Goal: Transaction & Acquisition: Purchase product/service

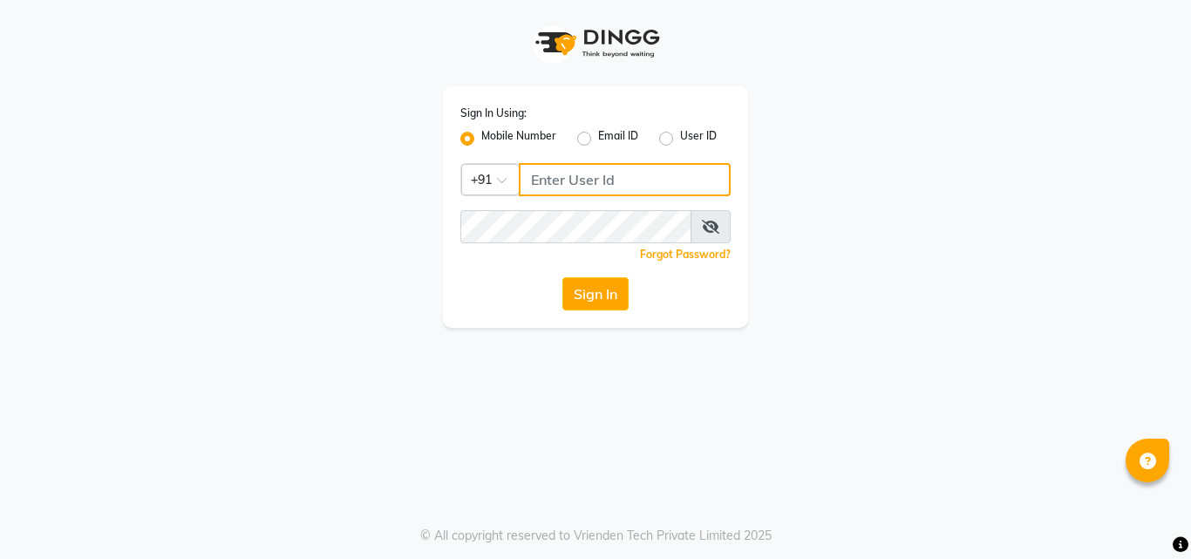
click at [562, 171] on input "Username" at bounding box center [625, 179] width 212 height 33
type input "8805000657"
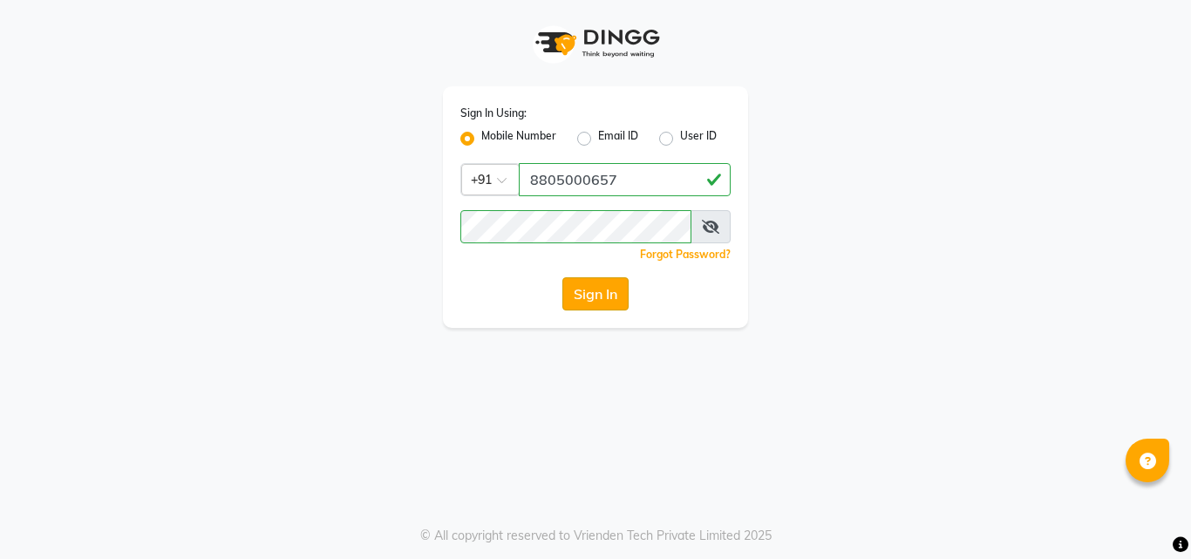
click at [601, 294] on button "Sign In" at bounding box center [595, 293] width 66 height 33
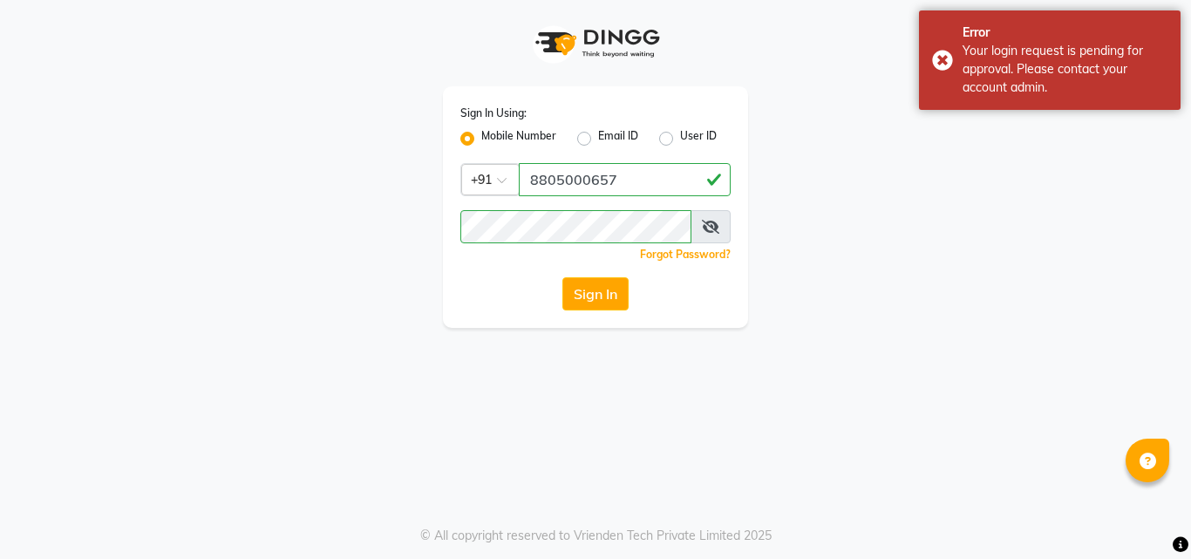
click at [703, 225] on icon at bounding box center [710, 227] width 17 height 14
click at [606, 295] on button "Sign In" at bounding box center [595, 293] width 66 height 33
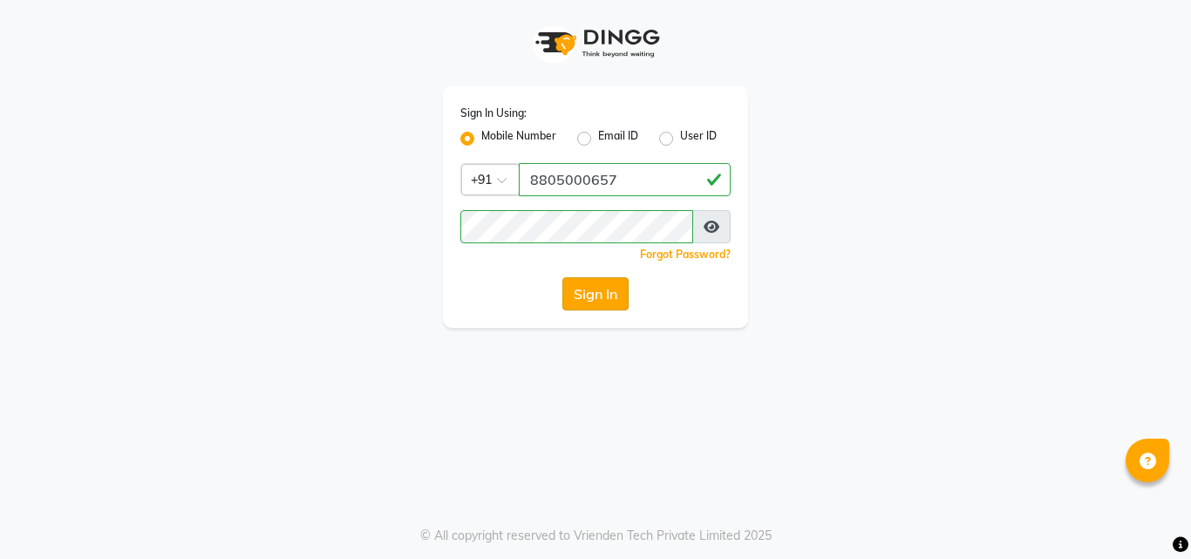
click at [606, 295] on button "Sign In" at bounding box center [595, 293] width 66 height 33
click at [594, 295] on button "Sign In" at bounding box center [595, 293] width 66 height 33
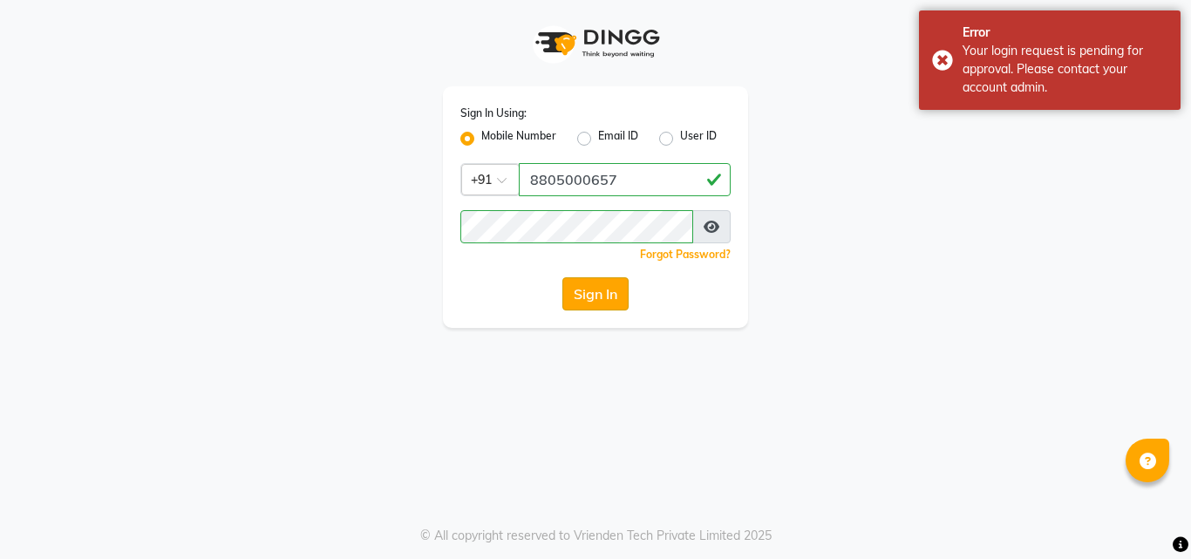
click at [582, 302] on button "Sign In" at bounding box center [595, 293] width 66 height 33
click at [425, 246] on div "Sign In Using: Mobile Number Email ID User ID Country Code × +91 8805000657 Rem…" at bounding box center [595, 164] width 994 height 328
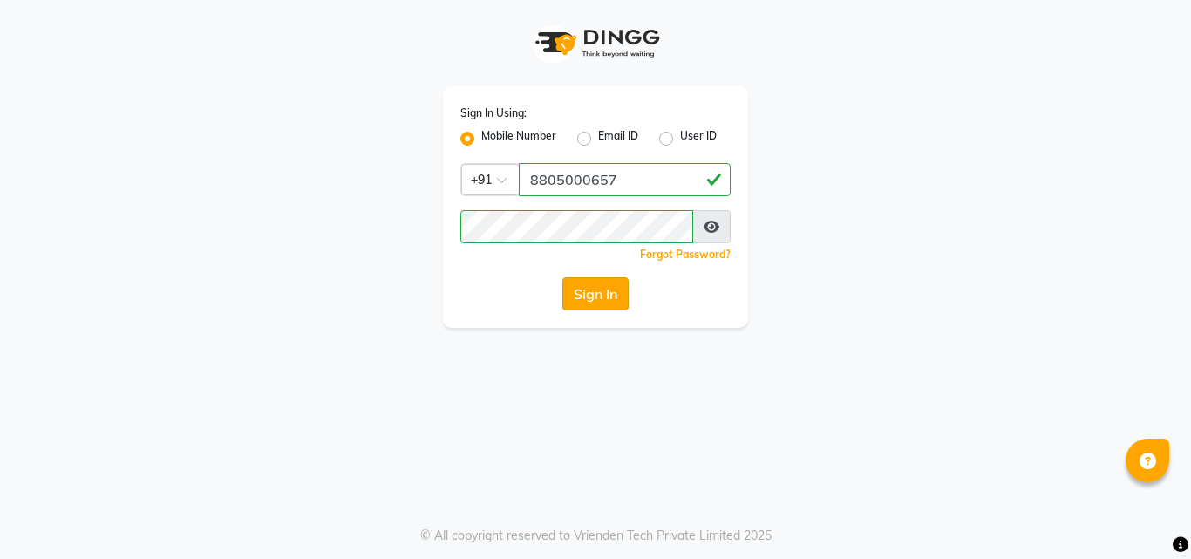
click at [582, 298] on button "Sign In" at bounding box center [595, 293] width 66 height 33
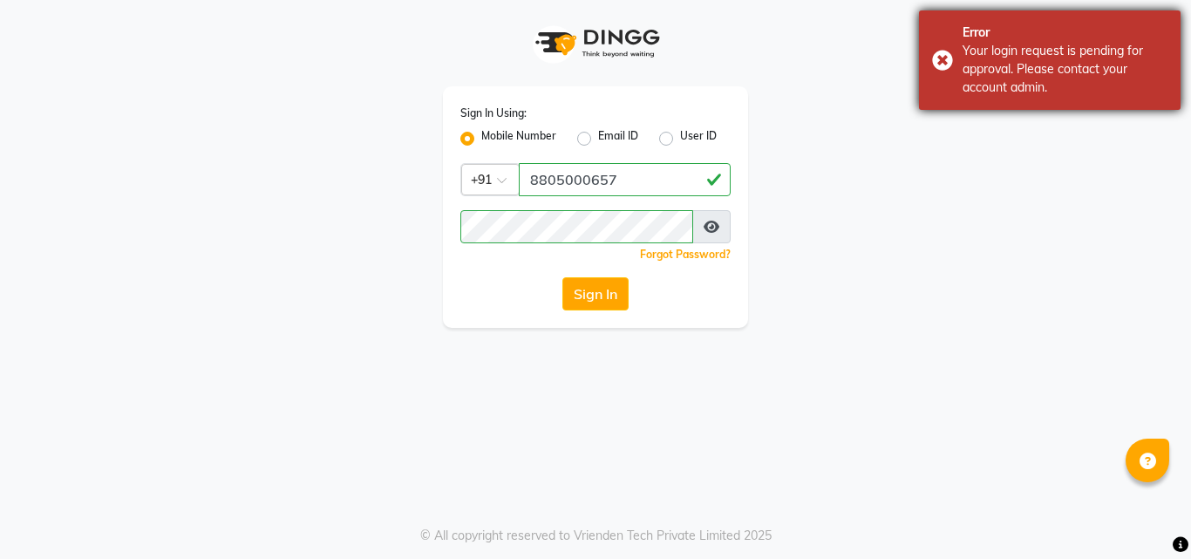
click at [948, 60] on div "Error Your login request is pending for approval. Please contact your account a…" at bounding box center [1049, 59] width 261 height 99
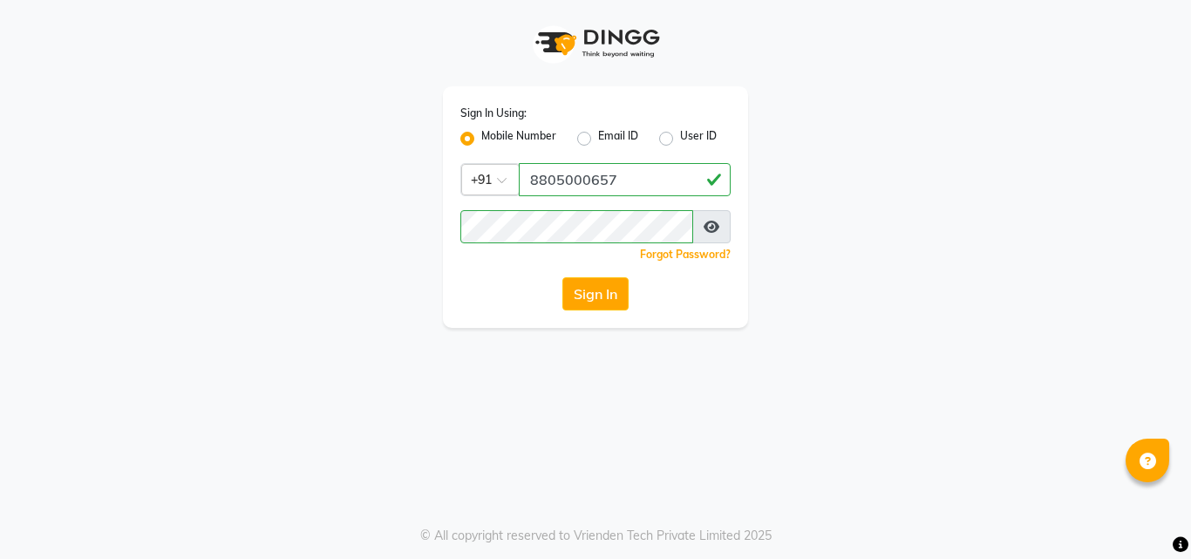
drag, startPoint x: 947, startPoint y: 282, endPoint x: 917, endPoint y: 277, distance: 30.8
click at [947, 282] on div "Sign In Using: Mobile Number Email ID User ID Country Code × +91 8805000657 Rem…" at bounding box center [595, 164] width 994 height 328
click at [610, 303] on button "Sign In" at bounding box center [595, 293] width 66 height 33
click at [765, 492] on div "Sign In Using: Mobile Number Email ID User ID Country Code × +91 8805000657 Rem…" at bounding box center [595, 279] width 1191 height 559
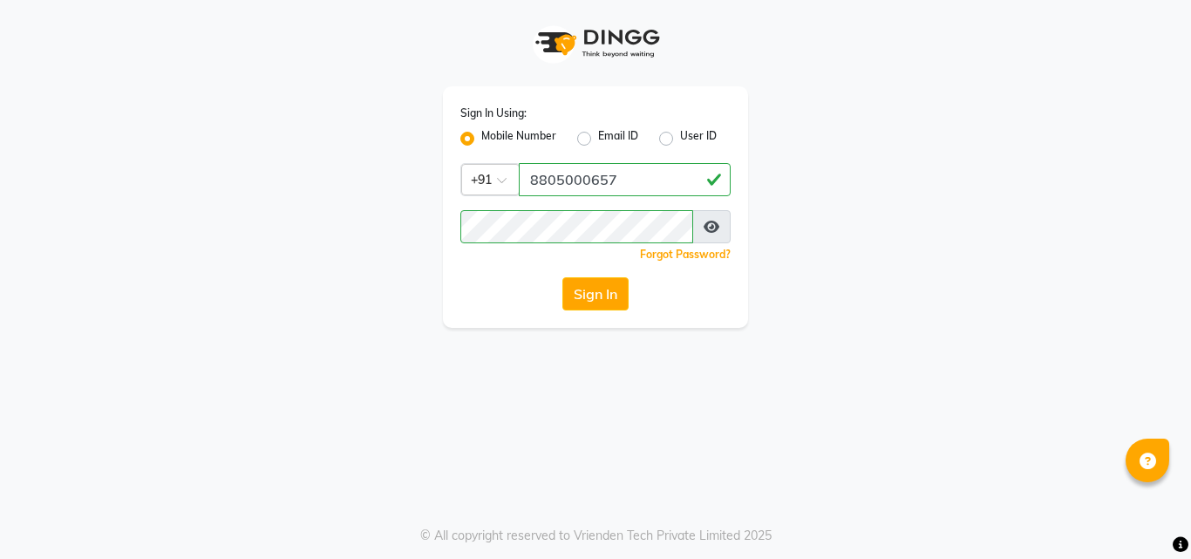
click at [765, 492] on div "Sign In Using: Mobile Number Email ID User ID Country Code × +91 8805000657 Rem…" at bounding box center [595, 279] width 1191 height 559
click at [592, 288] on button "Sign In" at bounding box center [595, 293] width 66 height 33
click at [608, 270] on div "Sign In Using: Mobile Number Email ID User ID Country Code × +91 8805000657 Rem…" at bounding box center [595, 206] width 305 height 241
click at [622, 293] on button "Sign In" at bounding box center [595, 293] width 66 height 33
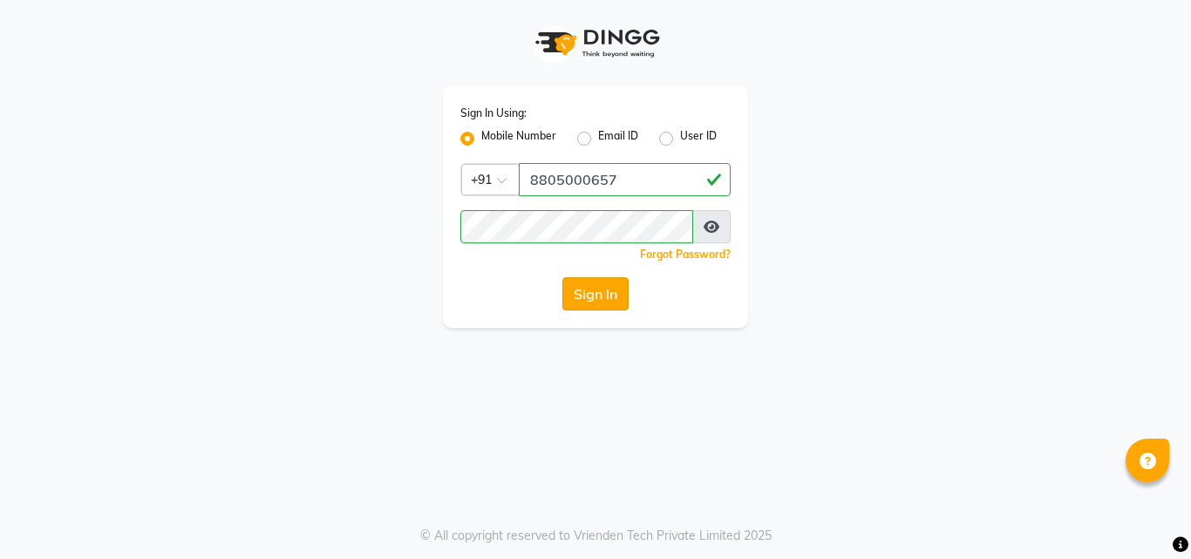
click at [595, 296] on button "Sign In" at bounding box center [595, 293] width 66 height 33
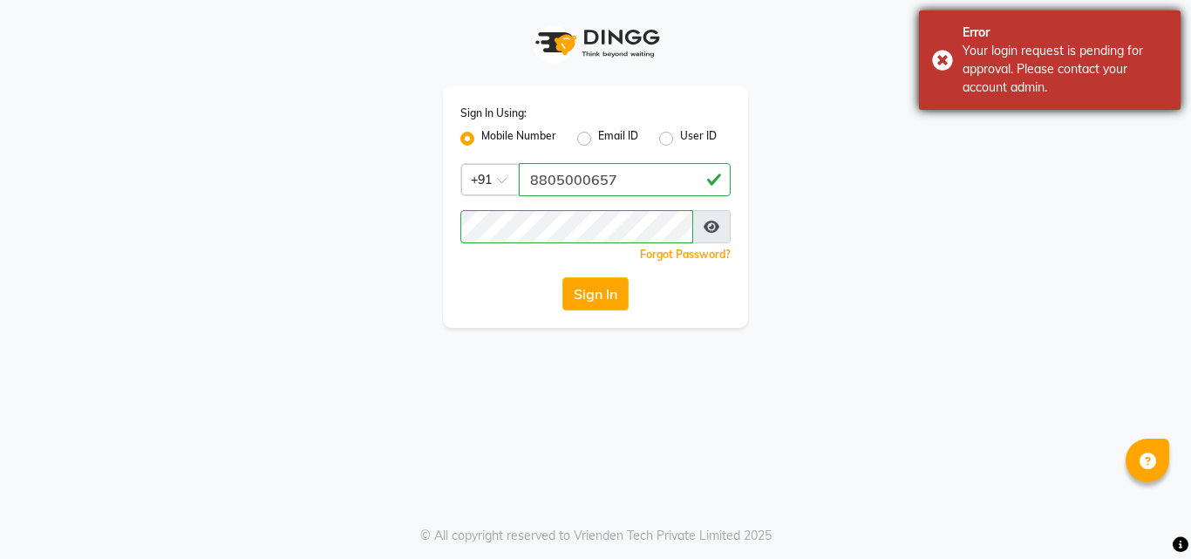
click at [946, 60] on div "Error Your login request is pending for approval. Please contact your account a…" at bounding box center [1049, 59] width 261 height 99
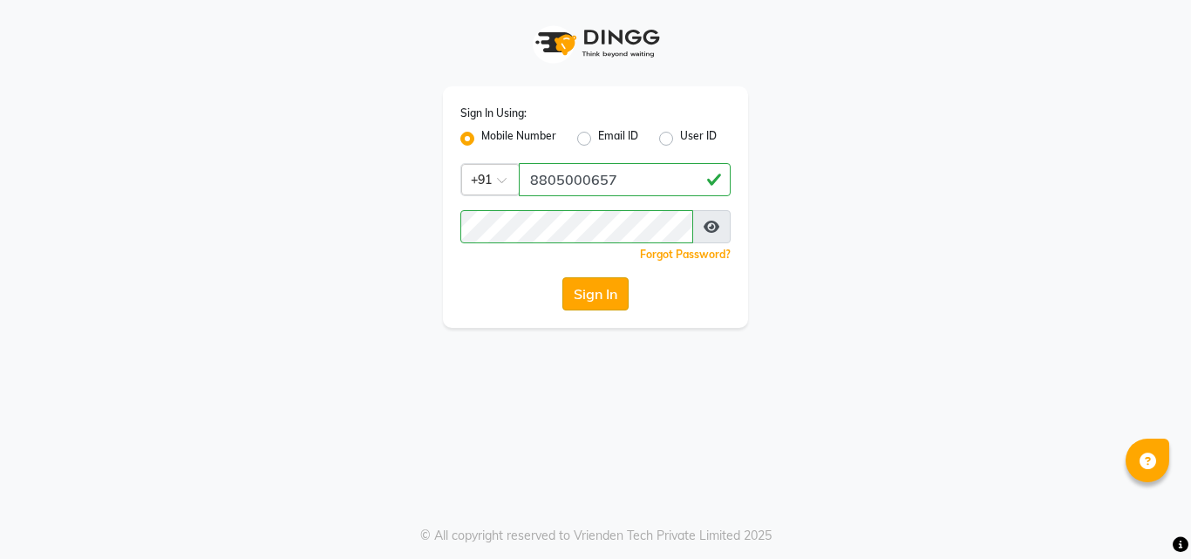
click at [595, 283] on button "Sign In" at bounding box center [595, 293] width 66 height 33
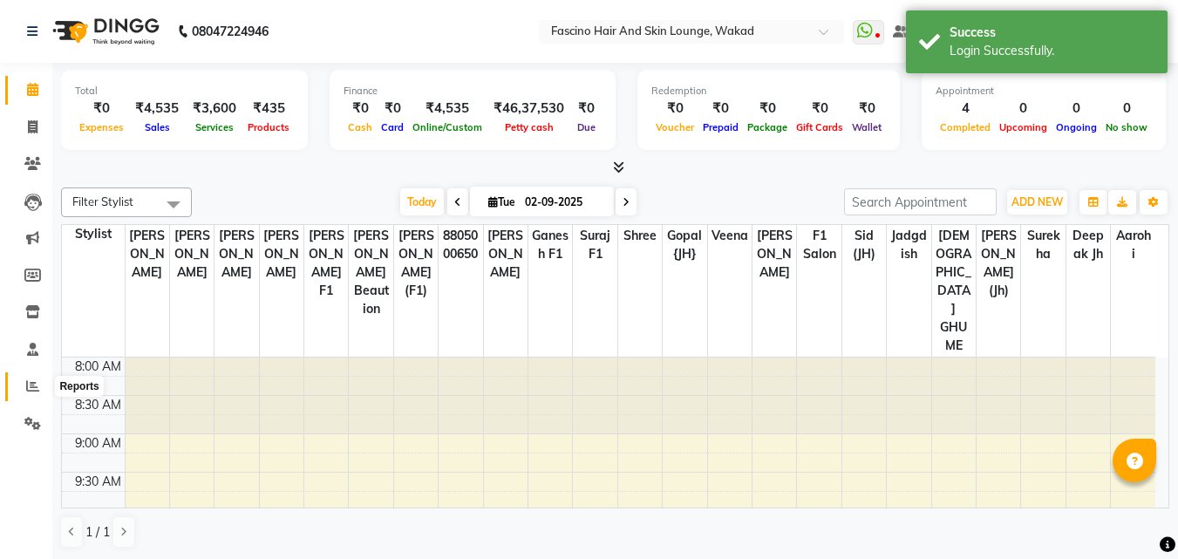
click at [31, 382] on icon at bounding box center [32, 385] width 13 height 13
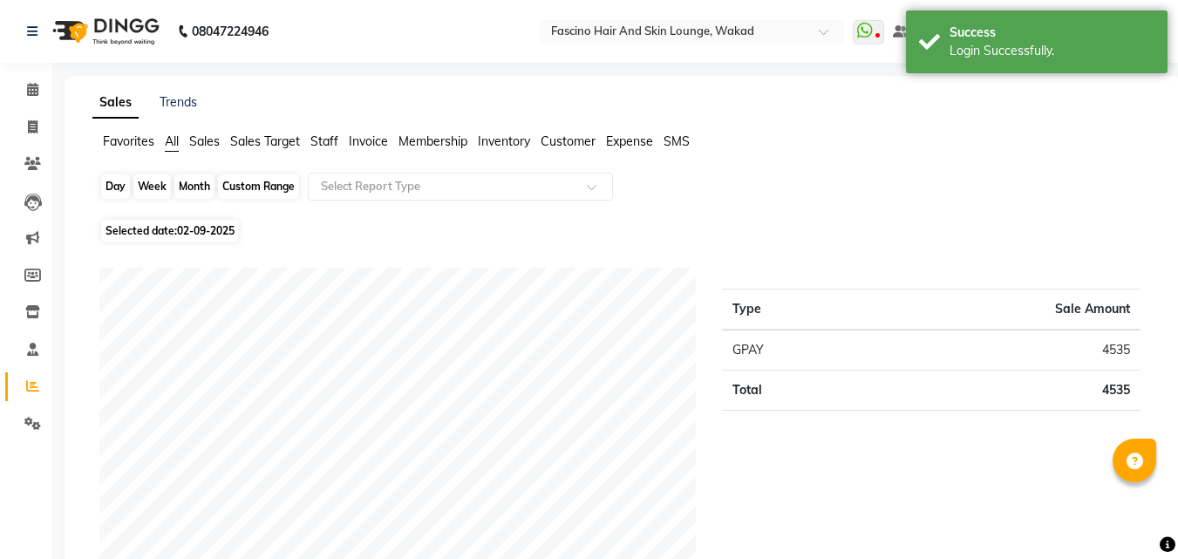
click at [111, 186] on div "Day" at bounding box center [115, 186] width 29 height 24
select select "9"
select select "2025"
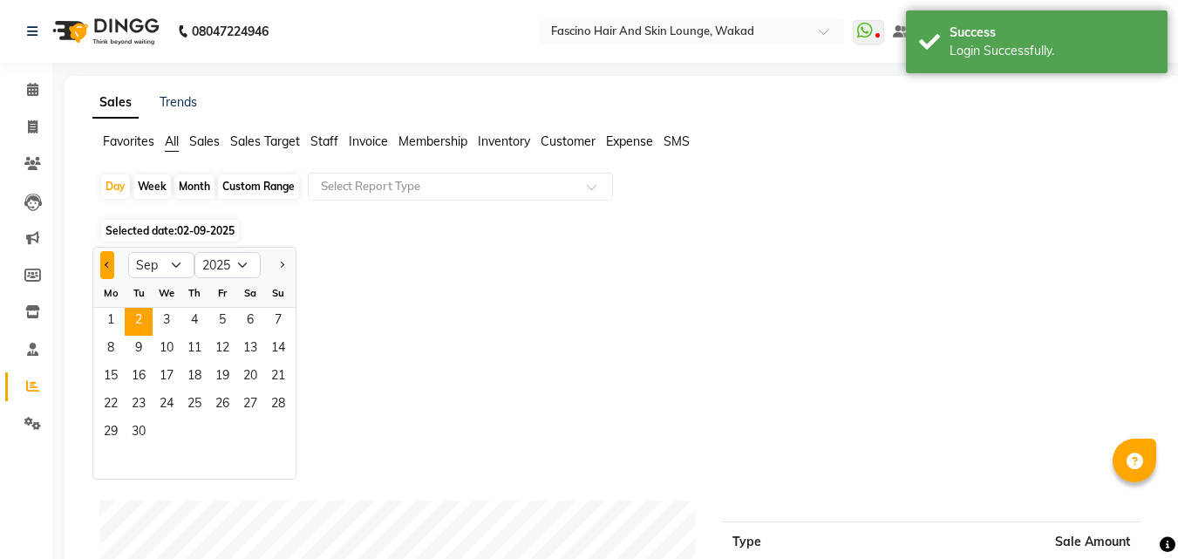
click at [112, 269] on button "Previous month" at bounding box center [107, 265] width 14 height 28
select select "8"
click at [282, 430] on span "31" at bounding box center [278, 433] width 28 height 28
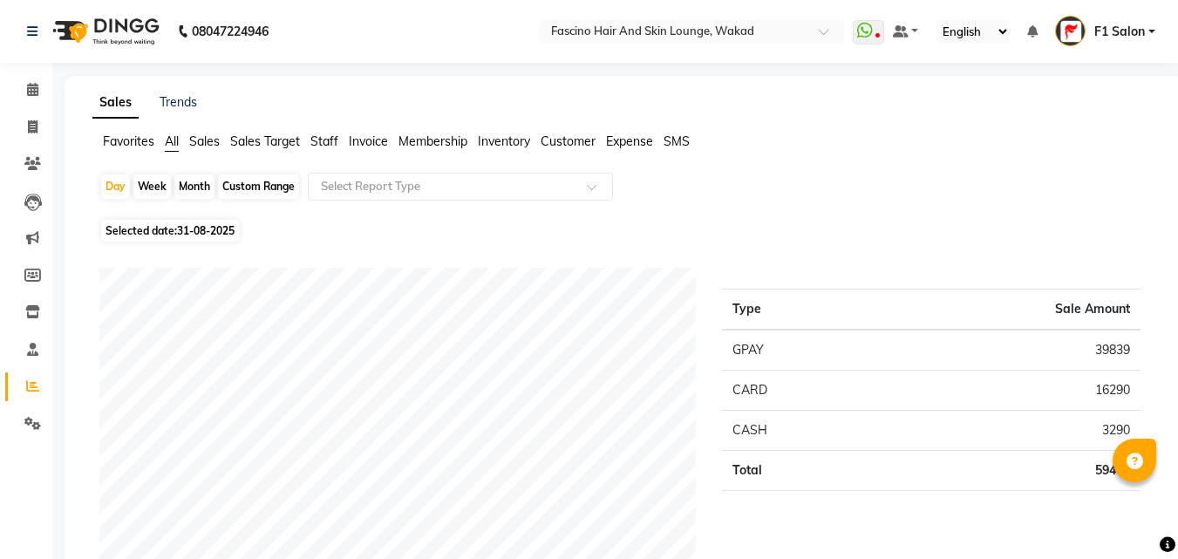
click at [186, 190] on div "Month" at bounding box center [194, 186] width 40 height 24
select select "8"
select select "2025"
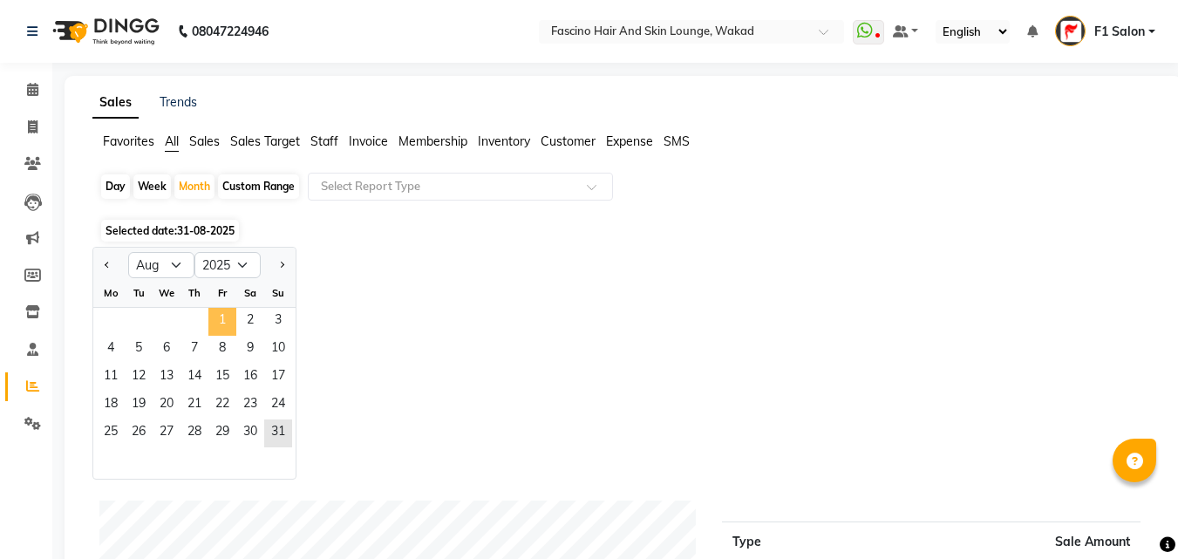
click at [225, 325] on span "1" at bounding box center [222, 322] width 28 height 28
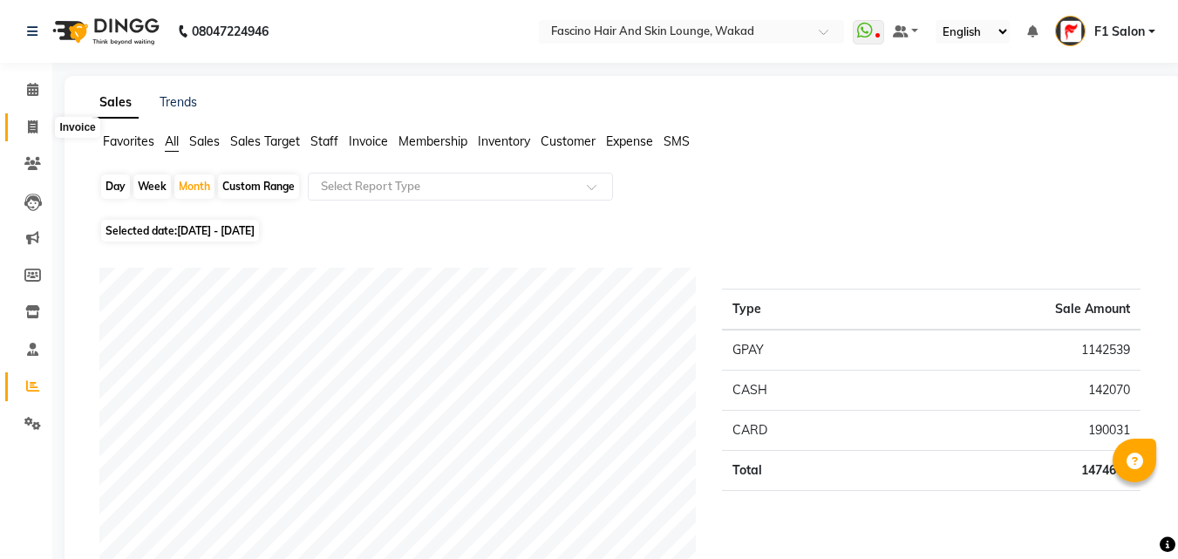
click at [24, 121] on span at bounding box center [32, 128] width 31 height 20
select select "service"
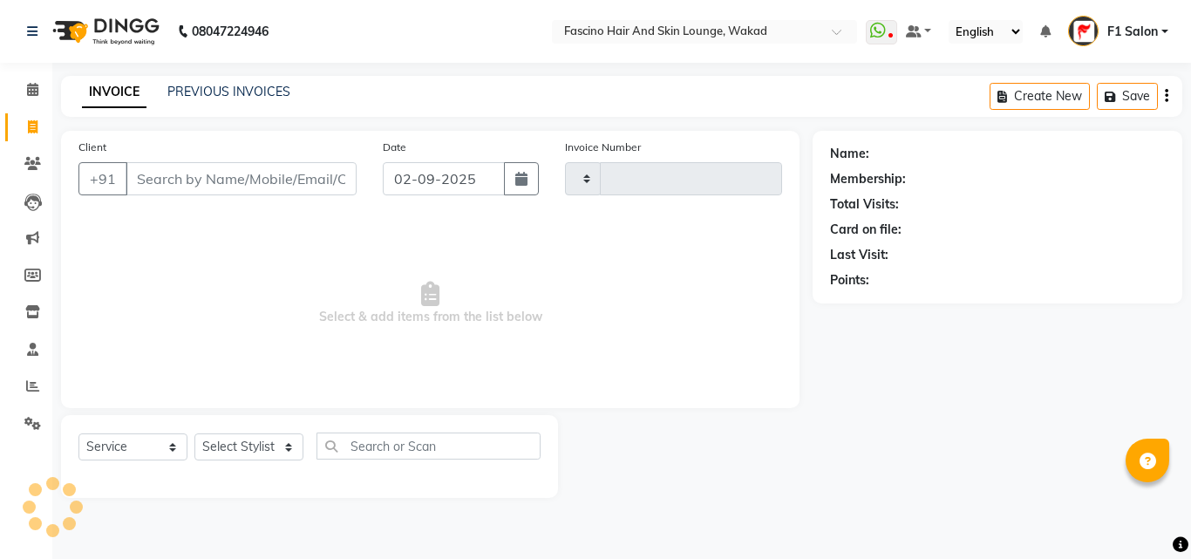
type input "6986"
select select "126"
click at [188, 80] on div "INVOICE PREVIOUS INVOICES Create New Save" at bounding box center [621, 96] width 1121 height 41
click at [195, 98] on link "PREVIOUS INVOICES" at bounding box center [228, 92] width 123 height 16
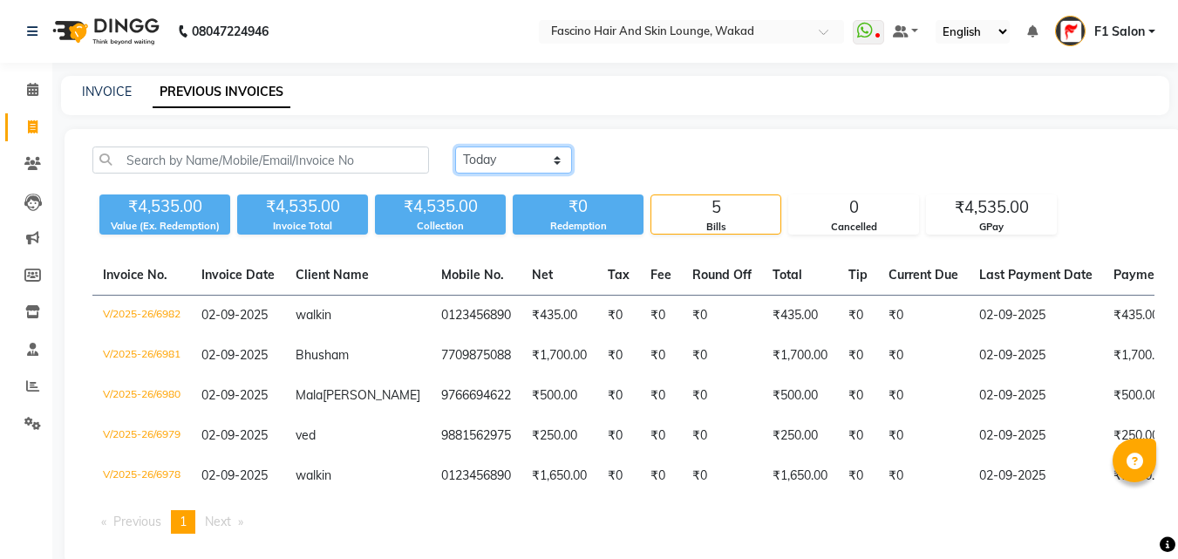
click at [492, 161] on select "Today Yesterday Custom Range" at bounding box center [513, 159] width 117 height 27
select select "yesterday"
click at [455, 146] on select "Today Yesterday Custom Range" at bounding box center [513, 159] width 117 height 27
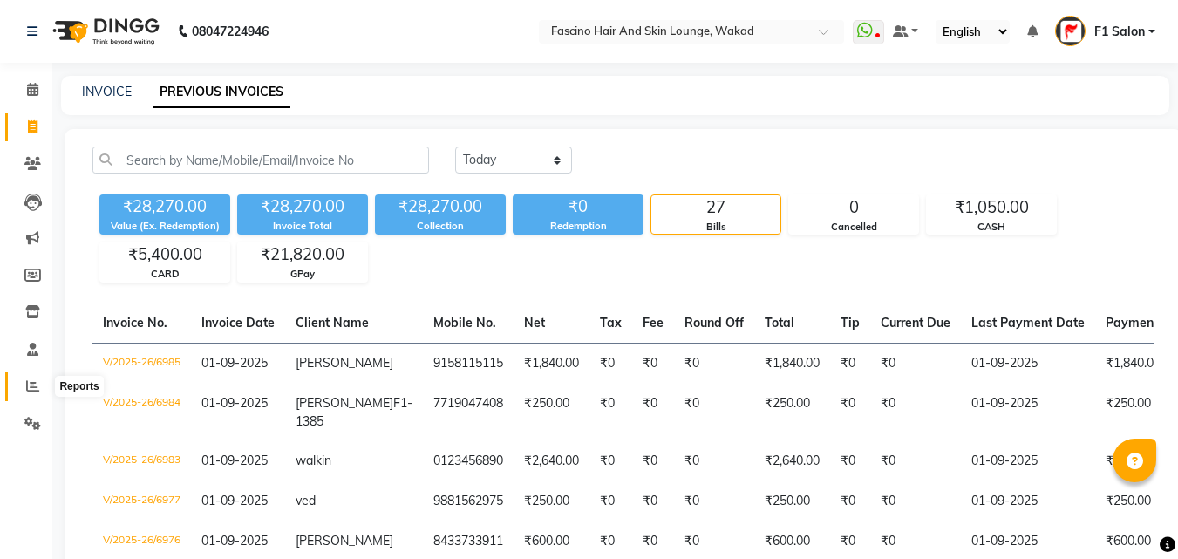
click at [36, 382] on icon at bounding box center [32, 385] width 13 height 13
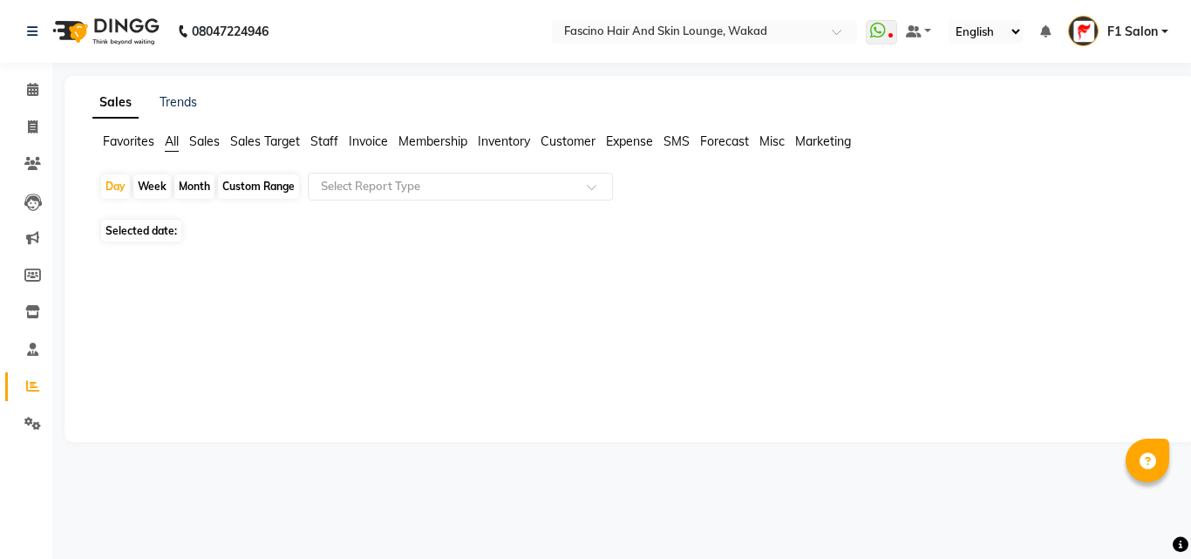
click at [205, 185] on div "Month" at bounding box center [194, 186] width 40 height 24
select select "9"
select select "2025"
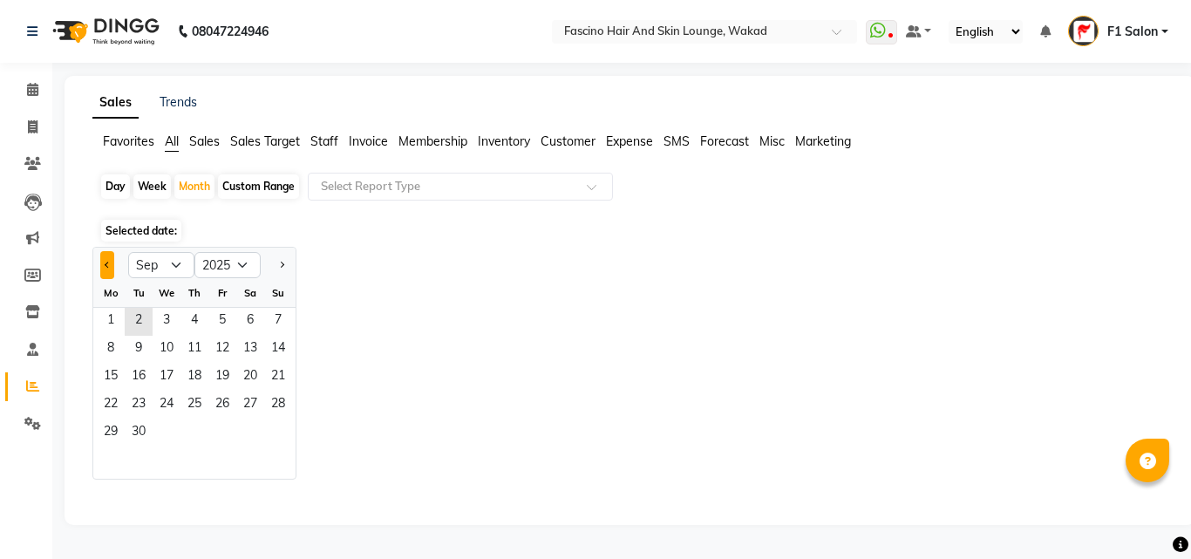
click at [105, 261] on button "Previous month" at bounding box center [107, 265] width 14 height 28
select select "8"
click at [227, 317] on span "1" at bounding box center [222, 322] width 28 height 28
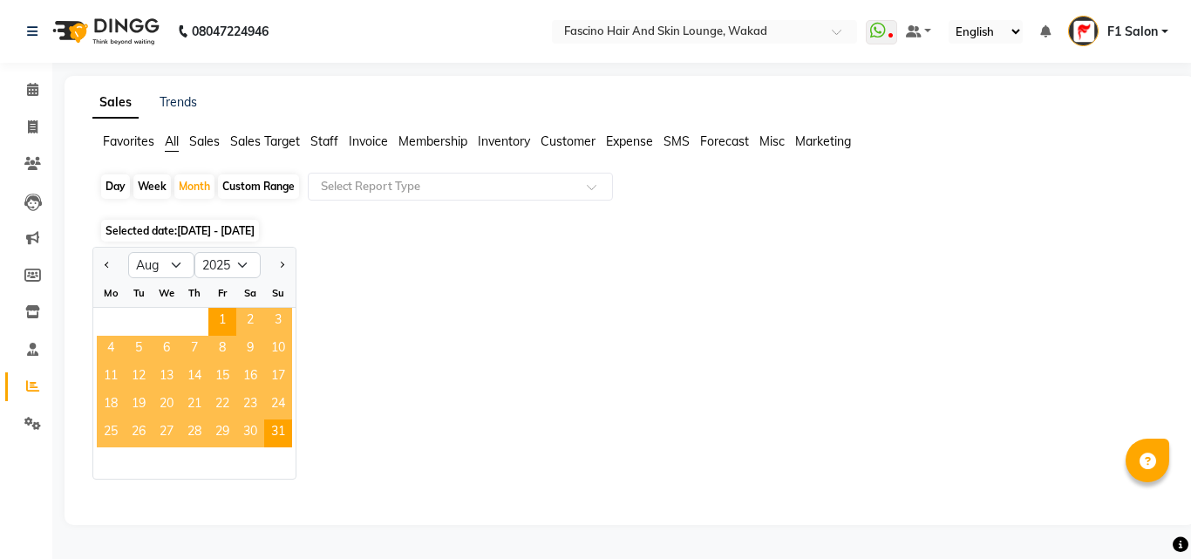
click at [237, 308] on span "2" at bounding box center [250, 322] width 28 height 28
click at [220, 320] on span "1" at bounding box center [222, 322] width 28 height 28
click at [36, 134] on span at bounding box center [32, 128] width 31 height 20
select select "126"
select select "service"
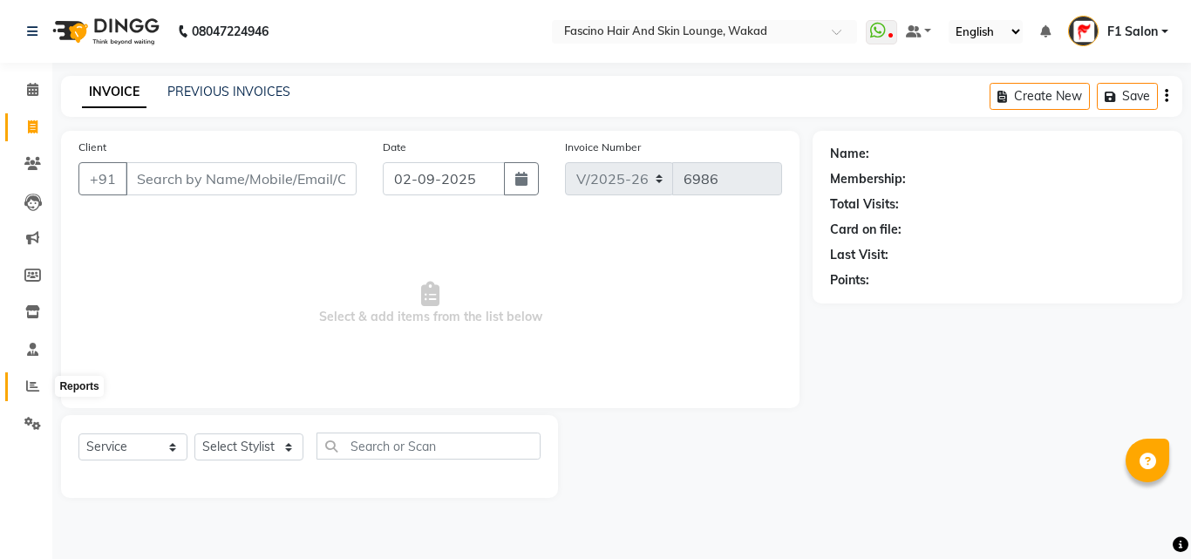
click at [19, 392] on span at bounding box center [32, 387] width 31 height 20
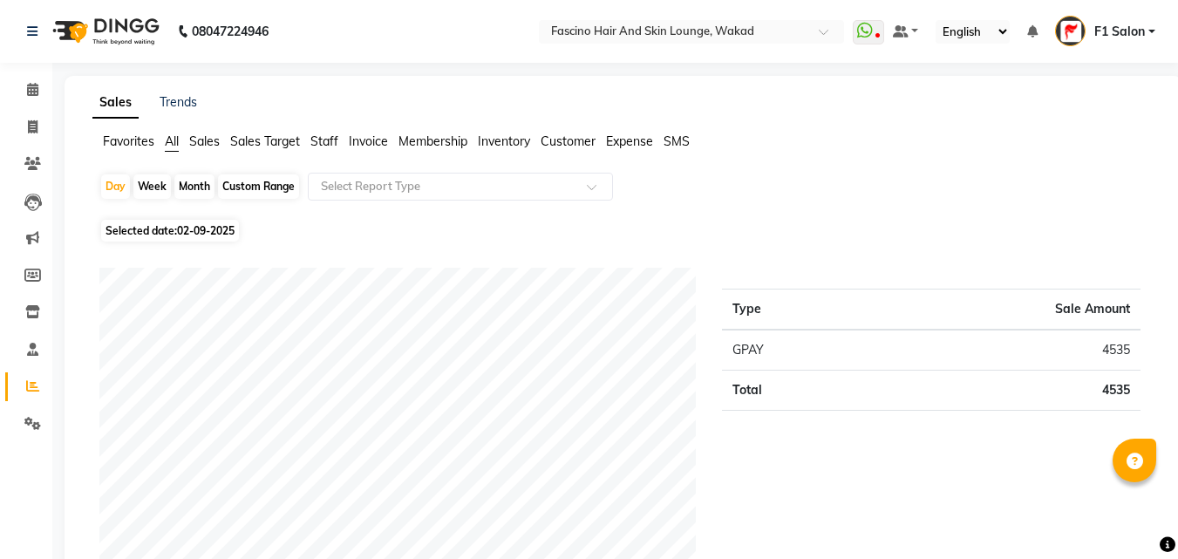
click at [182, 189] on div "Month" at bounding box center [194, 186] width 40 height 24
select select "9"
select select "2025"
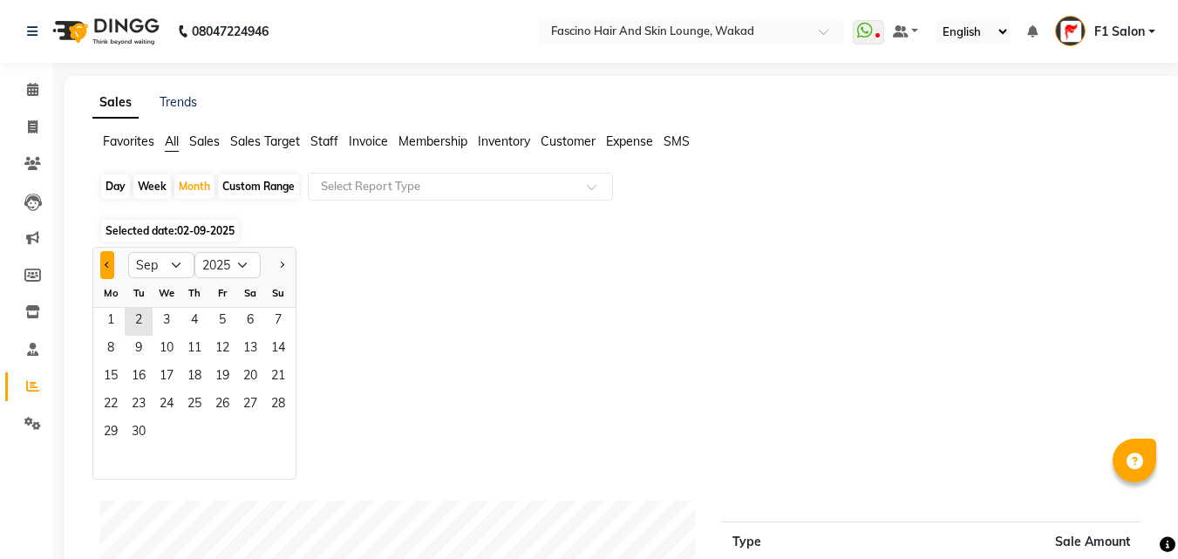
click at [105, 268] on button "Previous month" at bounding box center [107, 265] width 14 height 28
select select "8"
click at [221, 331] on span "1" at bounding box center [222, 322] width 28 height 28
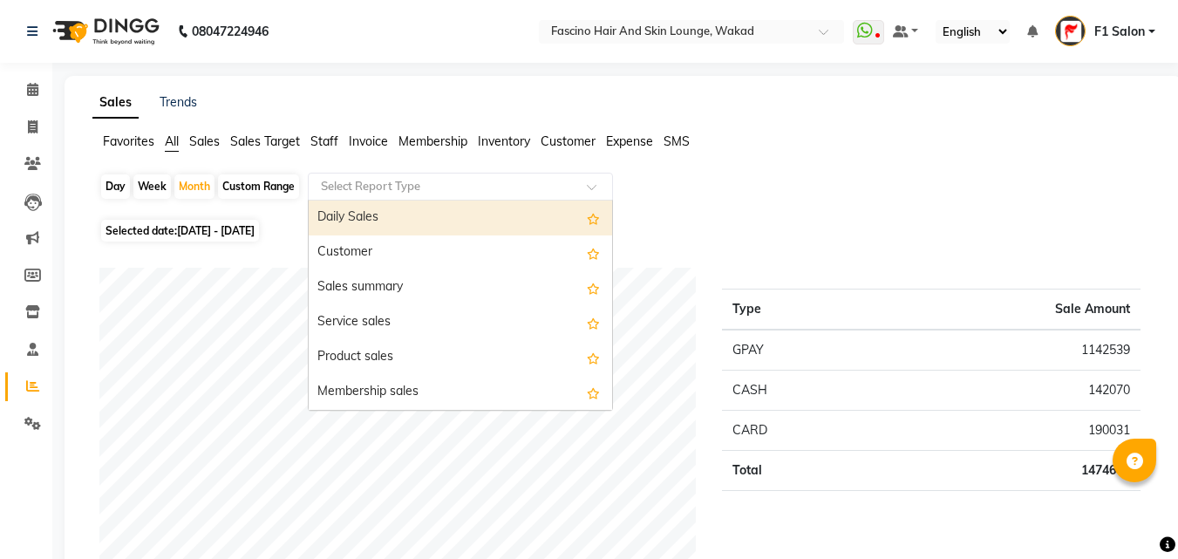
click at [539, 181] on input "text" at bounding box center [442, 186] width 251 height 17
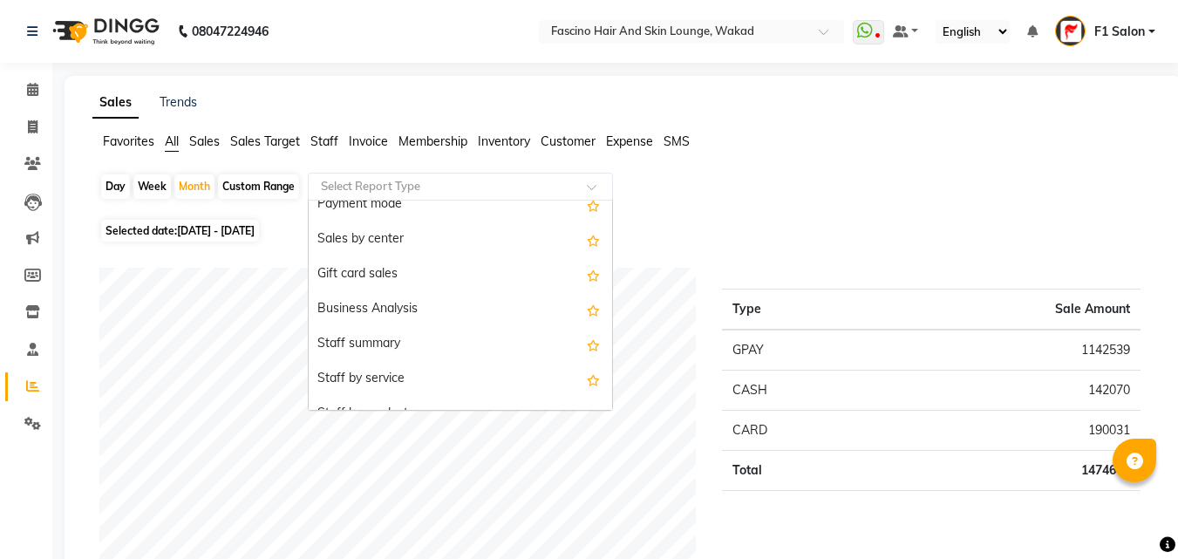
scroll to position [349, 0]
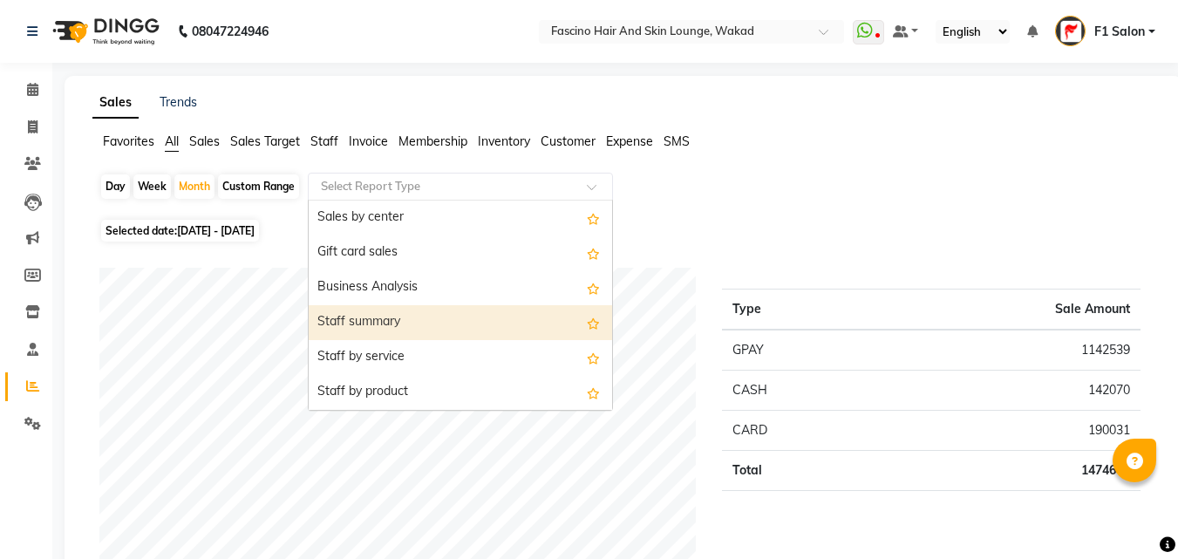
click at [430, 309] on div "Staff summary" at bounding box center [460, 322] width 303 height 35
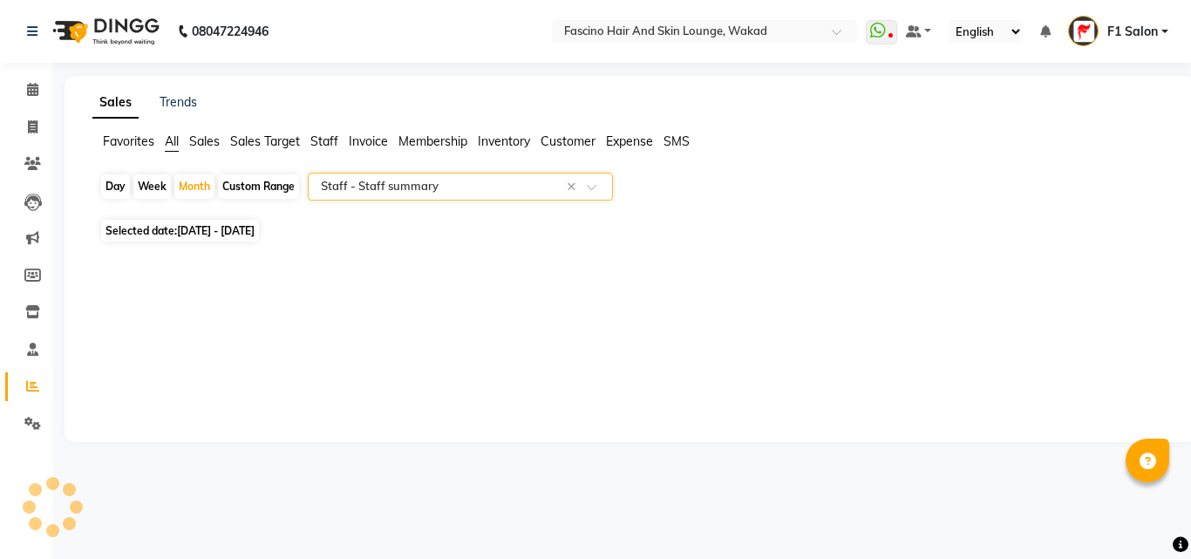
select select "csv"
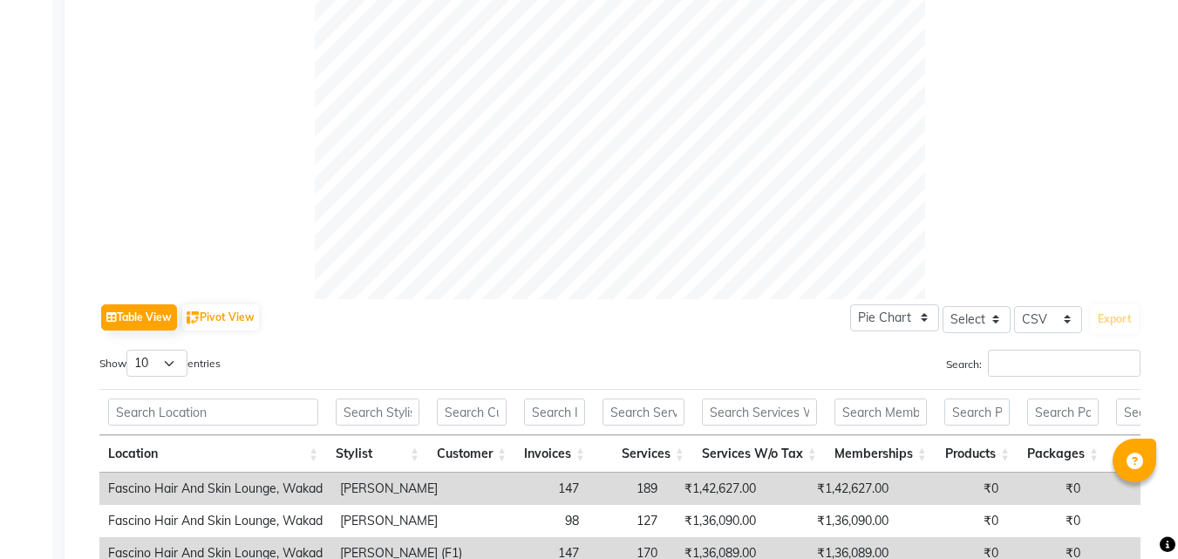
scroll to position [610, 0]
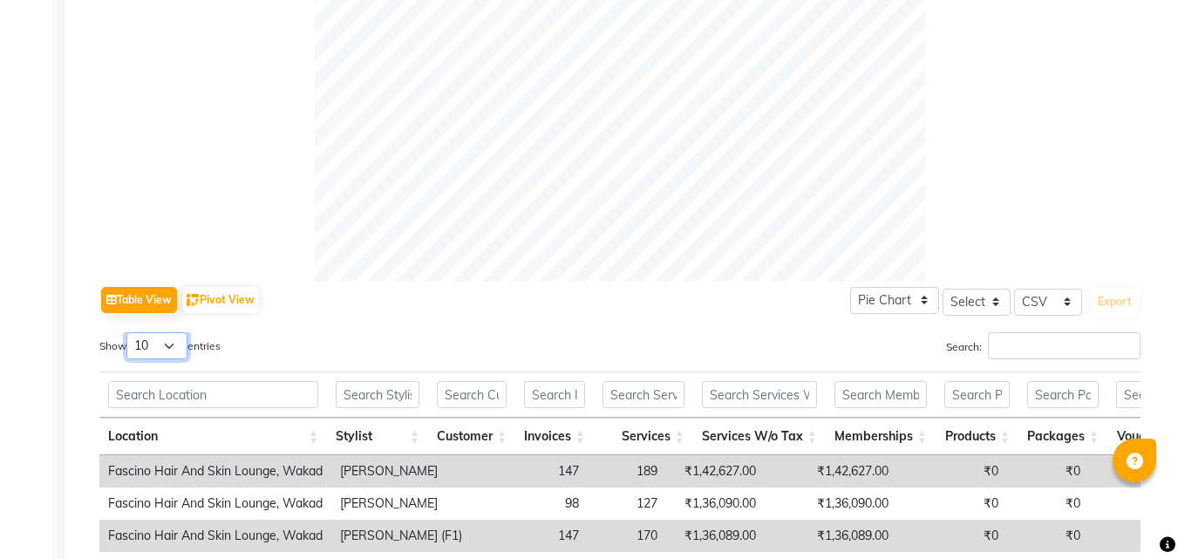
click at [160, 352] on select "10 25 50 100" at bounding box center [156, 345] width 61 height 27
click at [129, 332] on select "10 25 50 100" at bounding box center [156, 345] width 61 height 27
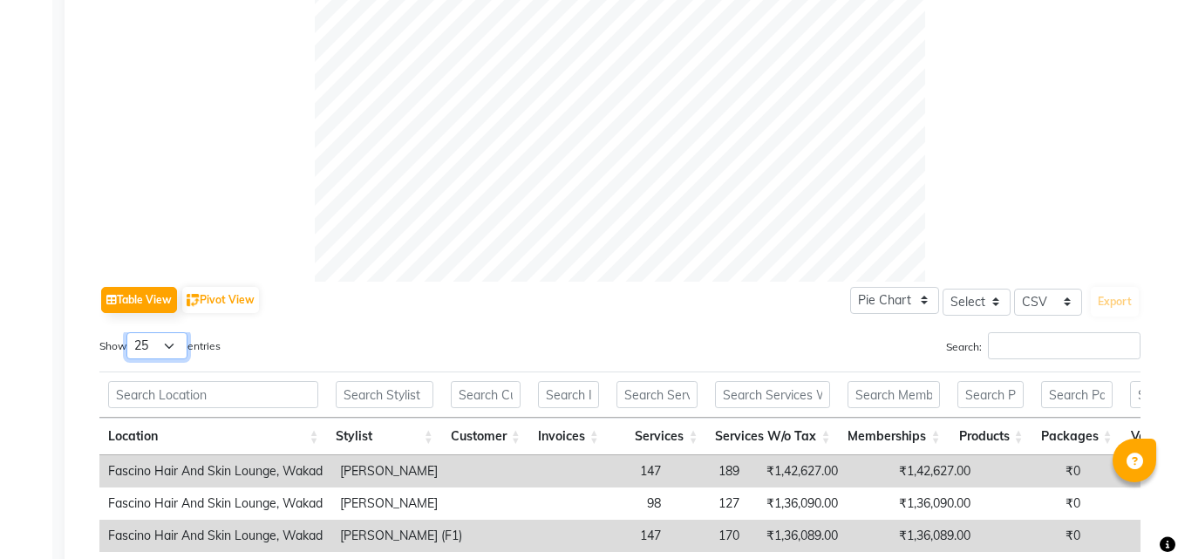
click at [180, 337] on select "10 25 50 100" at bounding box center [156, 345] width 61 height 27
select select "50"
click at [129, 332] on select "10 25 50 100" at bounding box center [156, 345] width 61 height 27
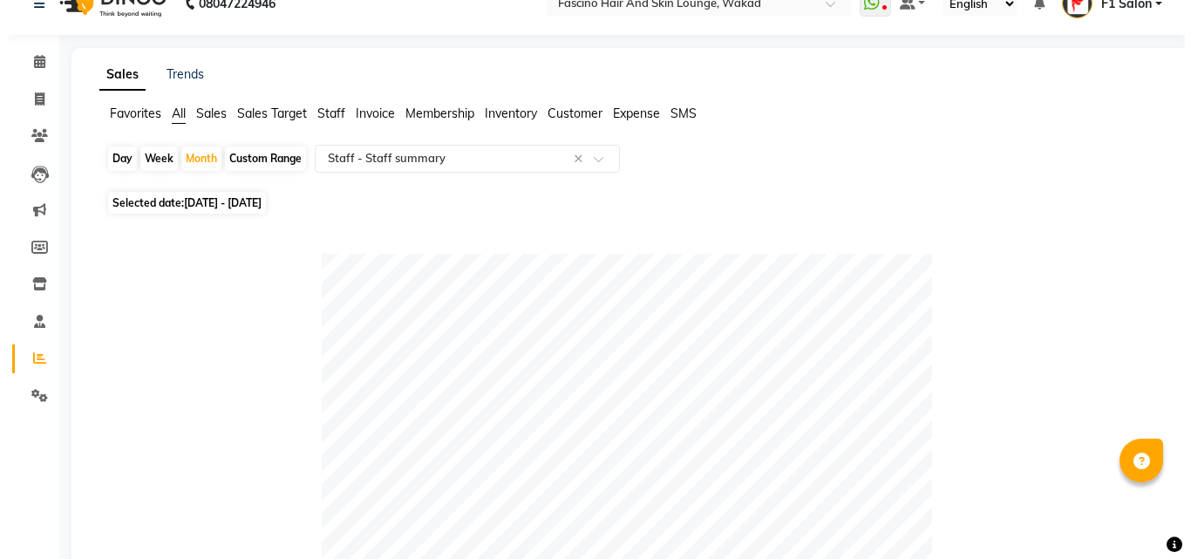
scroll to position [0, 0]
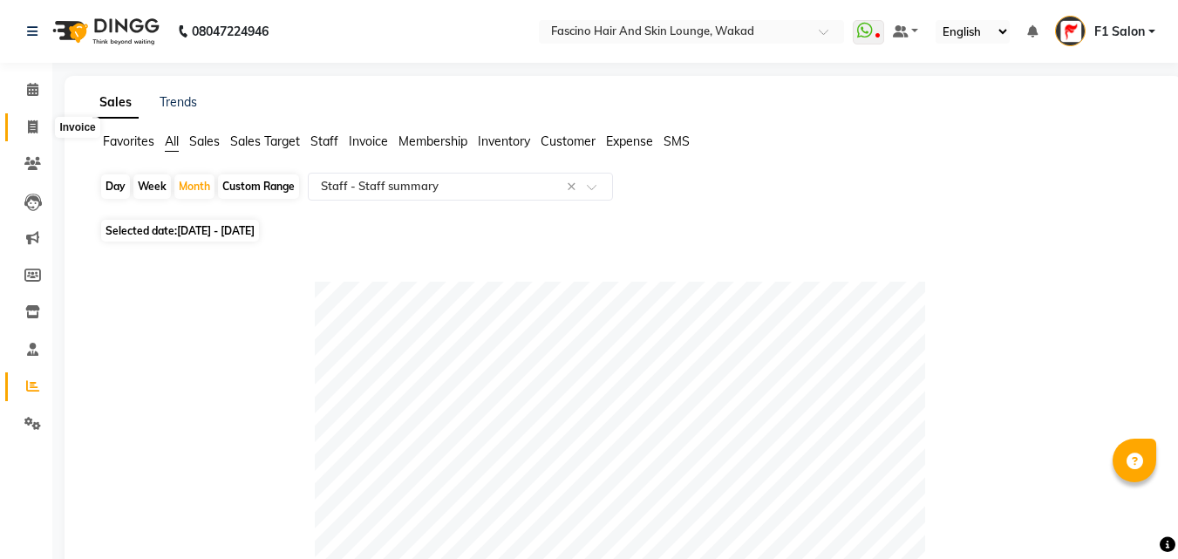
click at [32, 130] on icon at bounding box center [33, 126] width 10 height 13
select select "126"
select select "service"
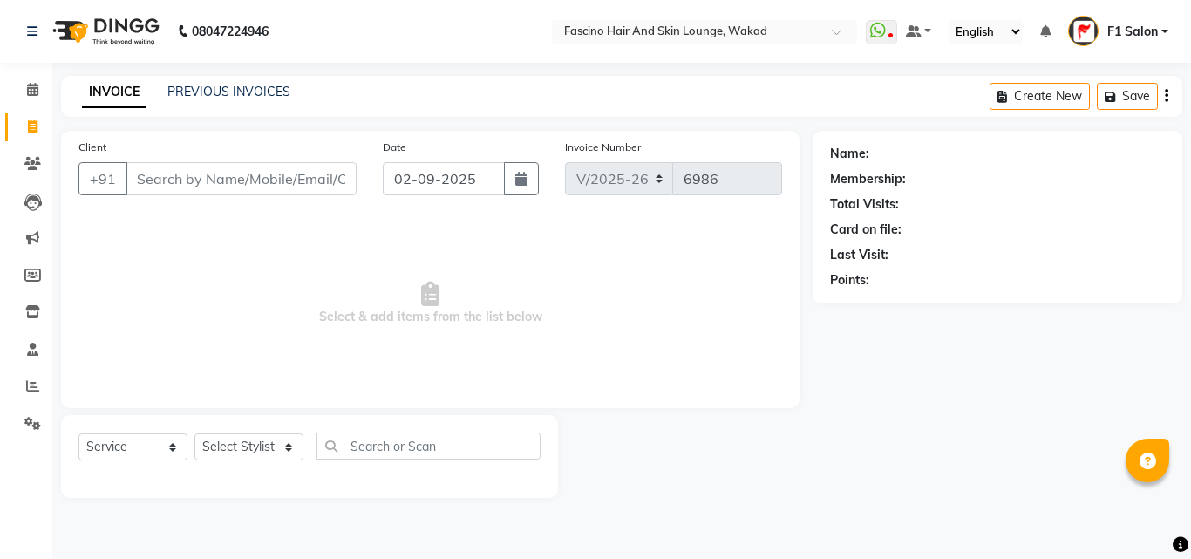
click at [271, 103] on div "INVOICE PREVIOUS INVOICES Create New Save" at bounding box center [621, 96] width 1121 height 41
click at [191, 88] on link "PREVIOUS INVOICES" at bounding box center [228, 92] width 123 height 16
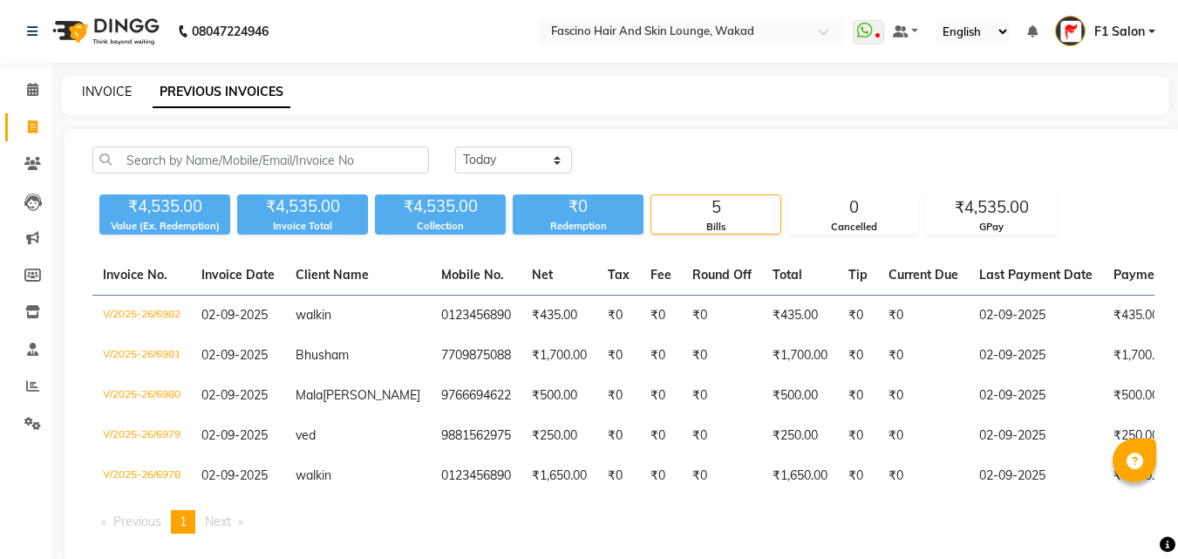
click at [108, 89] on link "INVOICE" at bounding box center [107, 92] width 50 height 16
select select "service"
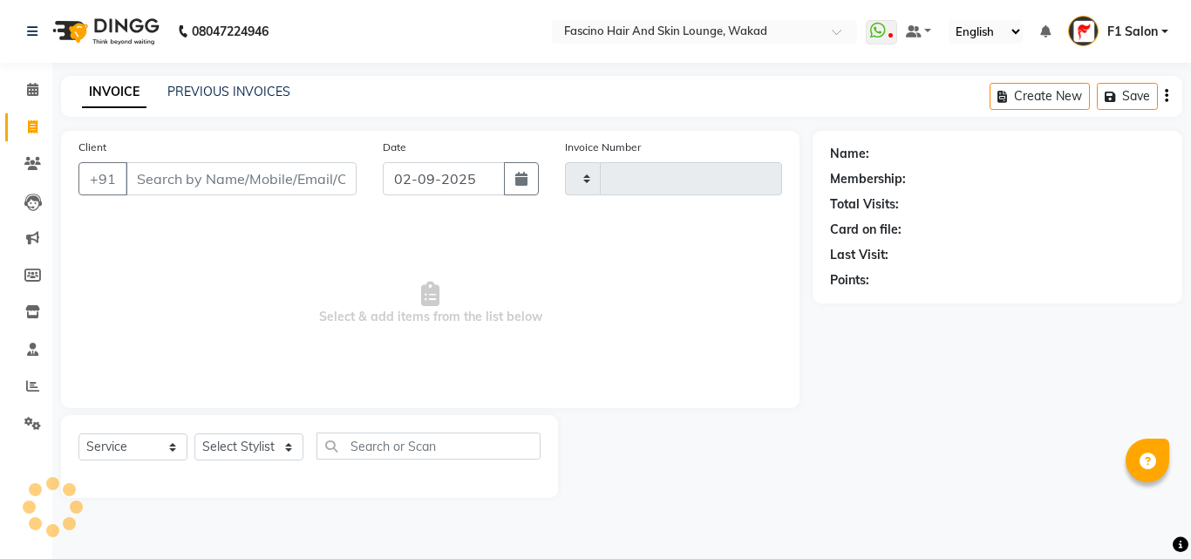
type input "6986"
select select "126"
select select "service"
click at [251, 98] on link "PREVIOUS INVOICES" at bounding box center [228, 92] width 123 height 16
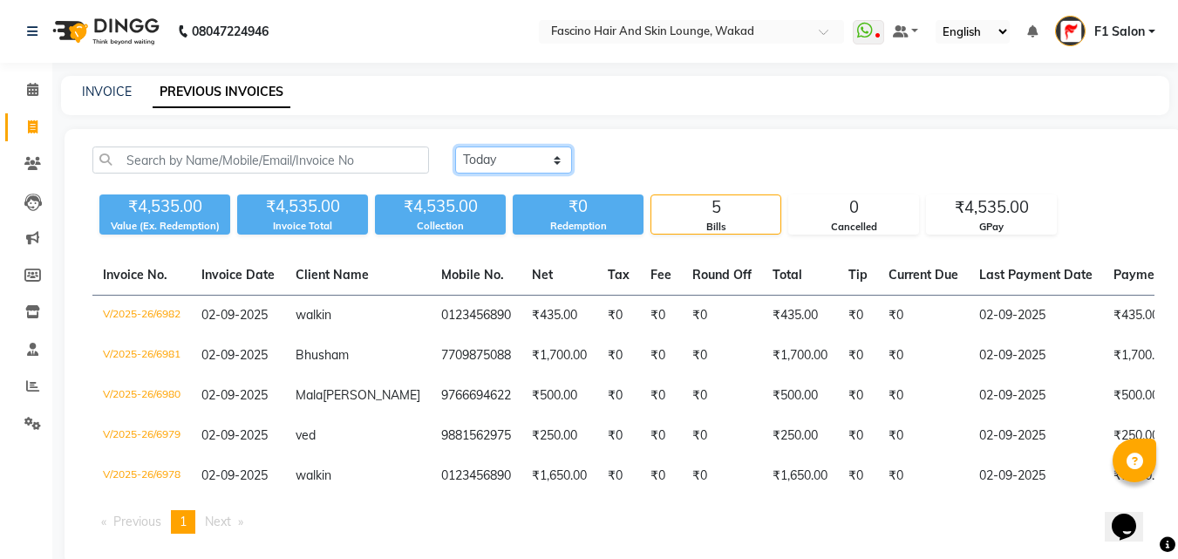
click at [463, 162] on select "Today Yesterday Custom Range" at bounding box center [513, 159] width 117 height 27
select select "range"
click at [455, 146] on select "Today Yesterday Custom Range" at bounding box center [513, 159] width 117 height 27
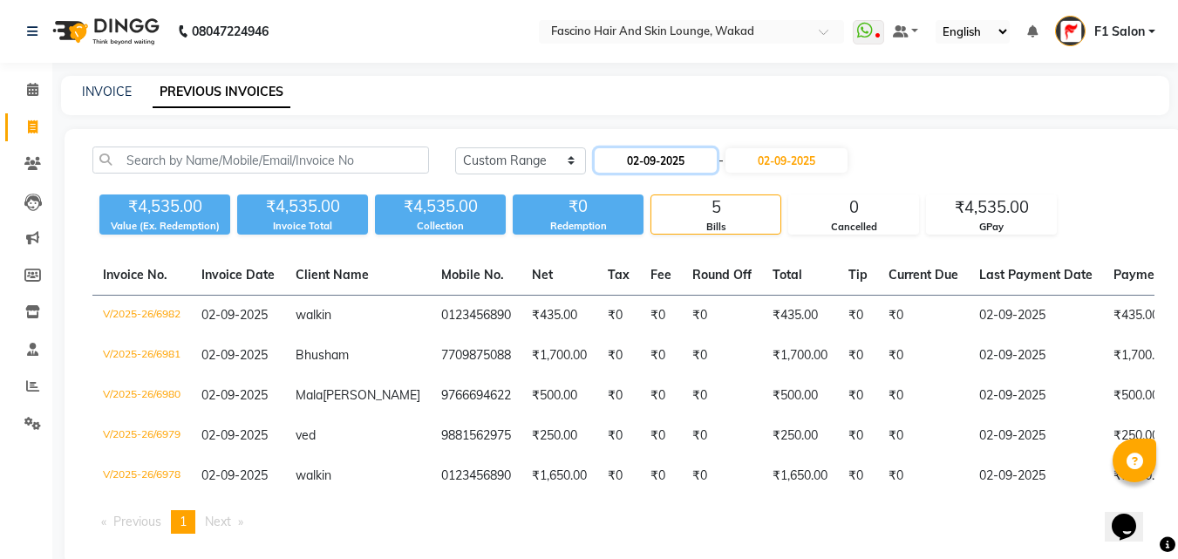
click at [648, 161] on input "02-09-2025" at bounding box center [655, 160] width 122 height 24
select select "9"
select select "2025"
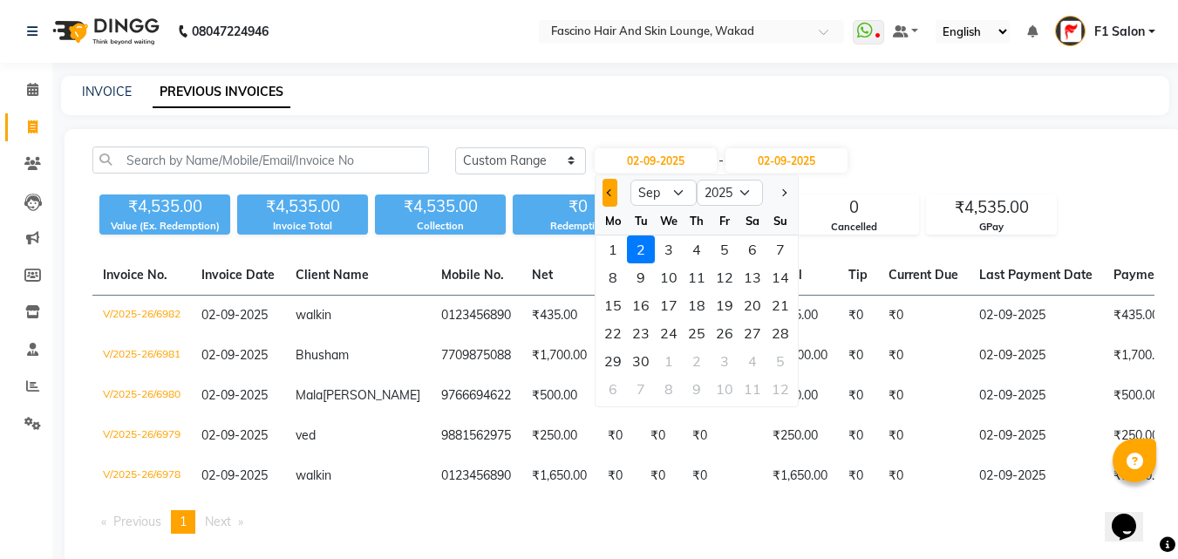
click at [607, 193] on span "Previous month" at bounding box center [610, 192] width 7 height 7
select select "8"
click at [777, 362] on div "31" at bounding box center [780, 361] width 28 height 28
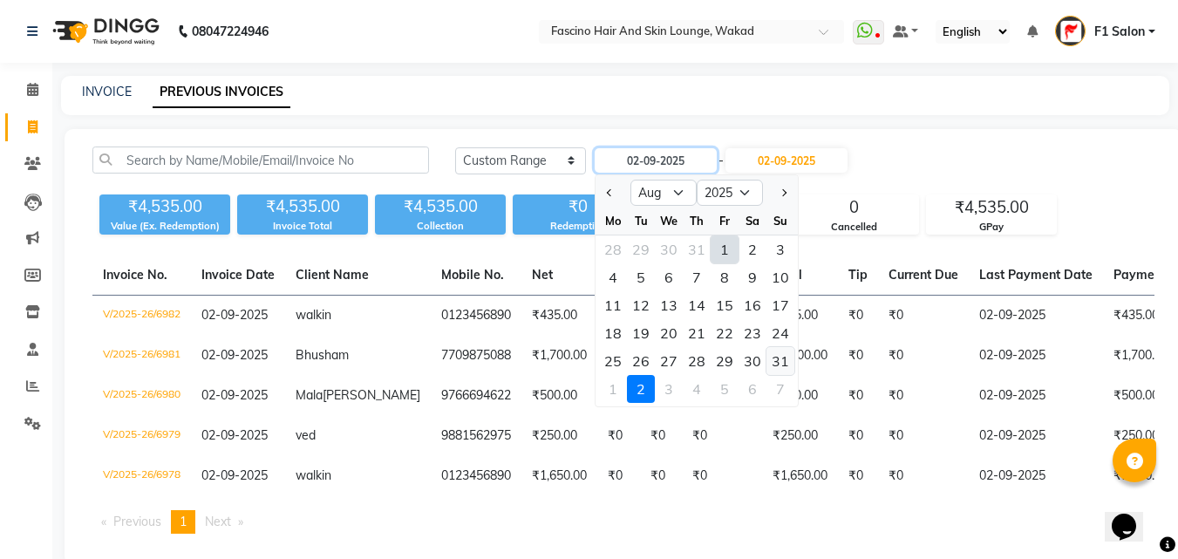
type input "31-08-2025"
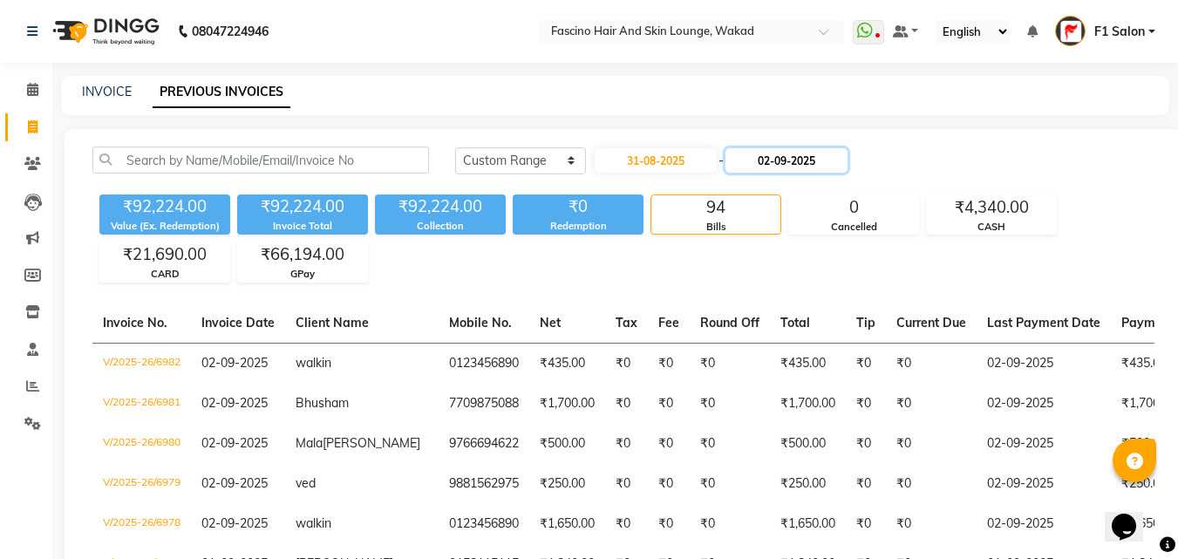
click at [809, 158] on input "02-09-2025" at bounding box center [786, 160] width 122 height 24
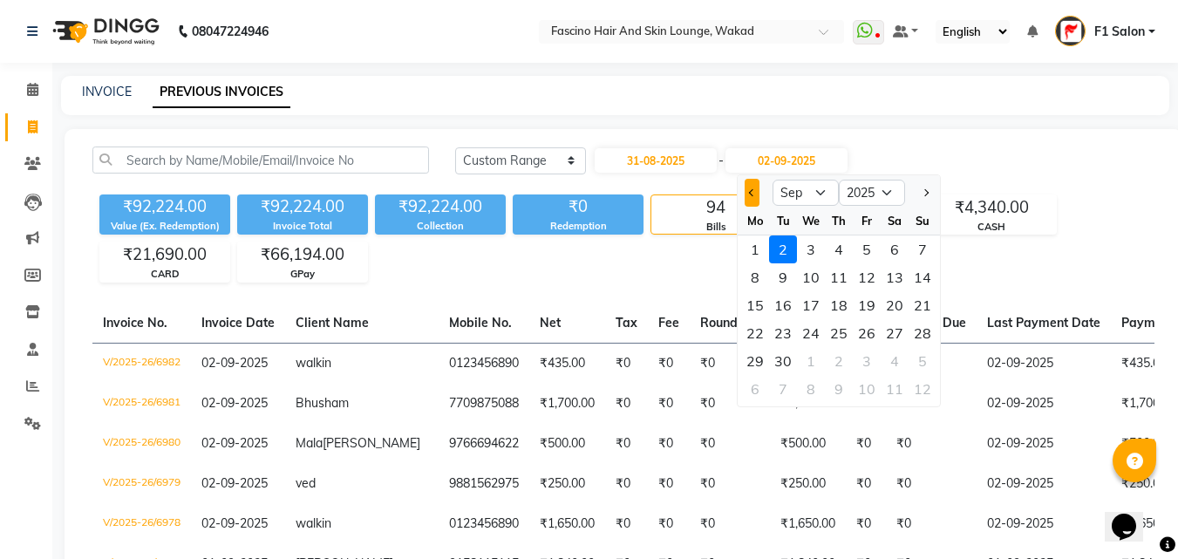
click at [756, 192] on span "Previous month" at bounding box center [752, 192] width 7 height 7
select select "8"
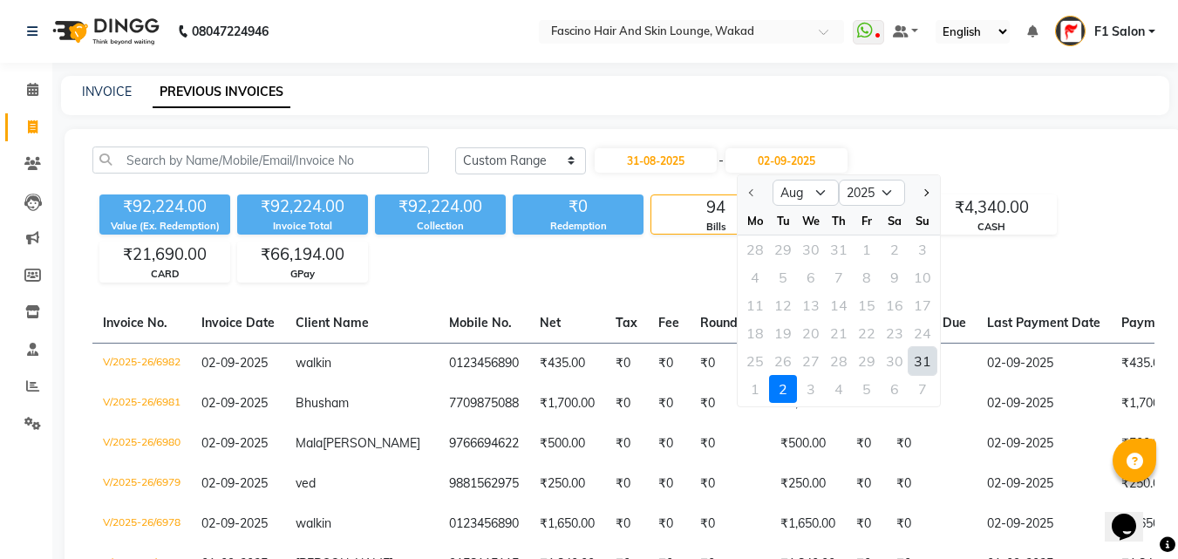
click at [914, 363] on div "31" at bounding box center [922, 361] width 28 height 28
type input "31-08-2025"
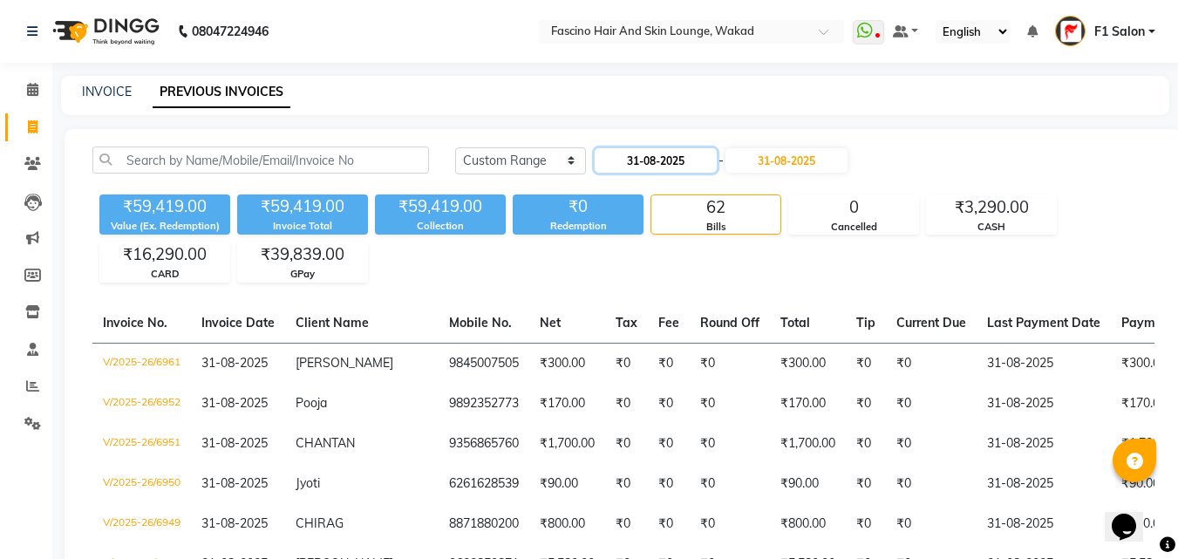
click at [685, 164] on input "31-08-2025" at bounding box center [655, 160] width 122 height 24
select select "8"
select select "2025"
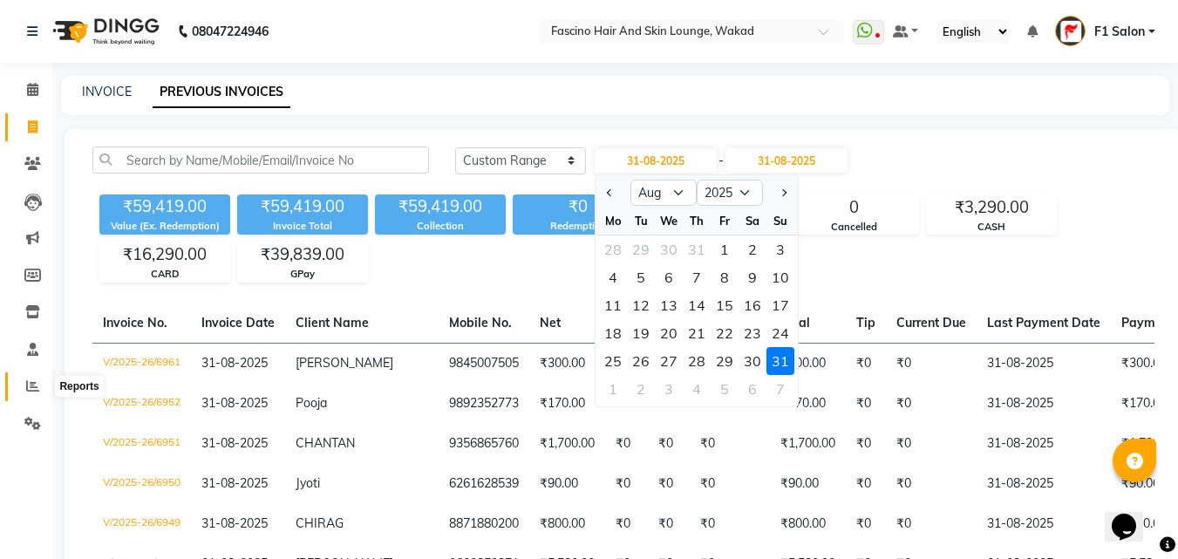
click at [29, 382] on icon at bounding box center [32, 385] width 13 height 13
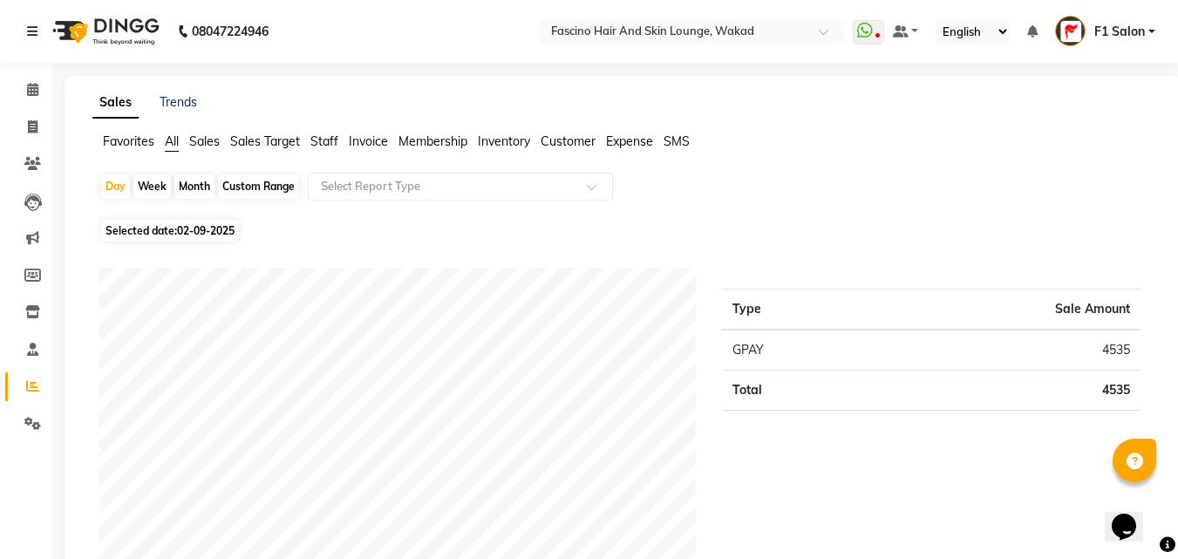
click at [195, 175] on div "Month" at bounding box center [194, 186] width 40 height 24
select select "9"
select select "2025"
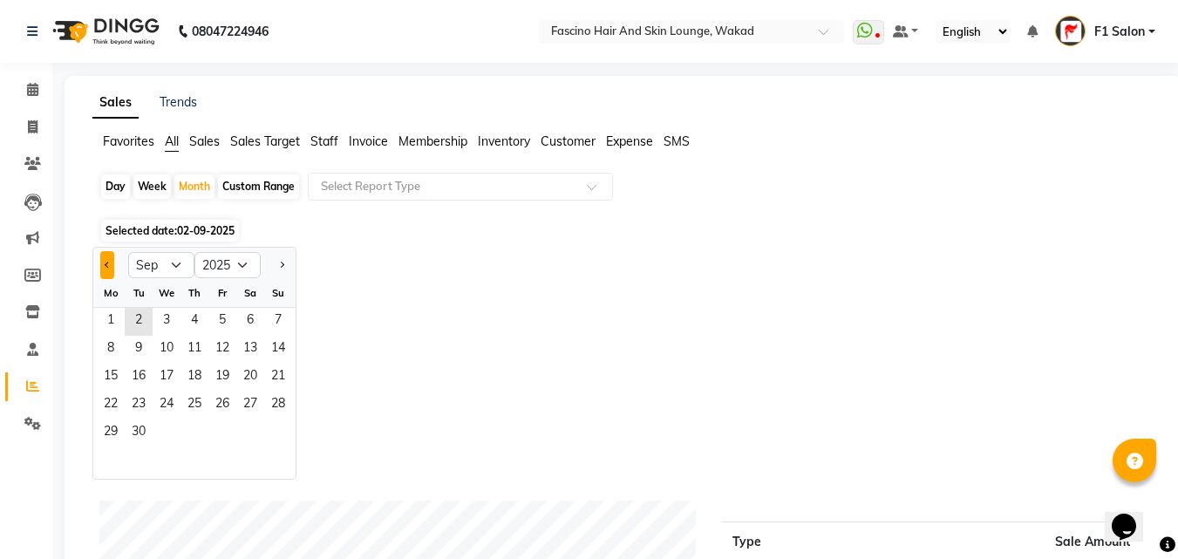
click at [102, 261] on button "Previous month" at bounding box center [107, 265] width 14 height 28
select select "8"
click at [213, 326] on span "1" at bounding box center [222, 322] width 28 height 28
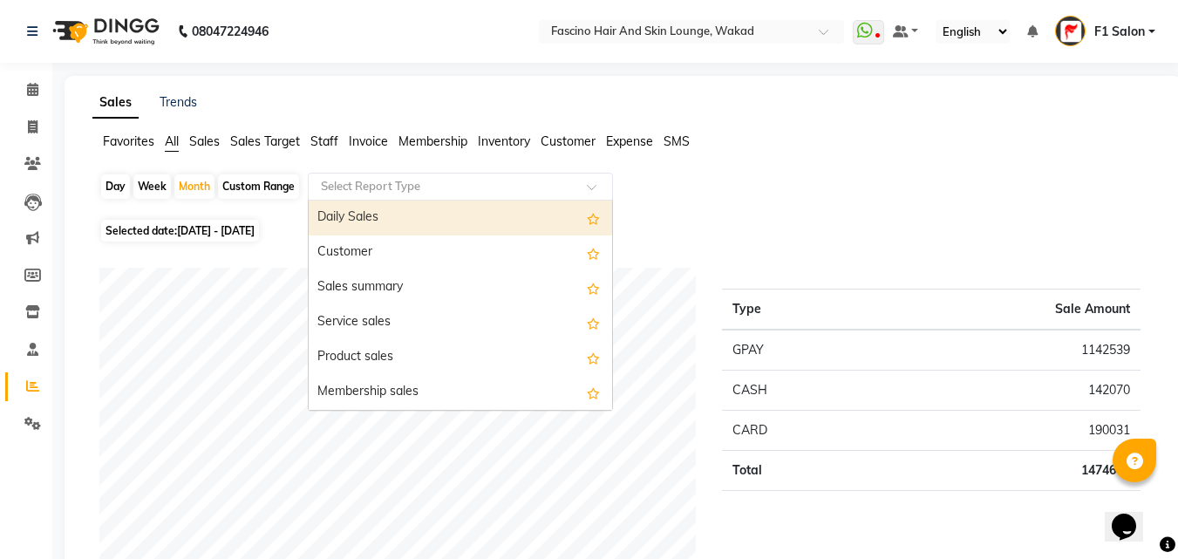
click at [411, 197] on div "Select Report Type" at bounding box center [460, 187] width 305 height 28
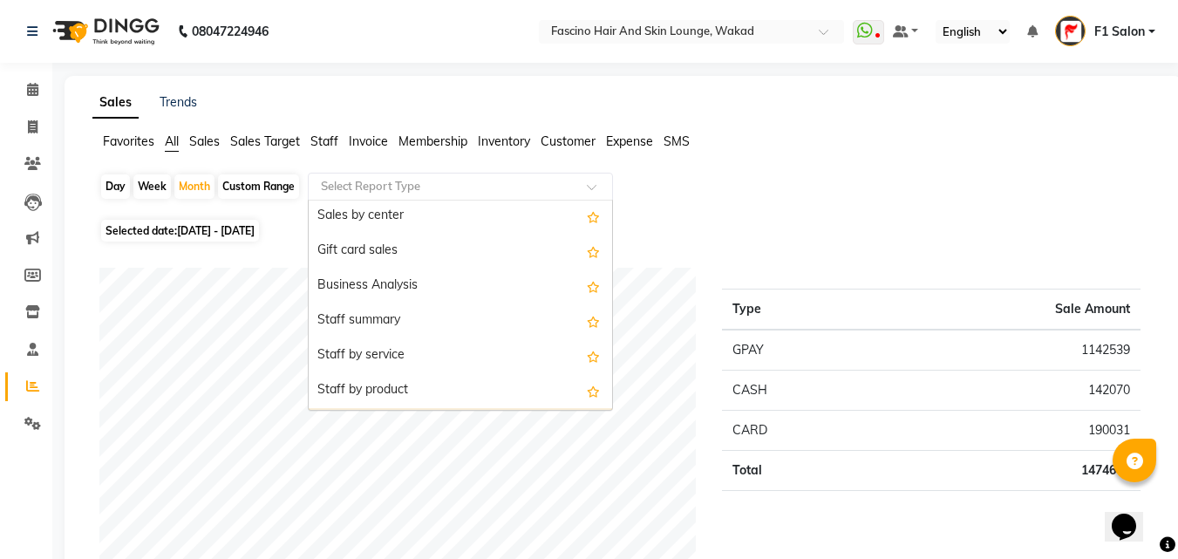
scroll to position [349, 0]
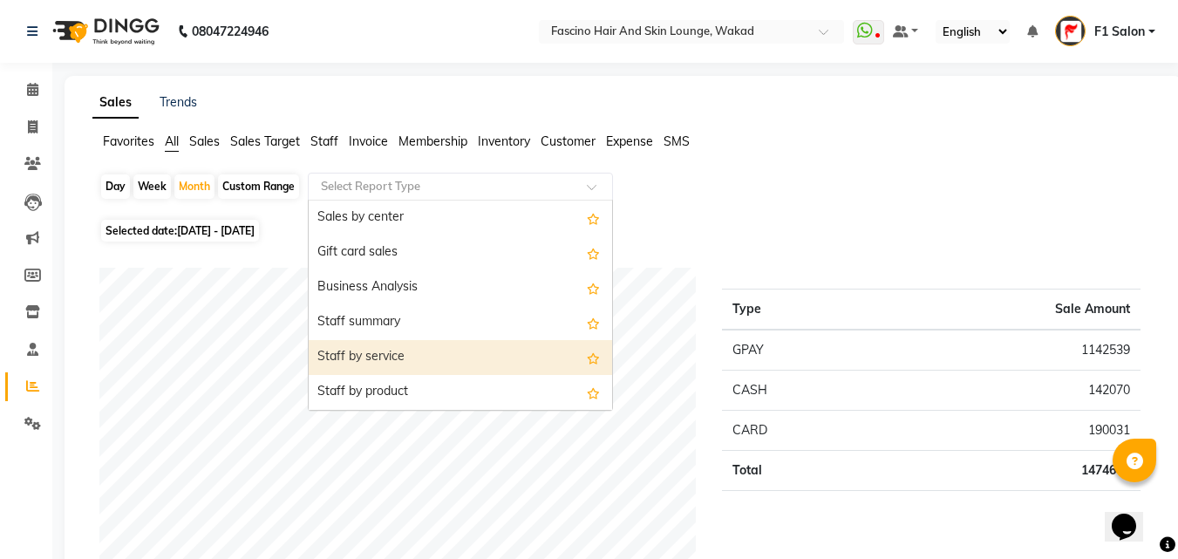
click at [405, 347] on div "Staff by service" at bounding box center [460, 357] width 303 height 35
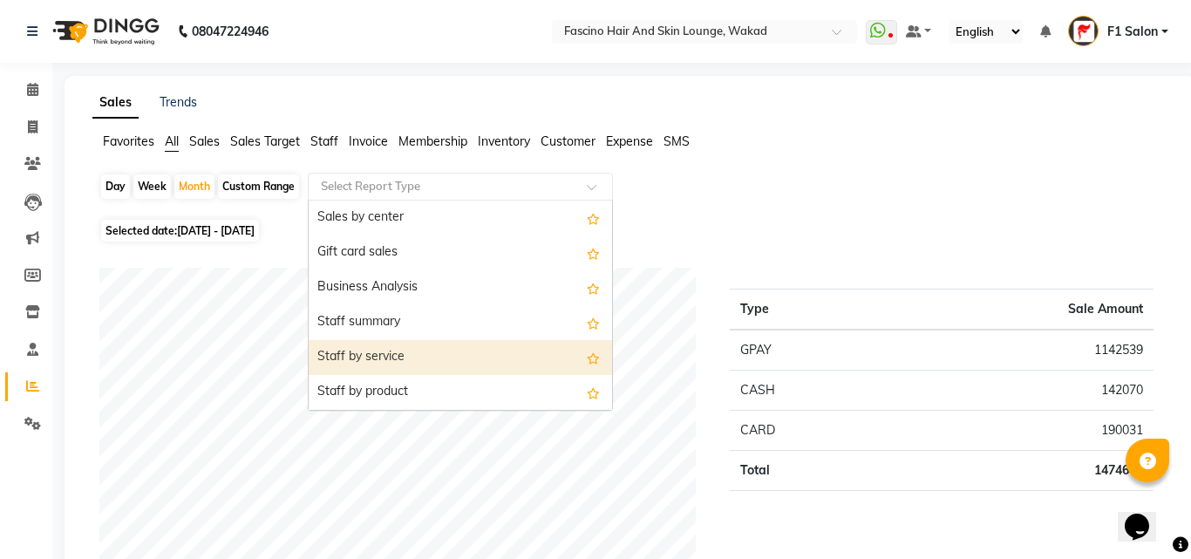
select select "csv"
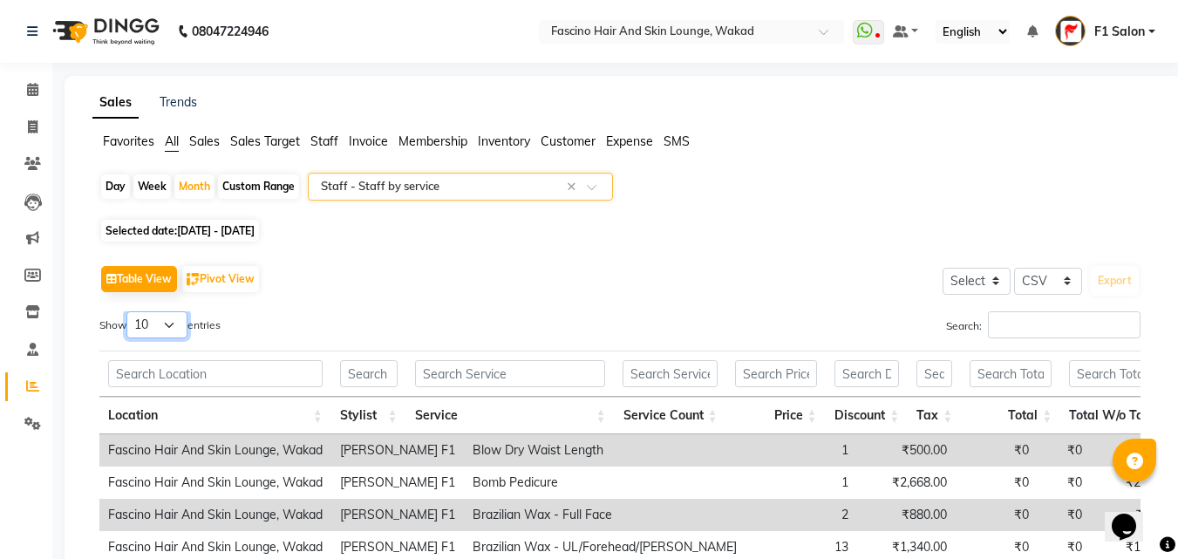
click at [152, 332] on select "10 25 50 100" at bounding box center [156, 324] width 61 height 27
select select "100"
click at [129, 311] on select "10 25 50 100" at bounding box center [156, 324] width 61 height 27
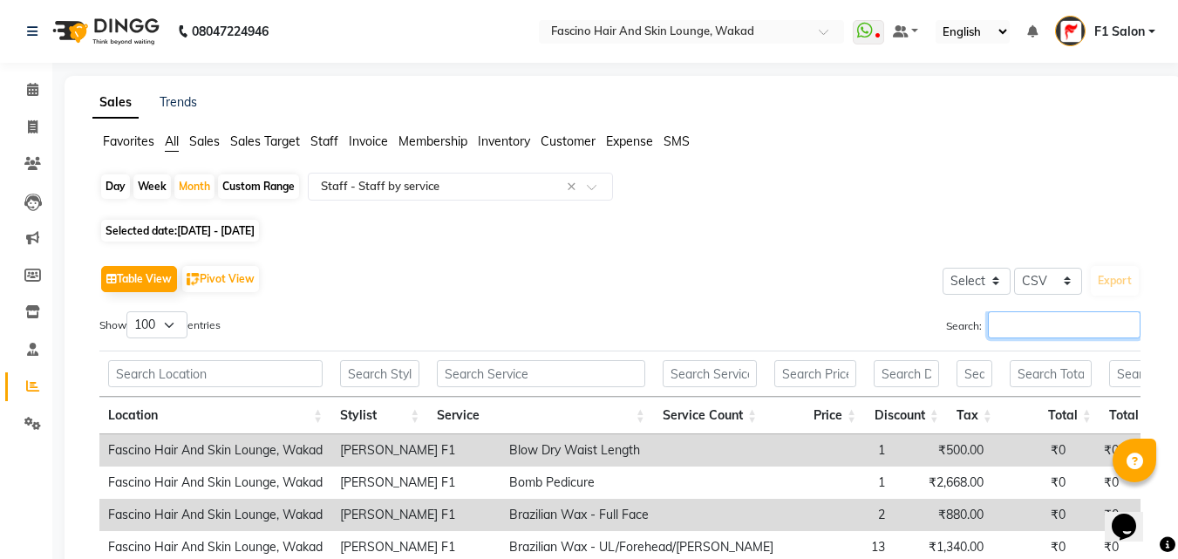
click at [1016, 337] on input "Search:" at bounding box center [1064, 324] width 153 height 27
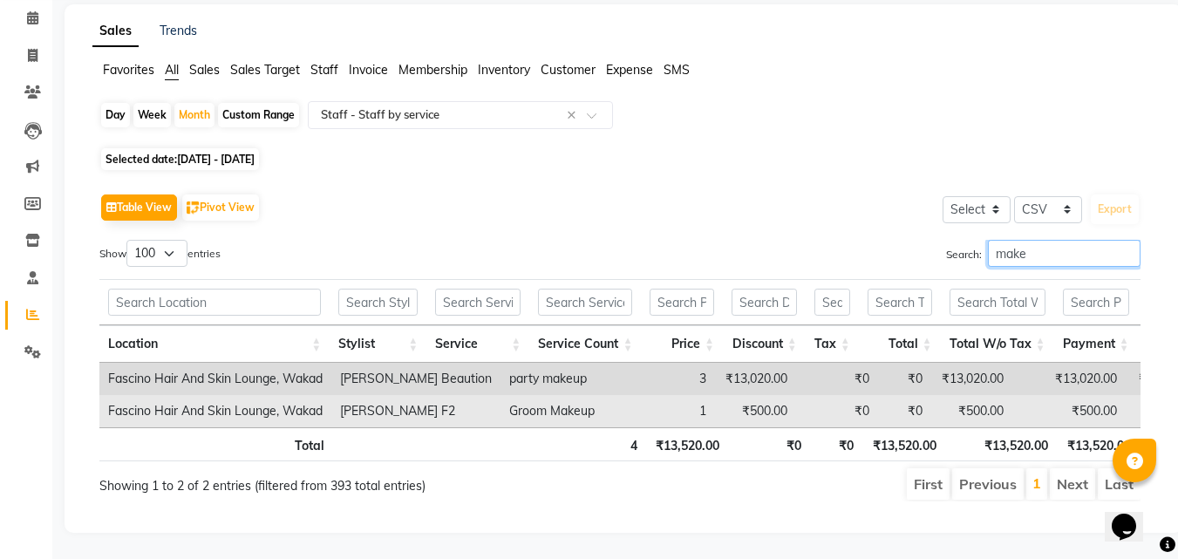
scroll to position [87, 0]
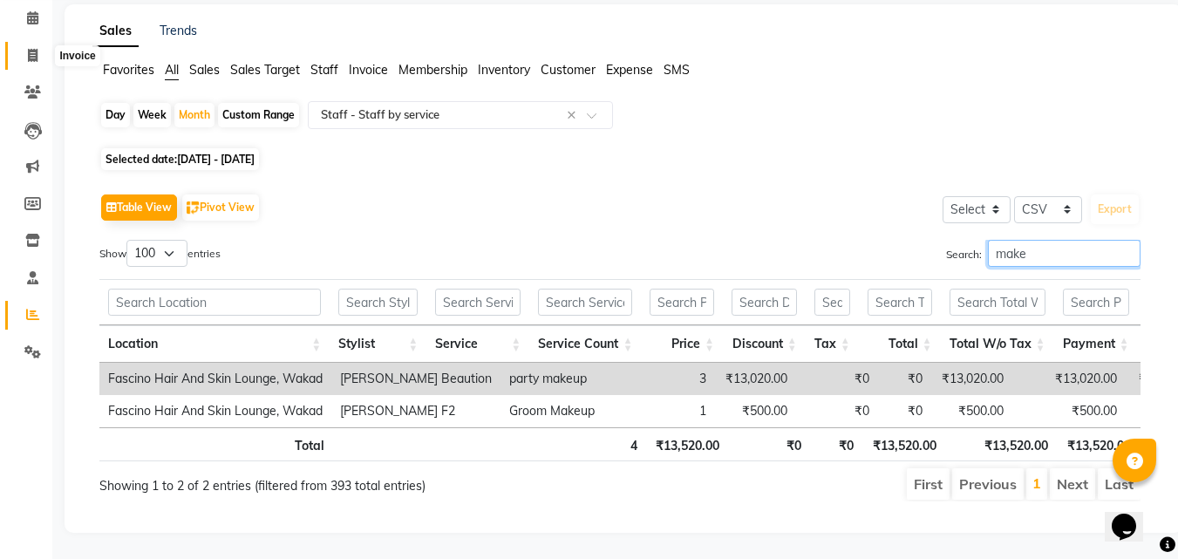
type input "make"
click at [32, 49] on icon at bounding box center [33, 55] width 10 height 13
select select "service"
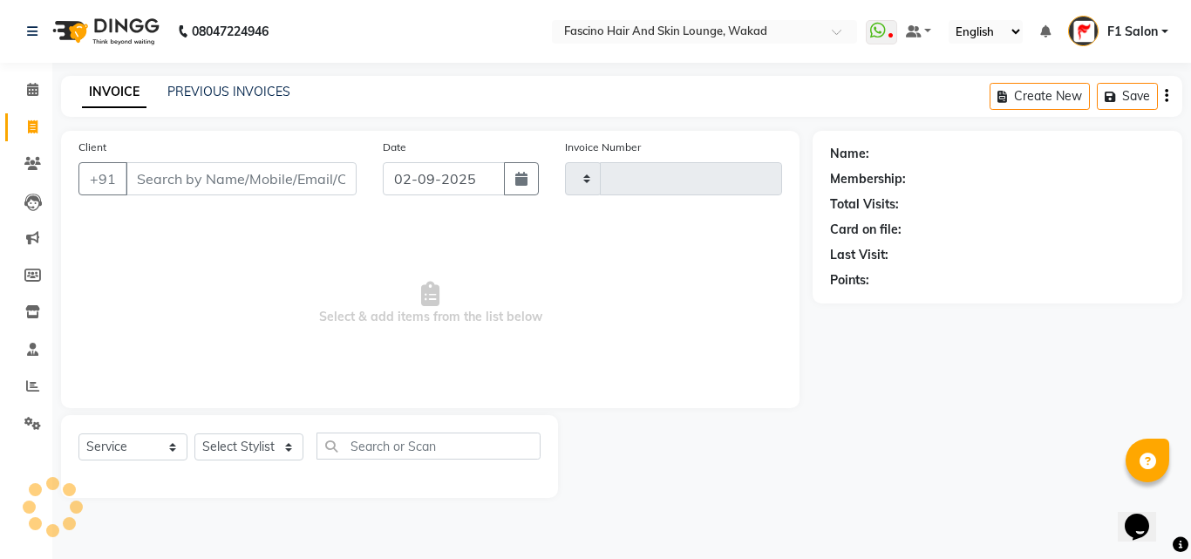
type input "6986"
select select "126"
click at [249, 92] on link "PREVIOUS INVOICES" at bounding box center [228, 92] width 123 height 16
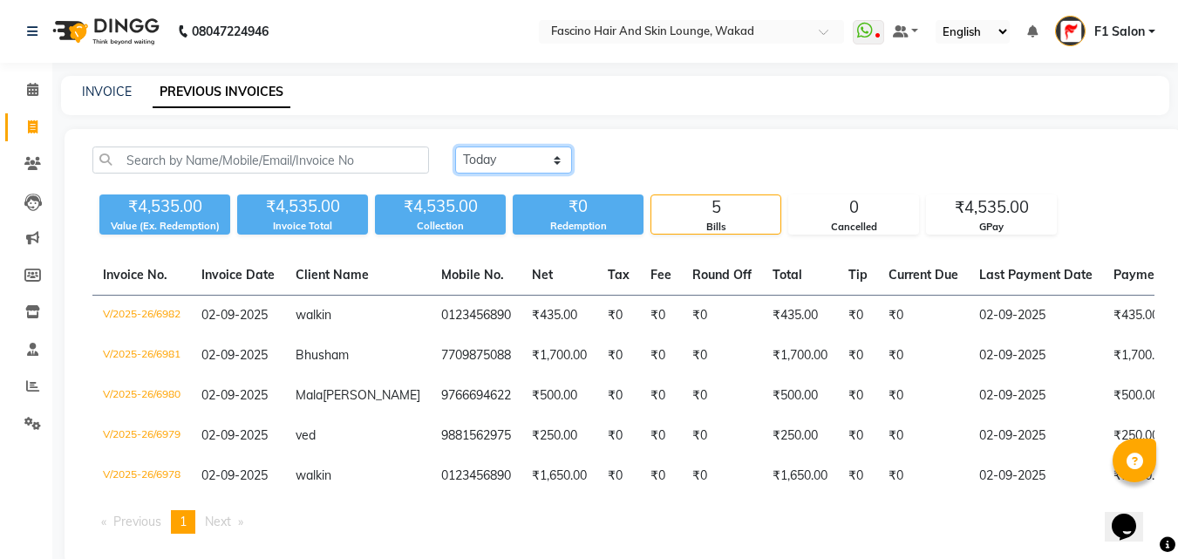
click at [511, 166] on select "Today Yesterday Custom Range" at bounding box center [513, 159] width 117 height 27
select select "range"
click at [455, 146] on select "Today Yesterday Custom Range" at bounding box center [513, 159] width 117 height 27
click at [699, 146] on div "02-09-2025 - 02-09-2025" at bounding box center [721, 160] width 256 height 28
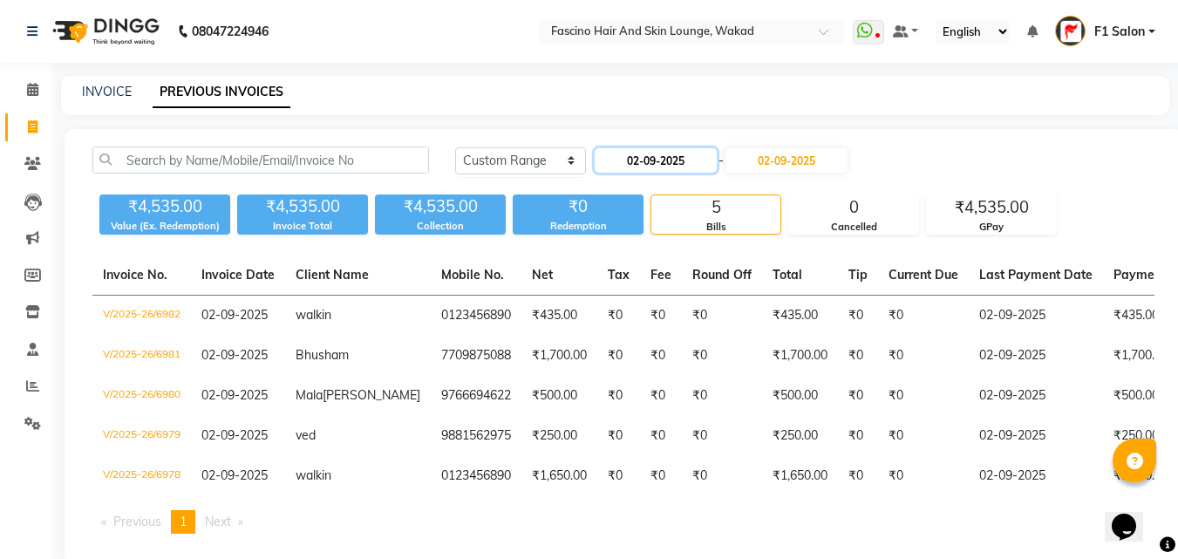
click at [694, 153] on input "02-09-2025" at bounding box center [655, 160] width 122 height 24
select select "9"
select select "2025"
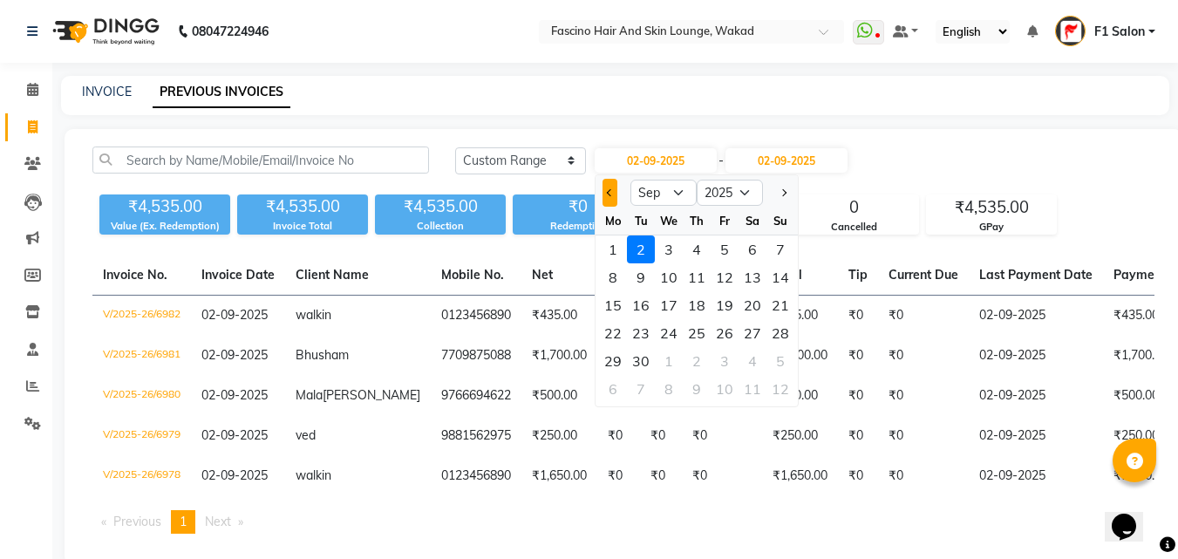
click at [608, 192] on span "Previous month" at bounding box center [610, 192] width 7 height 7
click at [784, 193] on span "Next month" at bounding box center [782, 192] width 7 height 7
select select "8"
click at [636, 362] on div "26" at bounding box center [641, 361] width 28 height 28
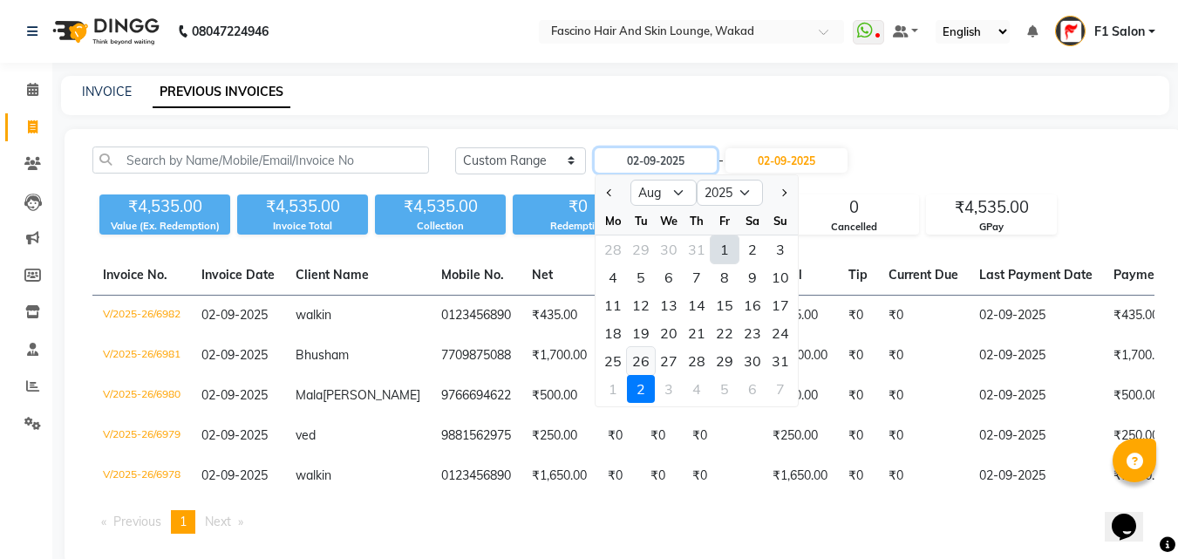
type input "26-08-2025"
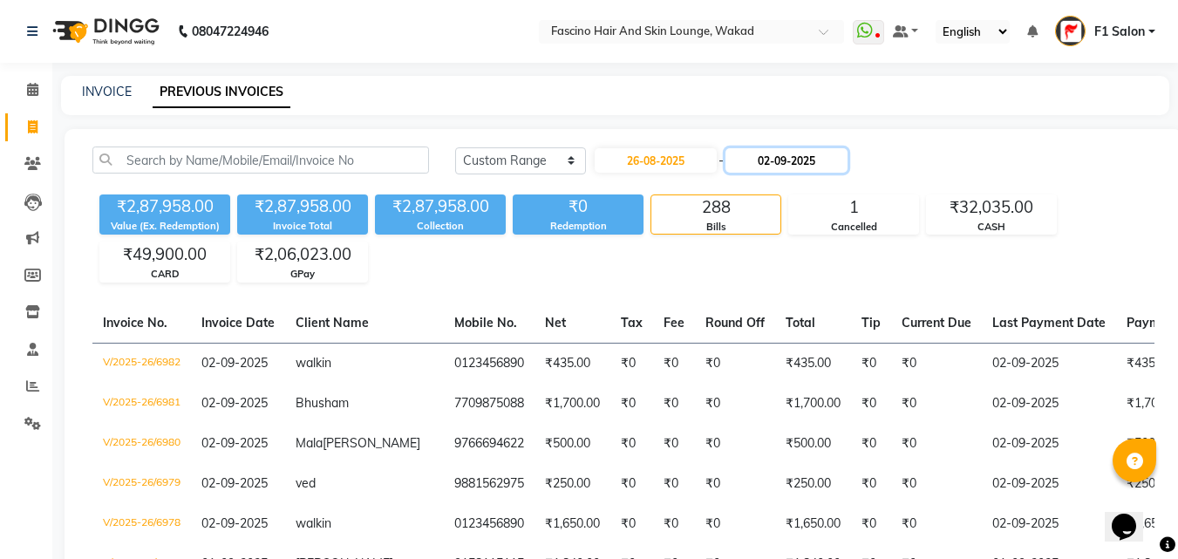
click at [809, 168] on input "02-09-2025" at bounding box center [786, 160] width 122 height 24
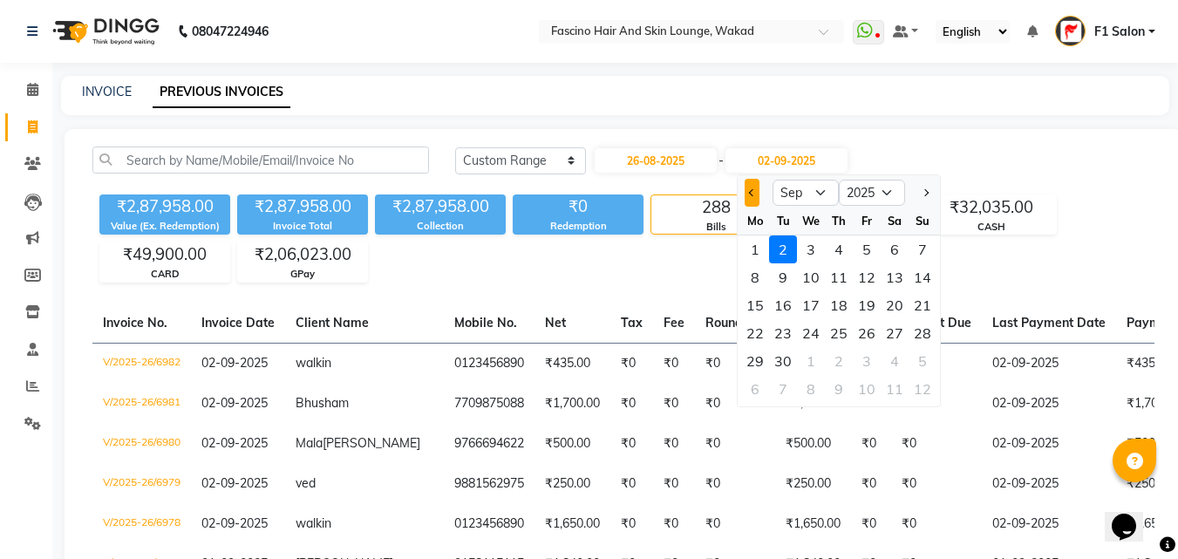
click at [746, 184] on button "Previous month" at bounding box center [751, 193] width 15 height 28
select select "8"
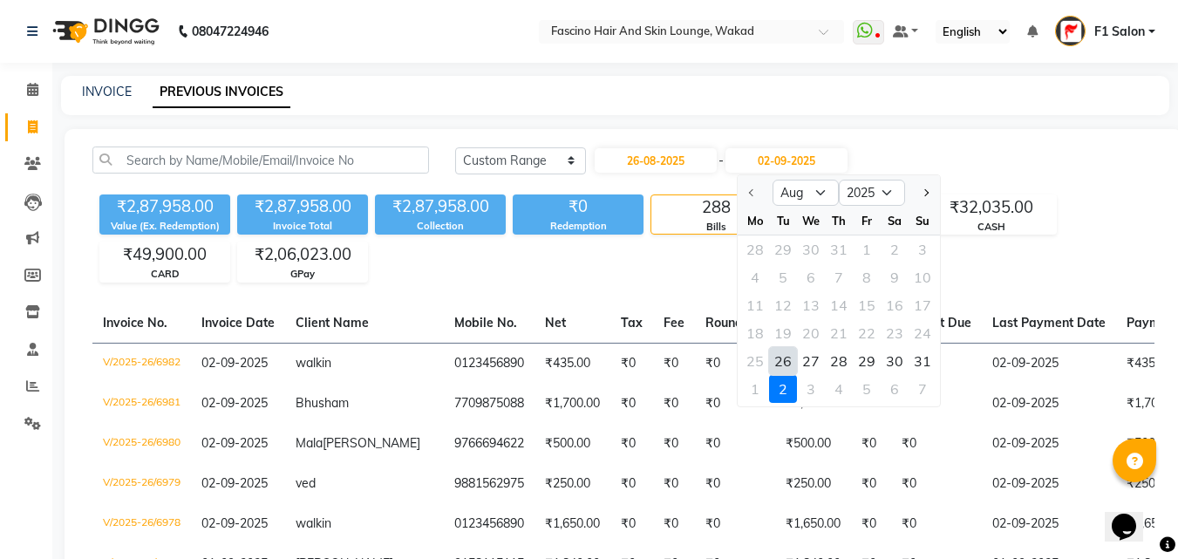
click at [787, 363] on div "26" at bounding box center [783, 361] width 28 height 28
type input "26-08-2025"
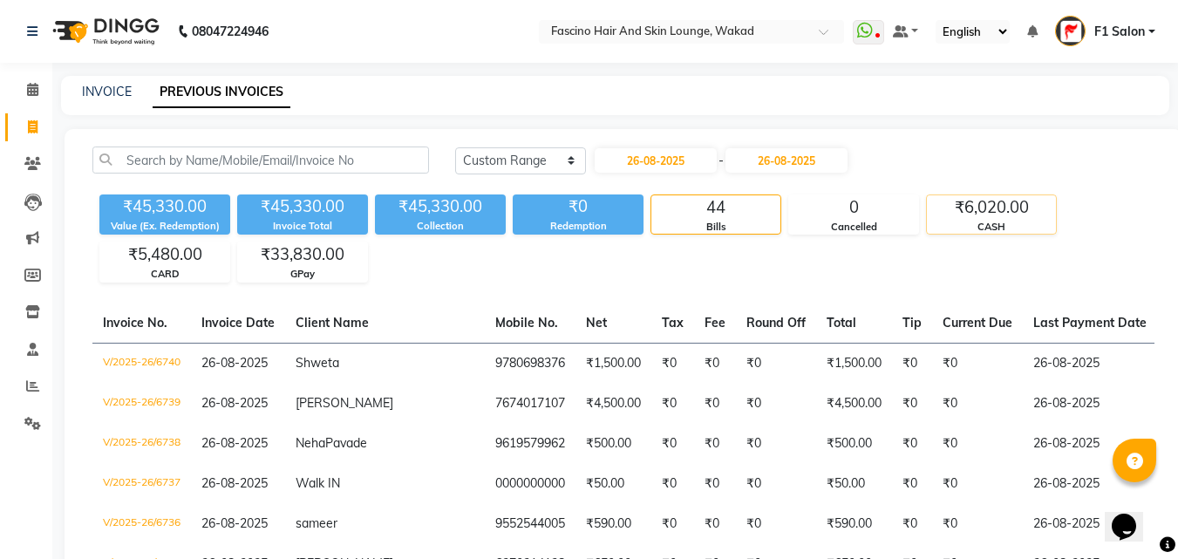
drag, startPoint x: 973, startPoint y: 231, endPoint x: 988, endPoint y: 203, distance: 31.6
click at [973, 227] on div "CASH" at bounding box center [991, 227] width 129 height 15
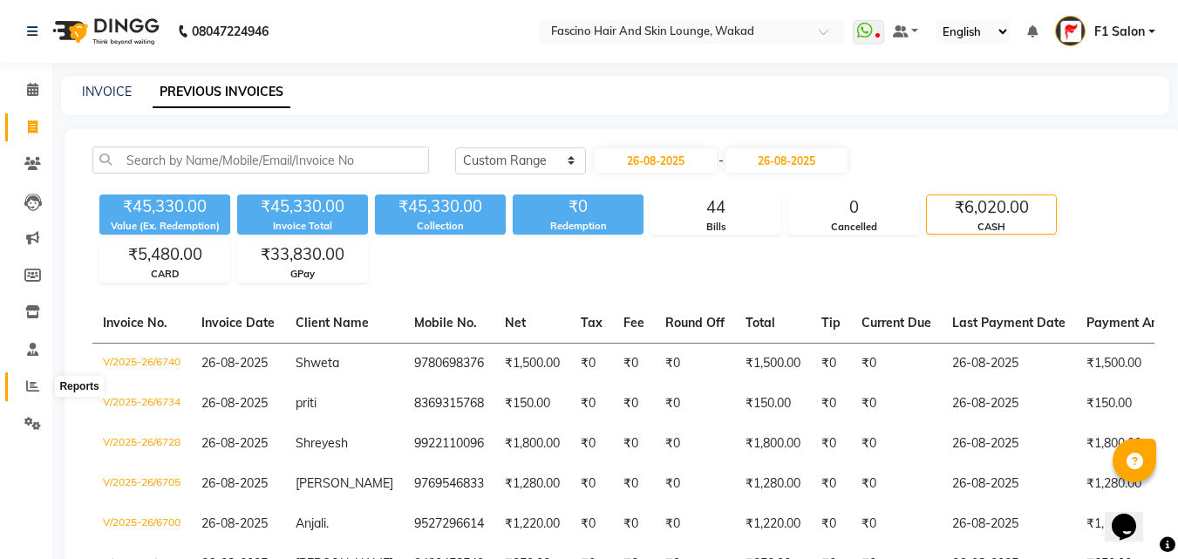
click at [39, 382] on span at bounding box center [32, 387] width 31 height 20
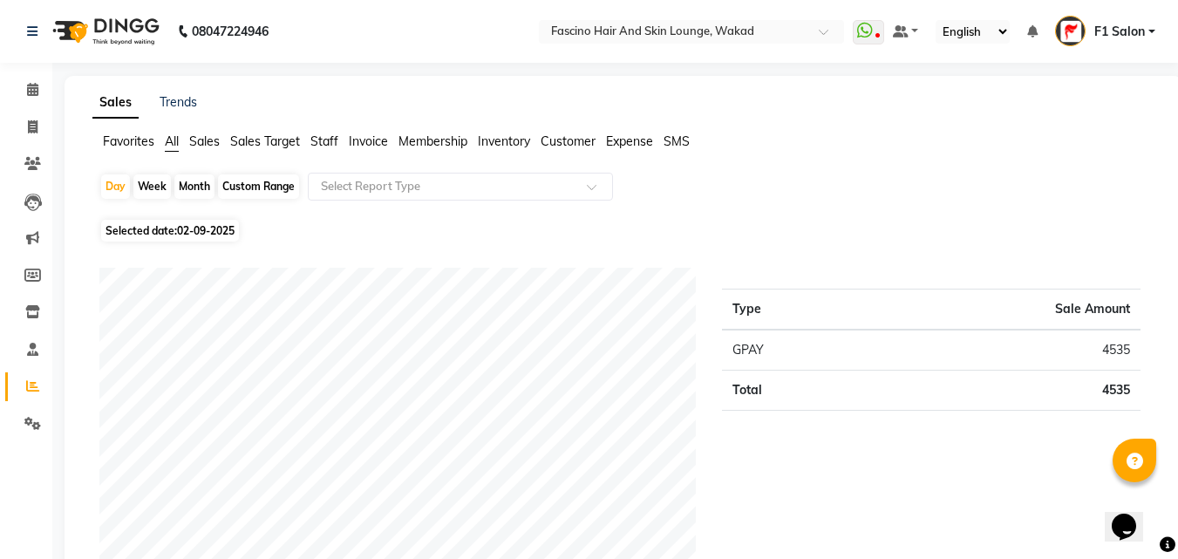
click at [249, 182] on div "Custom Range" at bounding box center [258, 186] width 81 height 24
select select "9"
select select "2025"
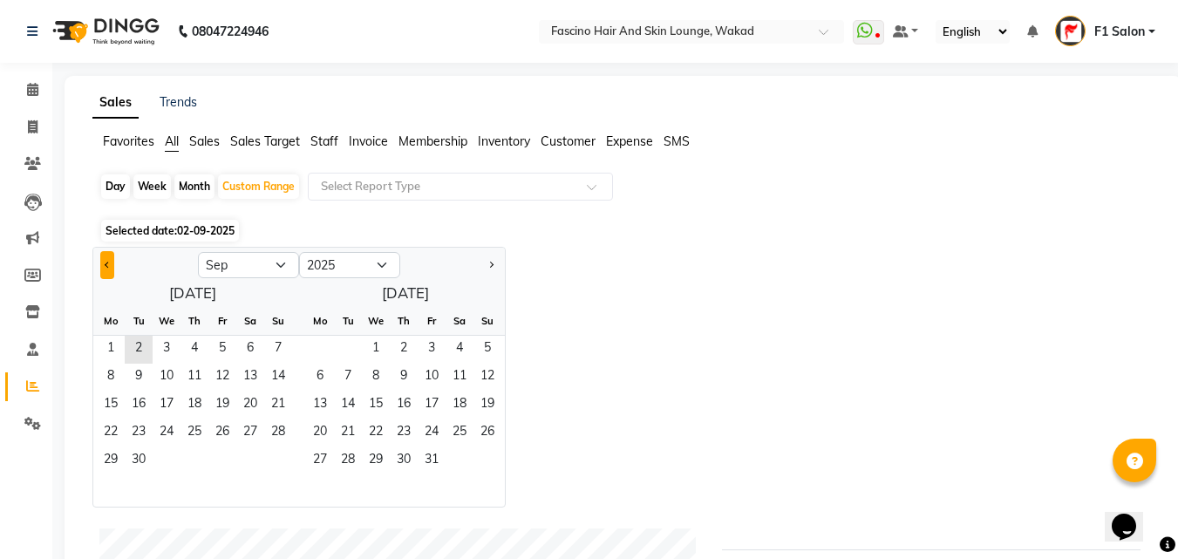
click at [107, 264] on span "Previous month" at bounding box center [108, 264] width 6 height 6
select select "8"
click at [157, 460] on span "27" at bounding box center [167, 461] width 28 height 28
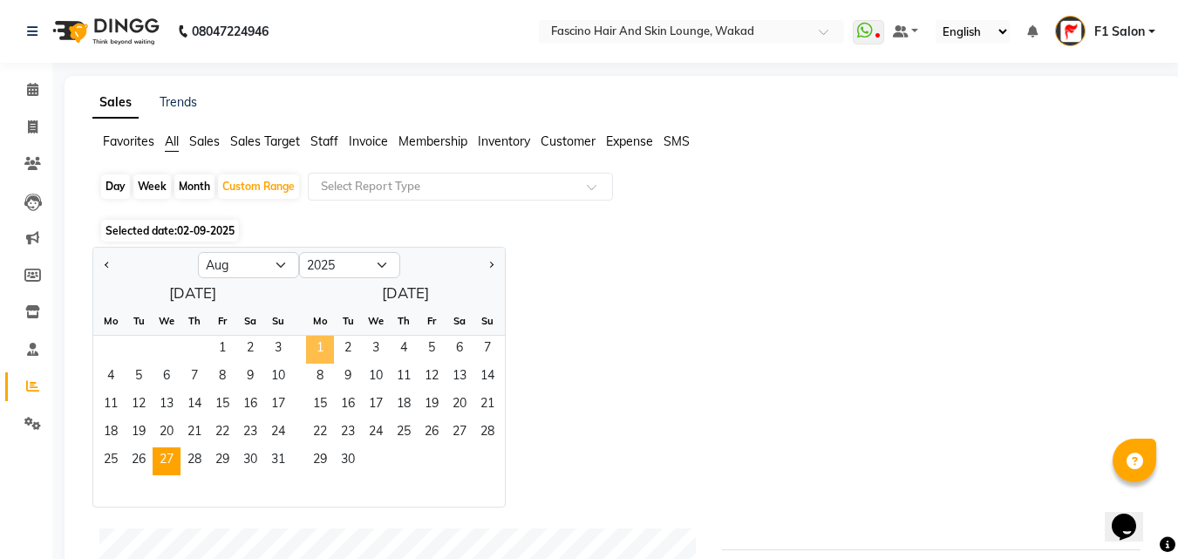
click at [316, 348] on span "1" at bounding box center [320, 350] width 28 height 28
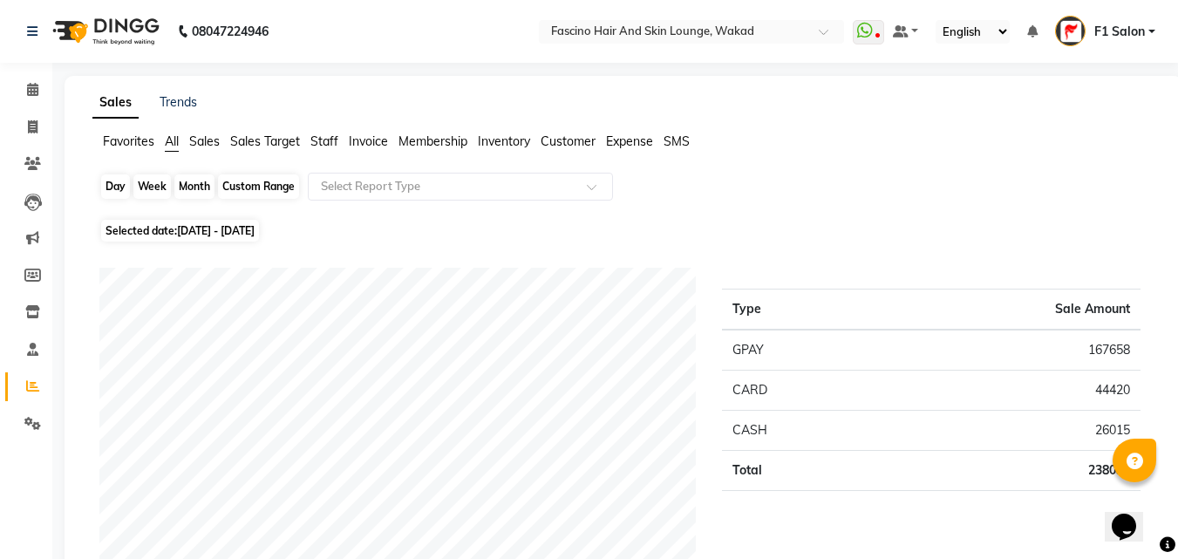
click at [250, 198] on div "Custom Range" at bounding box center [258, 186] width 81 height 24
select select "8"
select select "2025"
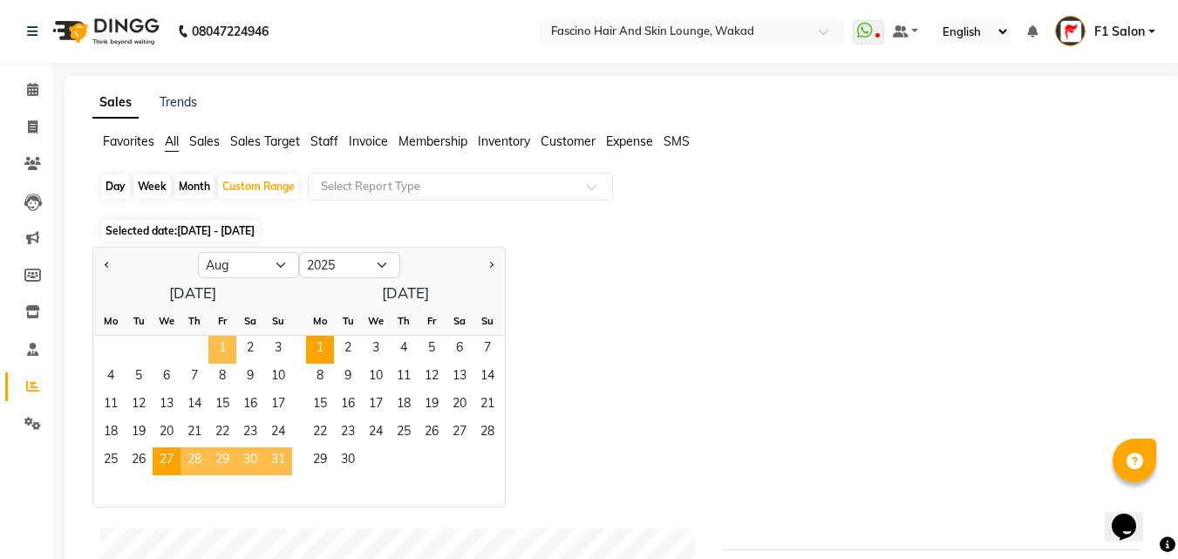
click at [214, 352] on span "1" at bounding box center [222, 350] width 28 height 28
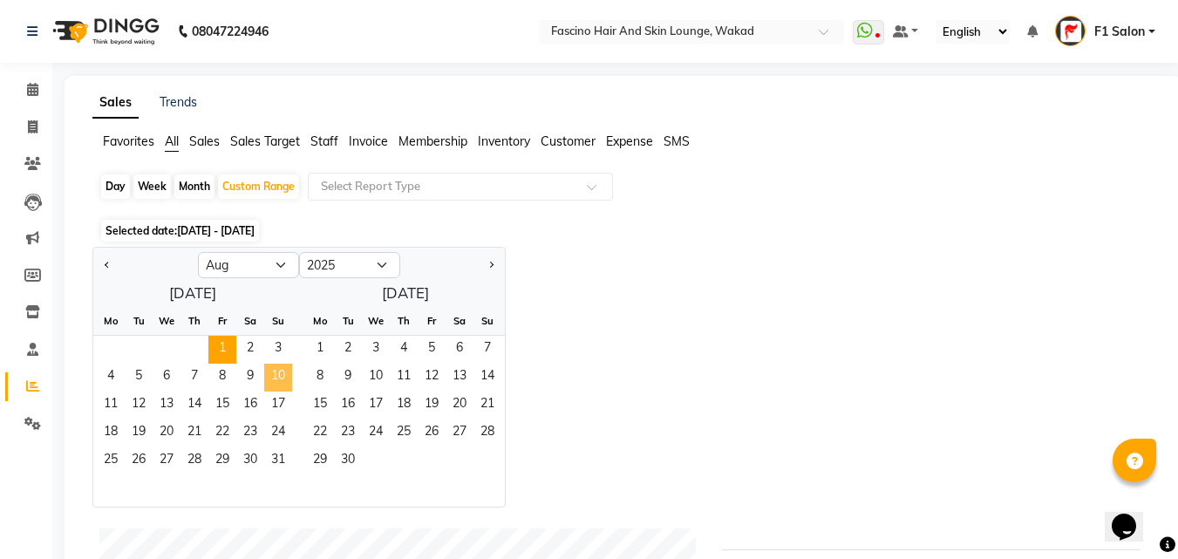
click at [274, 375] on span "10" at bounding box center [278, 377] width 28 height 28
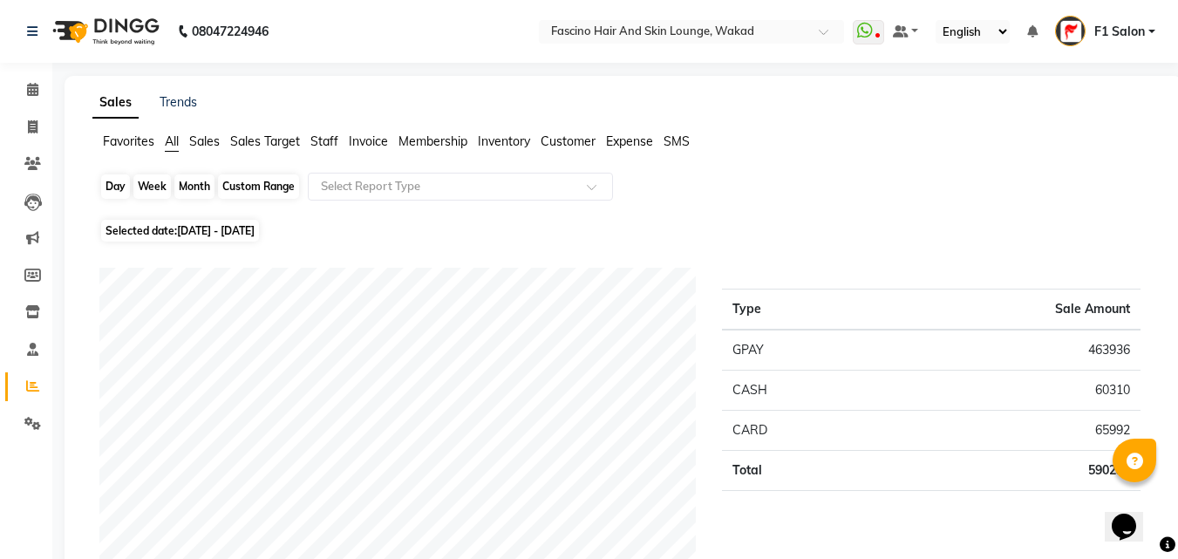
click at [241, 183] on div "Custom Range" at bounding box center [258, 186] width 81 height 24
select select "8"
select select "2025"
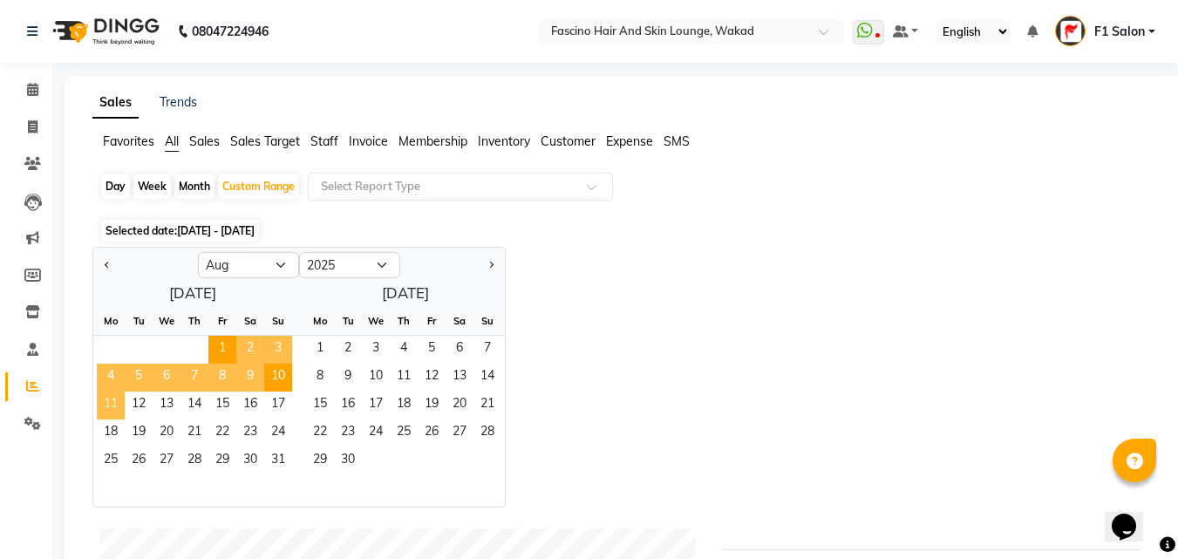
click at [120, 402] on span "11" at bounding box center [111, 405] width 28 height 28
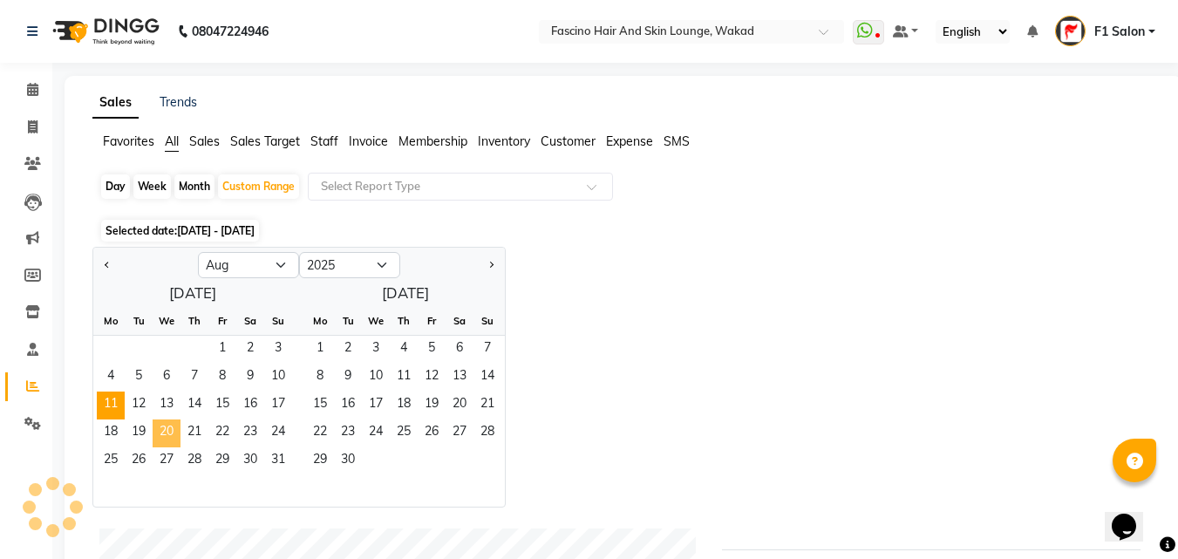
click at [174, 432] on span "20" at bounding box center [167, 433] width 28 height 28
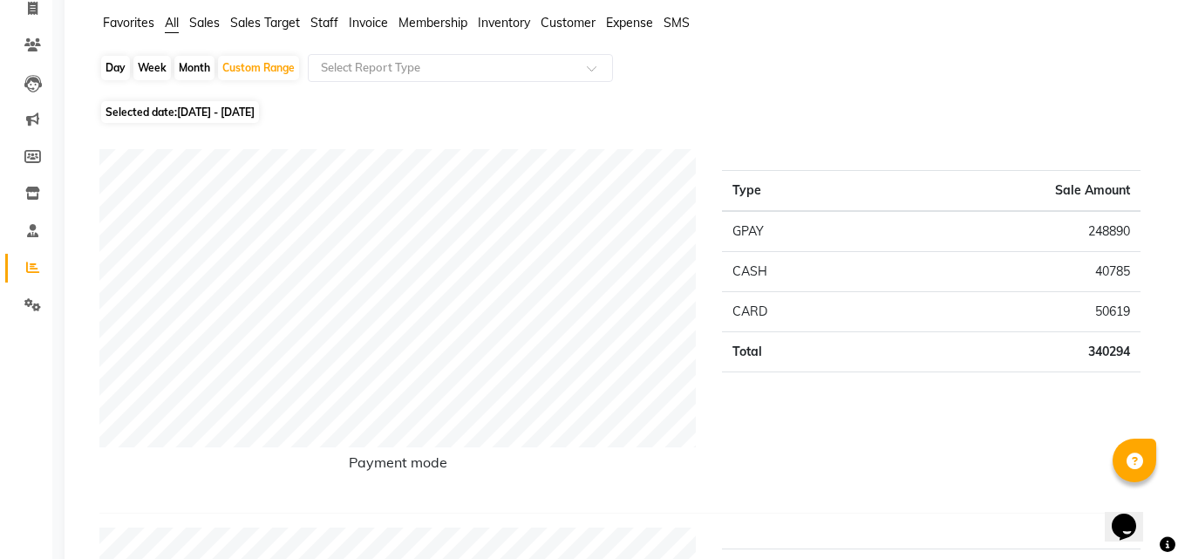
scroll to position [87, 0]
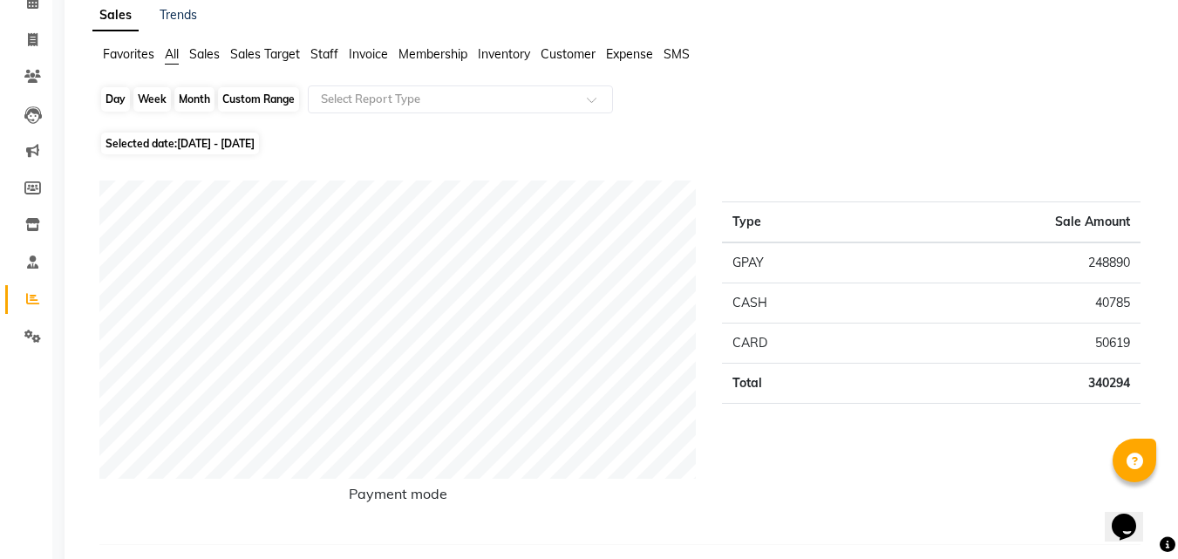
click at [259, 101] on div "Custom Range" at bounding box center [258, 99] width 81 height 24
select select "8"
select select "2025"
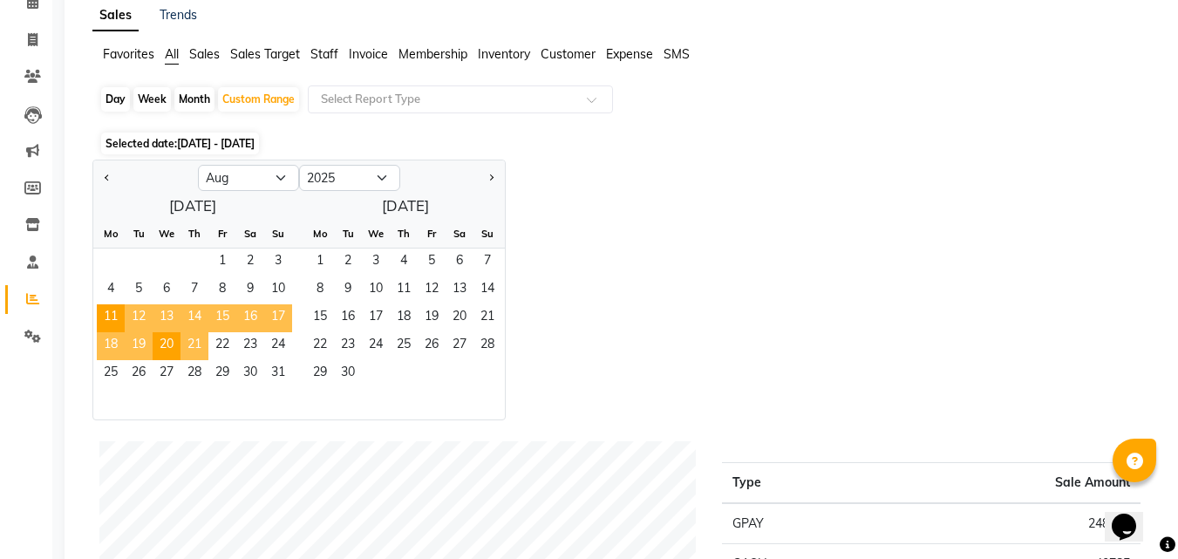
click at [191, 356] on span "21" at bounding box center [194, 346] width 28 height 28
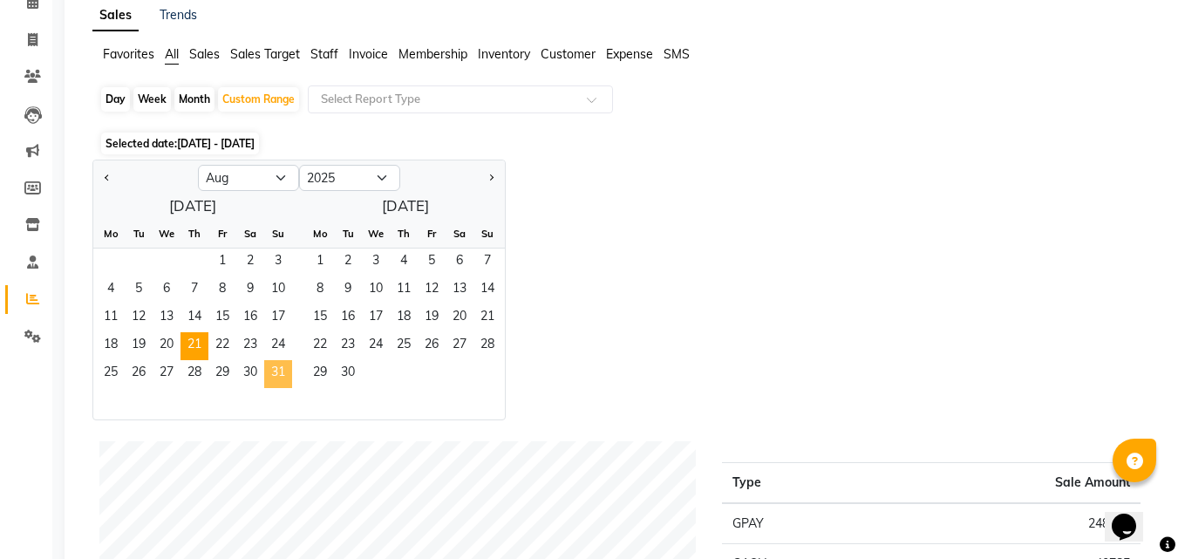
click at [273, 368] on span "31" at bounding box center [278, 374] width 28 height 28
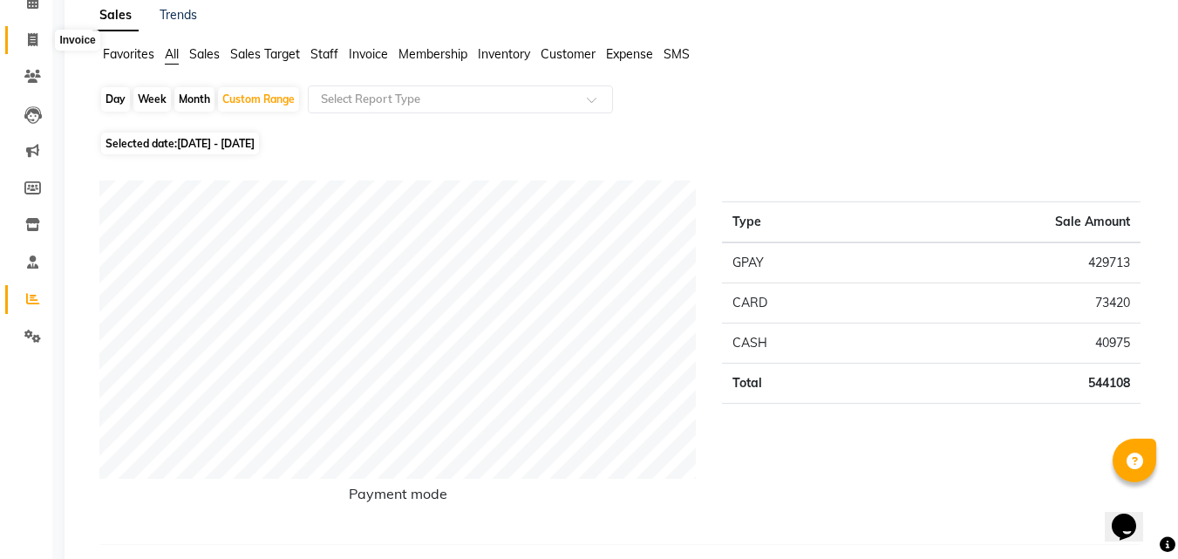
click at [30, 45] on icon at bounding box center [33, 39] width 10 height 13
select select "service"
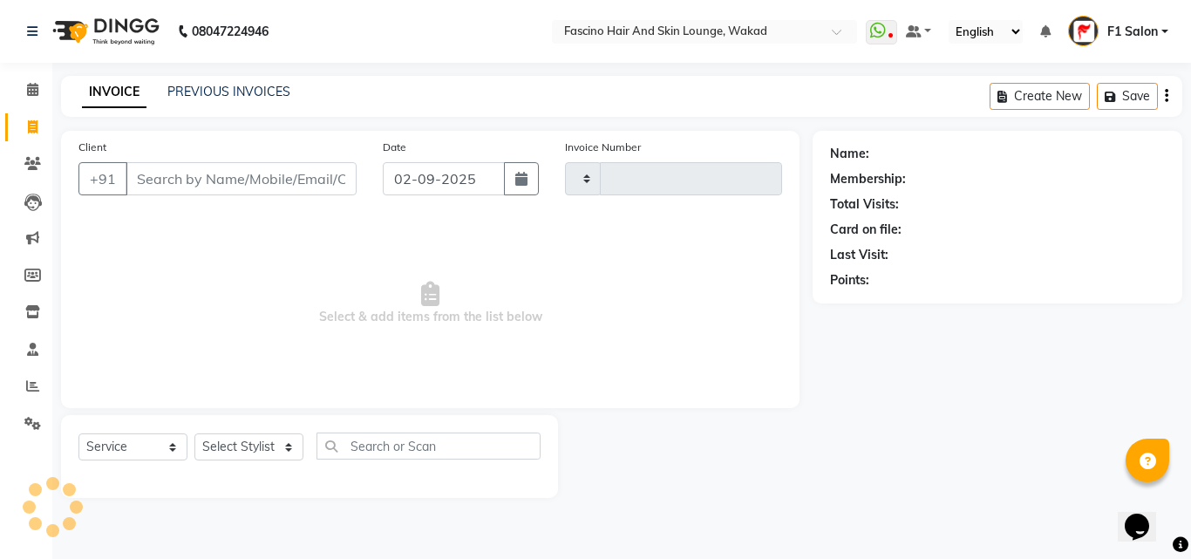
type input "6986"
select select "126"
click at [233, 88] on link "PREVIOUS INVOICES" at bounding box center [228, 92] width 123 height 16
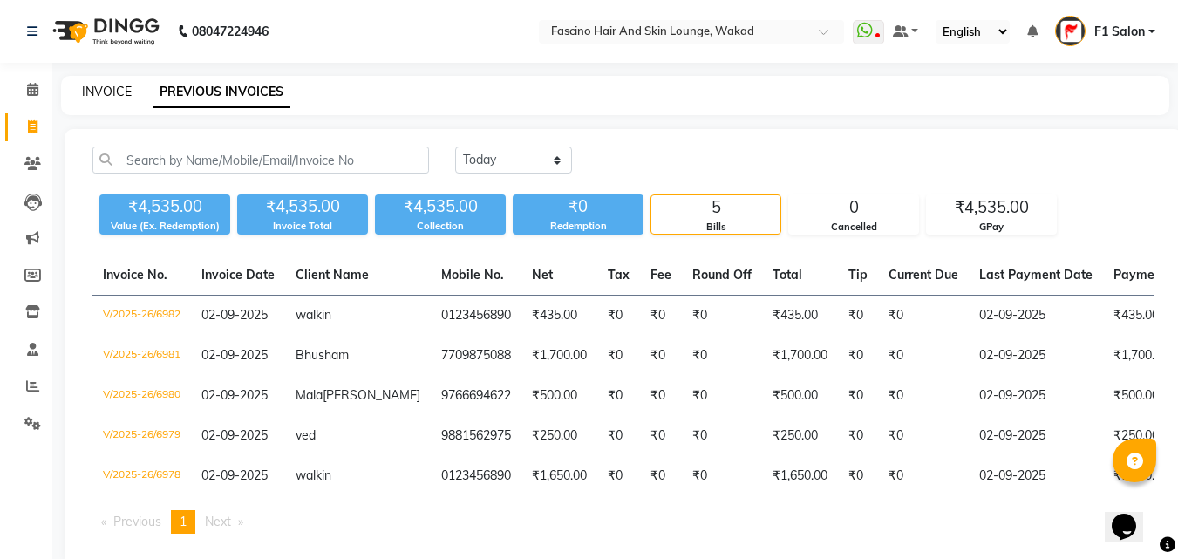
click at [108, 93] on link "INVOICE" at bounding box center [107, 92] width 50 height 16
select select "126"
select select "service"
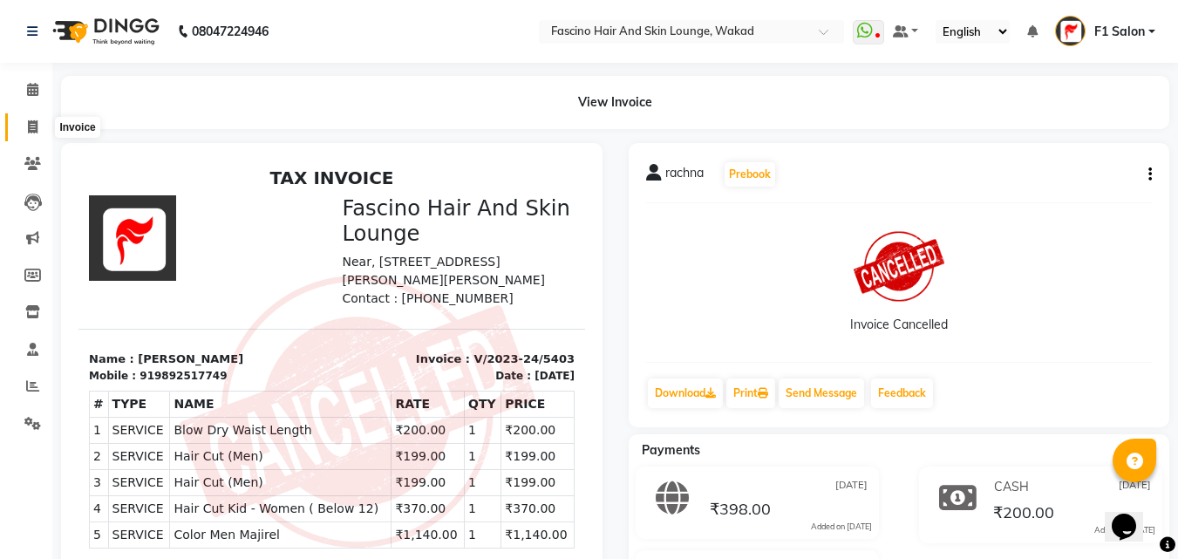
click at [31, 132] on icon at bounding box center [33, 126] width 10 height 13
select select "126"
select select "service"
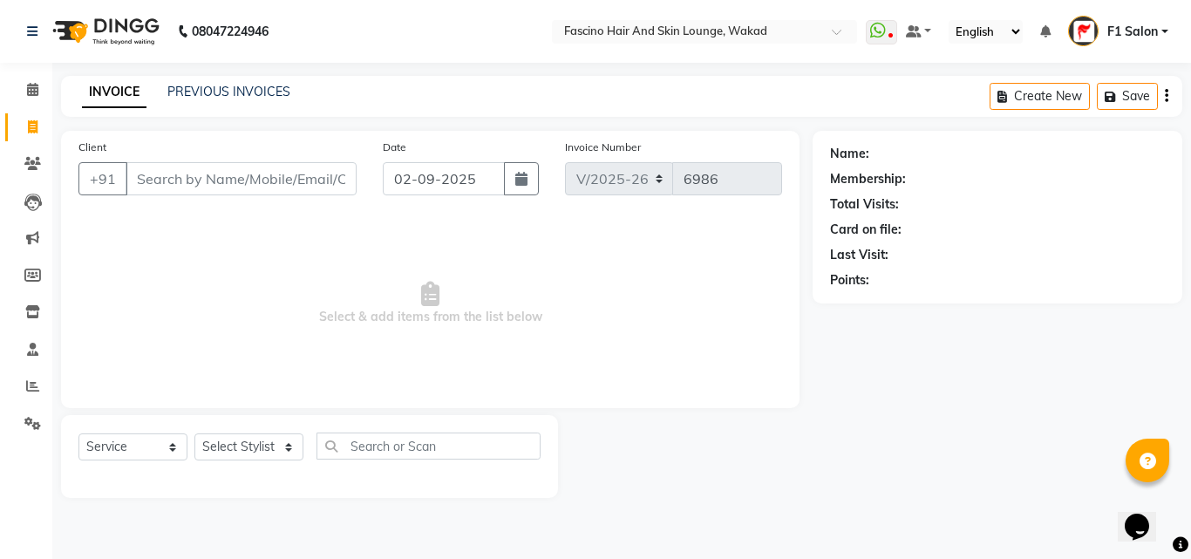
click at [209, 181] on input "Client" at bounding box center [241, 178] width 231 height 33
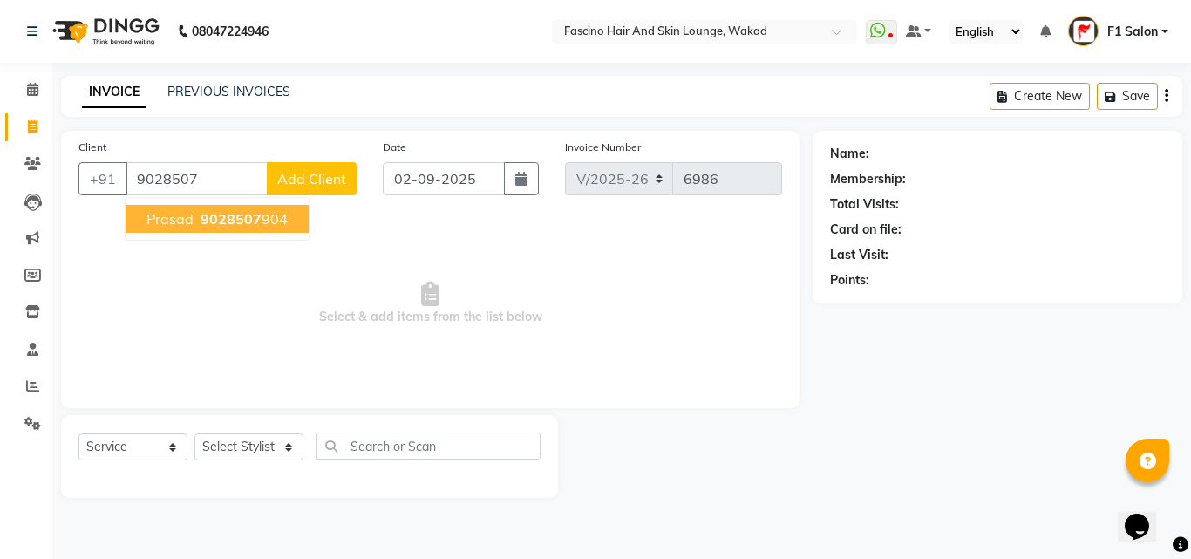
click at [201, 217] on span "9028507" at bounding box center [230, 218] width 61 height 17
type input "9028507904"
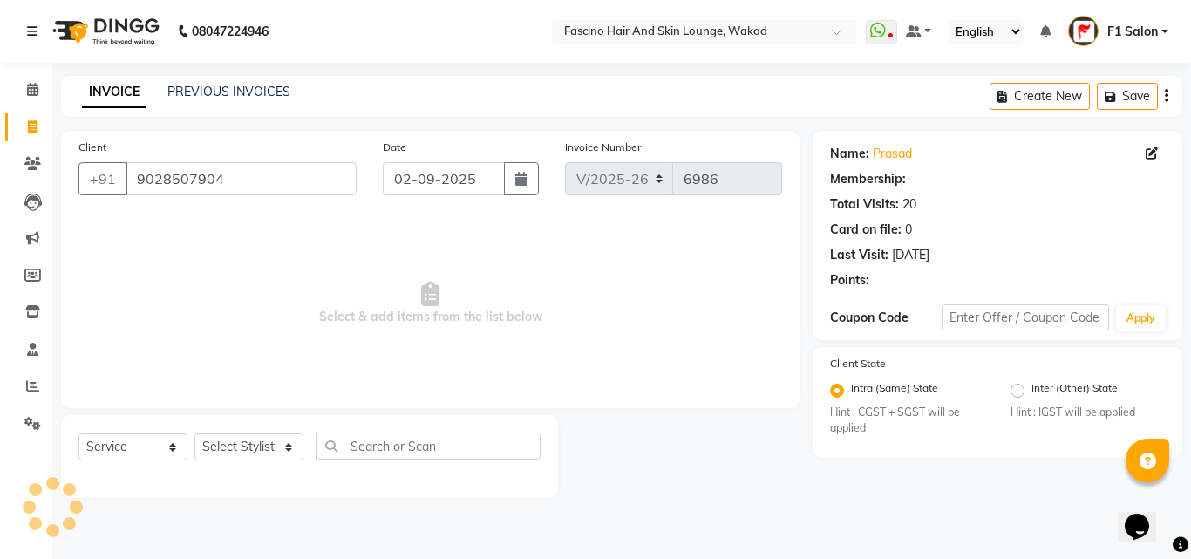
select select "1: Object"
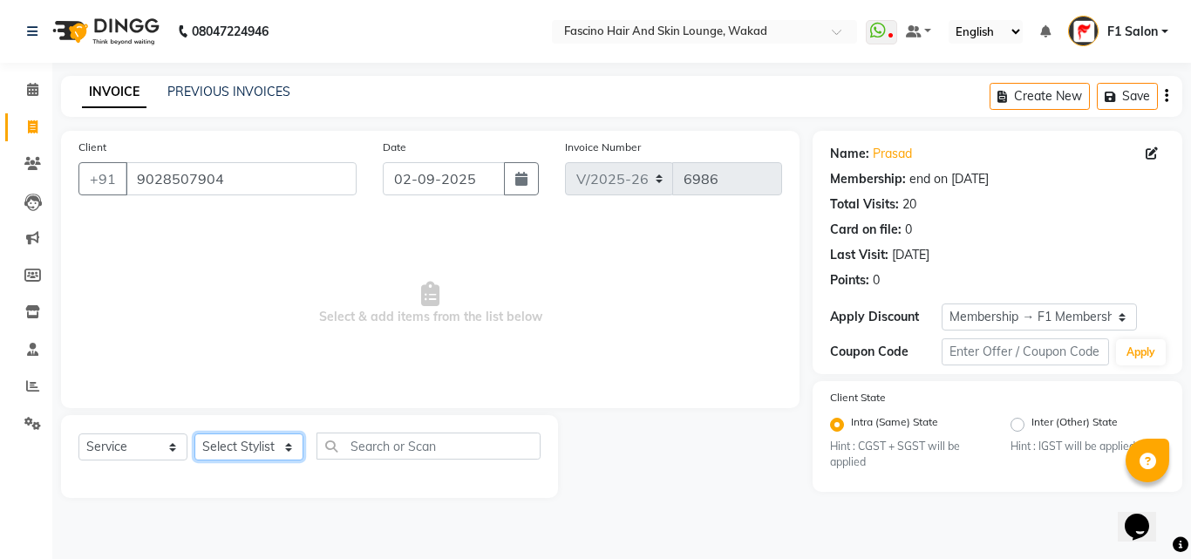
click at [229, 447] on select "Select Stylist 8805000650 Aarohi Chimu [PERSON_NAME] jh F1 Salon Ganesh F1 Gopa…" at bounding box center [248, 446] width 109 height 27
select select "57606"
click at [194, 433] on select "Select Stylist 8805000650 Aarohi Chimu [PERSON_NAME] jh F1 Salon Ganesh F1 Gopa…" at bounding box center [248, 446] width 109 height 27
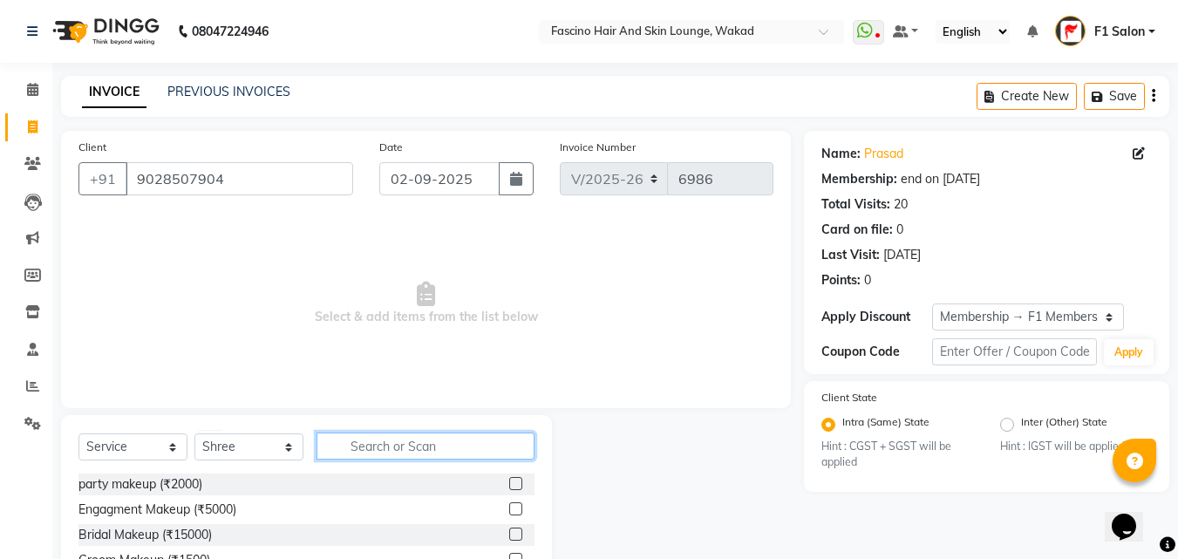
click at [390, 441] on input "text" at bounding box center [425, 445] width 218 height 27
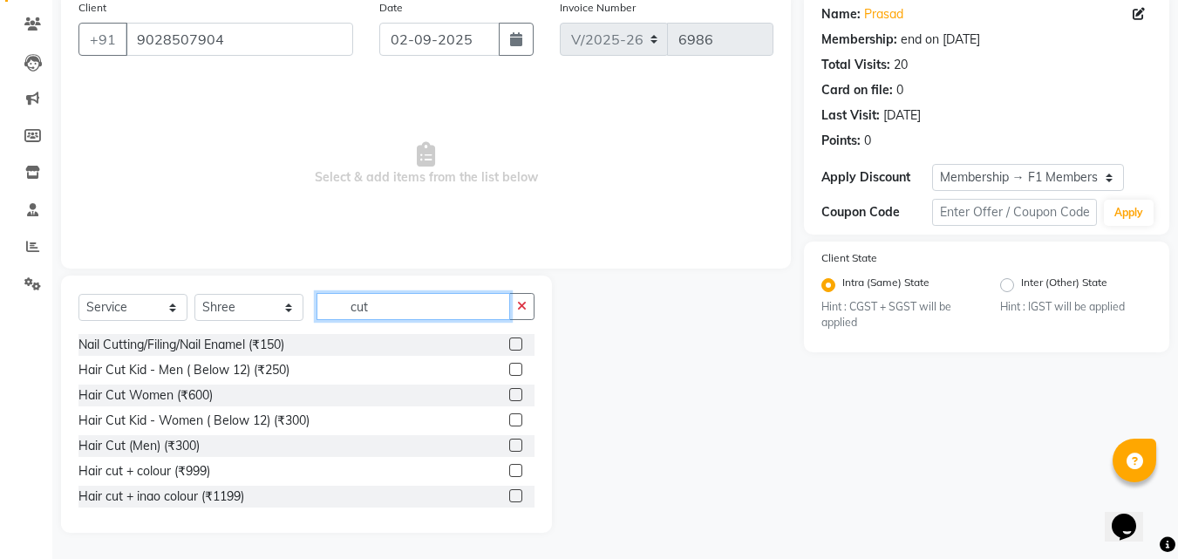
scroll to position [104, 0]
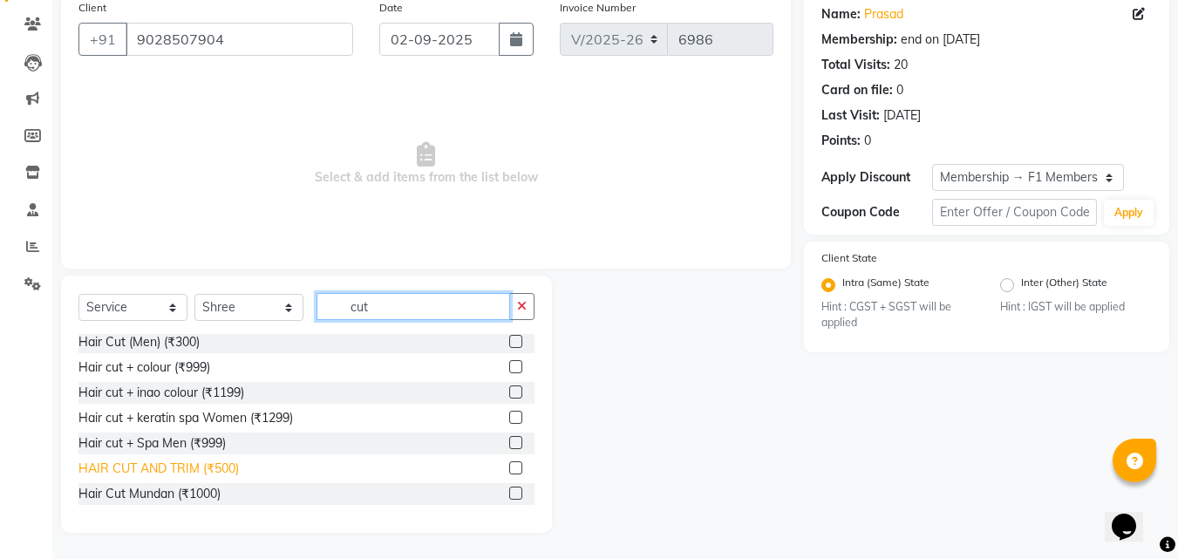
type input "cut"
drag, startPoint x: 197, startPoint y: 465, endPoint x: 490, endPoint y: 450, distance: 293.2
click at [198, 465] on div "HAIR CUT AND TRIM (₹500)" at bounding box center [158, 468] width 160 height 18
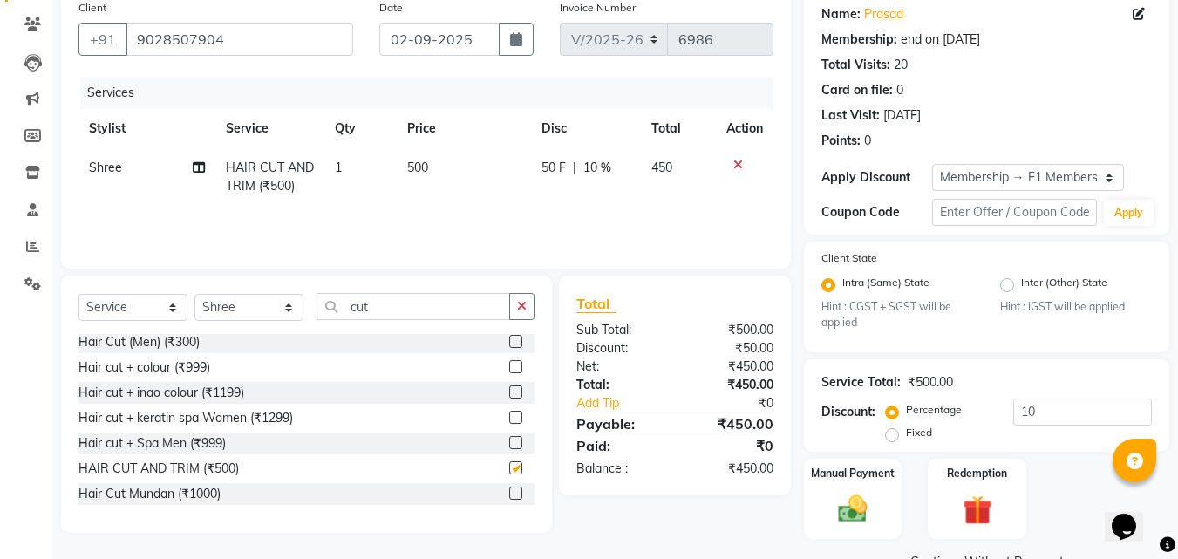
checkbox input "false"
click at [1035, 411] on input "10" at bounding box center [1082, 411] width 139 height 27
type input "1"
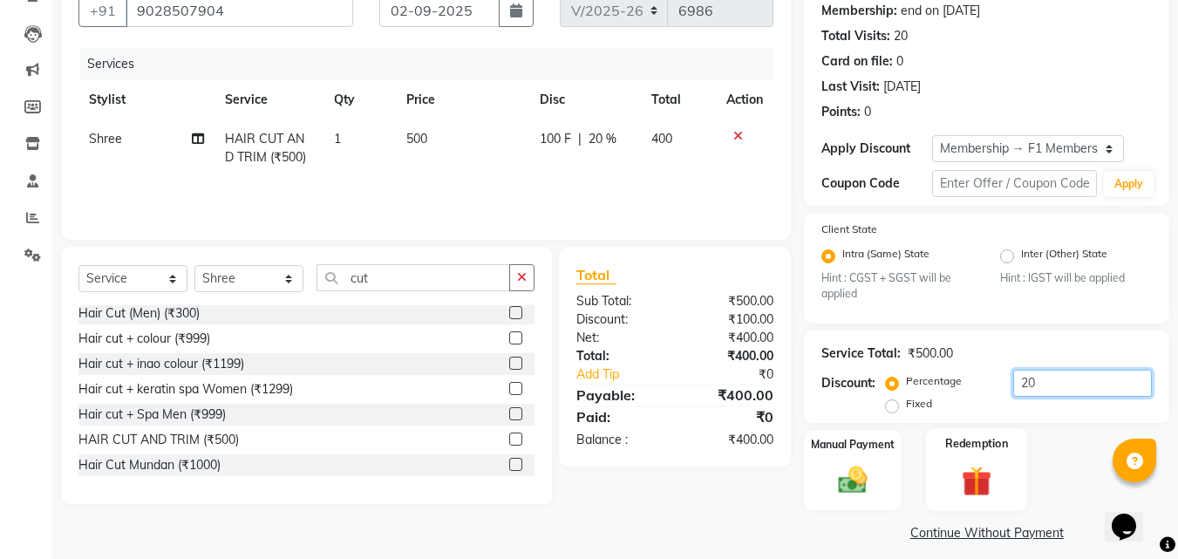
scroll to position [181, 0]
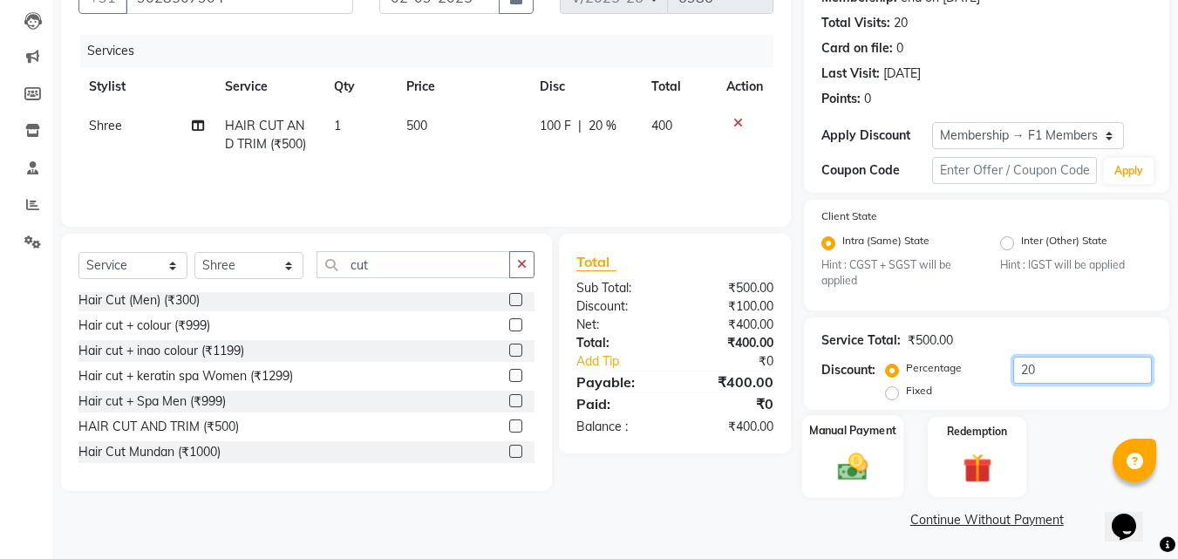
type input "20"
click at [857, 462] on img at bounding box center [852, 467] width 49 height 35
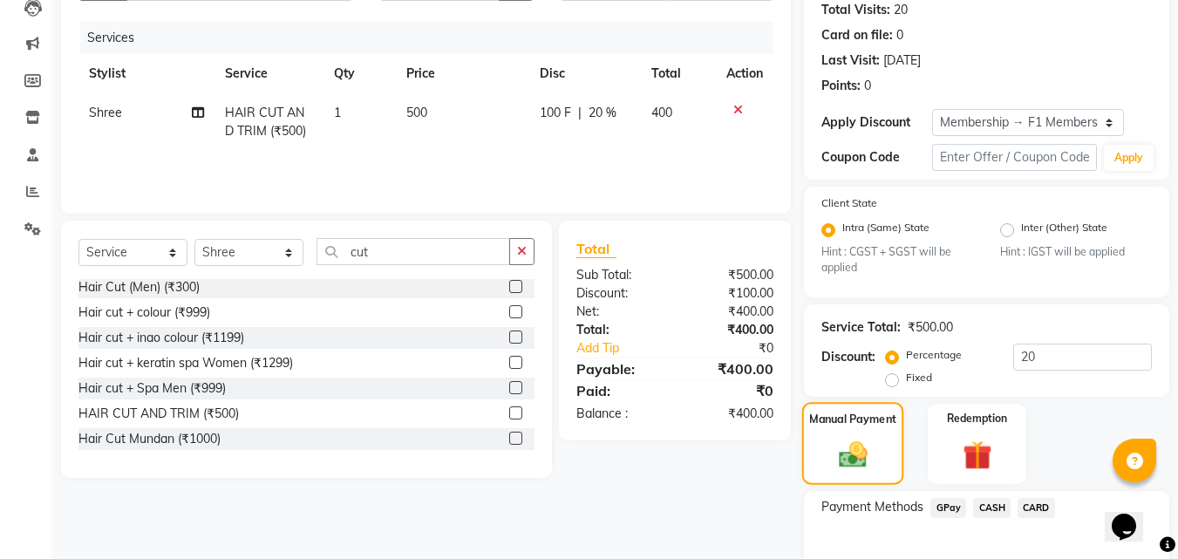
scroll to position [293, 0]
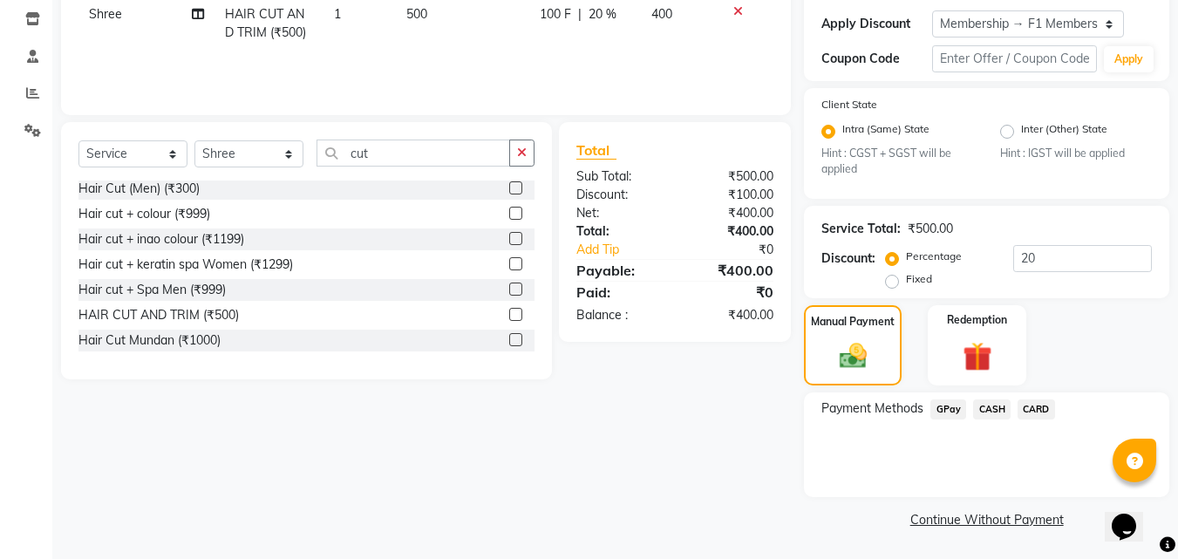
click at [936, 414] on span "GPay" at bounding box center [948, 409] width 36 height 20
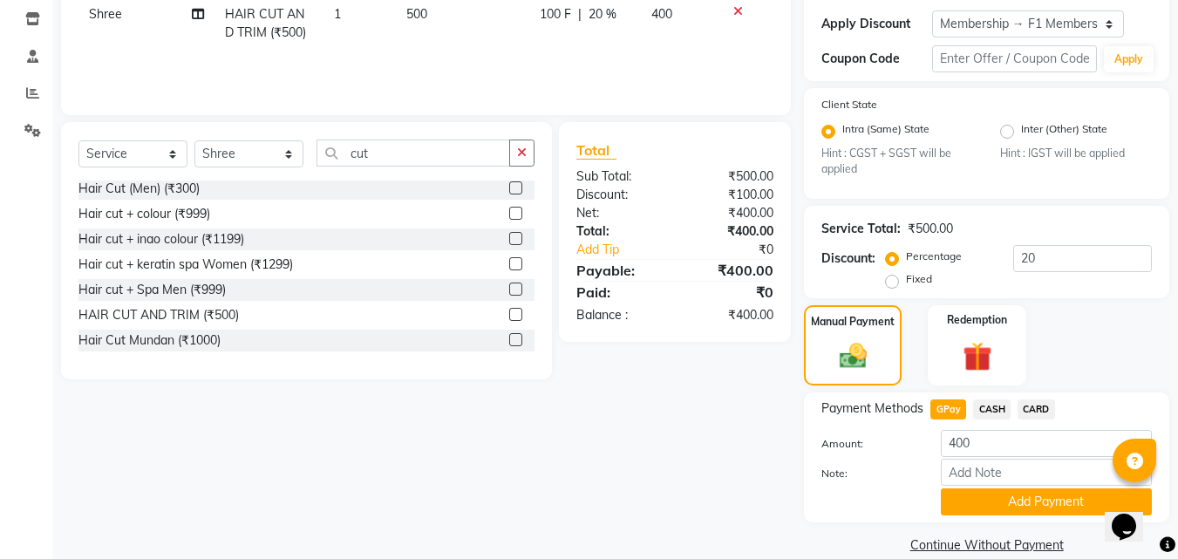
scroll to position [318, 0]
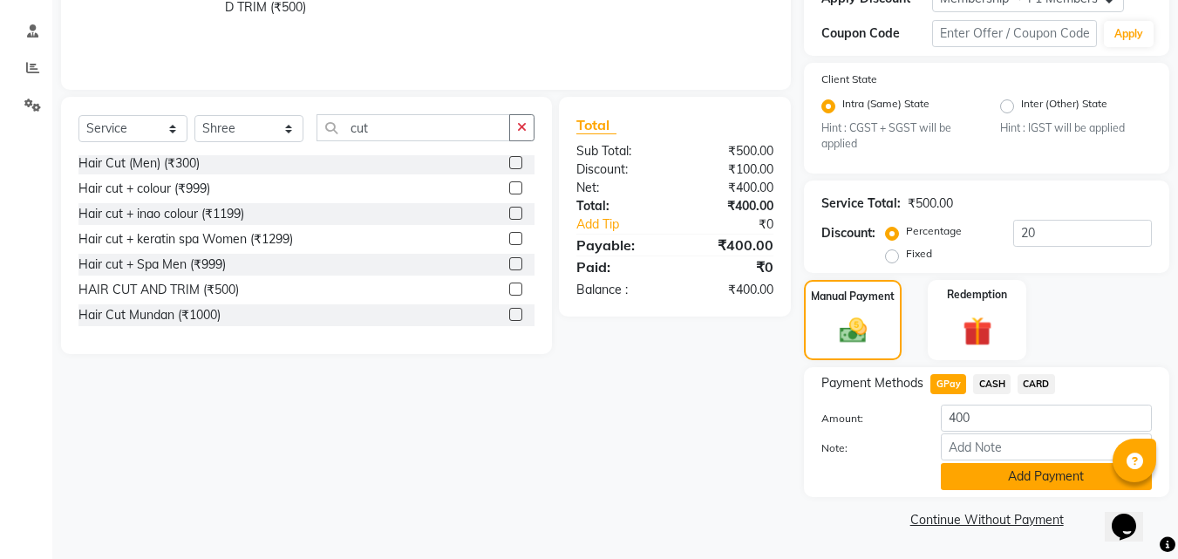
click at [1039, 474] on button "Add Payment" at bounding box center [1045, 476] width 211 height 27
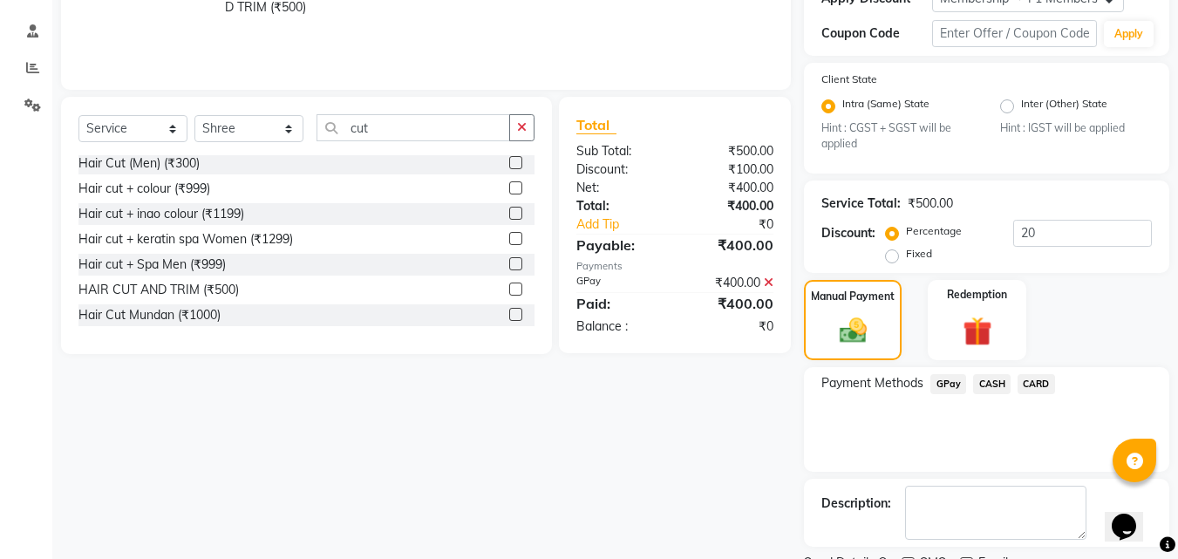
scroll to position [391, 0]
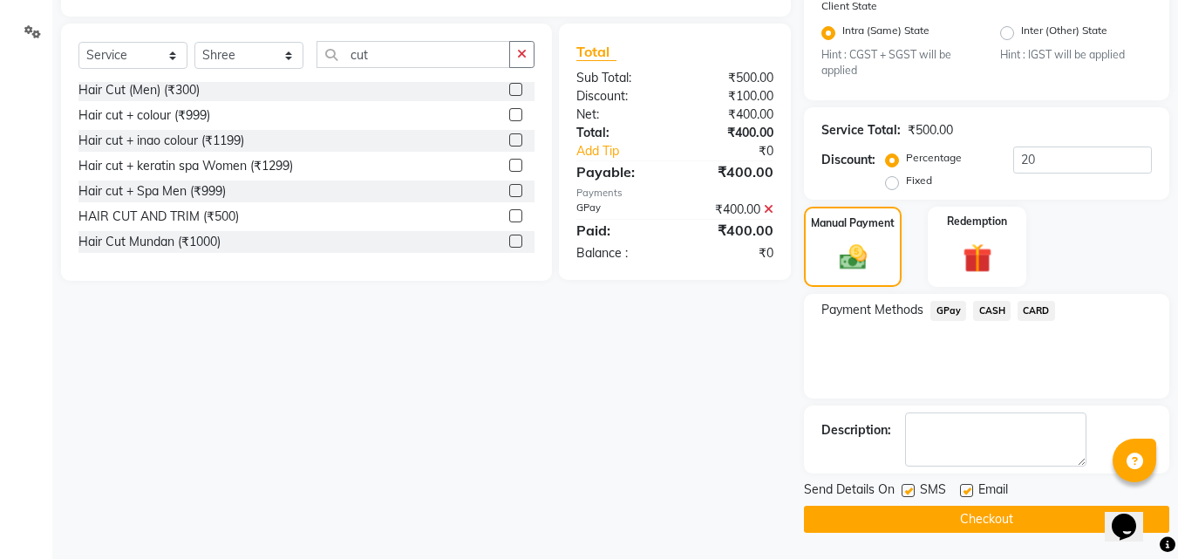
click at [916, 489] on div "SMS" at bounding box center [930, 491] width 58 height 22
click at [911, 489] on label at bounding box center [907, 490] width 13 height 13
click at [911, 489] on input "checkbox" at bounding box center [906, 490] width 11 height 11
checkbox input "false"
click at [912, 506] on button "Checkout" at bounding box center [986, 519] width 365 height 27
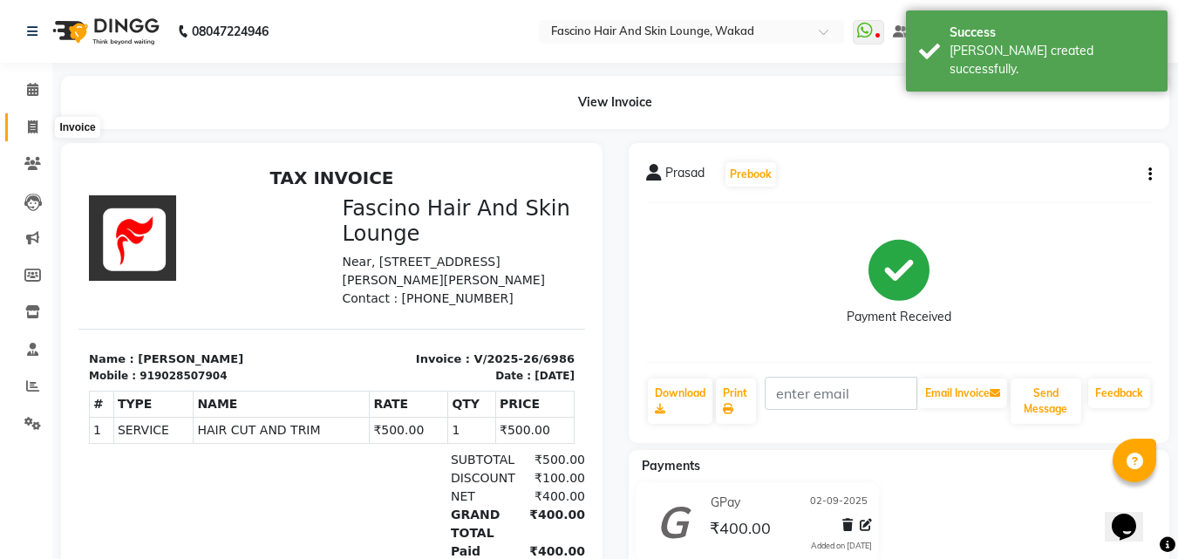
click at [38, 133] on span at bounding box center [32, 128] width 31 height 20
select select "126"
select select "service"
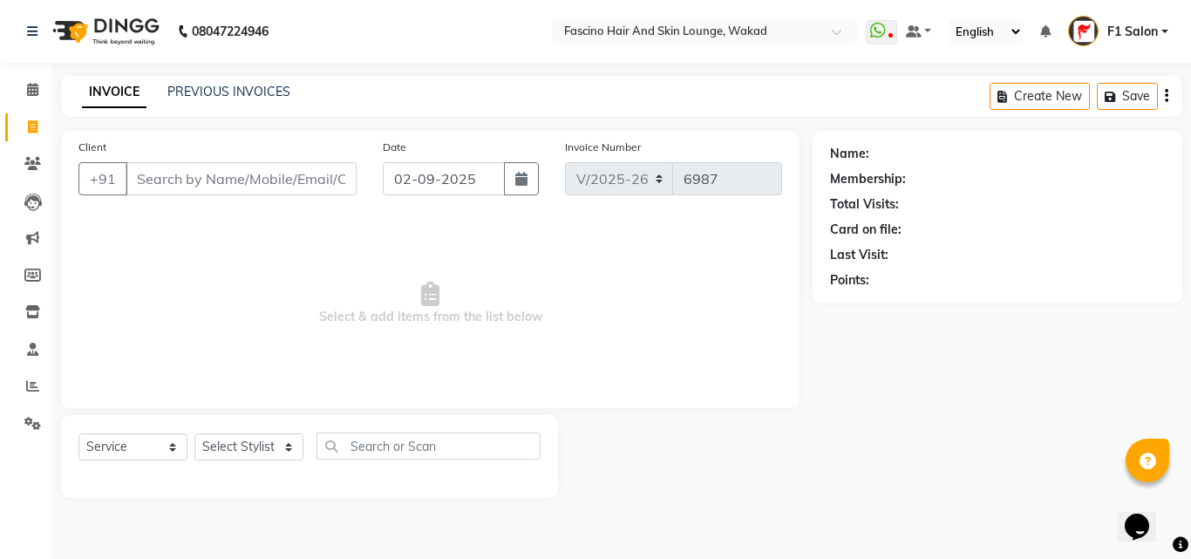
click at [262, 83] on div "PREVIOUS INVOICES" at bounding box center [228, 92] width 123 height 18
click at [248, 92] on link "PREVIOUS INVOICES" at bounding box center [228, 92] width 123 height 16
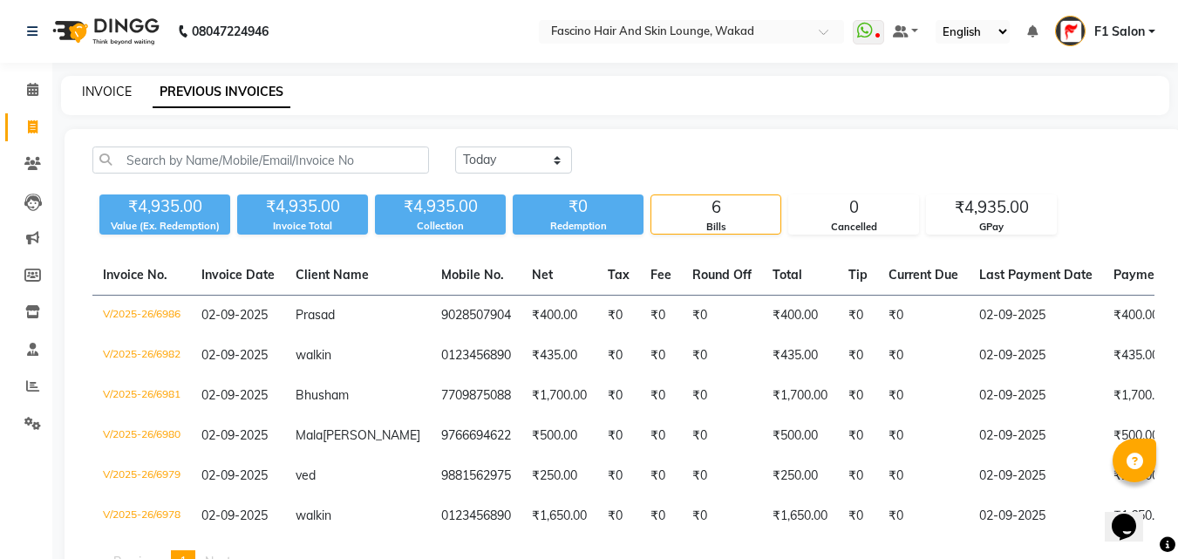
click at [92, 92] on link "INVOICE" at bounding box center [107, 92] width 50 height 16
select select "126"
select select "service"
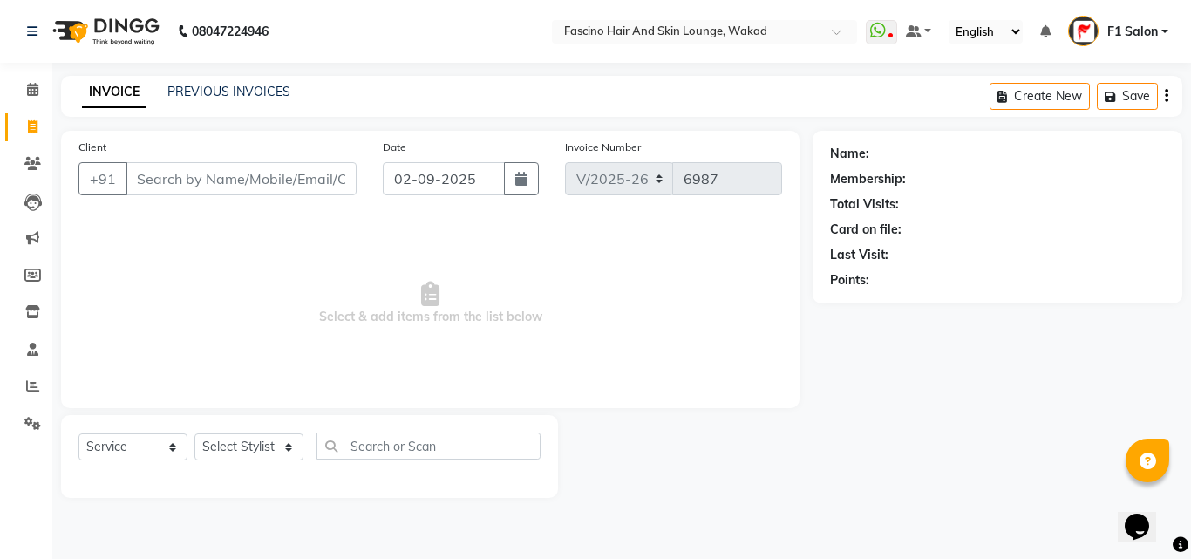
click at [189, 173] on input "Client" at bounding box center [241, 178] width 231 height 33
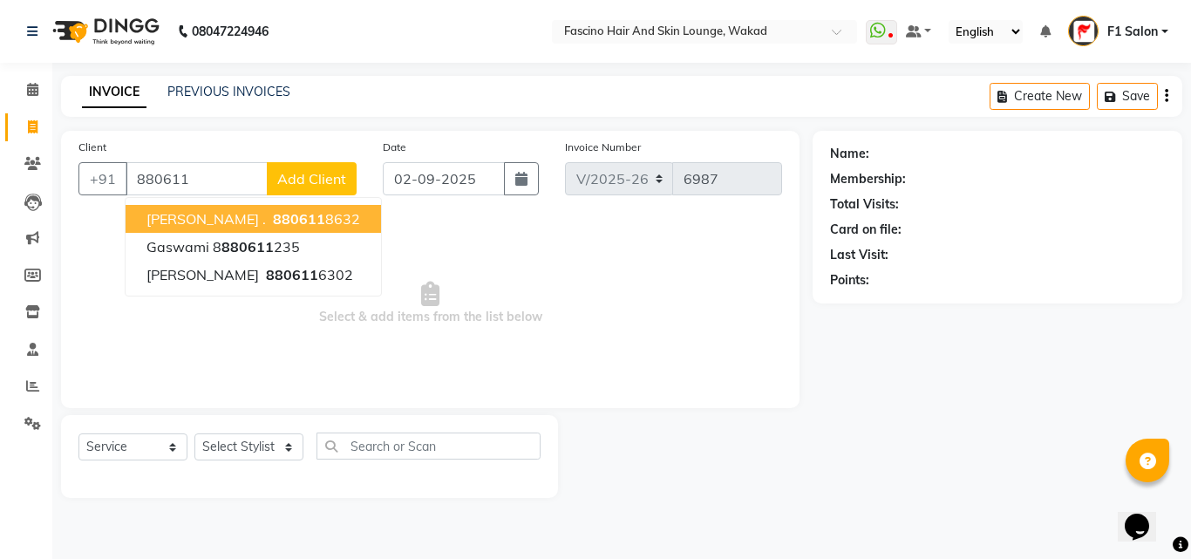
click at [198, 217] on span "[PERSON_NAME] ." at bounding box center [205, 218] width 119 height 17
type input "8806118632"
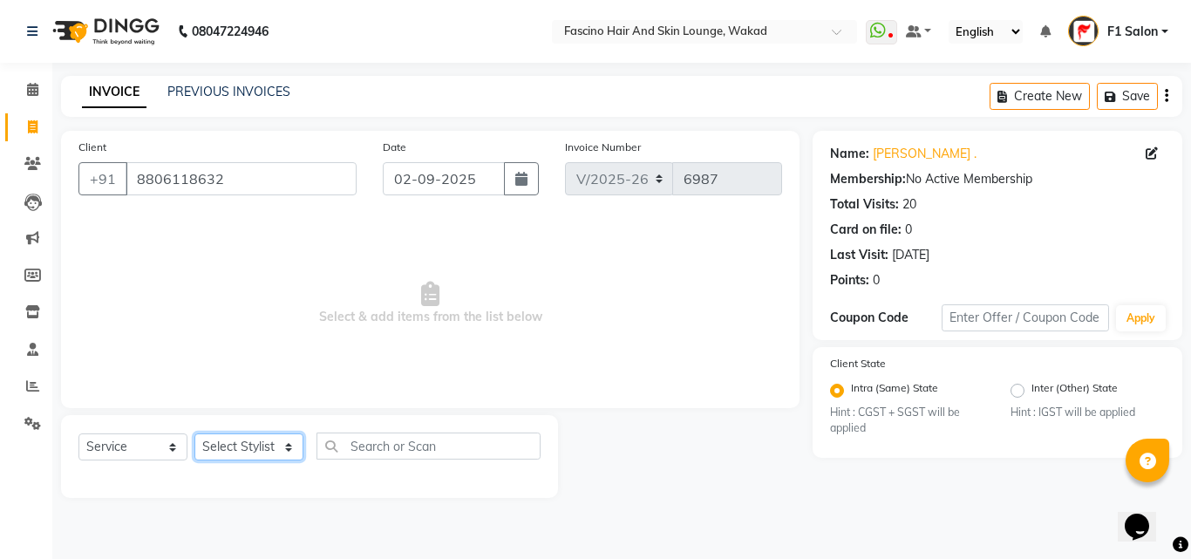
click at [247, 445] on select "Select Stylist 8805000650 Aarohi Chimu [PERSON_NAME] jh F1 Salon Ganesh F1 Gopa…" at bounding box center [248, 446] width 109 height 27
click at [142, 367] on span "Select & add items from the list below" at bounding box center [429, 303] width 703 height 174
click at [218, 440] on select "Select Stylist 8805000650 Aarohi Chimu [PERSON_NAME] jh F1 Salon Ganesh F1 Gopa…" at bounding box center [248, 446] width 109 height 27
click at [194, 433] on select "Select Stylist 8805000650 Aarohi Chimu [PERSON_NAME] jh F1 Salon Ganesh F1 Gopa…" at bounding box center [248, 446] width 109 height 27
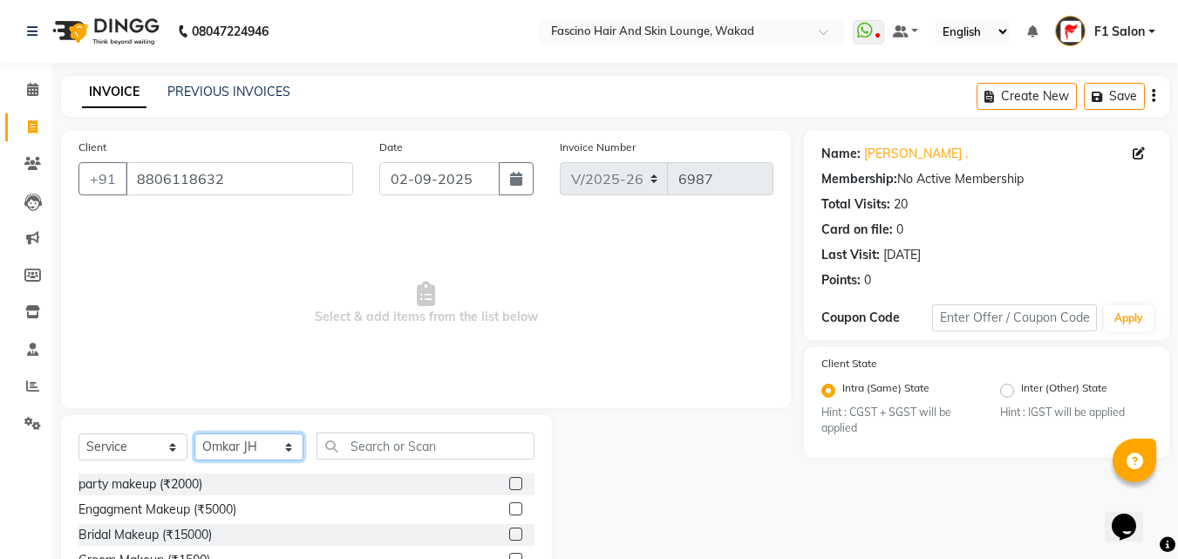
click at [247, 459] on select "Select Stylist 8805000650 Aarohi Chimu [PERSON_NAME] jh F1 Salon Ganesh F1 Gopa…" at bounding box center [248, 446] width 109 height 27
select select "15980"
click at [194, 433] on select "Select Stylist 8805000650 Aarohi Chimu [PERSON_NAME] jh F1 Salon Ganesh F1 Gopa…" at bounding box center [248, 446] width 109 height 27
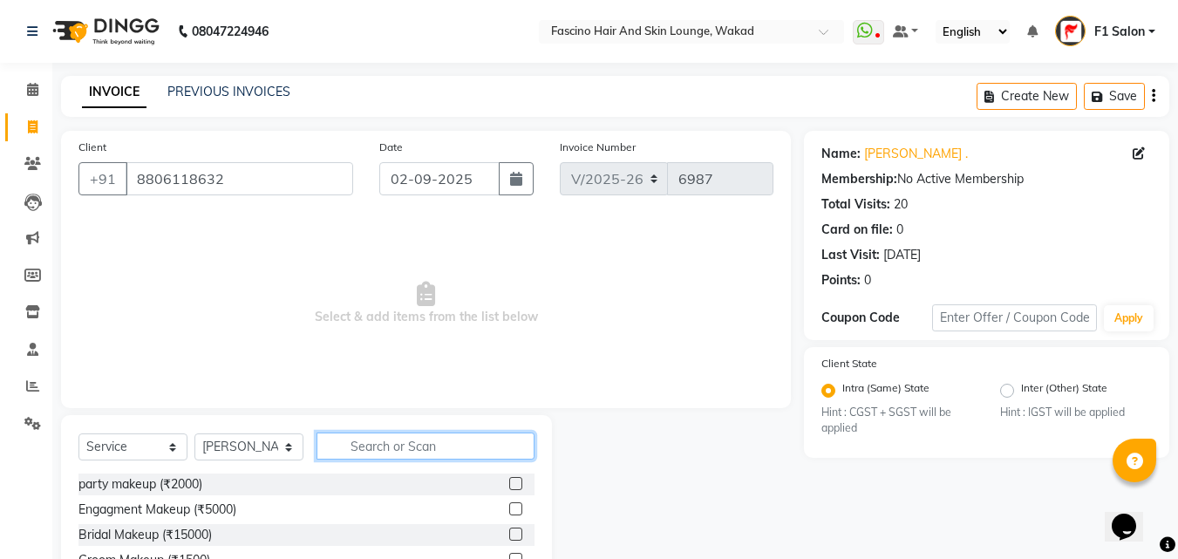
click at [370, 441] on input "text" at bounding box center [425, 445] width 218 height 27
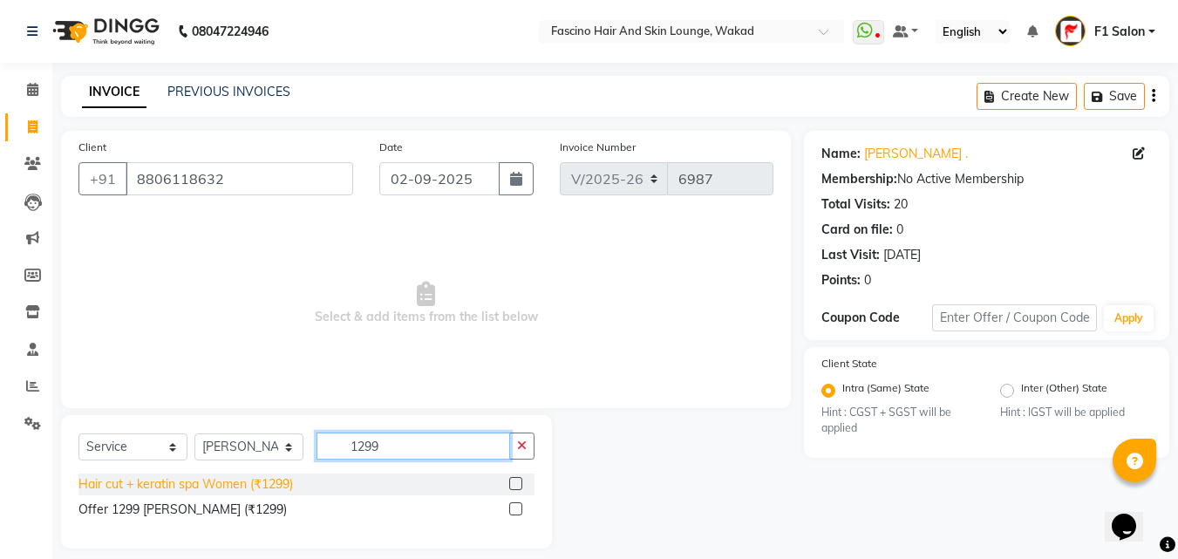
type input "1299"
click at [239, 487] on div "Hair cut + keratin spa Women (₹1299)" at bounding box center [185, 484] width 214 height 18
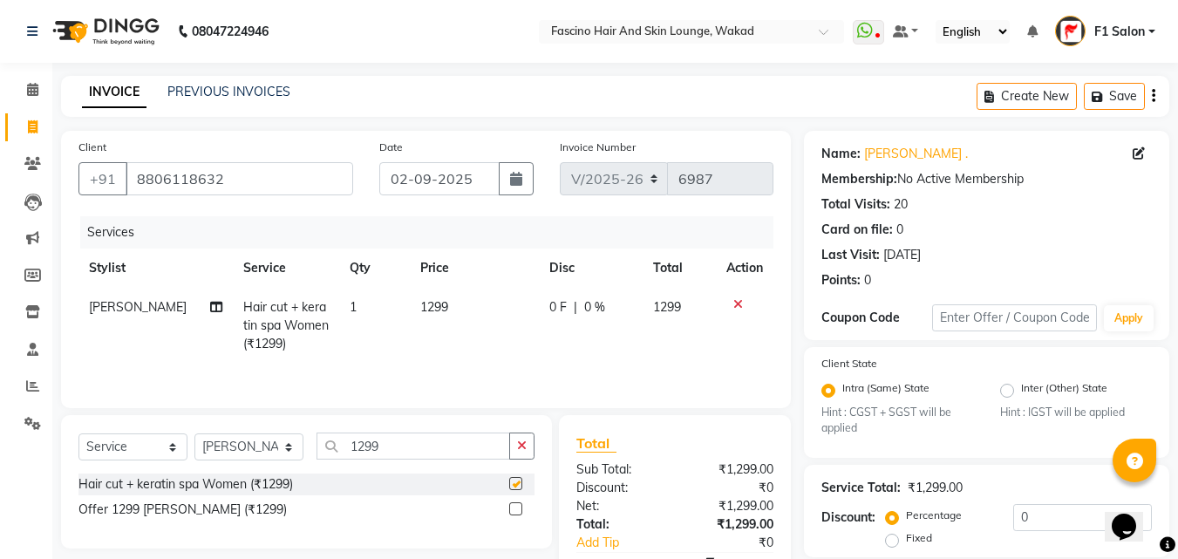
checkbox input "false"
click at [456, 298] on td "1299" at bounding box center [474, 326] width 129 height 76
select select "15980"
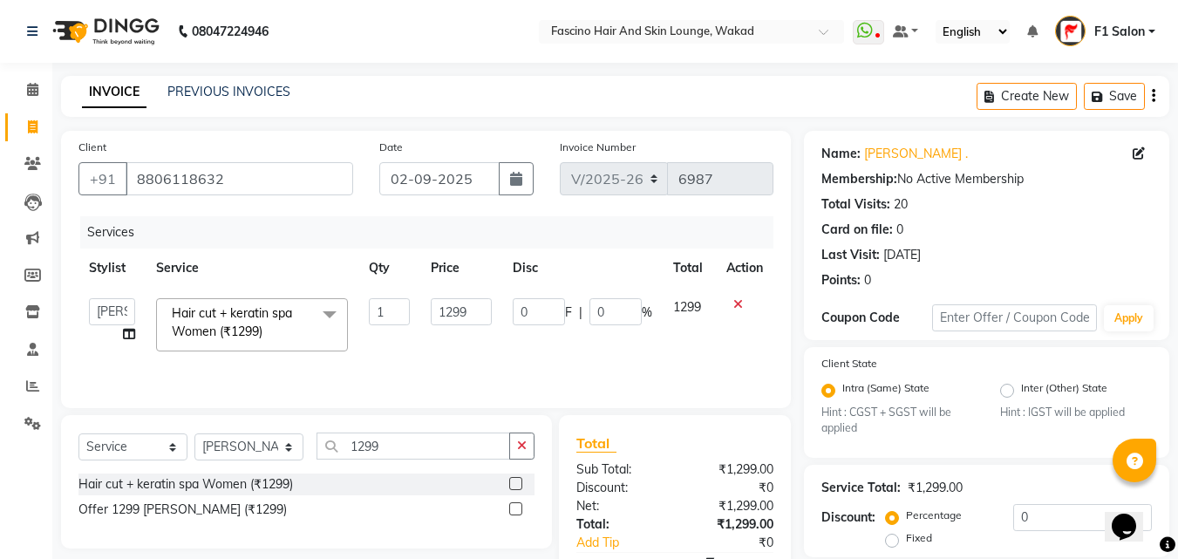
click at [456, 298] on input "1299" at bounding box center [461, 311] width 60 height 27
type input "1750"
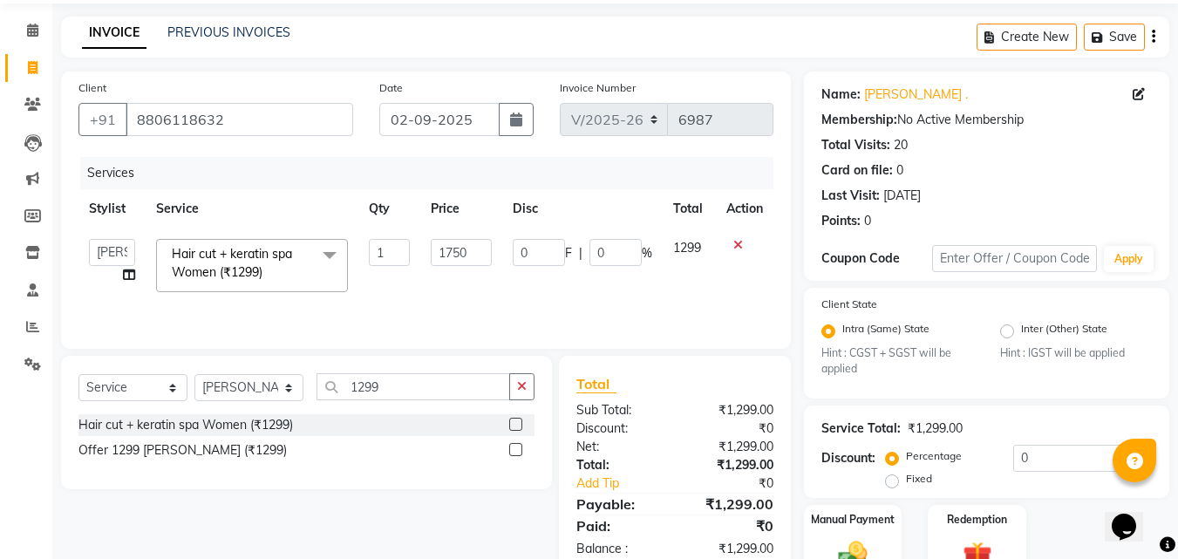
scroll to position [147, 0]
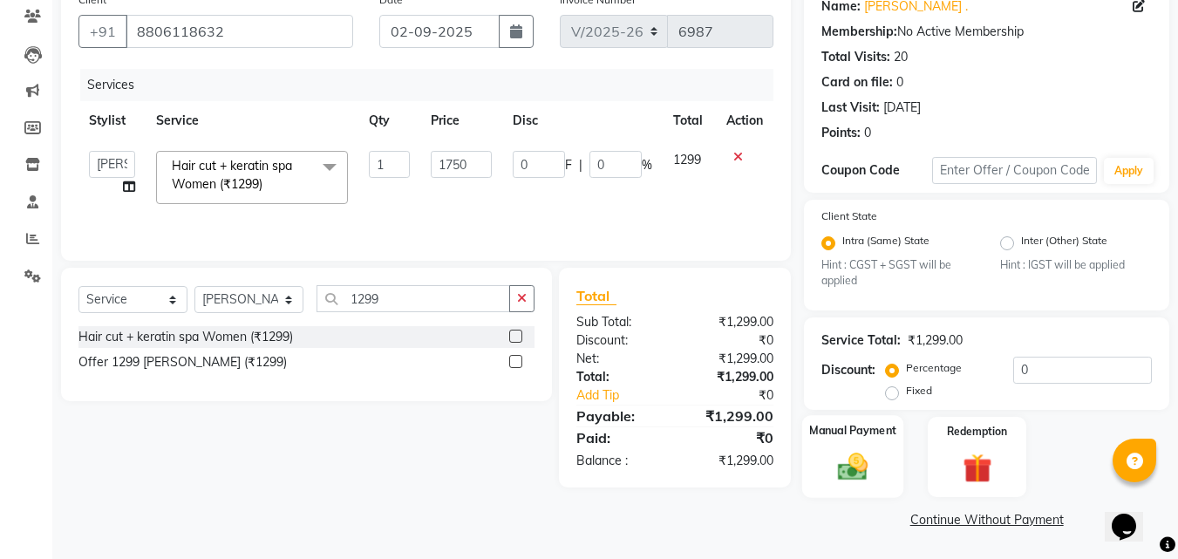
click at [856, 458] on img at bounding box center [852, 467] width 49 height 35
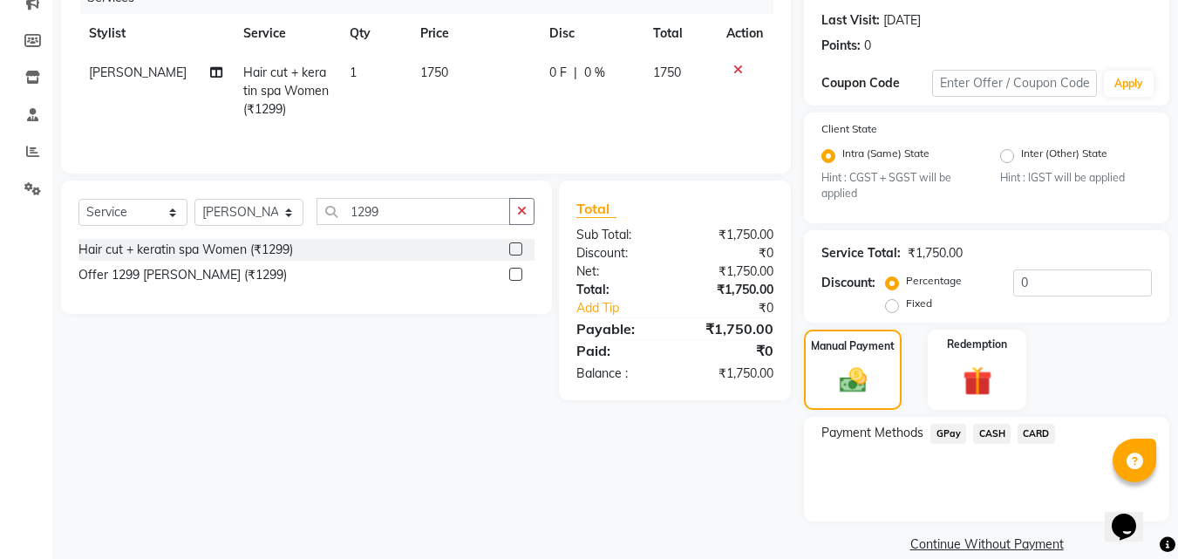
scroll to position [259, 0]
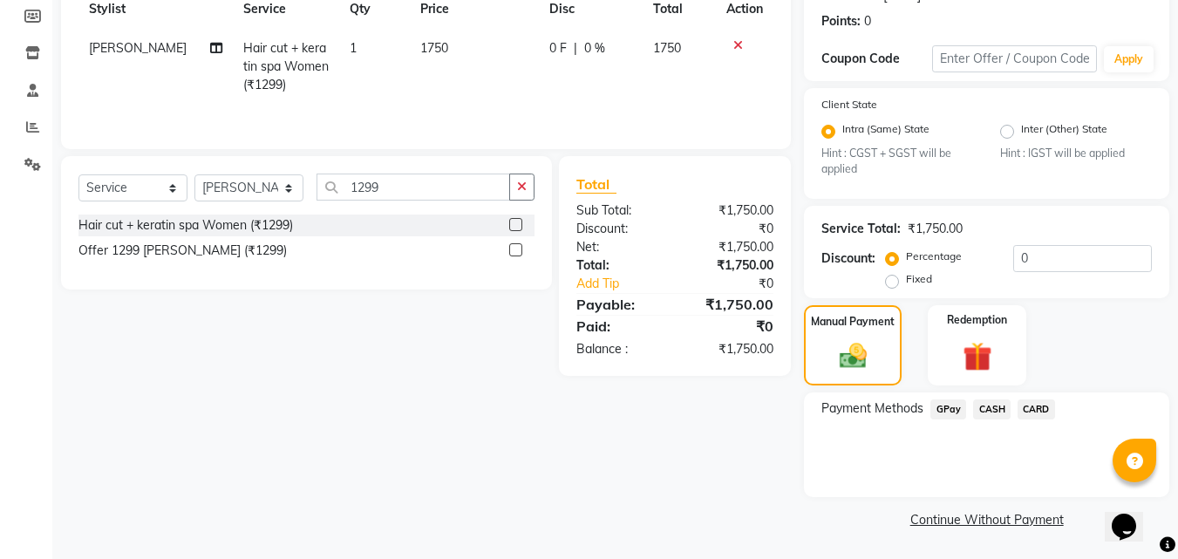
click at [946, 413] on span "GPay" at bounding box center [948, 409] width 36 height 20
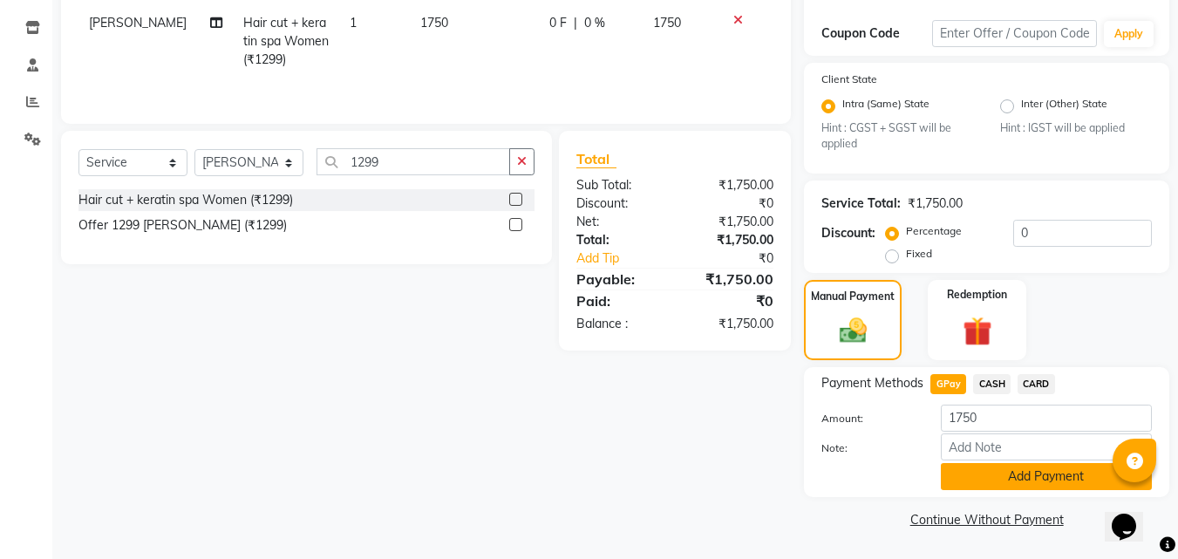
click at [986, 479] on button "Add Payment" at bounding box center [1045, 476] width 211 height 27
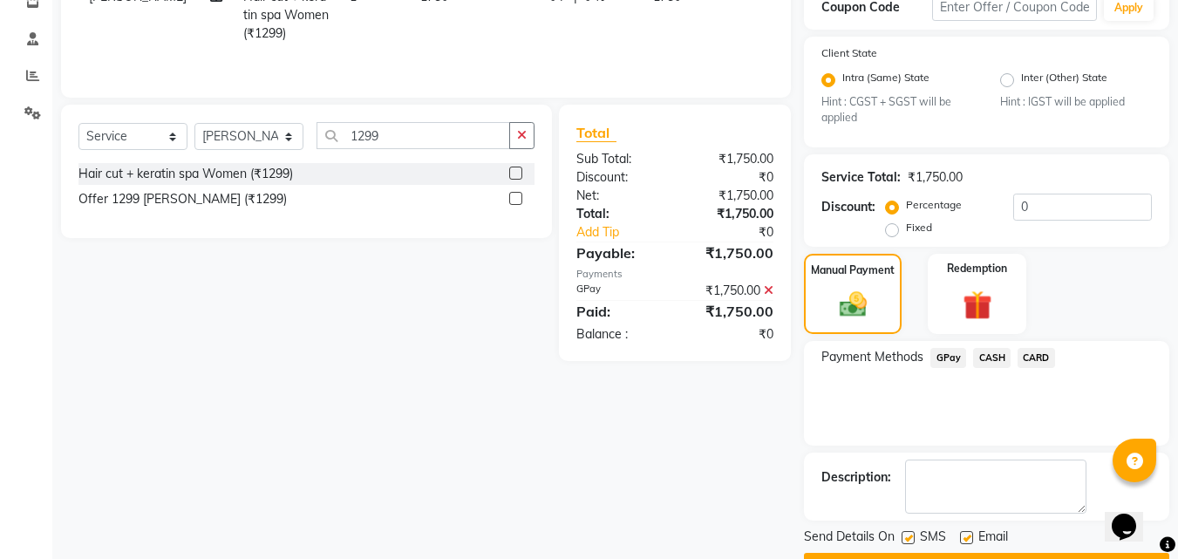
scroll to position [357, 0]
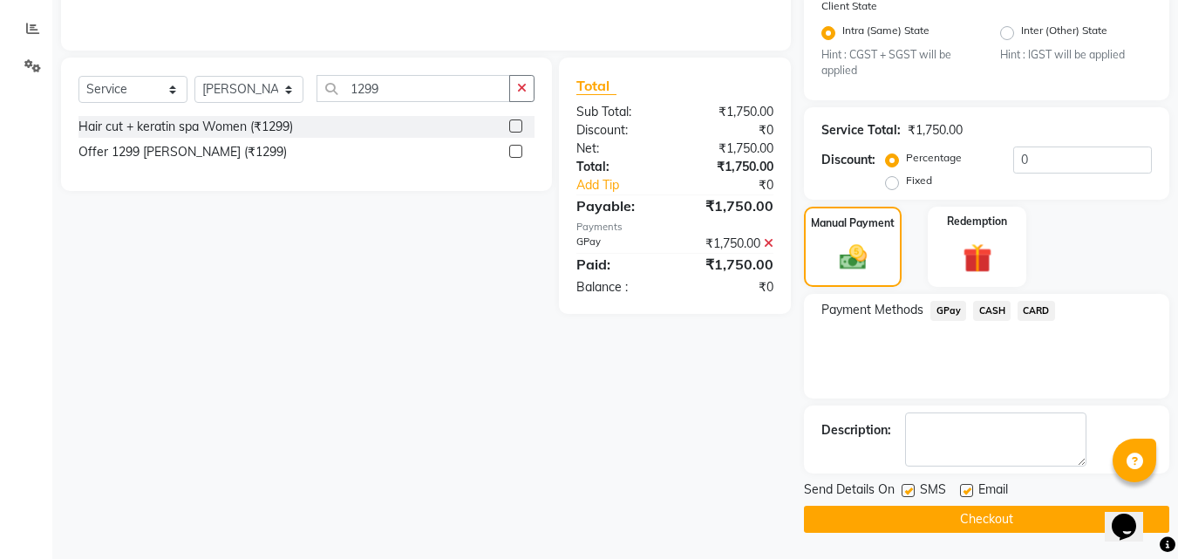
click at [912, 490] on label at bounding box center [907, 490] width 13 height 13
click at [912, 490] on input "checkbox" at bounding box center [906, 490] width 11 height 11
checkbox input "false"
drag, startPoint x: 915, startPoint y: 519, endPoint x: 906, endPoint y: 515, distance: 9.4
click at [915, 519] on button "Checkout" at bounding box center [986, 519] width 365 height 27
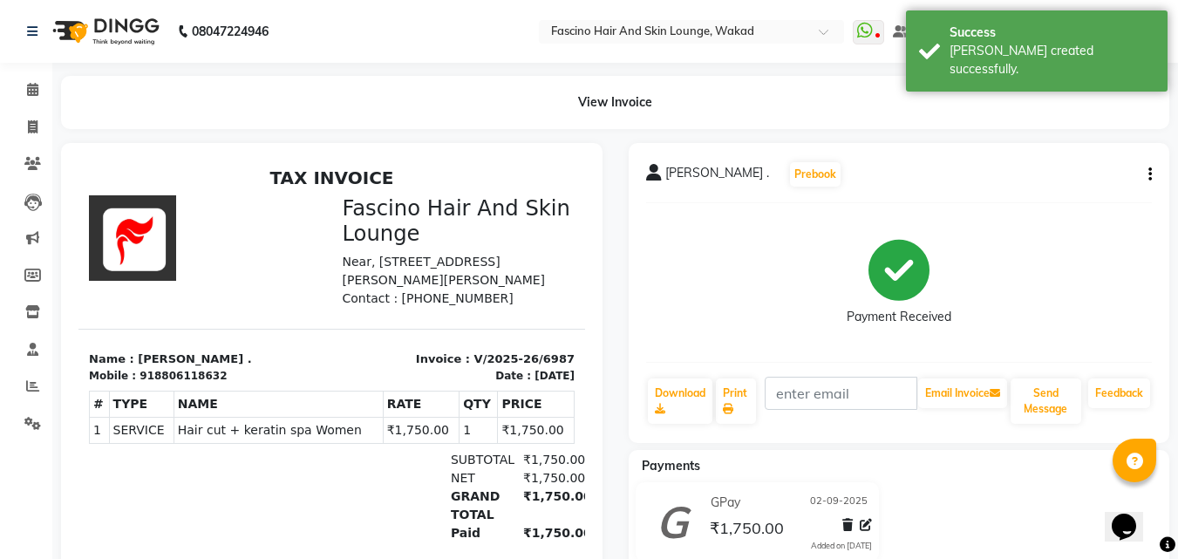
scroll to position [14, 0]
click at [31, 126] on icon at bounding box center [33, 126] width 10 height 13
select select "service"
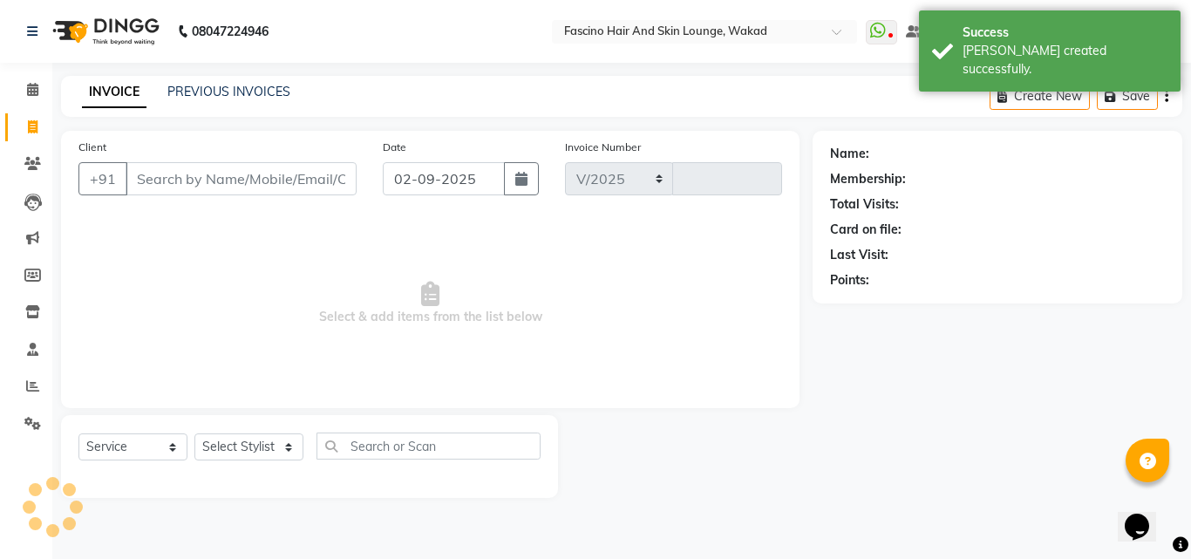
select select "126"
type input "6988"
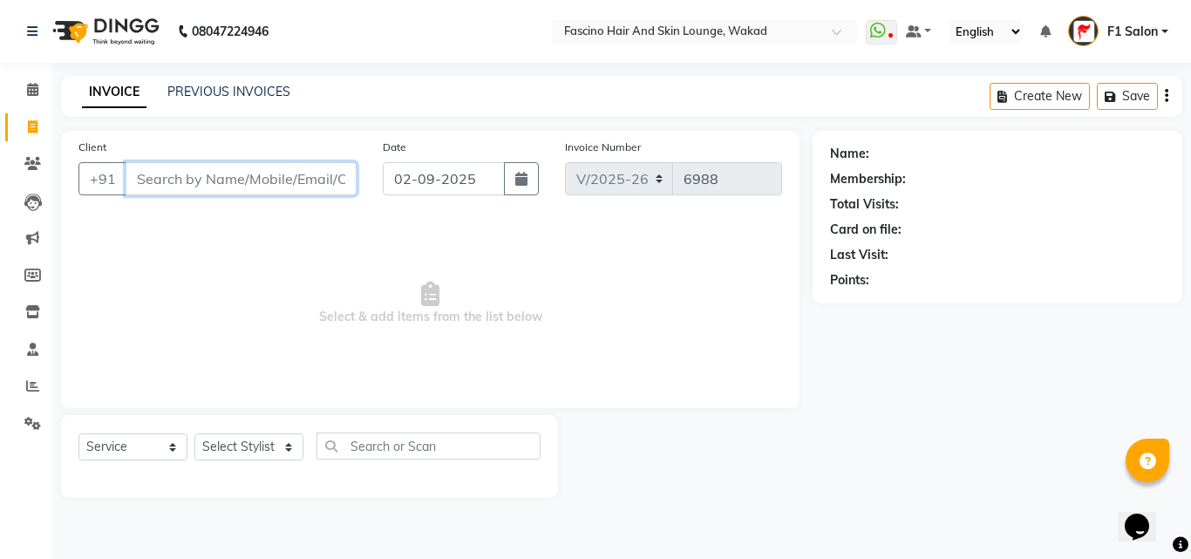
click at [210, 173] on input "Client" at bounding box center [241, 178] width 231 height 33
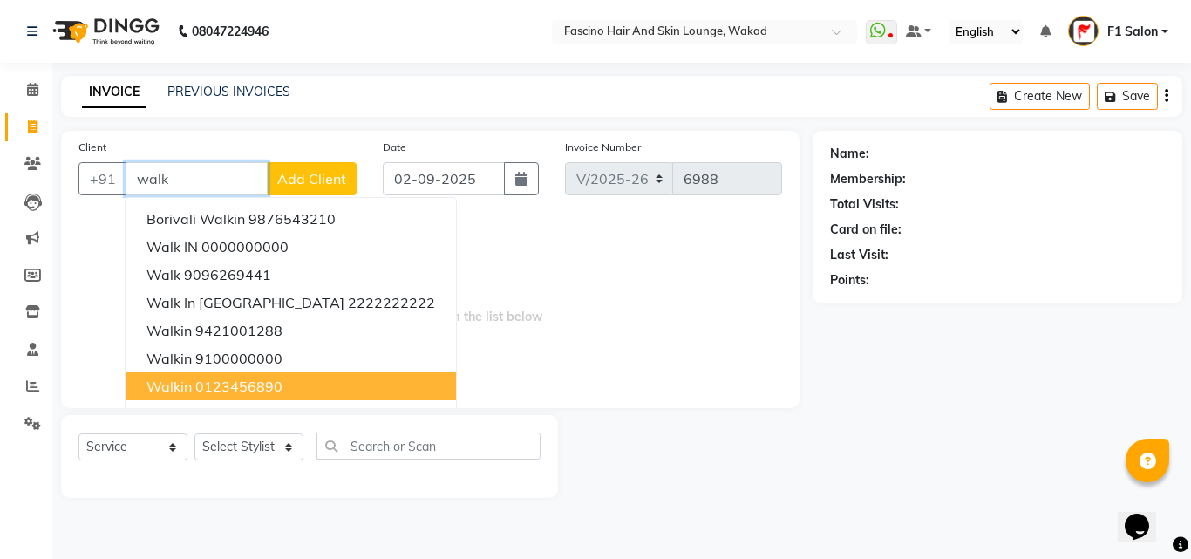
click at [211, 373] on button "walkin 0123456890" at bounding box center [291, 386] width 330 height 28
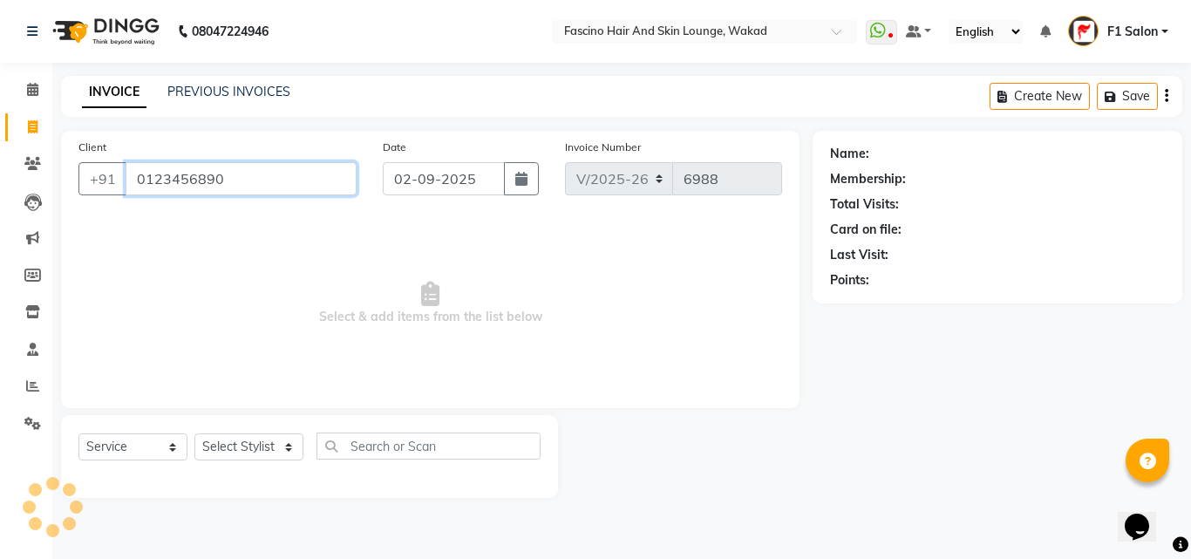
type input "0123456890"
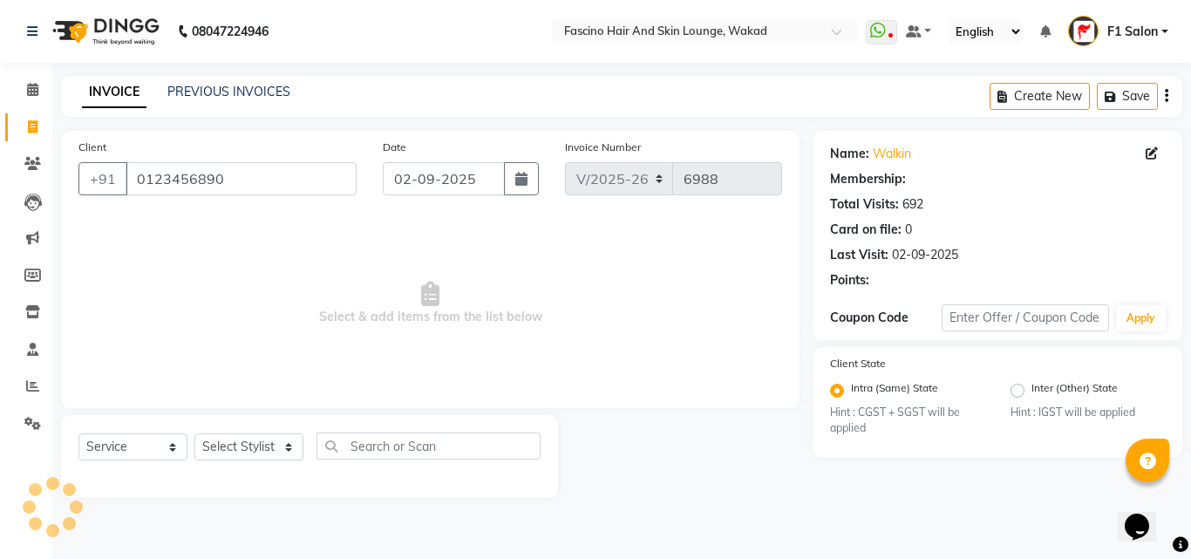
select select "1: Object"
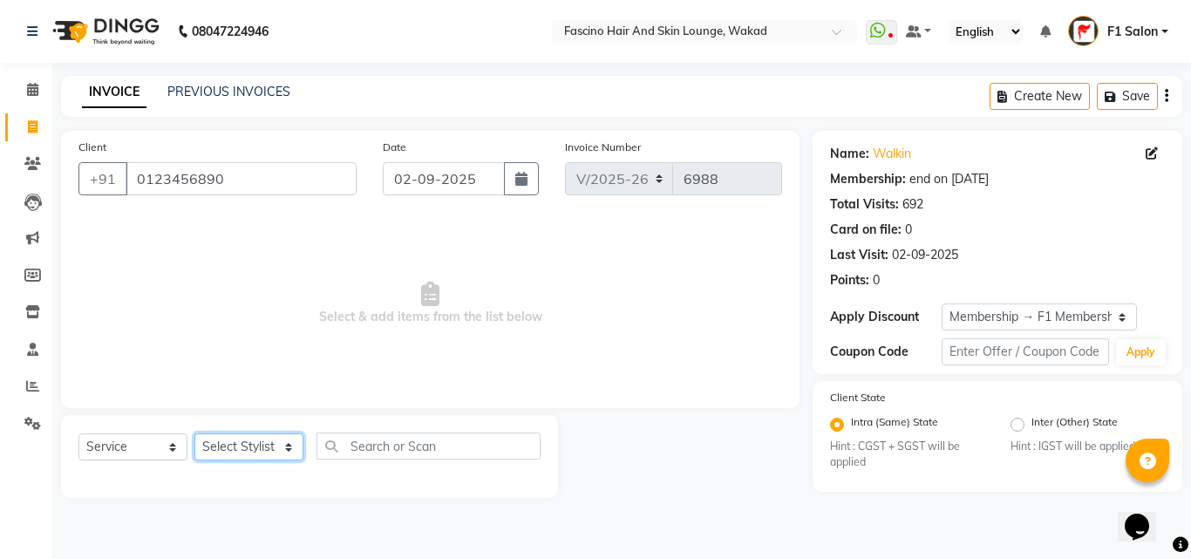
click at [221, 443] on select "Select Stylist 8805000650 Aarohi Chimu [PERSON_NAME] jh F1 Salon Ganesh F1 Gopa…" at bounding box center [248, 446] width 109 height 27
select select "4042"
click at [194, 433] on select "Select Stylist 8805000650 Aarohi Chimu [PERSON_NAME] jh F1 Salon Ganesh F1 Gopa…" at bounding box center [248, 446] width 109 height 27
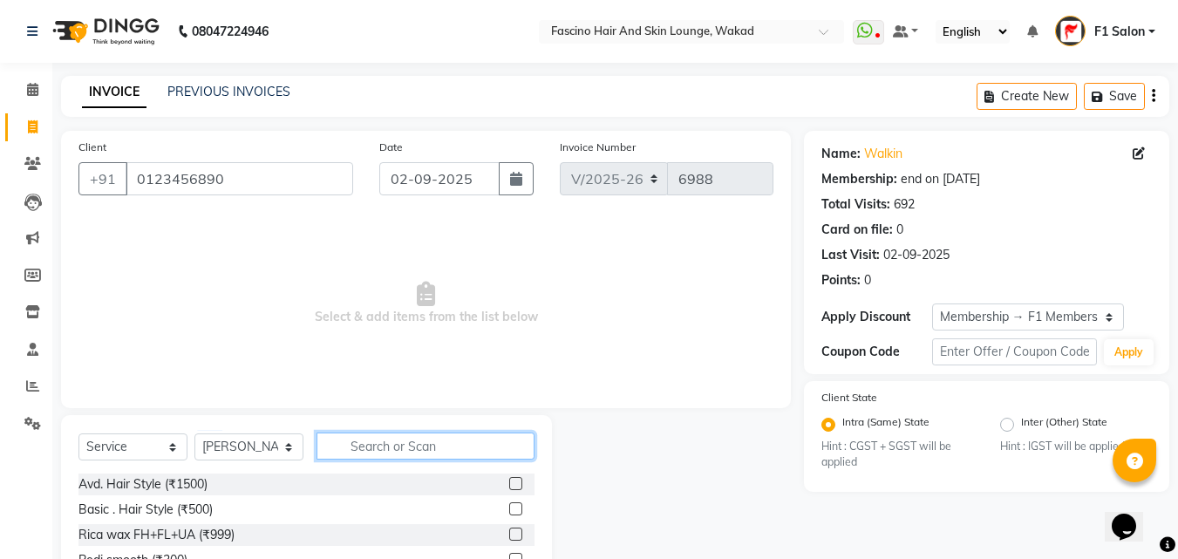
click at [404, 448] on input "text" at bounding box center [425, 445] width 218 height 27
type input "999"
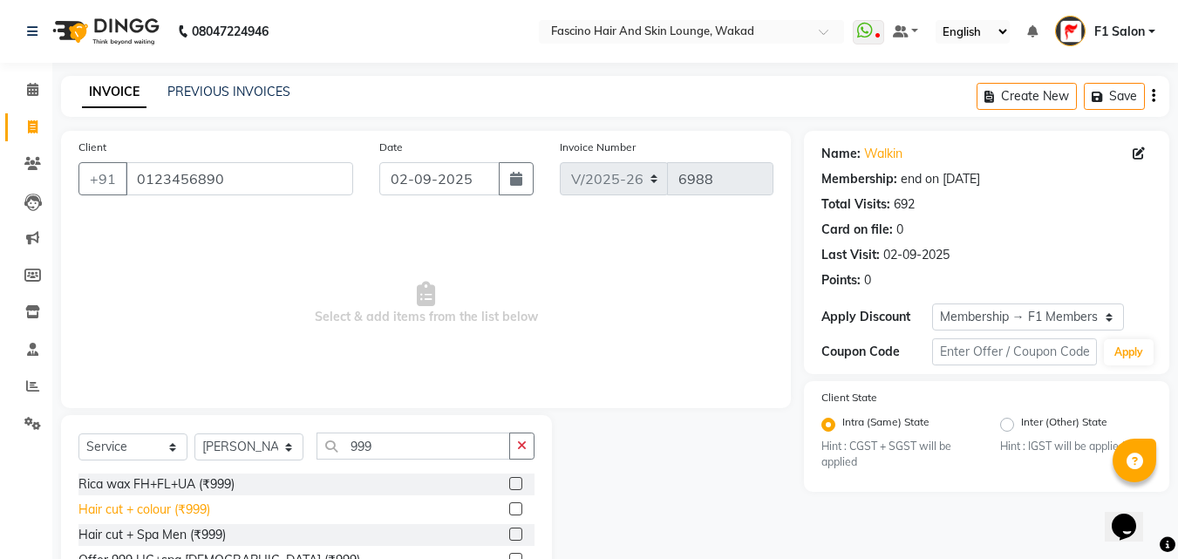
click at [185, 512] on div "Hair cut + colour (₹999)" at bounding box center [144, 509] width 132 height 18
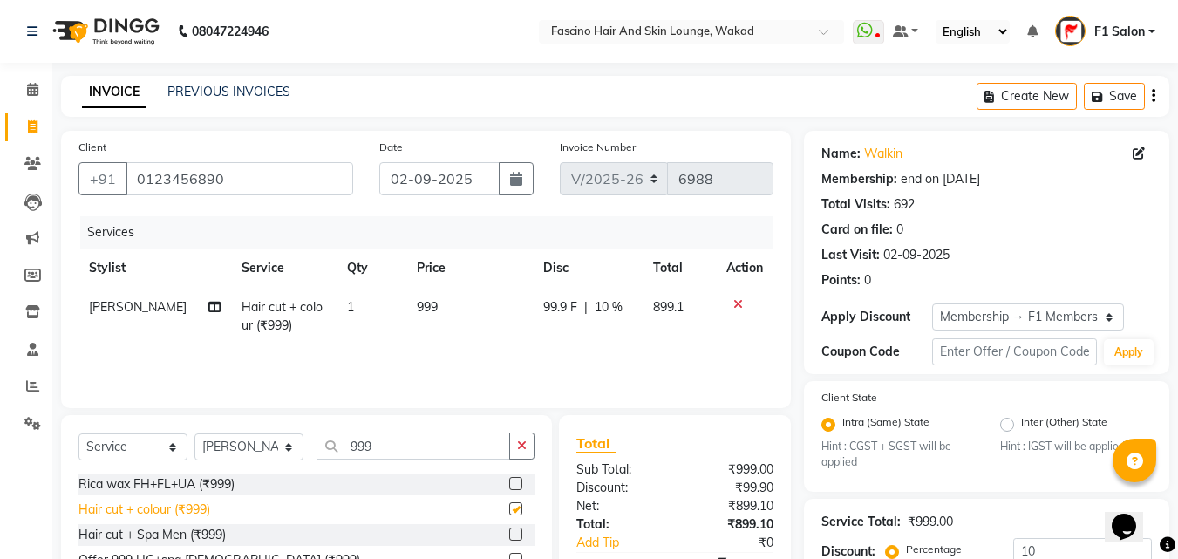
checkbox input "false"
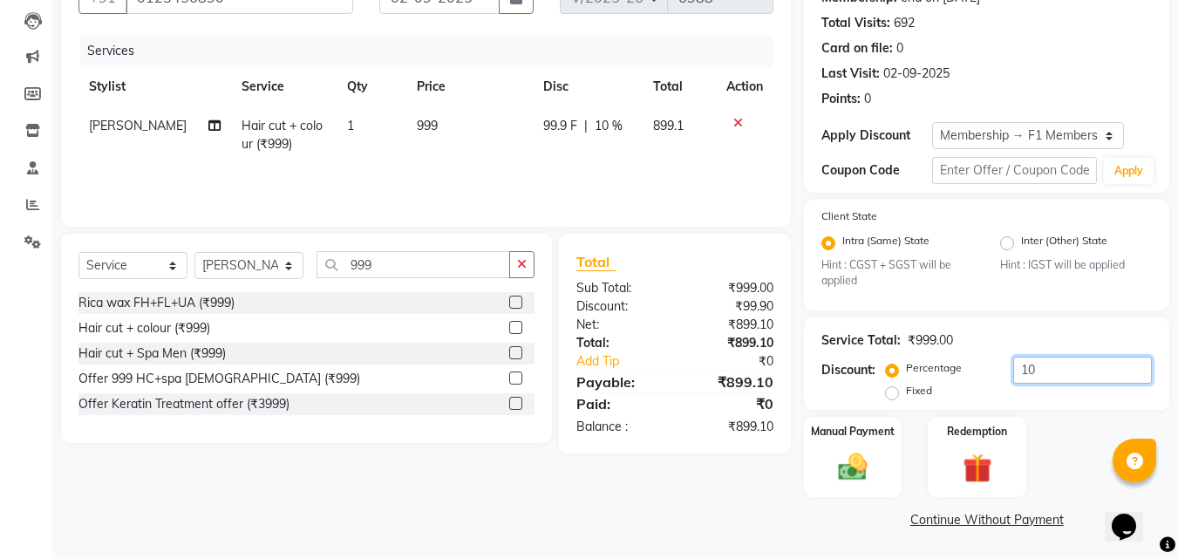
click at [1033, 358] on input "10" at bounding box center [1082, 369] width 139 height 27
type input "1"
click at [864, 479] on img at bounding box center [852, 467] width 49 height 35
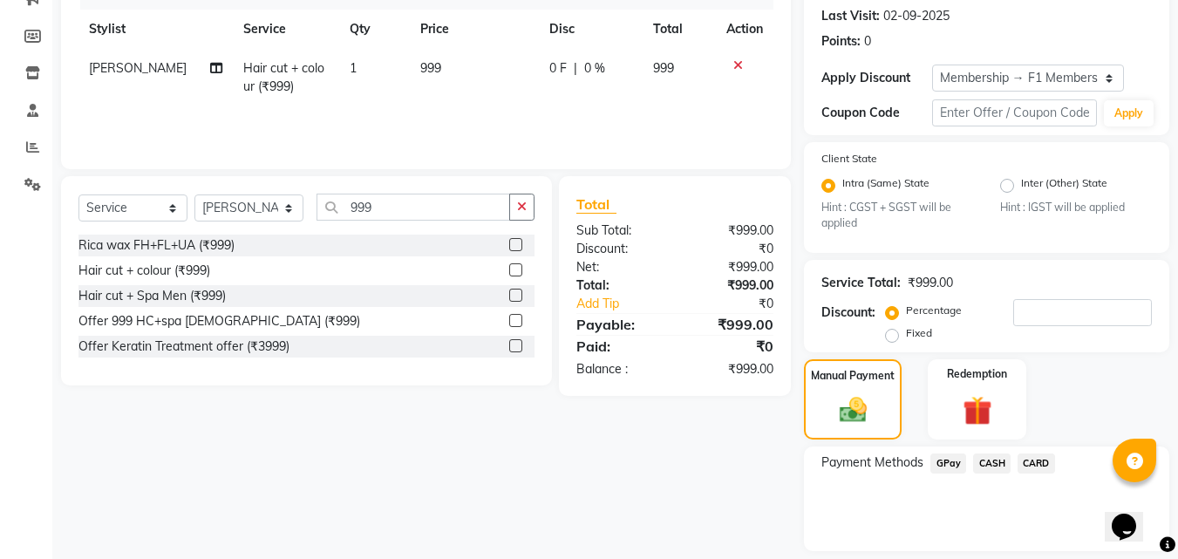
scroll to position [293, 0]
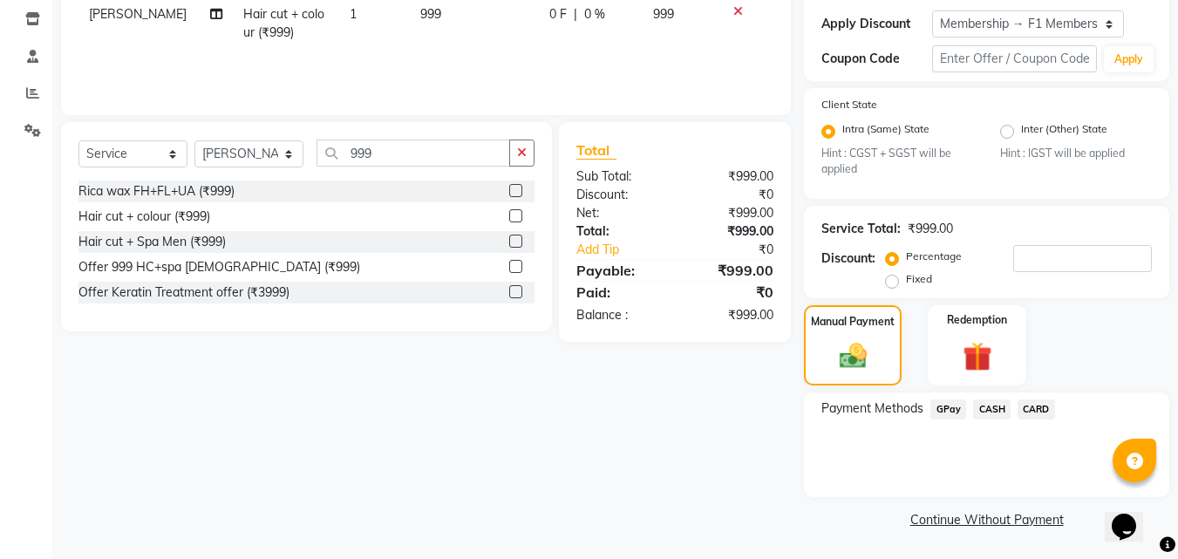
click at [940, 411] on span "GPay" at bounding box center [948, 409] width 36 height 20
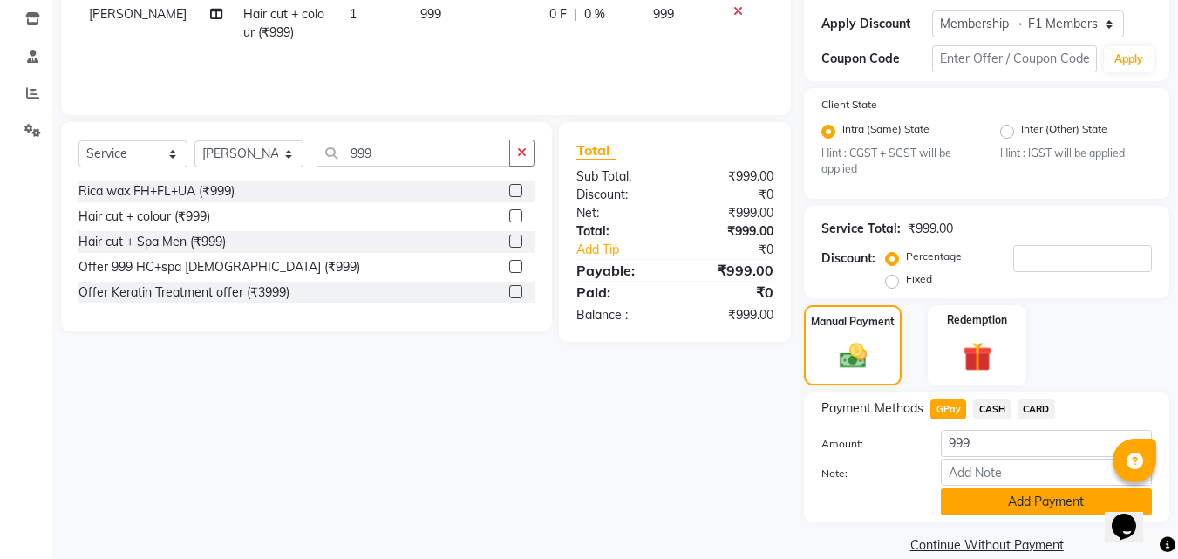
click at [963, 506] on button "Add Payment" at bounding box center [1045, 501] width 211 height 27
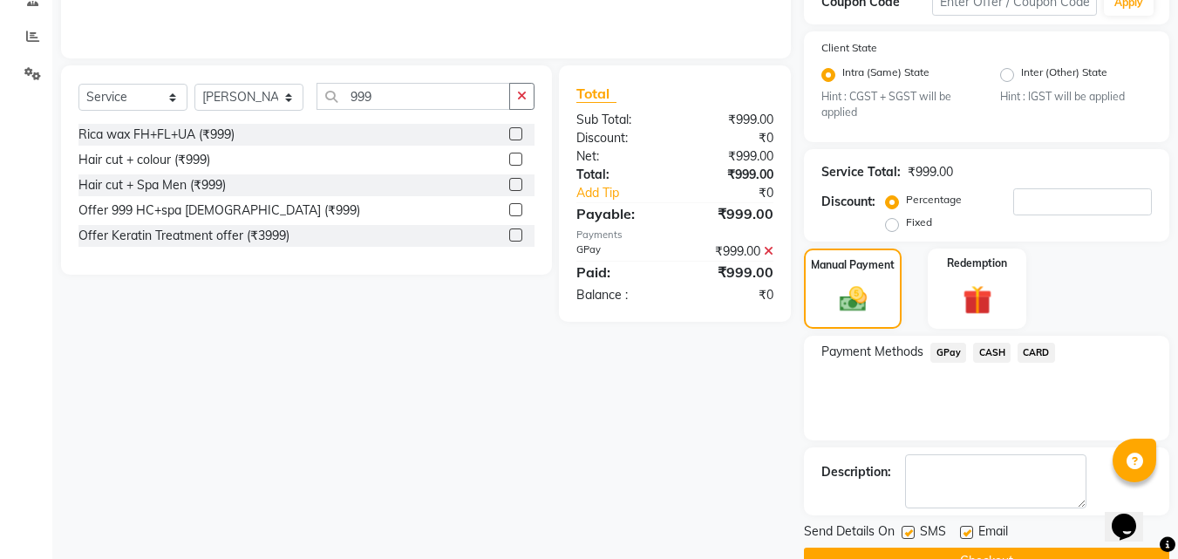
scroll to position [391, 0]
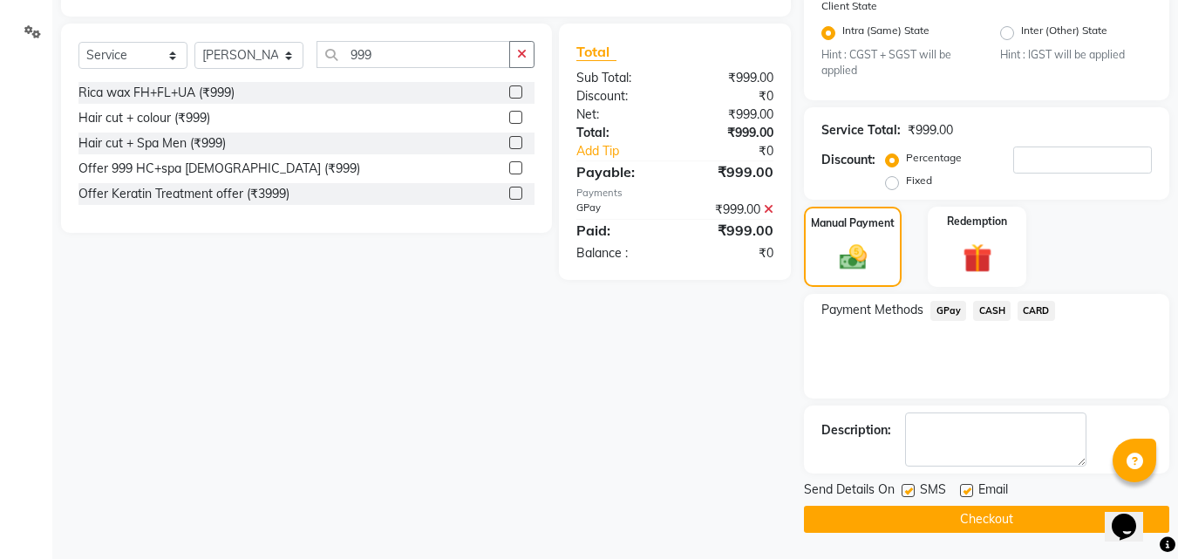
click at [912, 495] on label at bounding box center [907, 490] width 13 height 13
click at [912, 495] on input "checkbox" at bounding box center [906, 490] width 11 height 11
checkbox input "false"
click at [907, 526] on button "Checkout" at bounding box center [986, 519] width 365 height 27
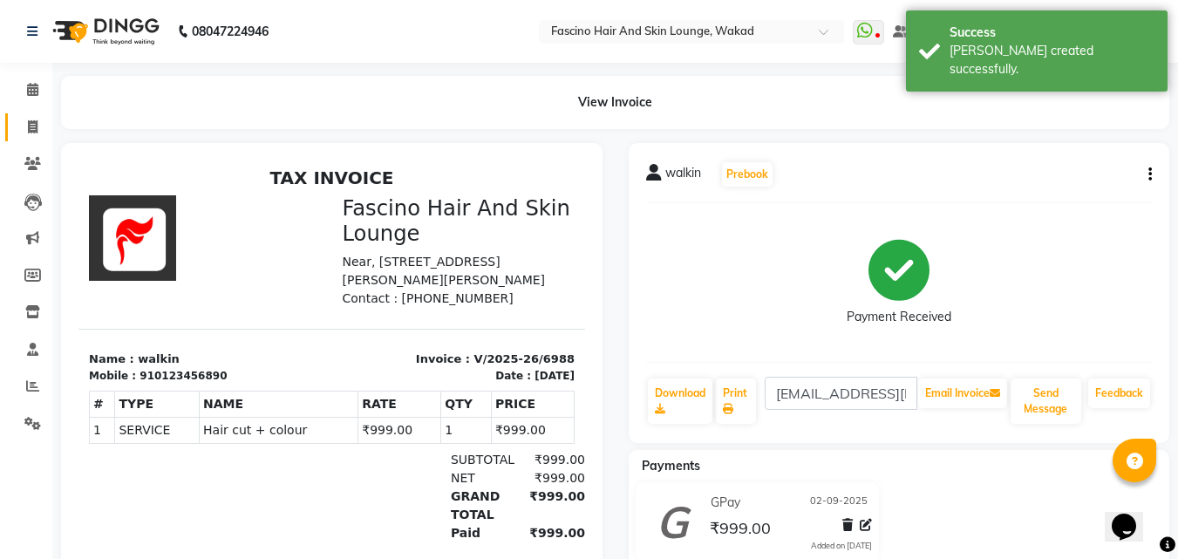
click at [30, 138] on link "Invoice" at bounding box center [26, 127] width 42 height 29
select select "126"
select select "service"
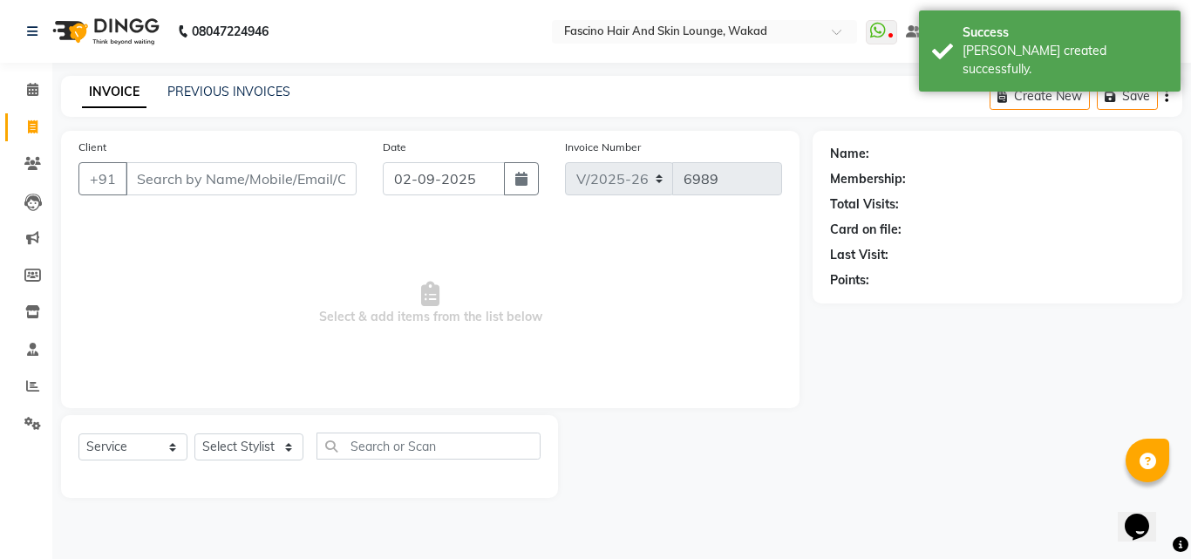
click at [158, 187] on input "Client" at bounding box center [241, 178] width 231 height 33
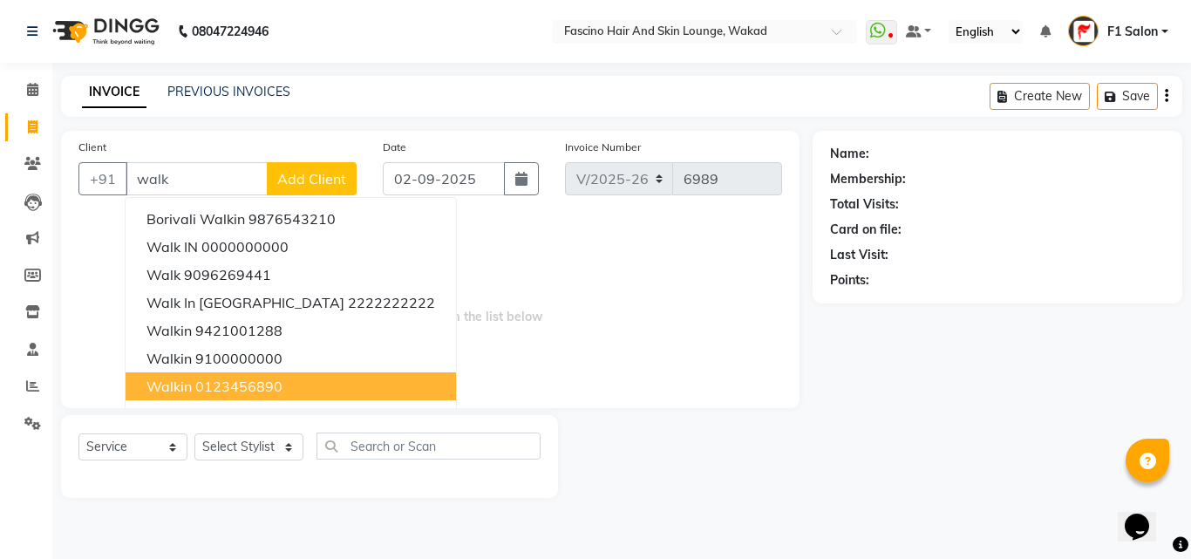
click at [196, 384] on ngb-highlight "0123456890" at bounding box center [238, 385] width 87 height 17
type input "0123456890"
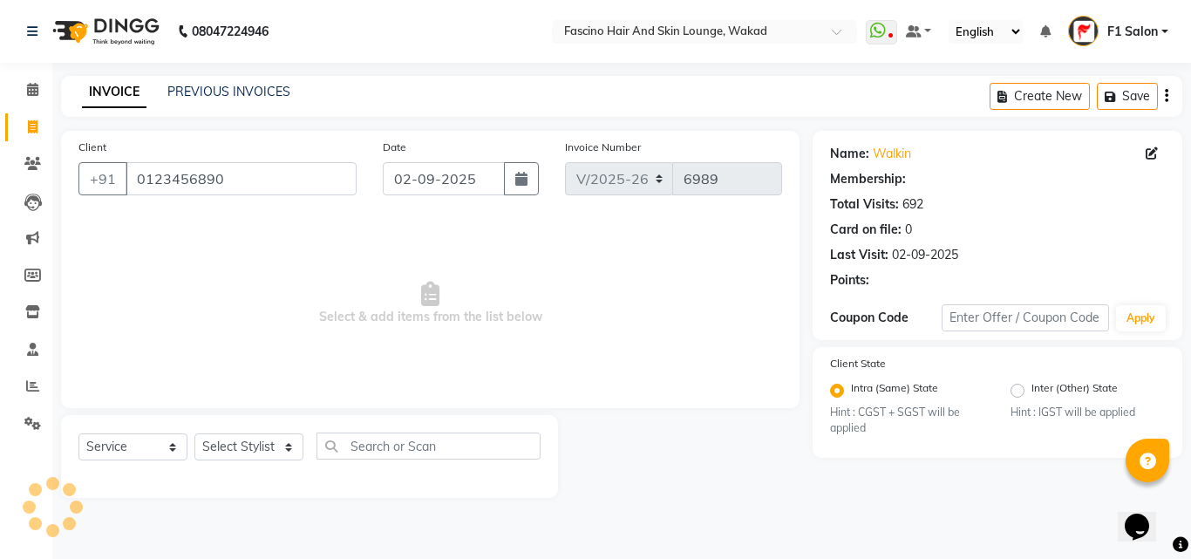
select select "1: Object"
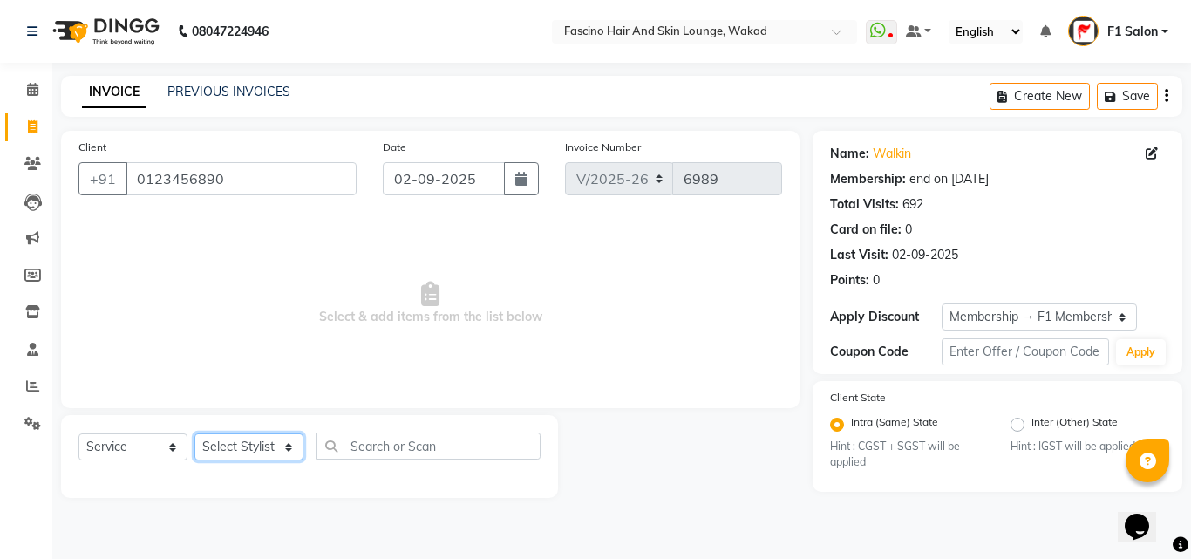
click at [222, 441] on select "Select Stylist 8805000650 Aarohi Chimu [PERSON_NAME] jh F1 Salon Ganesh F1 Gopa…" at bounding box center [248, 446] width 109 height 27
select select "15980"
click at [194, 433] on select "Select Stylist 8805000650 Aarohi Chimu [PERSON_NAME] jh F1 Salon Ganesh F1 Gopa…" at bounding box center [248, 446] width 109 height 27
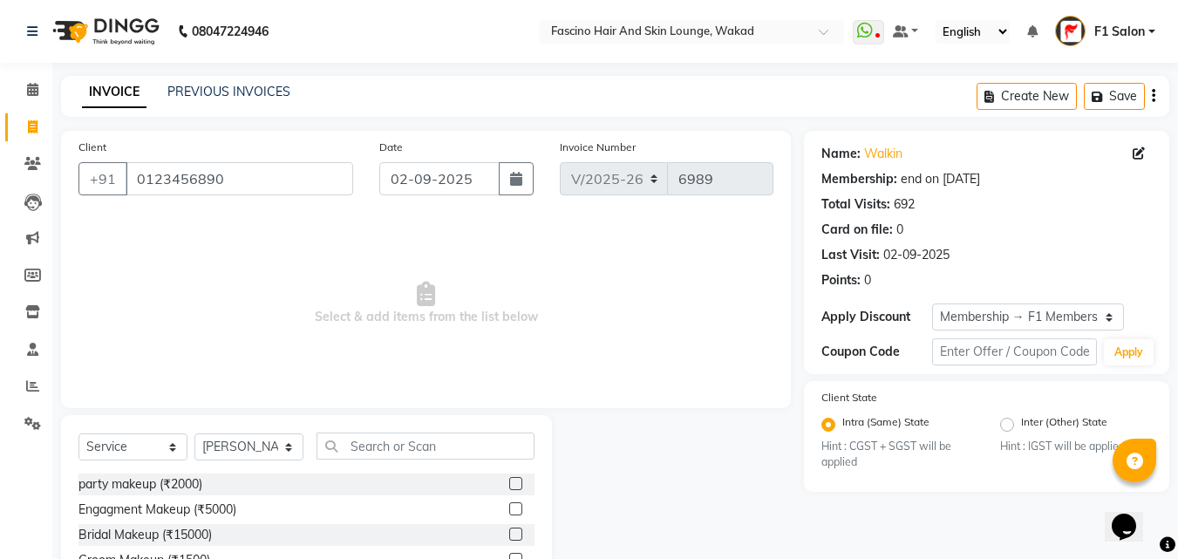
click at [378, 421] on div "Select Service Product Membership Package Voucher Prepaid Gift Card Select Styl…" at bounding box center [306, 543] width 491 height 257
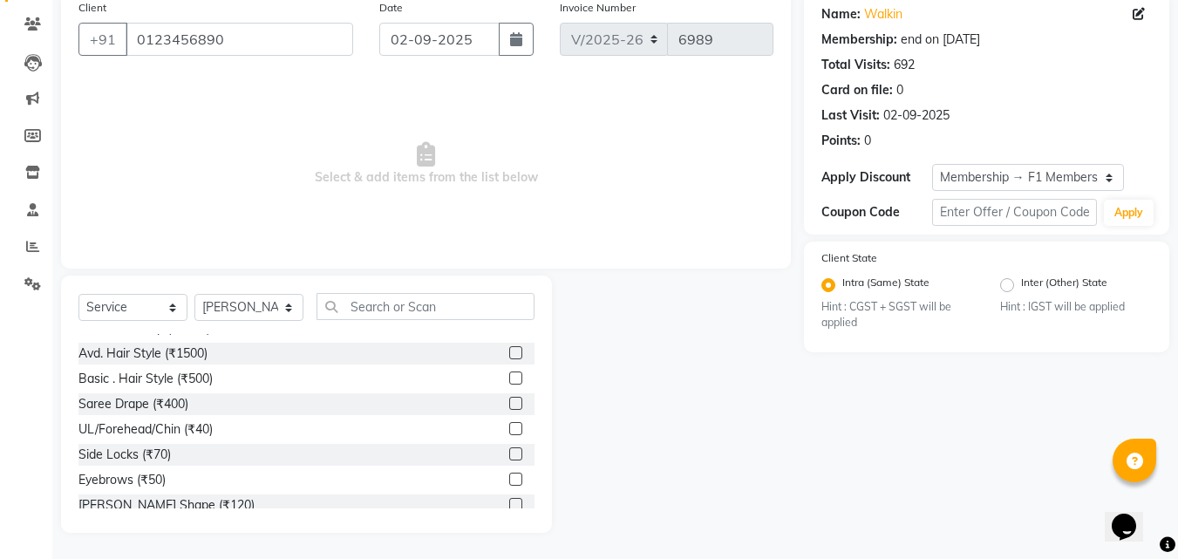
scroll to position [153, 0]
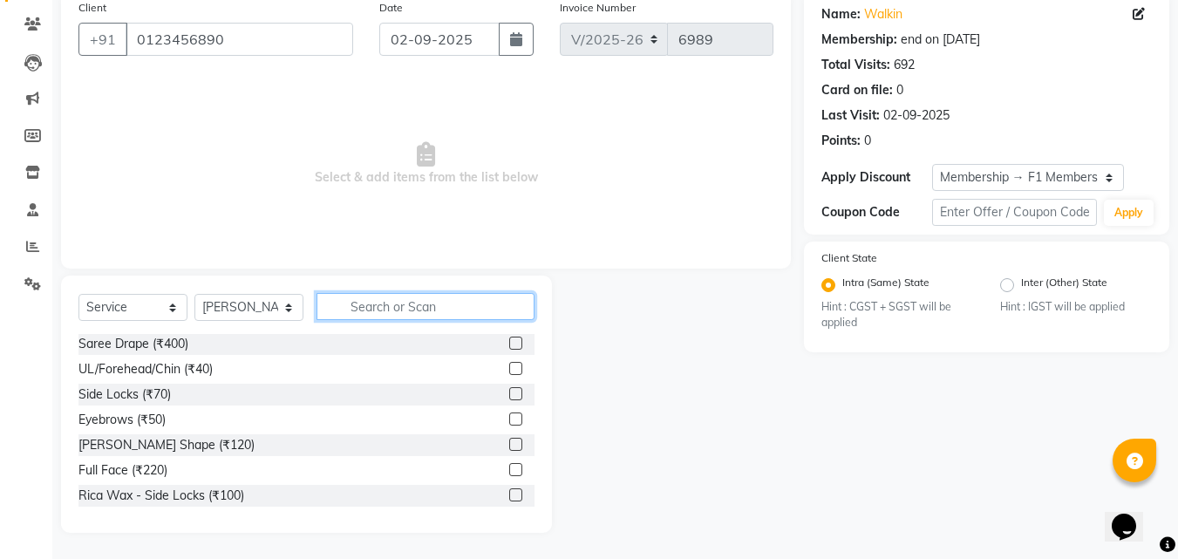
click at [391, 313] on input "text" at bounding box center [425, 306] width 218 height 27
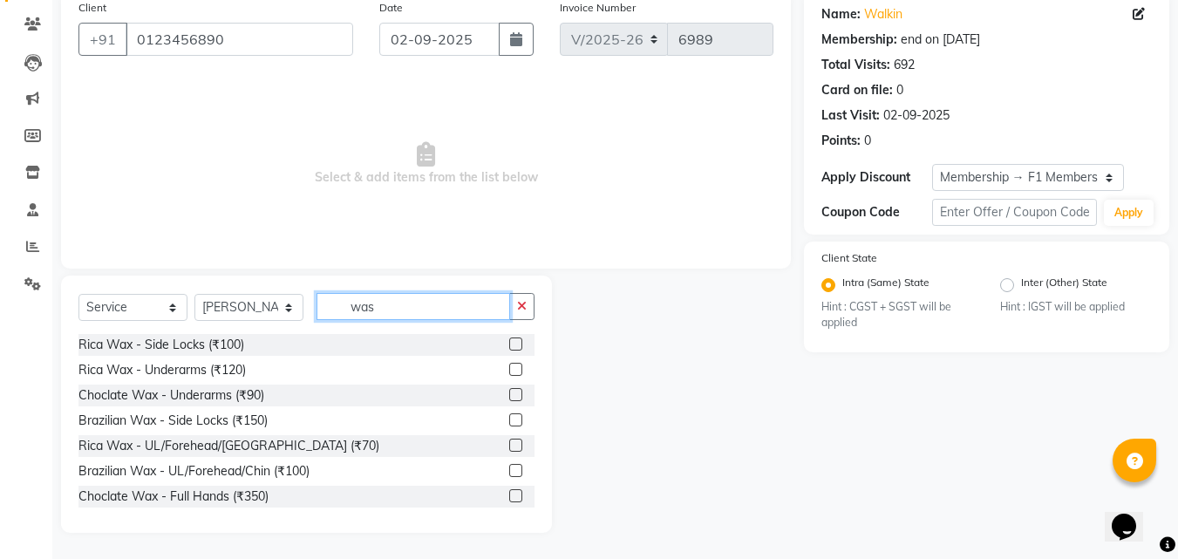
scroll to position [41, 0]
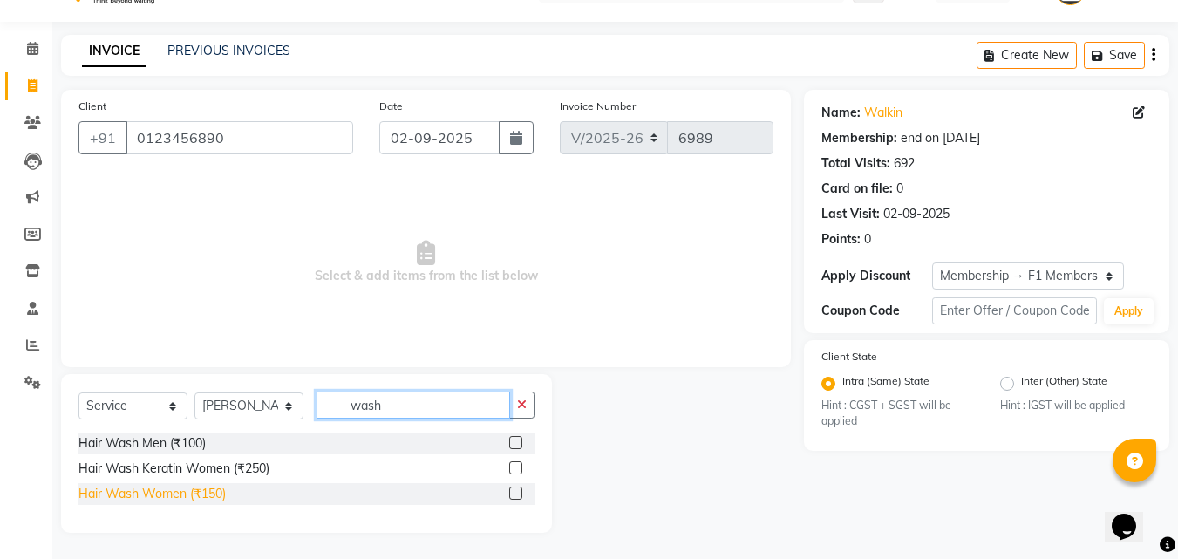
type input "wash"
click at [142, 493] on div "Hair Wash Women (₹150)" at bounding box center [151, 494] width 147 height 18
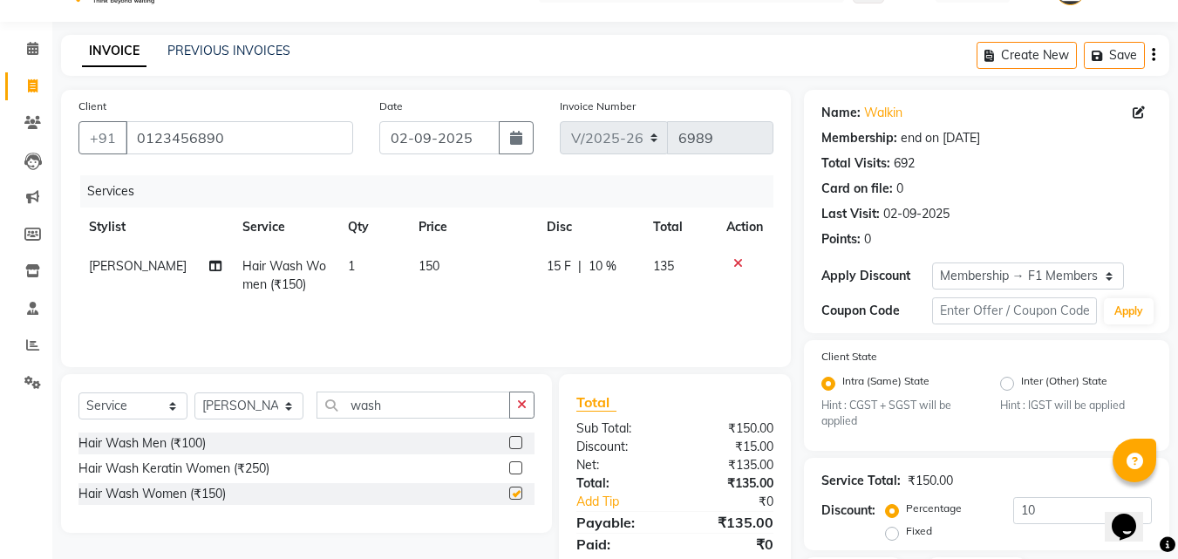
checkbox input "false"
click at [433, 276] on td "150" at bounding box center [472, 276] width 128 height 58
select select "15980"
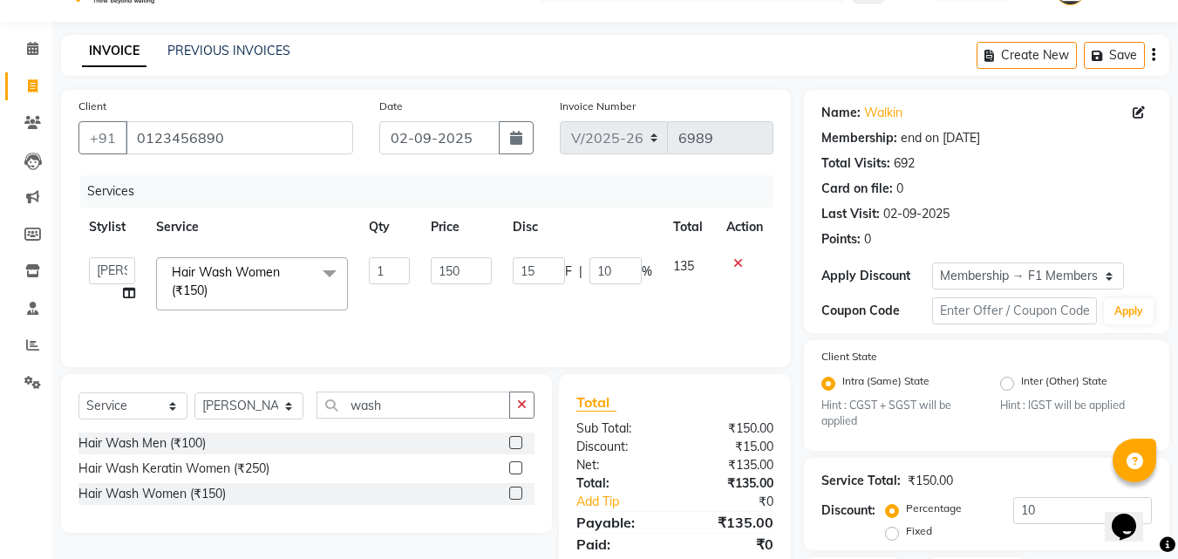
click at [446, 275] on input "150" at bounding box center [461, 270] width 60 height 27
type input "250"
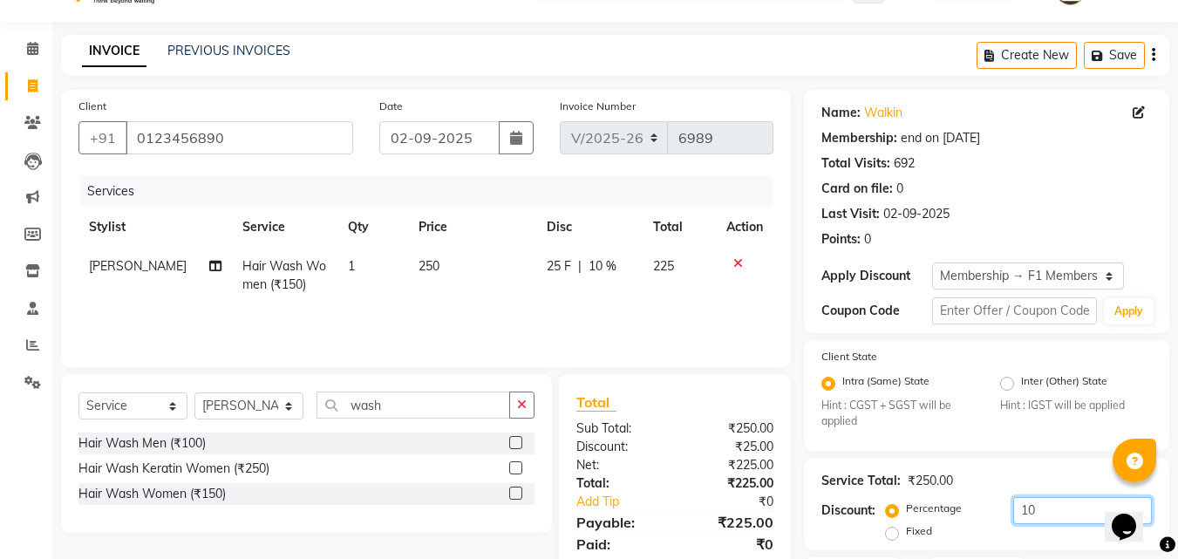
click at [1035, 499] on input "10" at bounding box center [1082, 510] width 139 height 27
type input "1"
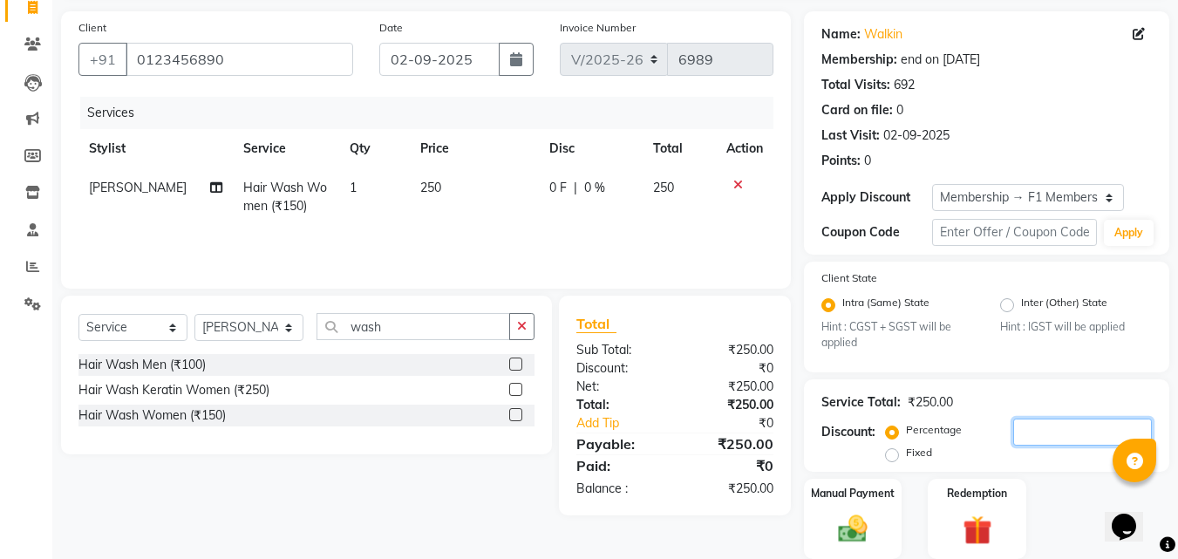
scroll to position [181, 0]
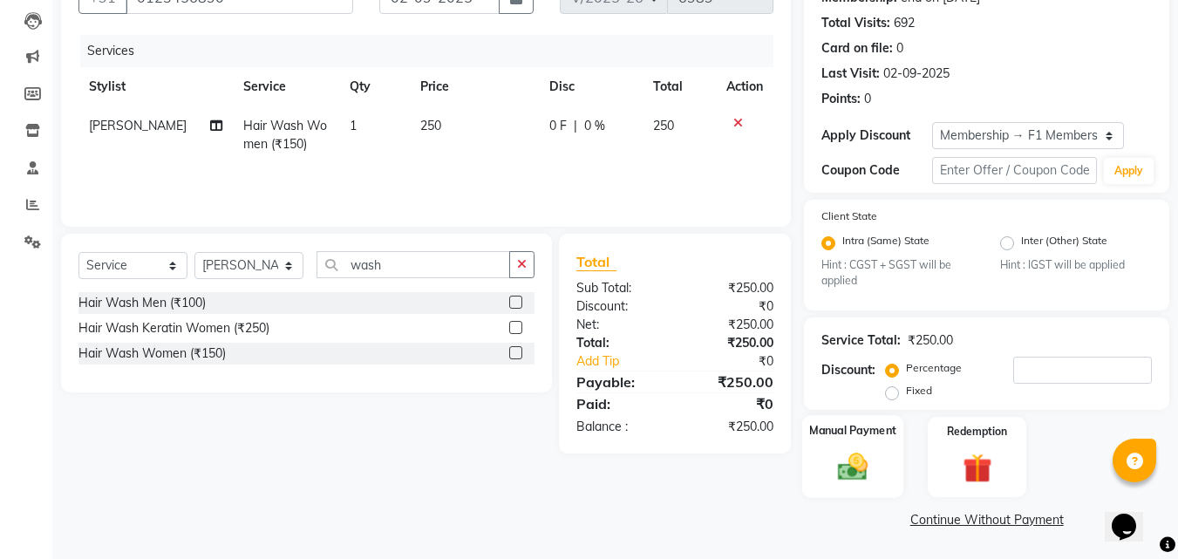
click at [846, 465] on img at bounding box center [852, 467] width 49 height 35
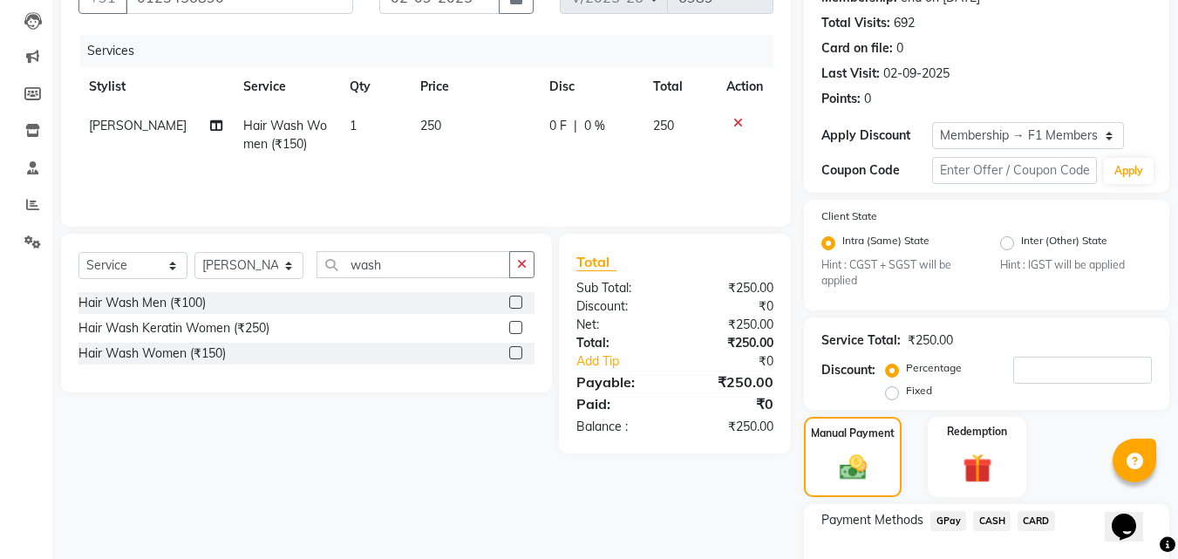
click at [942, 520] on span "GPay" at bounding box center [948, 521] width 36 height 20
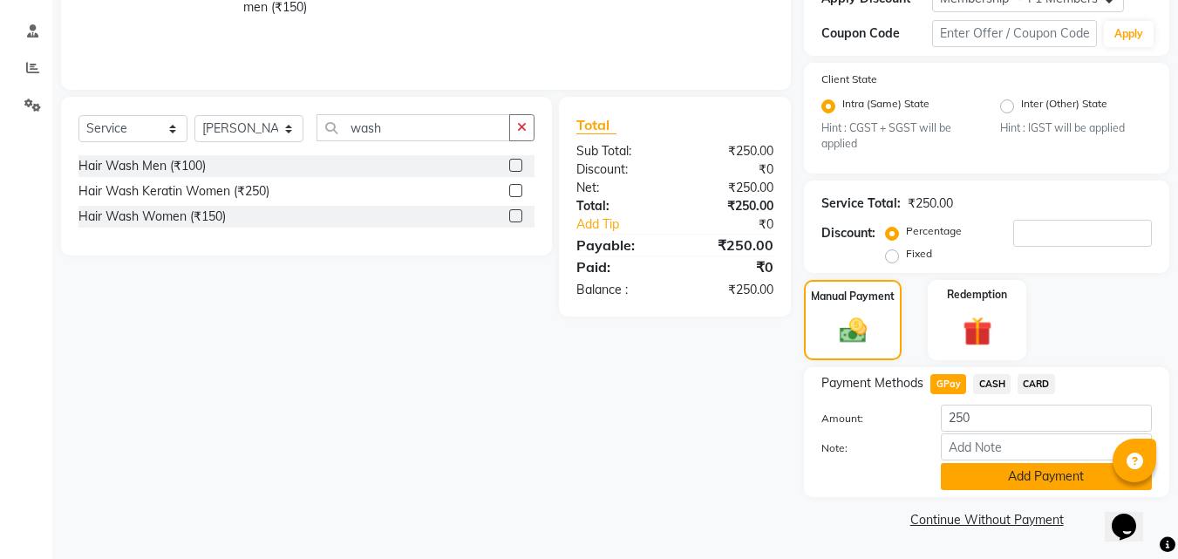
click at [1026, 480] on button "Add Payment" at bounding box center [1045, 476] width 211 height 27
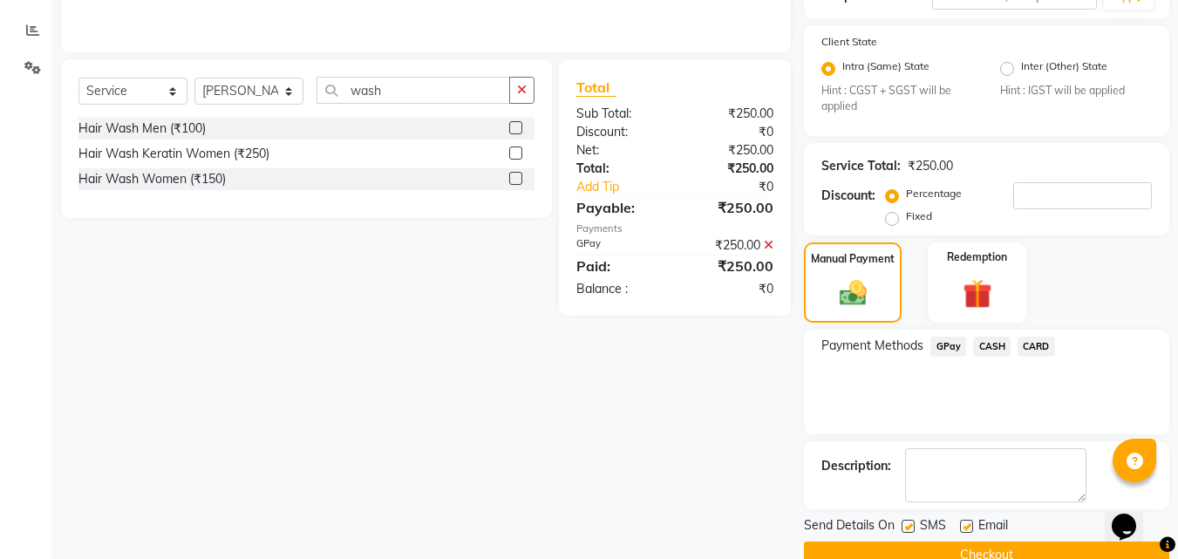
scroll to position [391, 0]
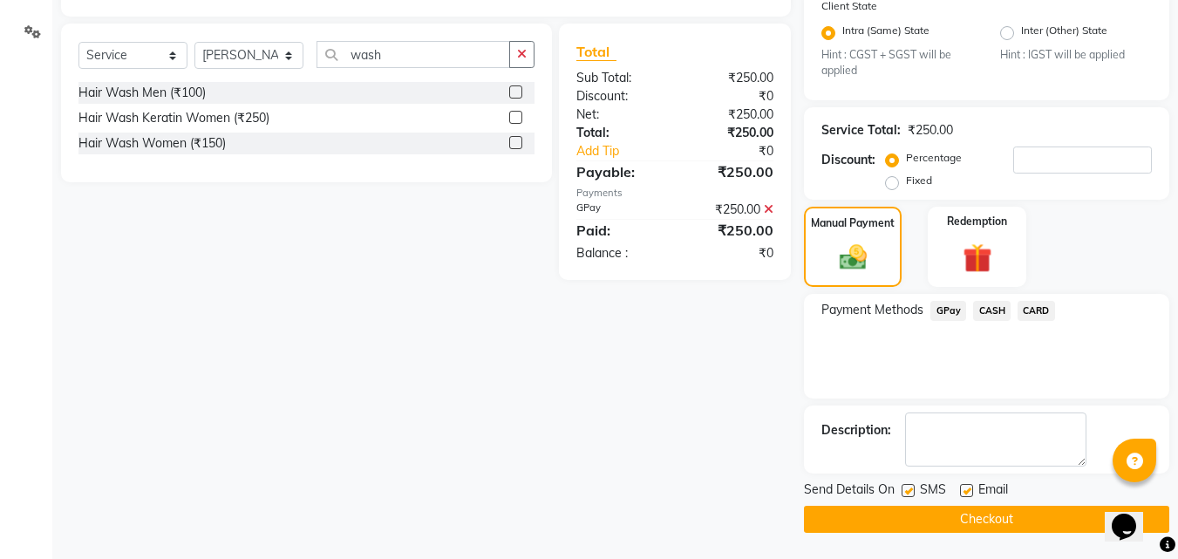
click at [906, 490] on label at bounding box center [907, 490] width 13 height 13
click at [906, 490] on input "checkbox" at bounding box center [906, 490] width 11 height 11
checkbox input "false"
click at [880, 526] on button "Checkout" at bounding box center [986, 519] width 365 height 27
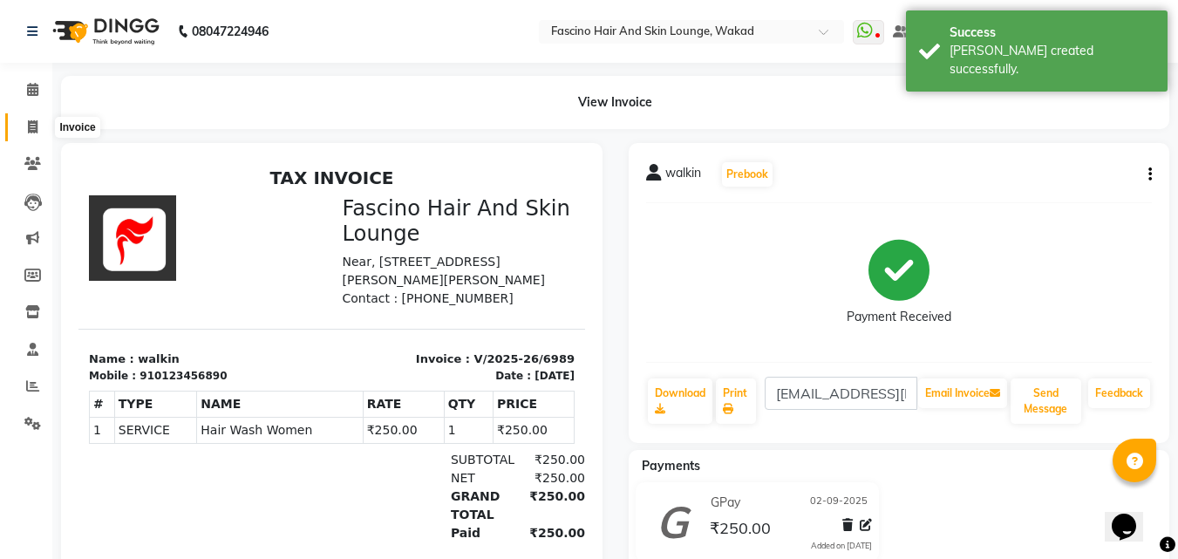
click at [39, 126] on span at bounding box center [32, 128] width 31 height 20
select select "126"
select select "service"
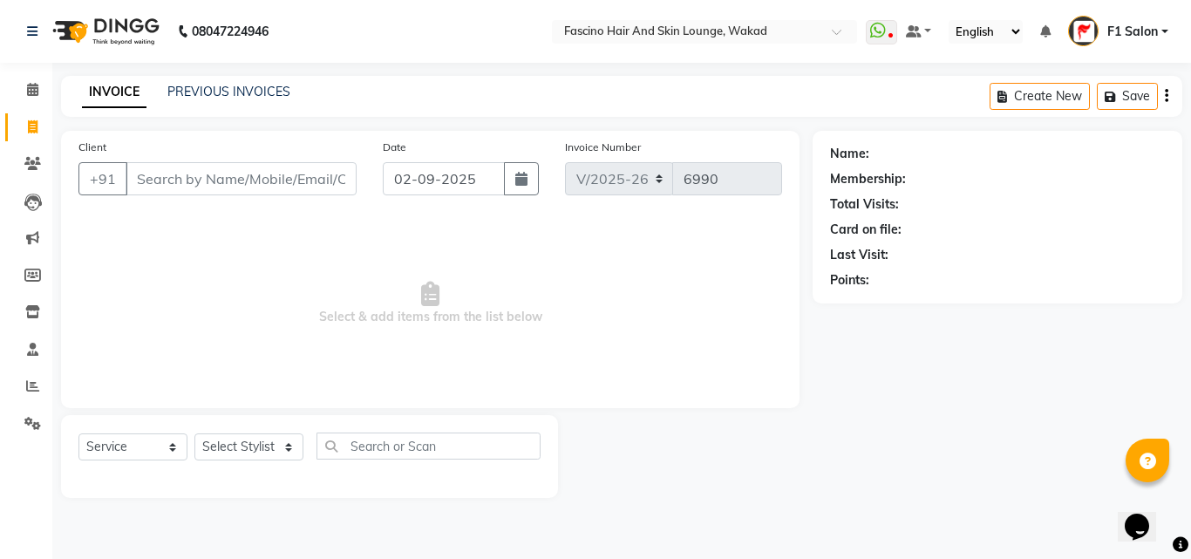
click at [154, 192] on input "Client" at bounding box center [241, 178] width 231 height 33
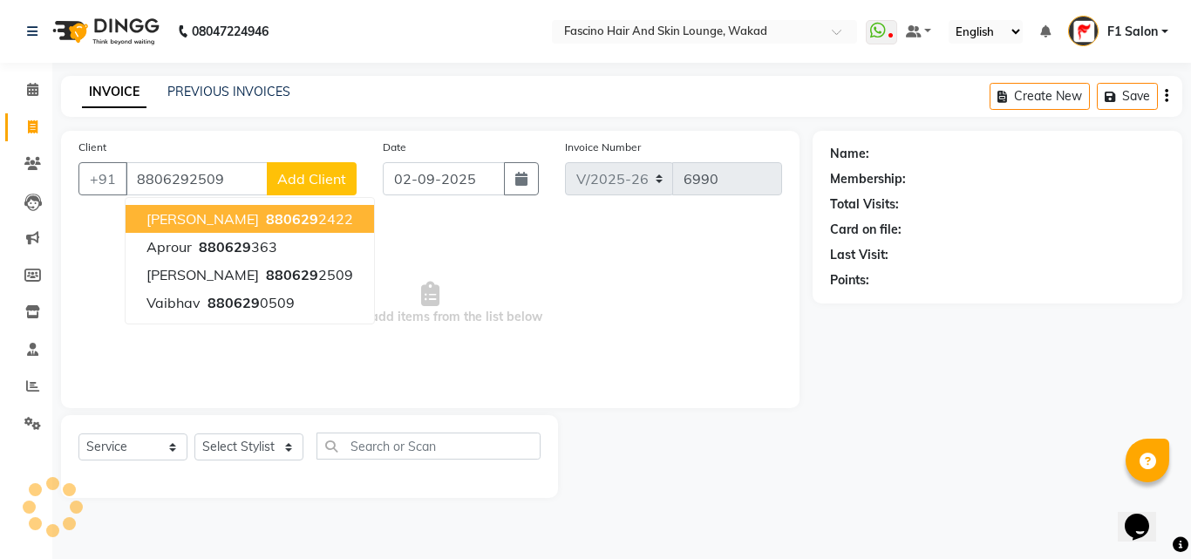
type input "8806292509"
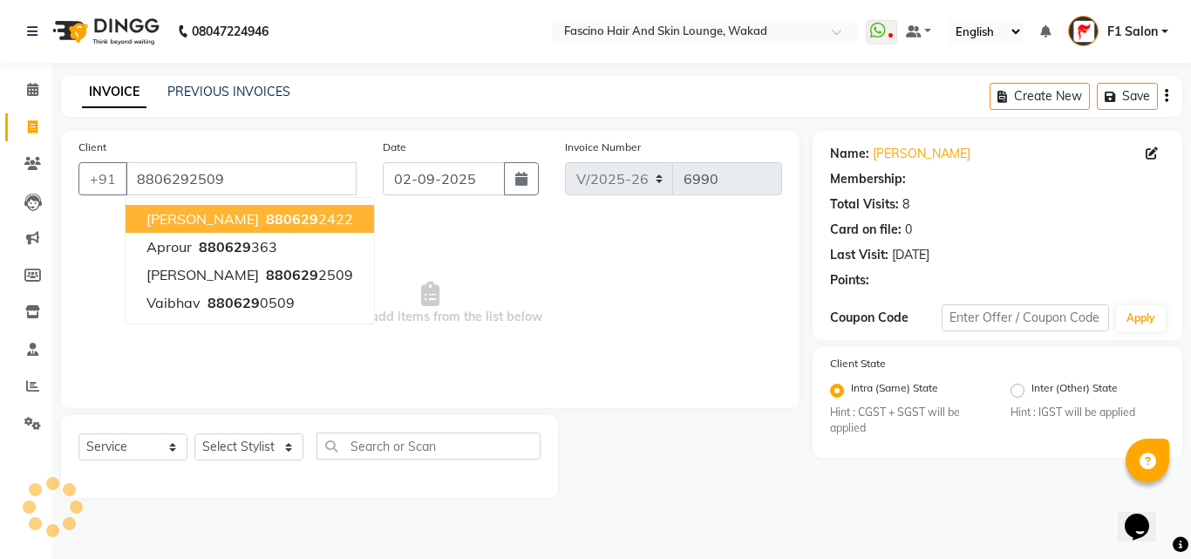
select select "1: Object"
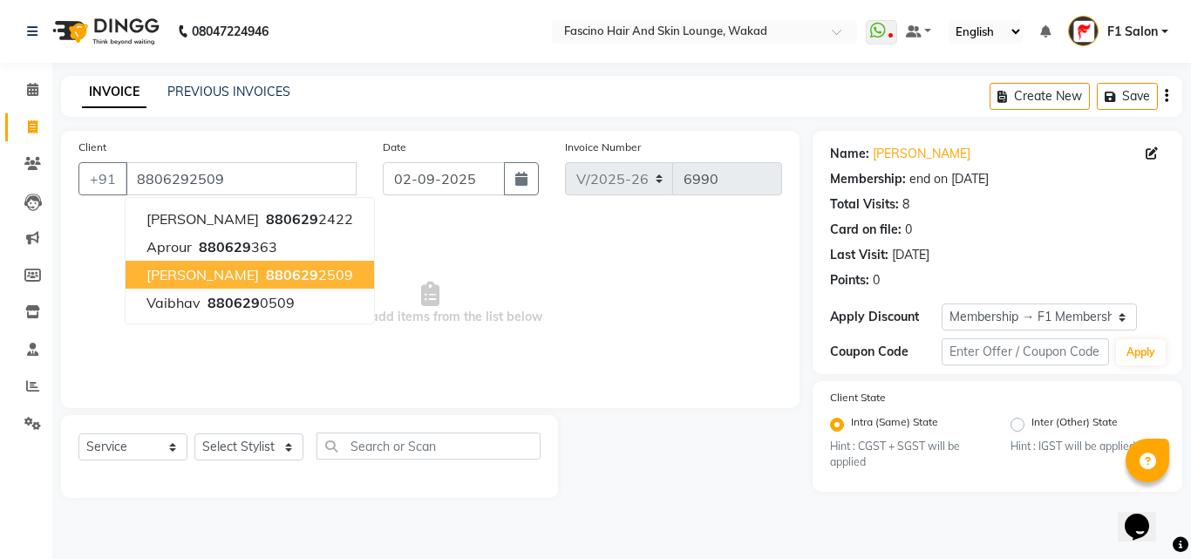
click at [262, 276] on ngb-highlight "880629 2509" at bounding box center [307, 274] width 91 height 17
select select "1: Object"
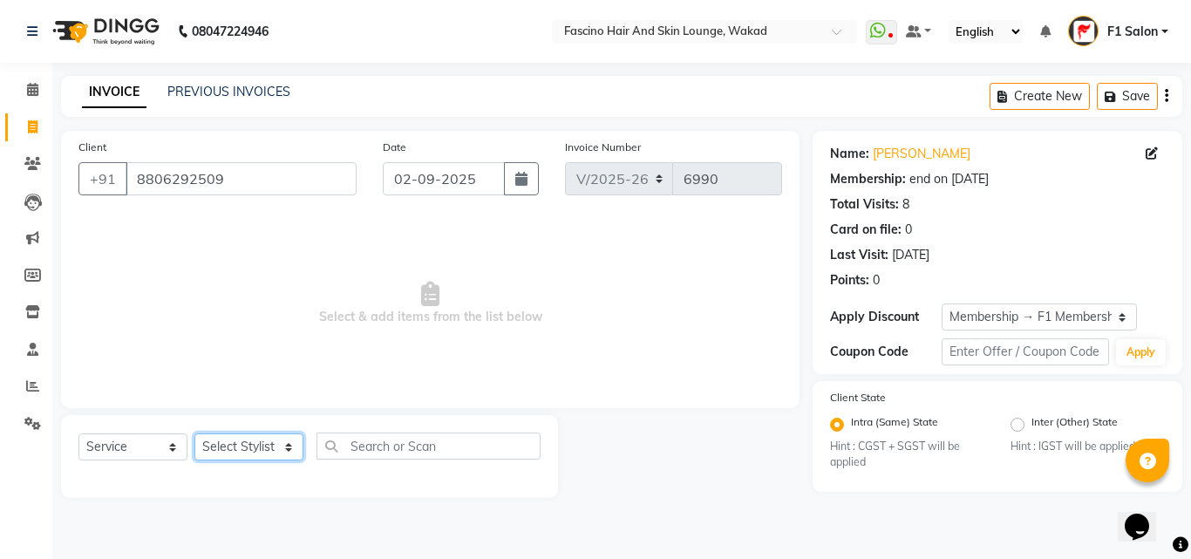
click at [254, 450] on select "Select Stylist 8805000650 Aarohi Chimu [PERSON_NAME] jh F1 Salon Ganesh F1 Gopa…" at bounding box center [248, 446] width 109 height 27
select select "57606"
click at [194, 433] on select "Select Stylist 8805000650 Aarohi Chimu [PERSON_NAME] jh F1 Salon Ganesh F1 Gopa…" at bounding box center [248, 446] width 109 height 27
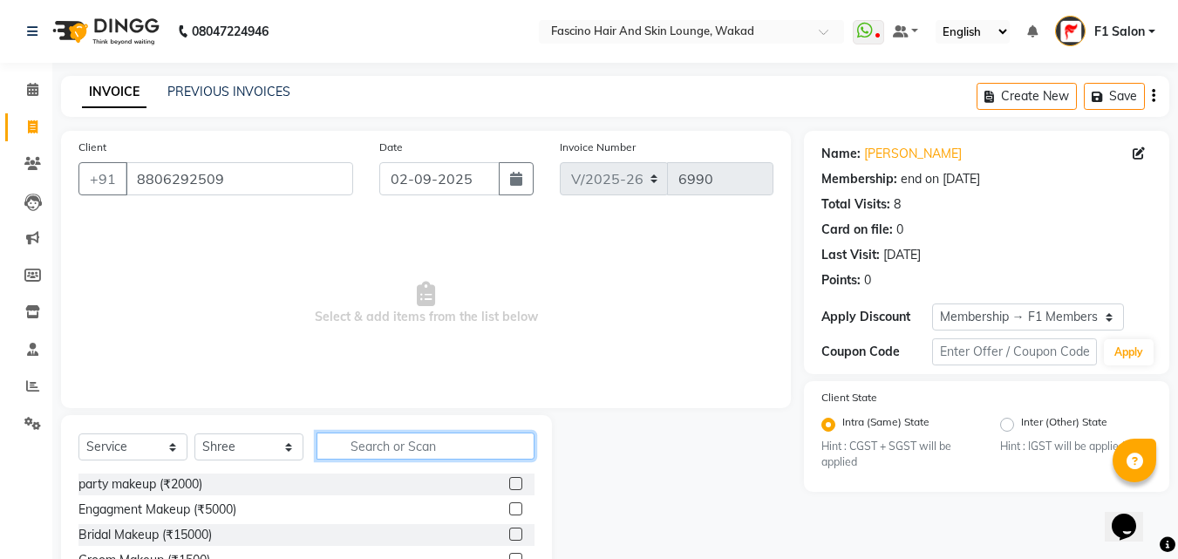
click at [406, 444] on input "text" at bounding box center [425, 445] width 218 height 27
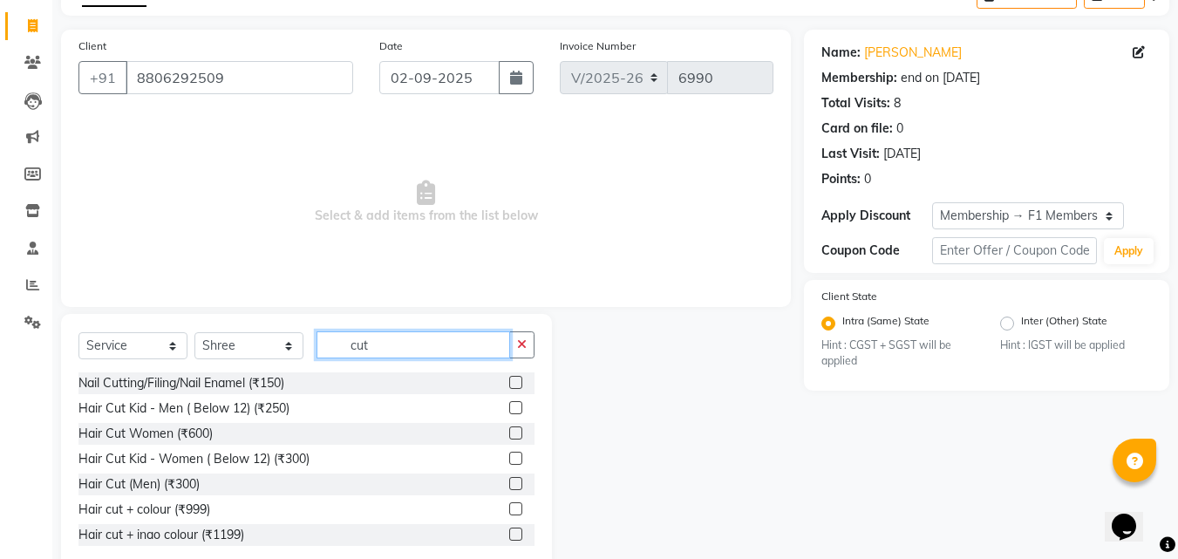
scroll to position [139, 0]
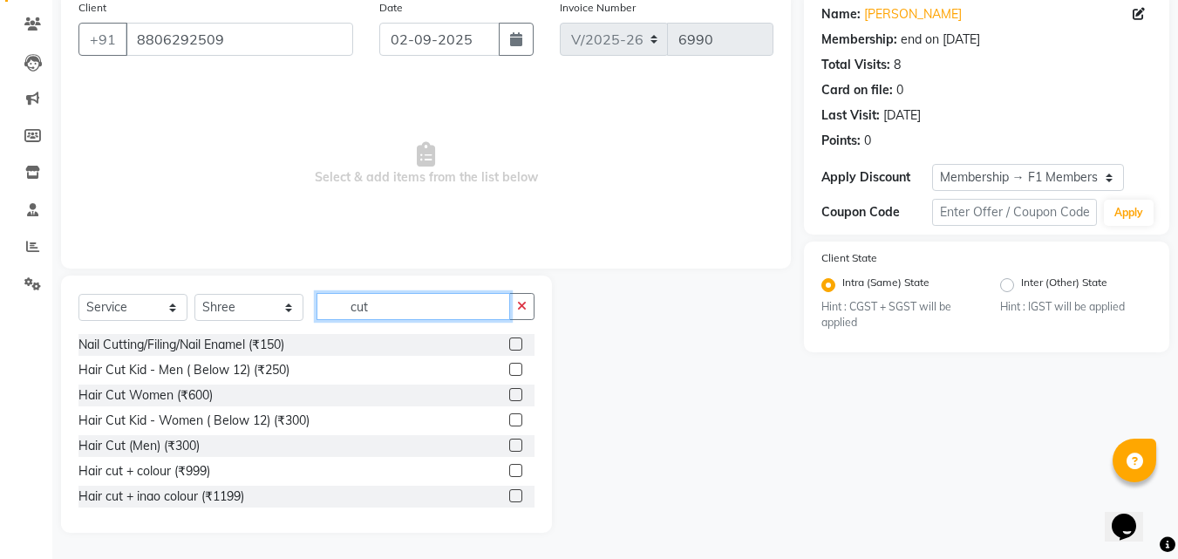
type input "cut"
drag, startPoint x: 538, startPoint y: 477, endPoint x: 528, endPoint y: 480, distance: 10.2
click at [528, 480] on div "Select Service Product Membership Package Voucher Prepaid Gift Card Select Styl…" at bounding box center [306, 403] width 491 height 257
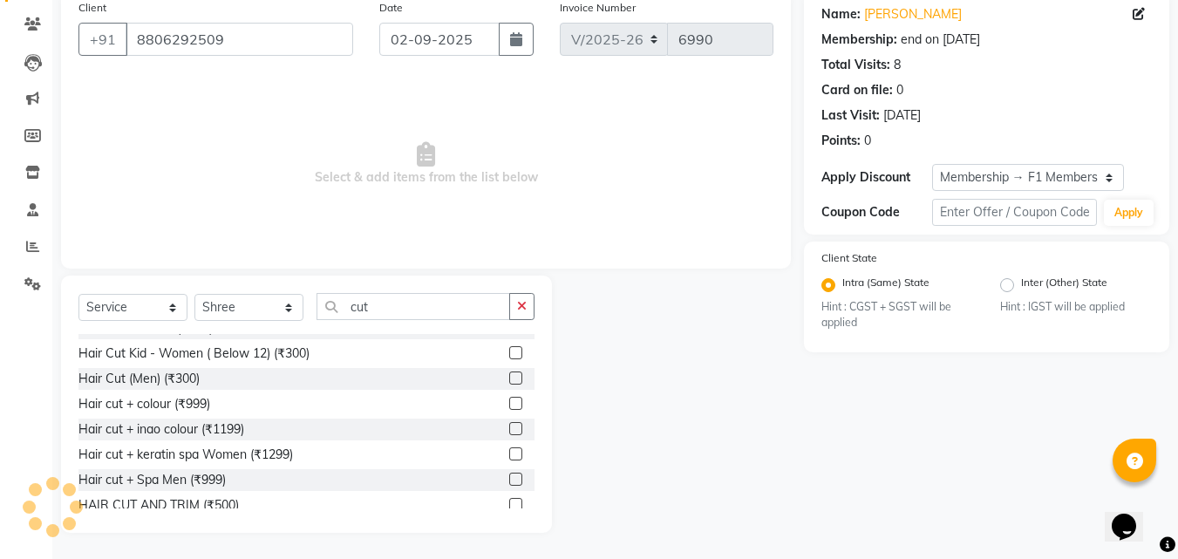
scroll to position [104, 0]
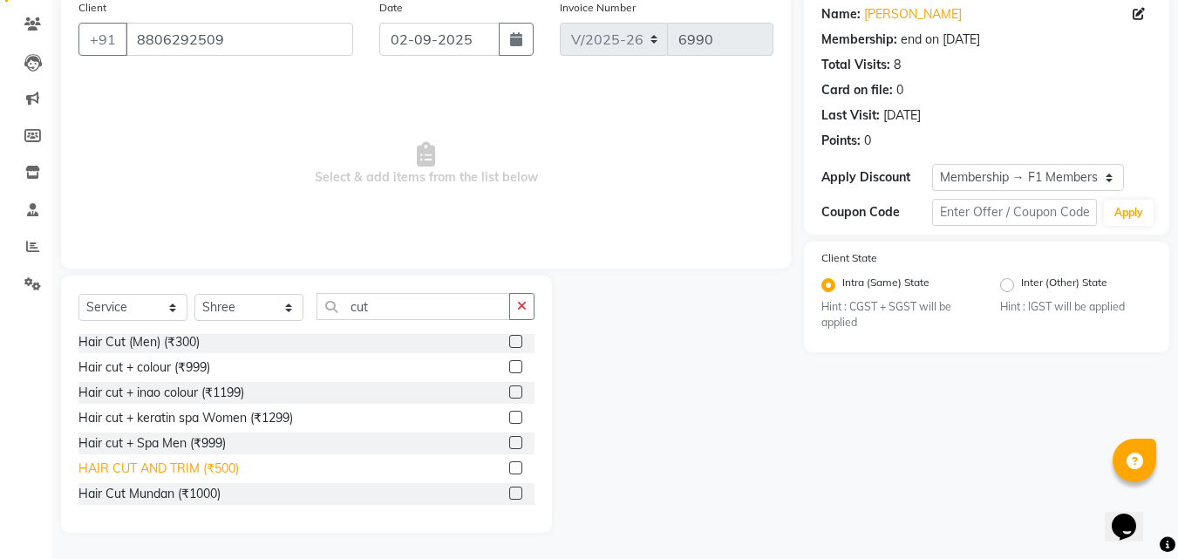
click at [228, 465] on div "HAIR CUT AND TRIM (₹500)" at bounding box center [158, 468] width 160 height 18
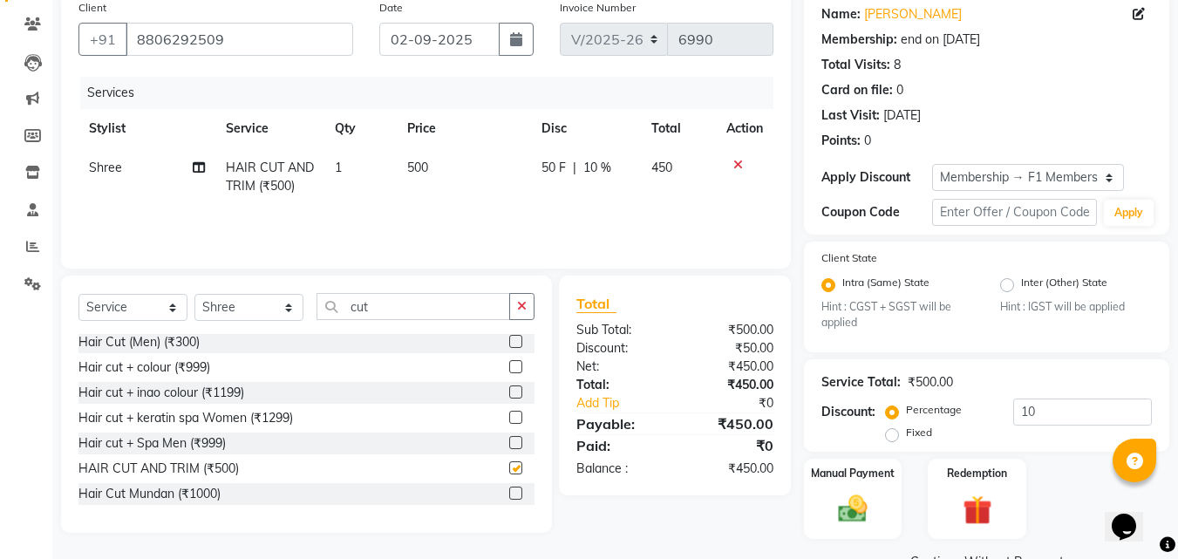
checkbox input "false"
click at [421, 184] on td "500" at bounding box center [464, 177] width 134 height 58
select select "57606"
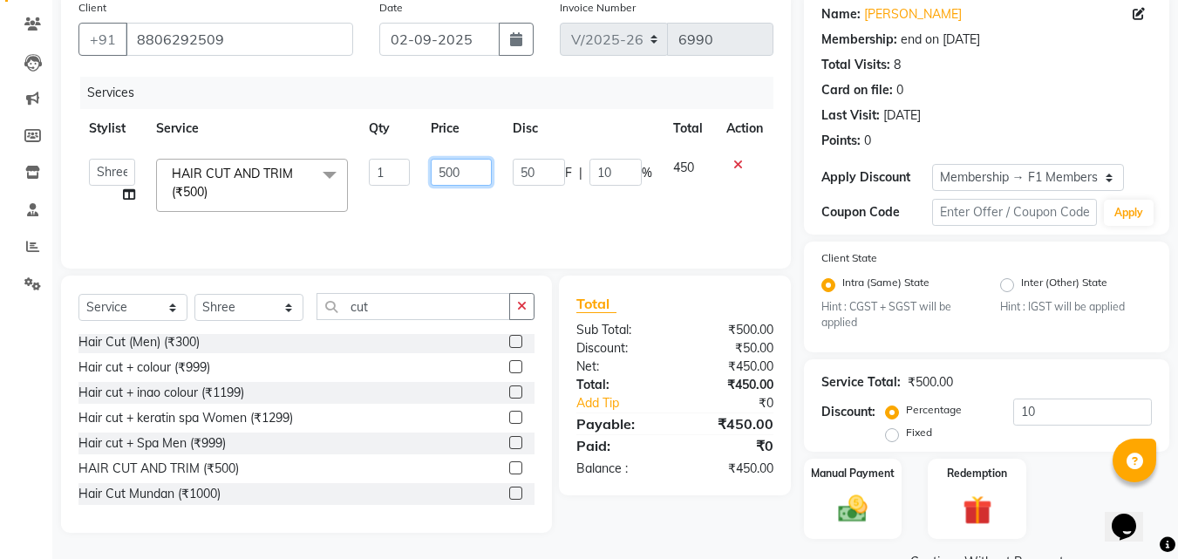
click at [448, 176] on input "500" at bounding box center [461, 172] width 60 height 27
type input "400"
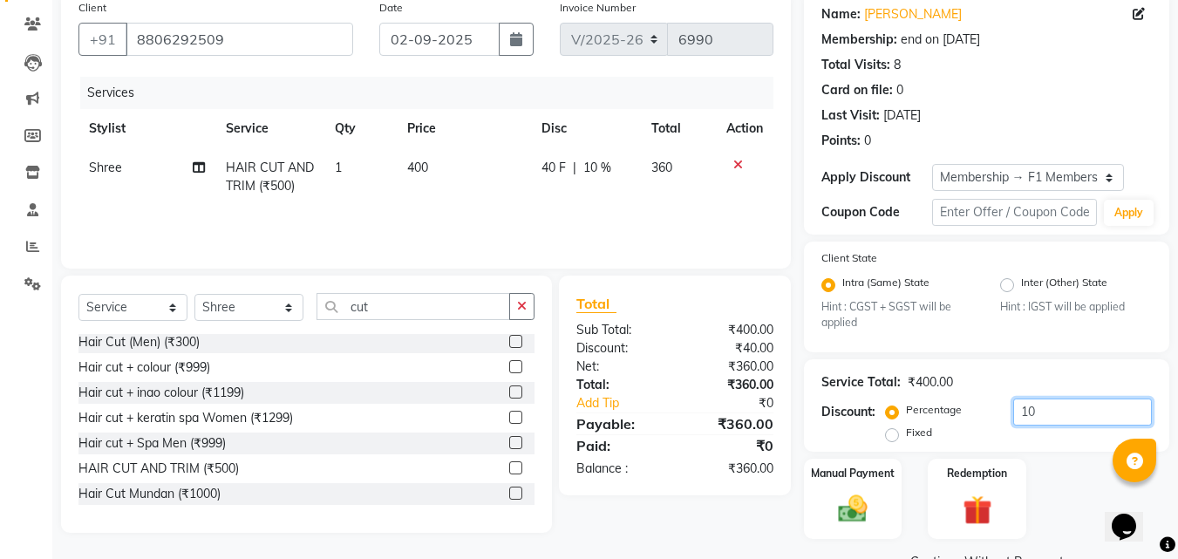
click at [1044, 422] on input "10" at bounding box center [1082, 411] width 139 height 27
type input "1"
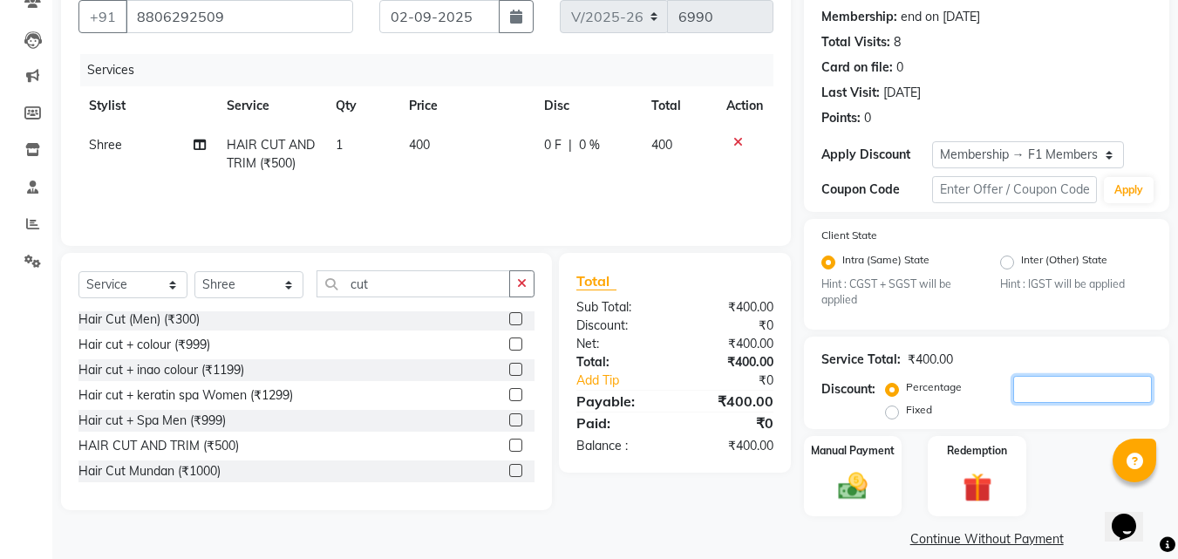
scroll to position [181, 0]
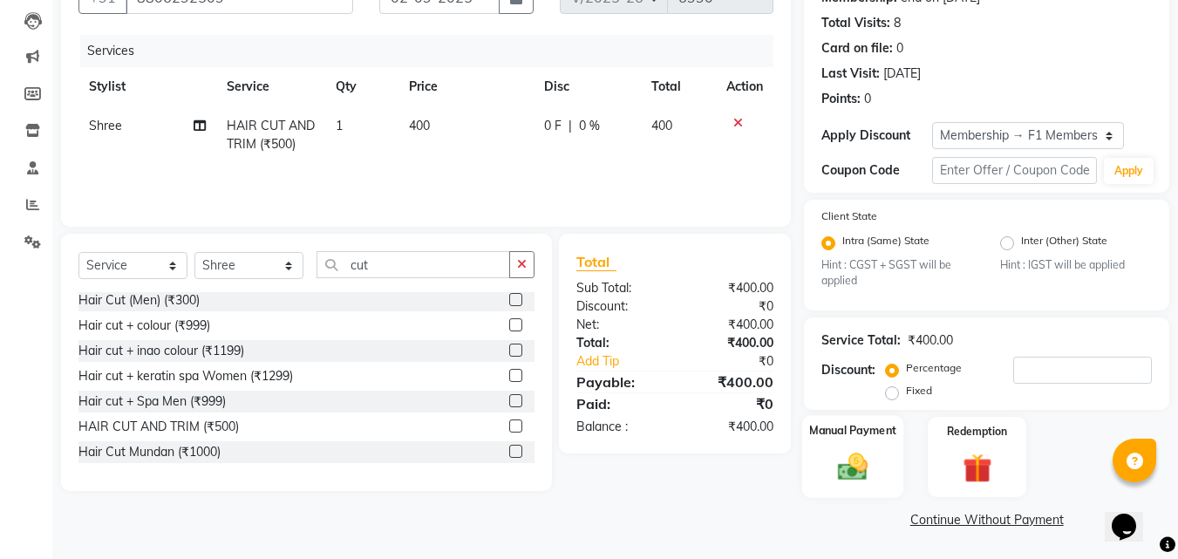
click at [853, 460] on img at bounding box center [852, 467] width 49 height 35
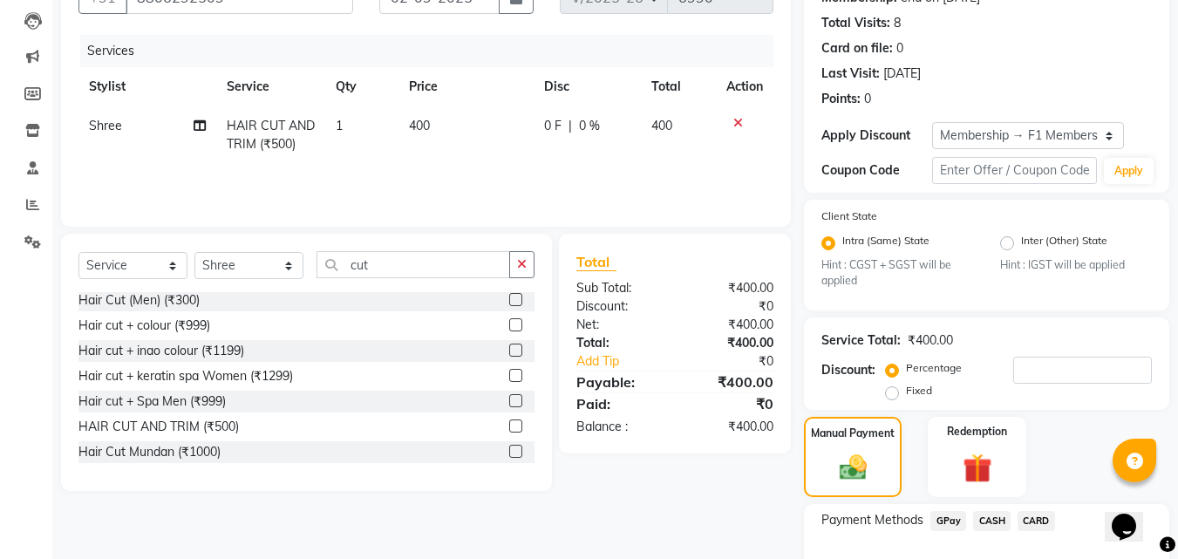
click at [946, 516] on span "GPay" at bounding box center [948, 521] width 36 height 20
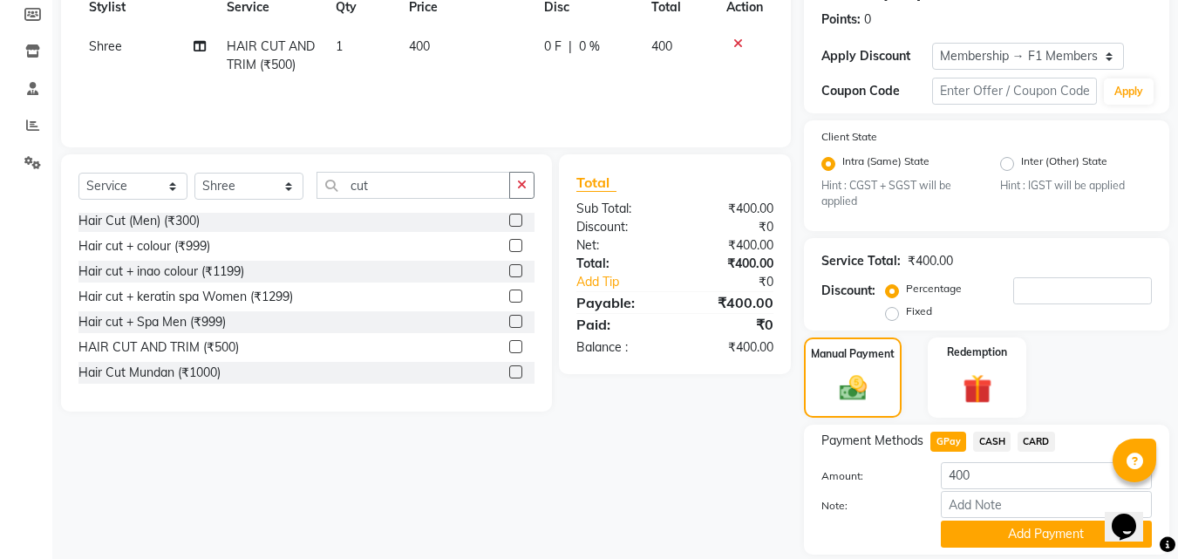
scroll to position [318, 0]
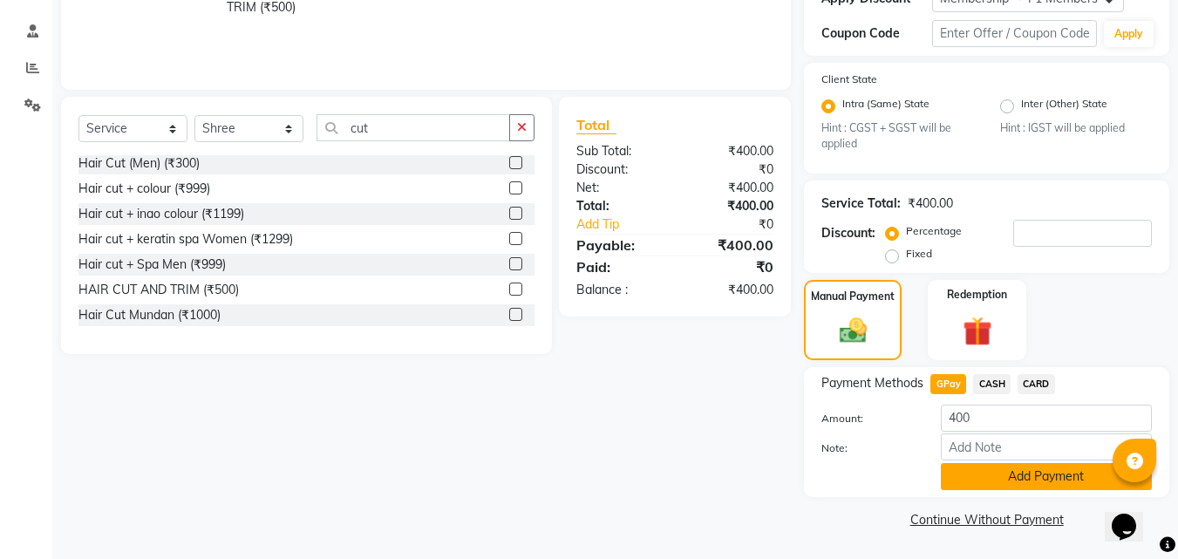
click at [995, 474] on button "Add Payment" at bounding box center [1045, 476] width 211 height 27
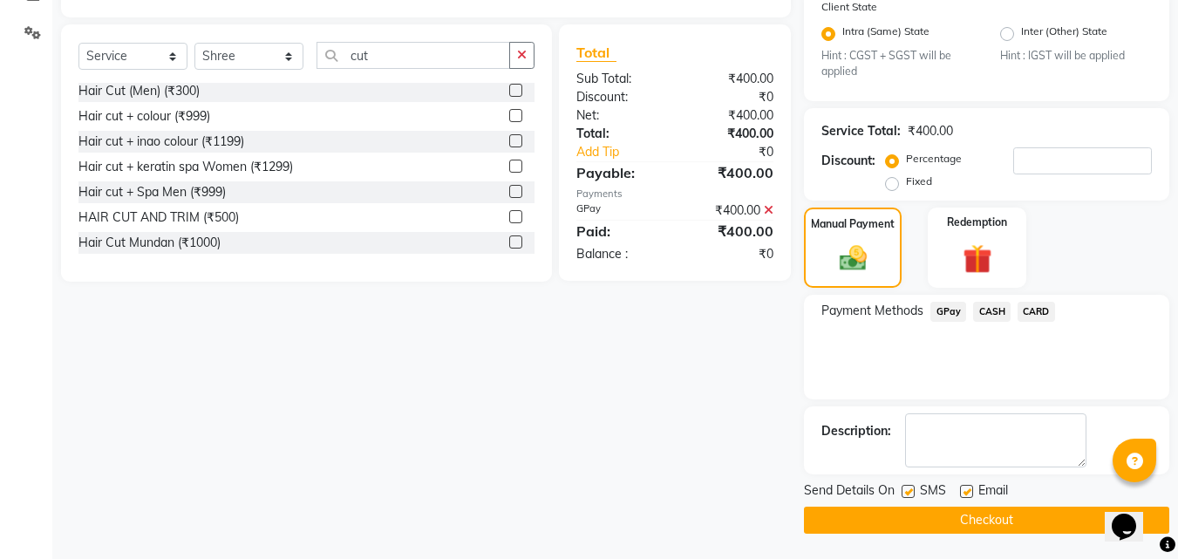
scroll to position [391, 0]
click at [913, 484] on label at bounding box center [907, 490] width 13 height 13
click at [913, 485] on input "checkbox" at bounding box center [906, 490] width 11 height 11
checkbox input "false"
click at [883, 520] on button "Checkout" at bounding box center [986, 519] width 365 height 27
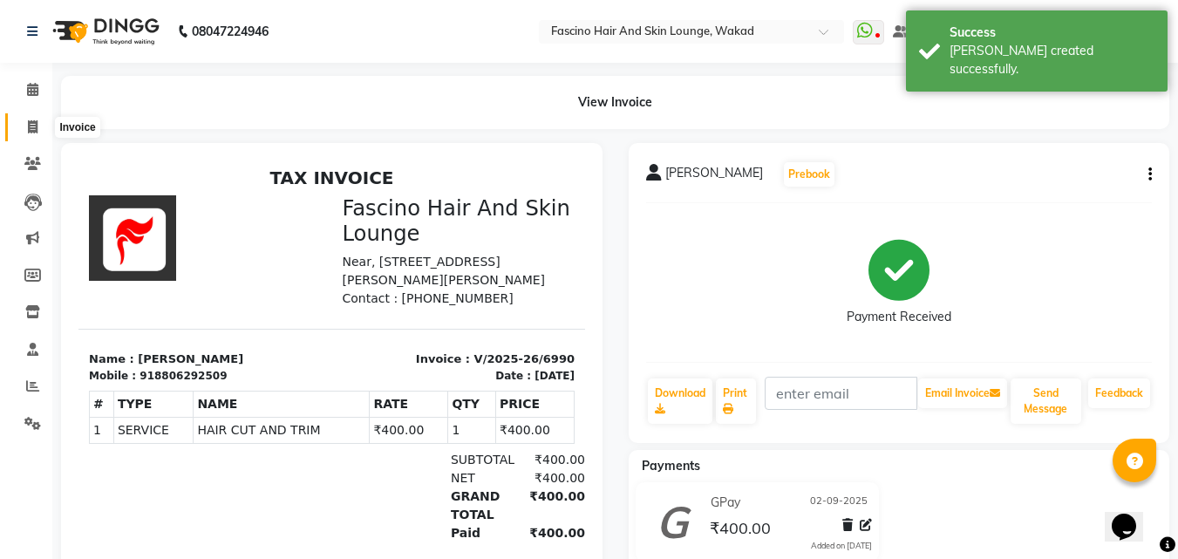
click at [24, 132] on span at bounding box center [32, 128] width 31 height 20
select select "126"
select select "service"
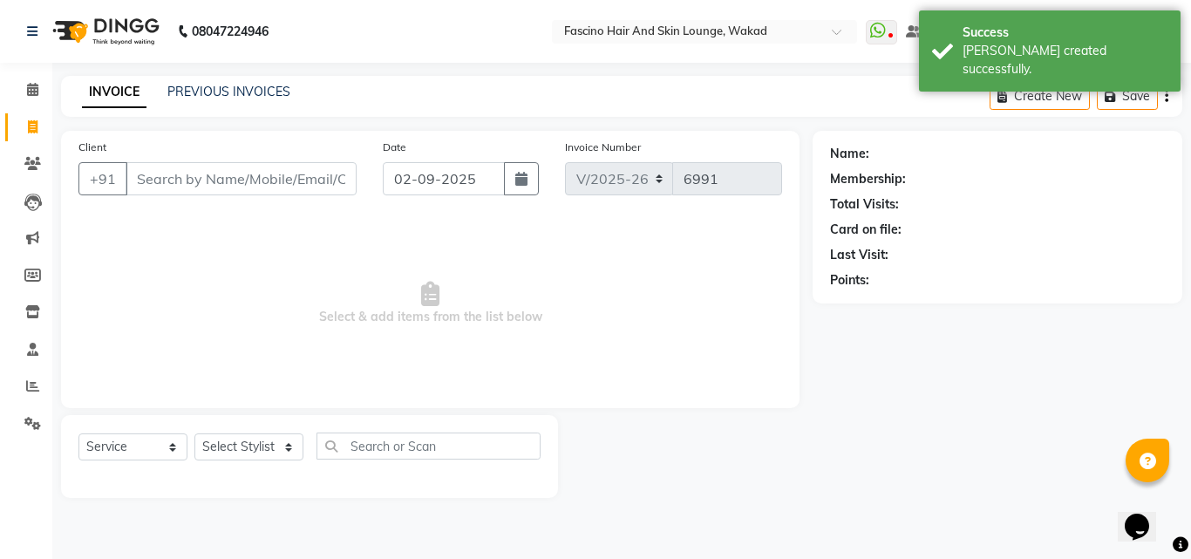
click at [156, 171] on input "Client" at bounding box center [241, 178] width 231 height 33
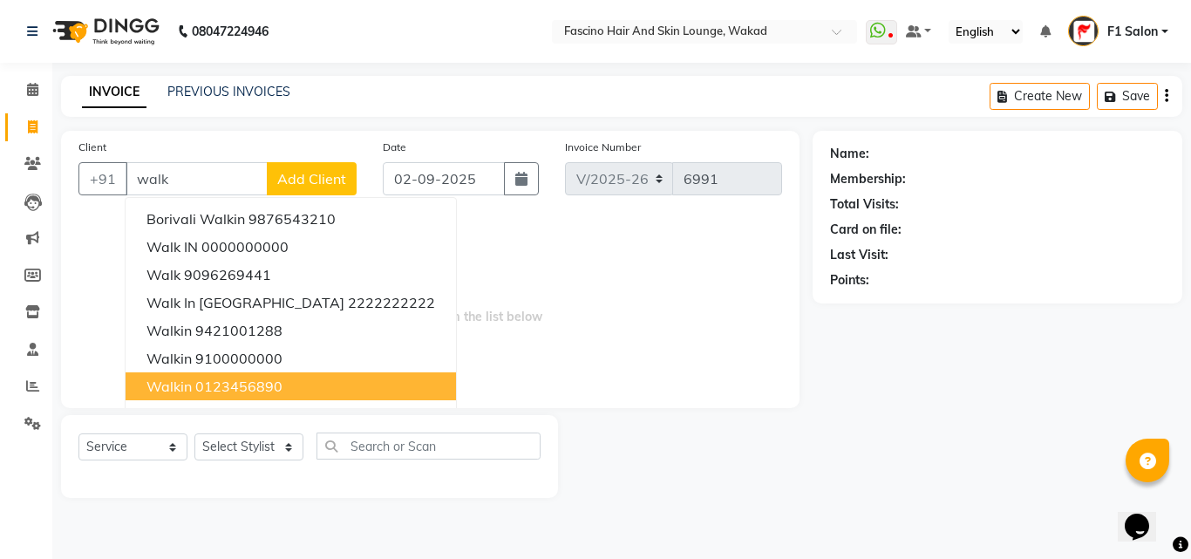
click at [193, 384] on button "walkin 0123456890" at bounding box center [291, 386] width 330 height 28
type input "0123456890"
select select "1: Object"
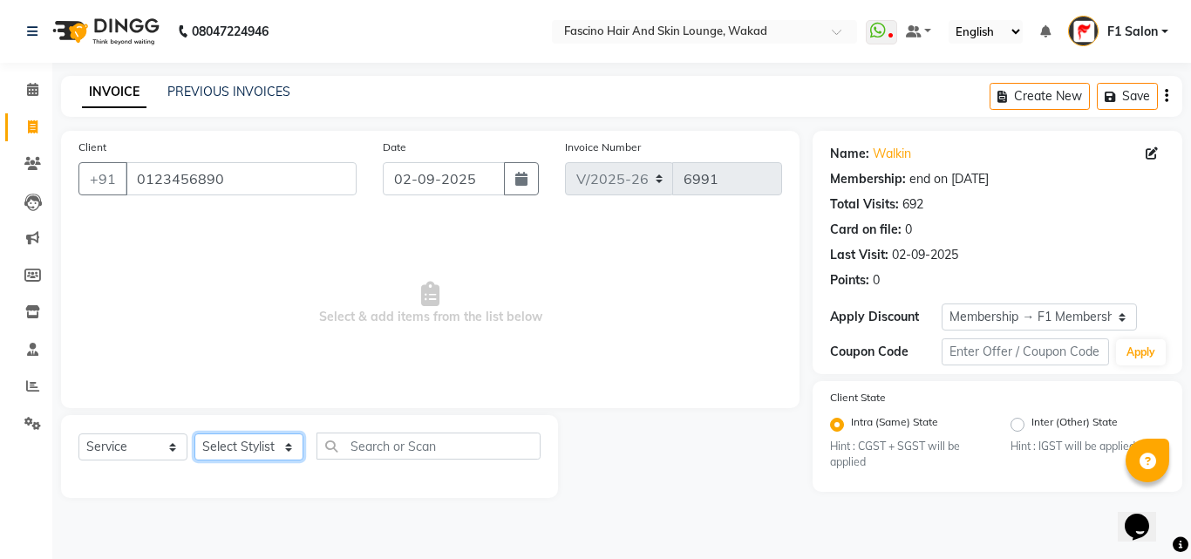
click at [239, 451] on select "Select Stylist 8805000650 Aarohi Chimu [PERSON_NAME] jh F1 Salon Ganesh F1 Gopa…" at bounding box center [248, 446] width 109 height 27
select select "23130"
click at [194, 433] on select "Select Stylist 8805000650 Aarohi Chimu [PERSON_NAME] jh F1 Salon Ganesh F1 Gopa…" at bounding box center [248, 446] width 109 height 27
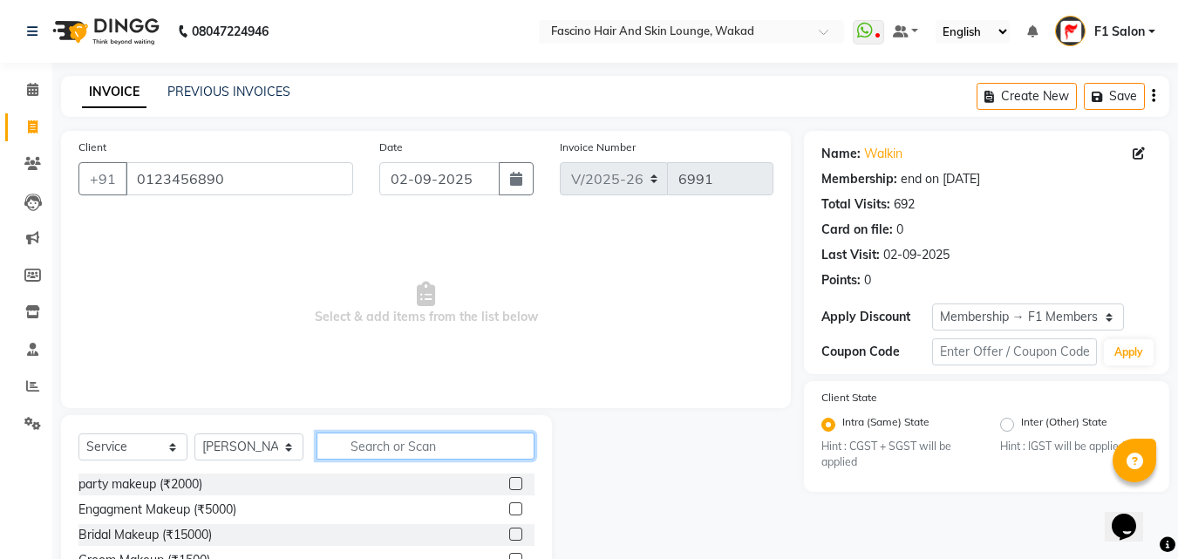
click at [356, 455] on input "text" at bounding box center [425, 445] width 218 height 27
type input "o3"
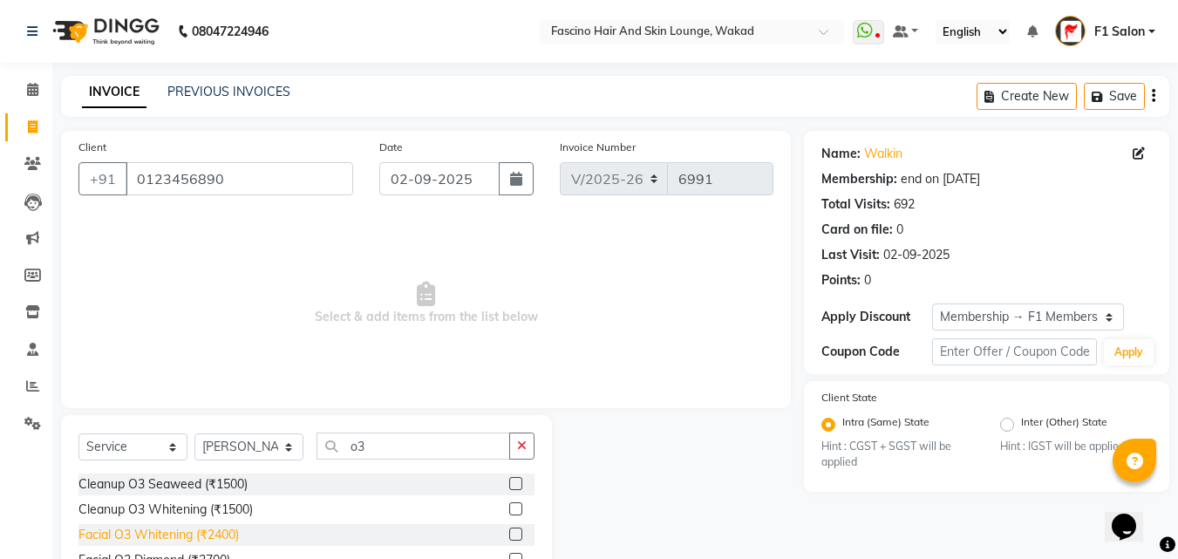
click at [219, 542] on div "Facial O3 Whitening (₹2400)" at bounding box center [158, 535] width 160 height 18
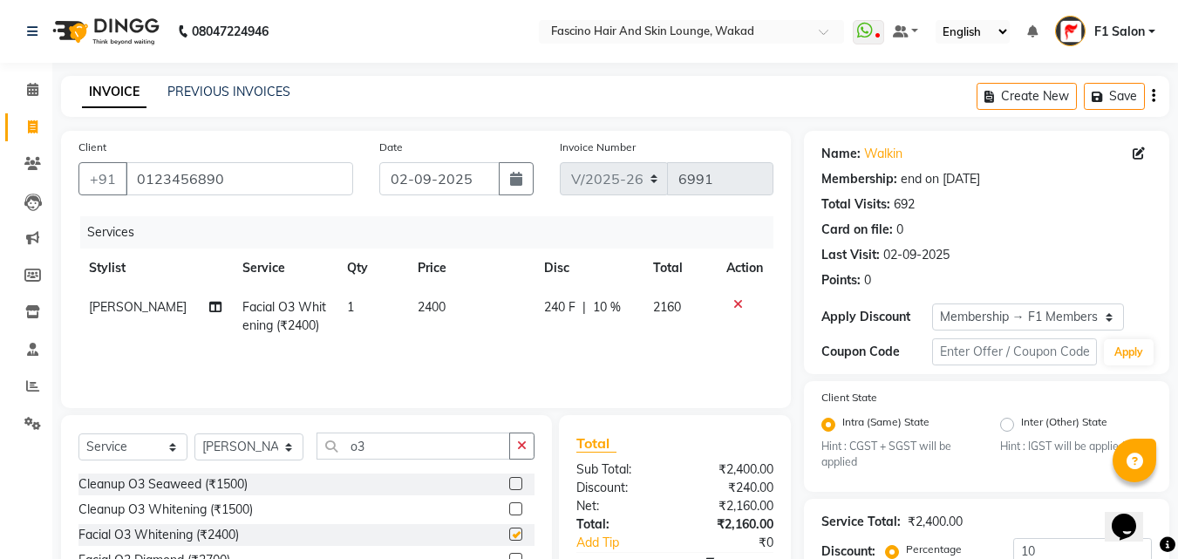
checkbox input "false"
click at [451, 303] on td "2400" at bounding box center [470, 317] width 127 height 58
select select "23130"
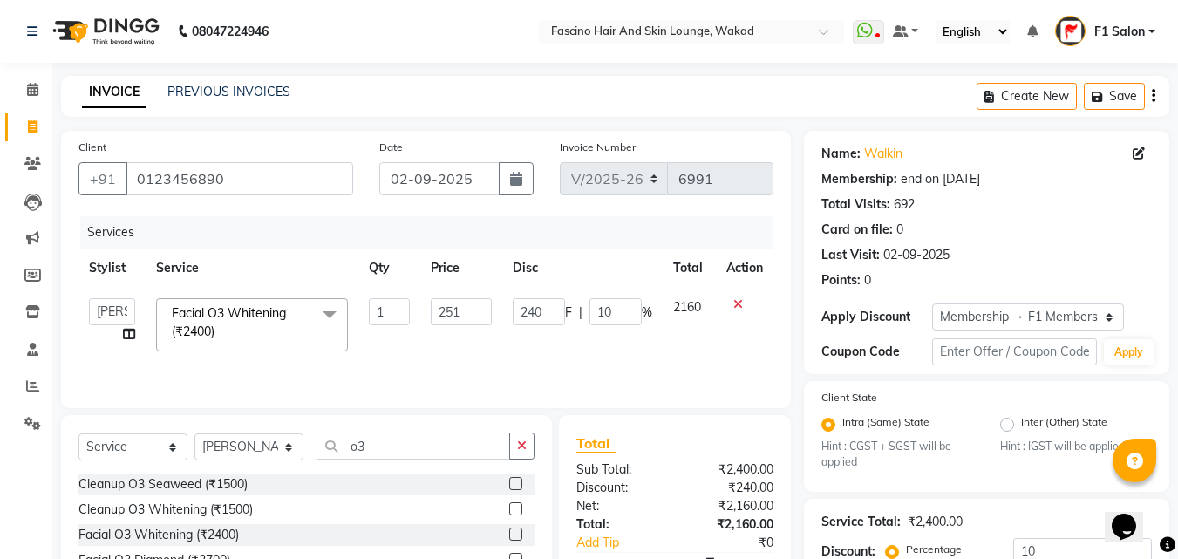
type input "2510"
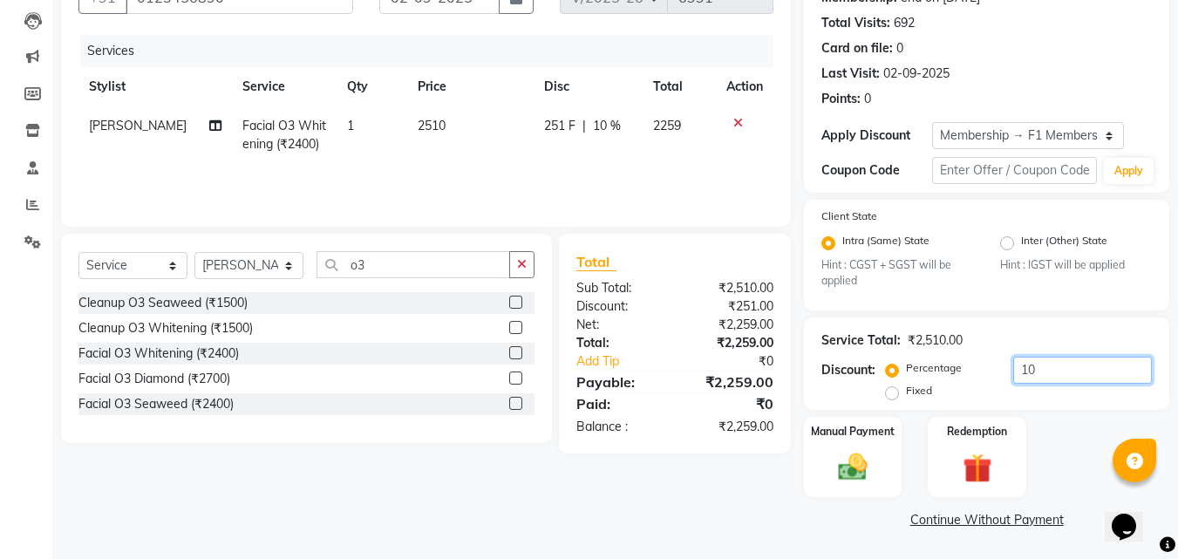
click at [1038, 369] on input "10" at bounding box center [1082, 369] width 139 height 27
type input "1"
click at [852, 451] on img at bounding box center [852, 467] width 49 height 35
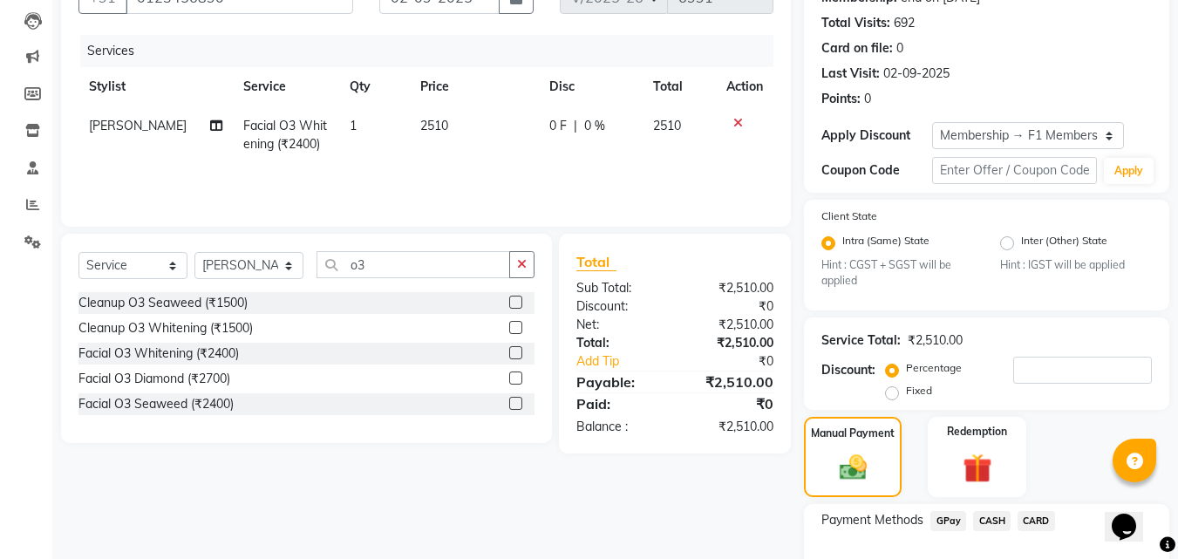
click at [1043, 522] on span "CARD" at bounding box center [1035, 521] width 37 height 20
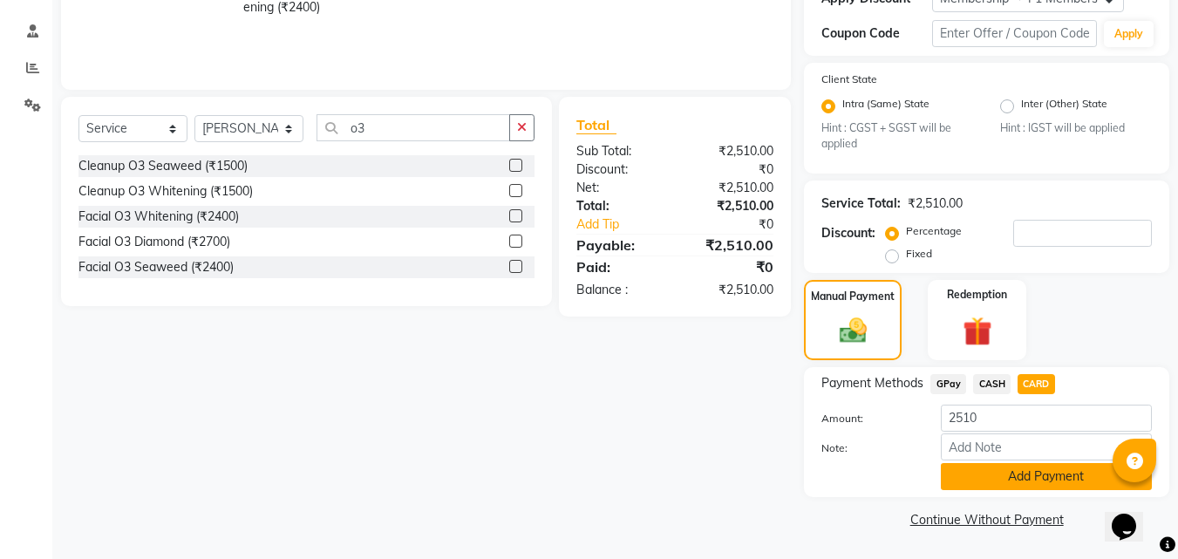
click at [1052, 464] on button "Add Payment" at bounding box center [1045, 476] width 211 height 27
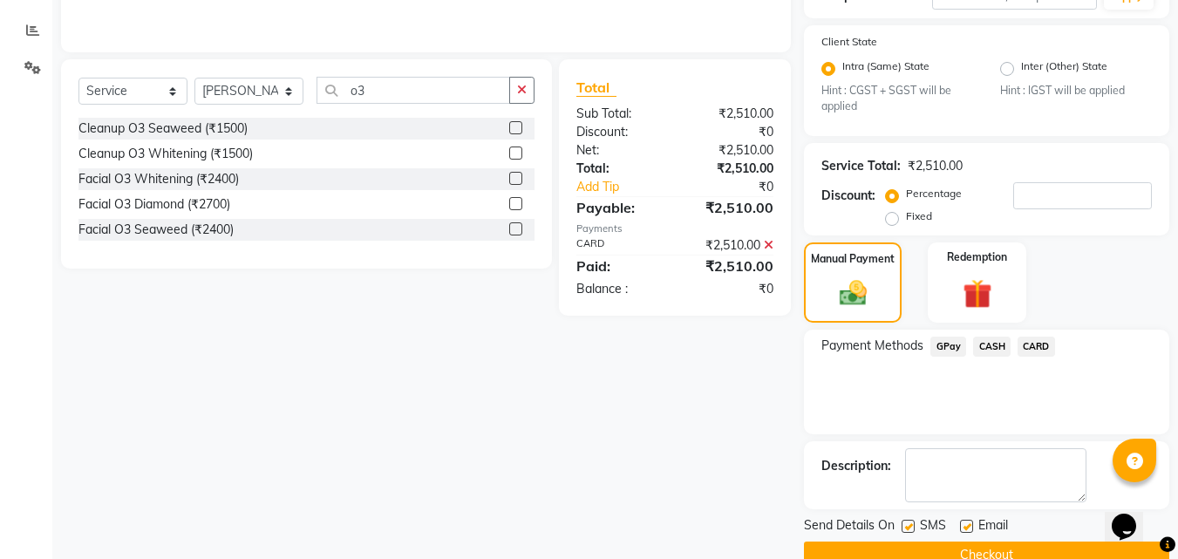
scroll to position [391, 0]
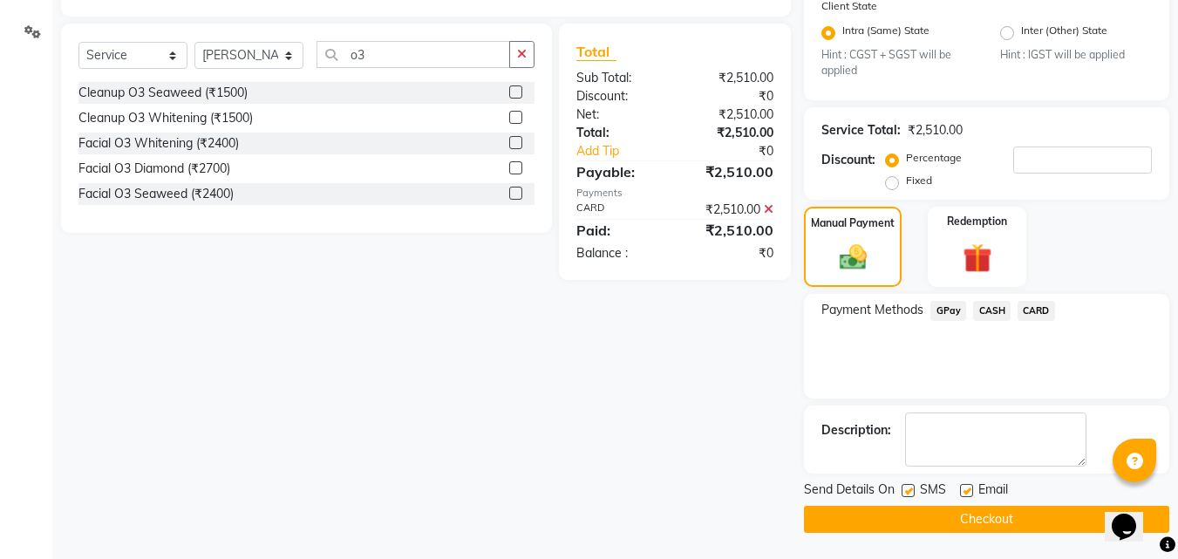
click at [912, 490] on label at bounding box center [907, 490] width 13 height 13
click at [912, 490] on input "checkbox" at bounding box center [906, 490] width 11 height 11
checkbox input "false"
click at [903, 514] on button "Checkout" at bounding box center [986, 519] width 365 height 27
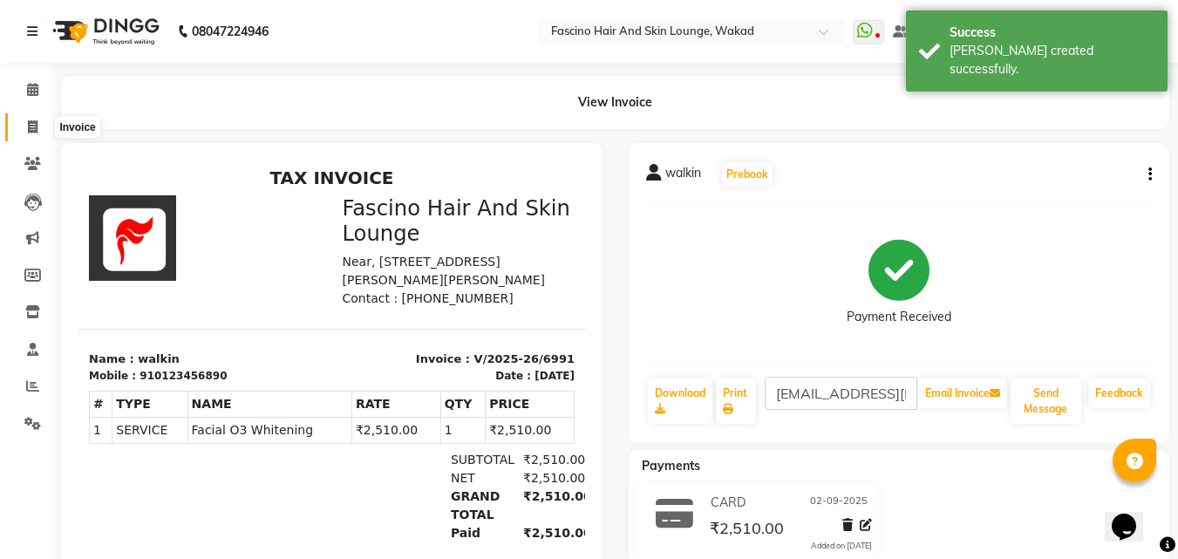
click at [44, 133] on span at bounding box center [32, 128] width 31 height 20
select select "126"
select select "service"
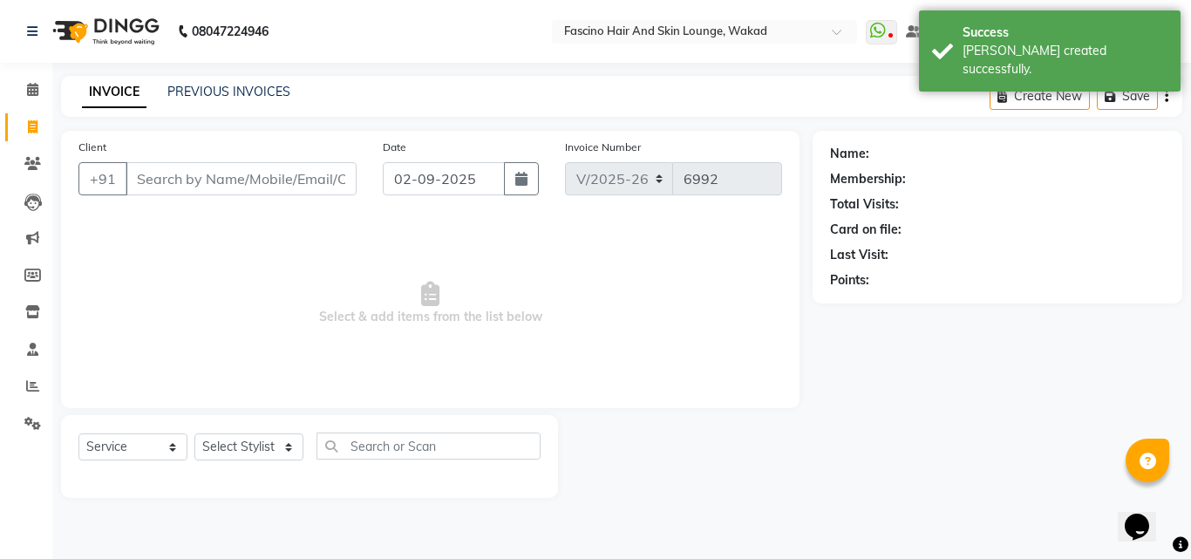
click at [178, 177] on input "Client" at bounding box center [241, 178] width 231 height 33
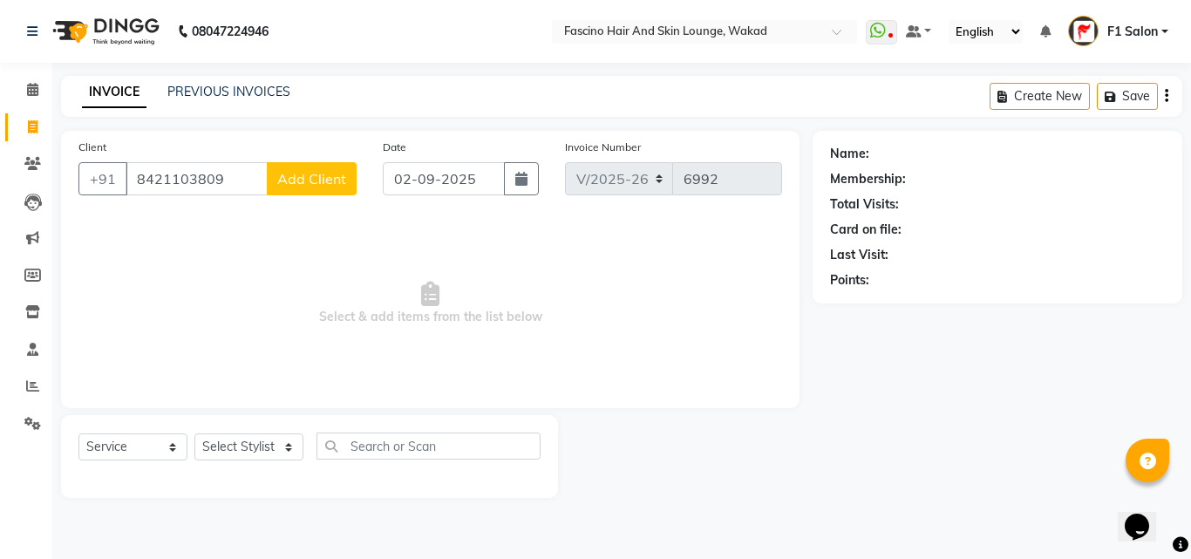
type input "8421103809"
click at [295, 184] on span "Add Client" at bounding box center [311, 178] width 69 height 17
select select "22"
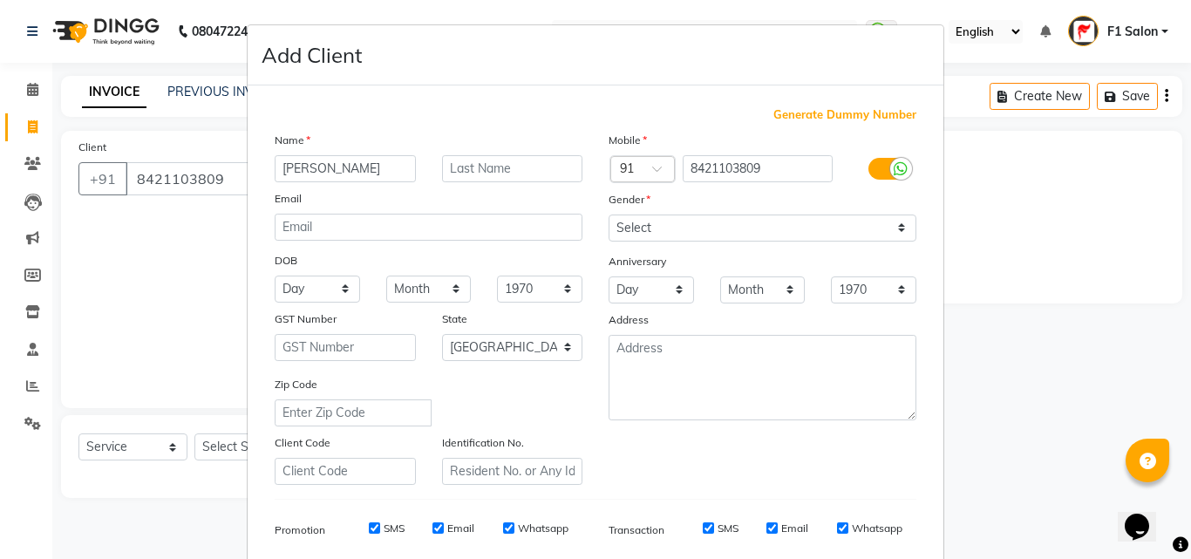
type input "[PERSON_NAME]"
click at [652, 228] on select "Select [DEMOGRAPHIC_DATA] [DEMOGRAPHIC_DATA] Other Prefer Not To Say" at bounding box center [762, 227] width 308 height 27
click at [608, 214] on select "Select [DEMOGRAPHIC_DATA] [DEMOGRAPHIC_DATA] Other Prefer Not To Say" at bounding box center [762, 227] width 308 height 27
drag, startPoint x: 649, startPoint y: 220, endPoint x: 628, endPoint y: 277, distance: 61.2
click at [628, 277] on div "Mobile Country Code × 91 8421103809 Gender Select [DEMOGRAPHIC_DATA] [DEMOGRAPH…" at bounding box center [762, 308] width 334 height 354
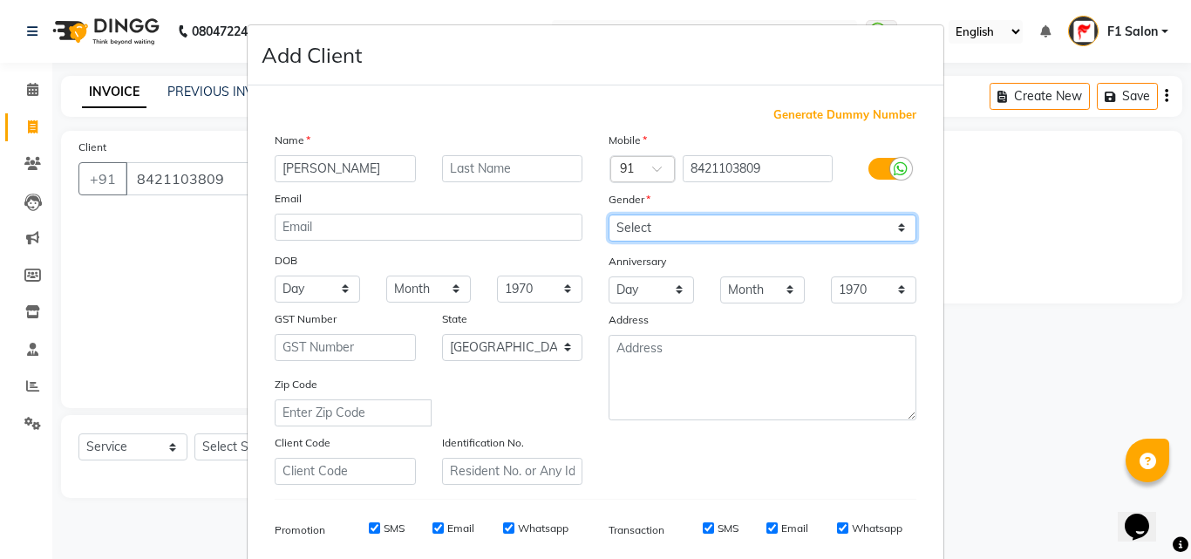
select select "[DEMOGRAPHIC_DATA]"
click at [608, 214] on select "Select [DEMOGRAPHIC_DATA] [DEMOGRAPHIC_DATA] Other Prefer Not To Say" at bounding box center [762, 227] width 308 height 27
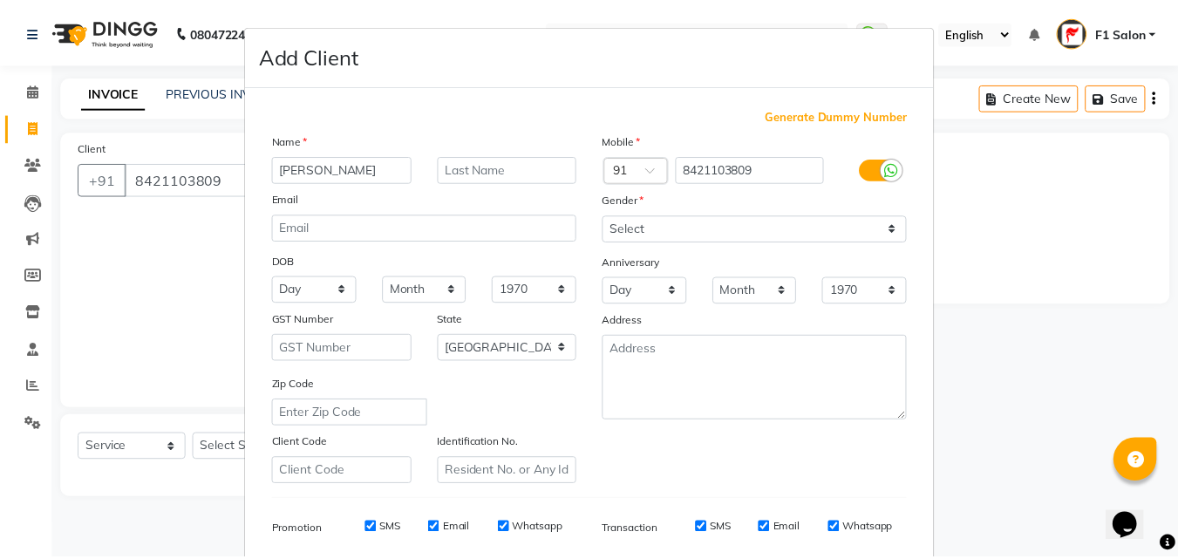
scroll to position [246, 0]
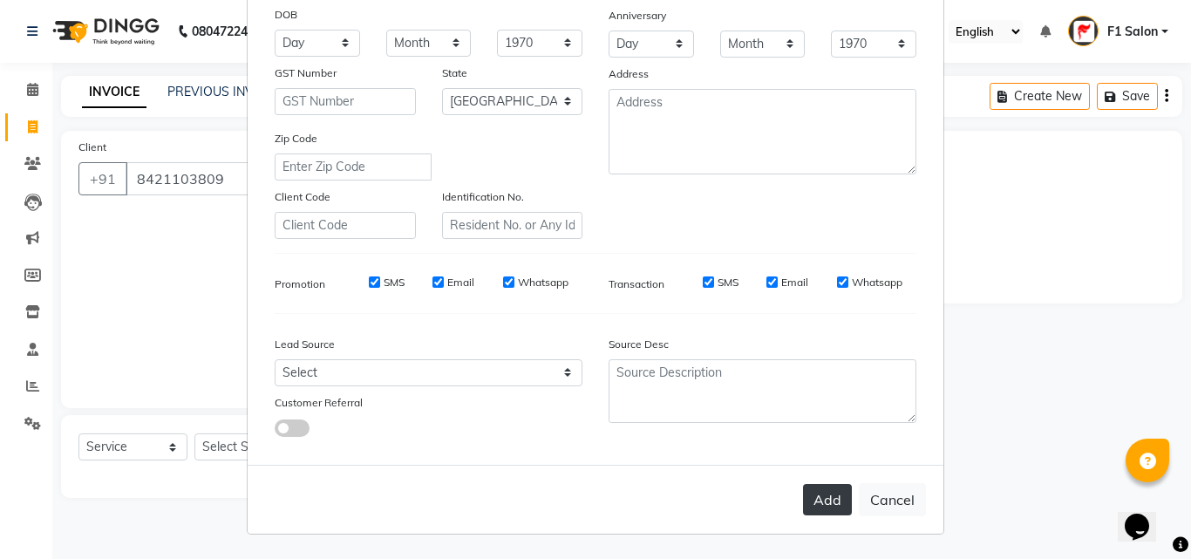
click at [811, 496] on button "Add" at bounding box center [827, 499] width 49 height 31
select select
select select "null"
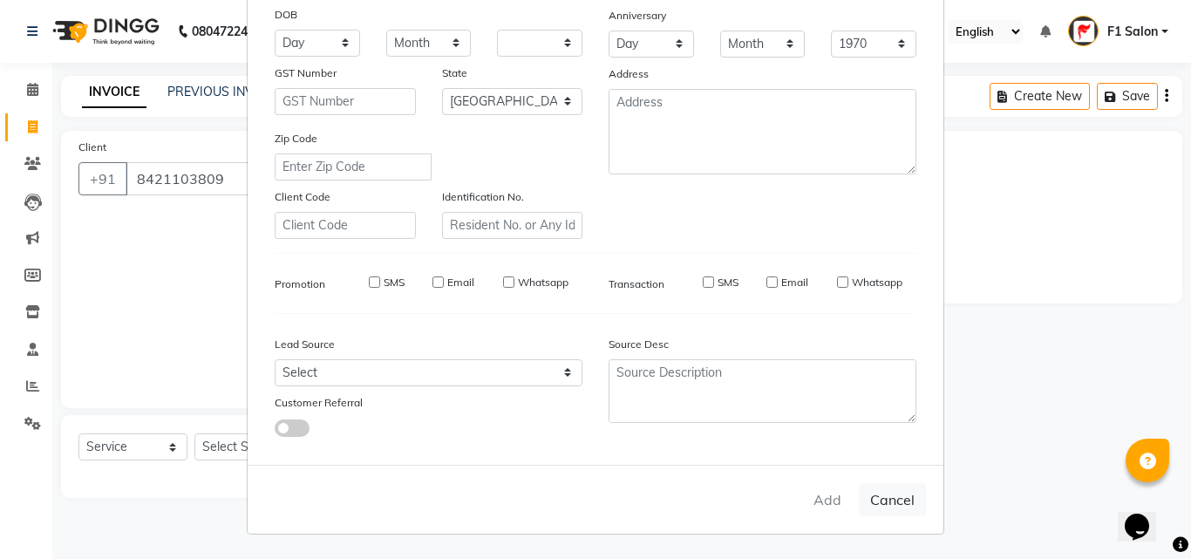
select select
checkbox input "false"
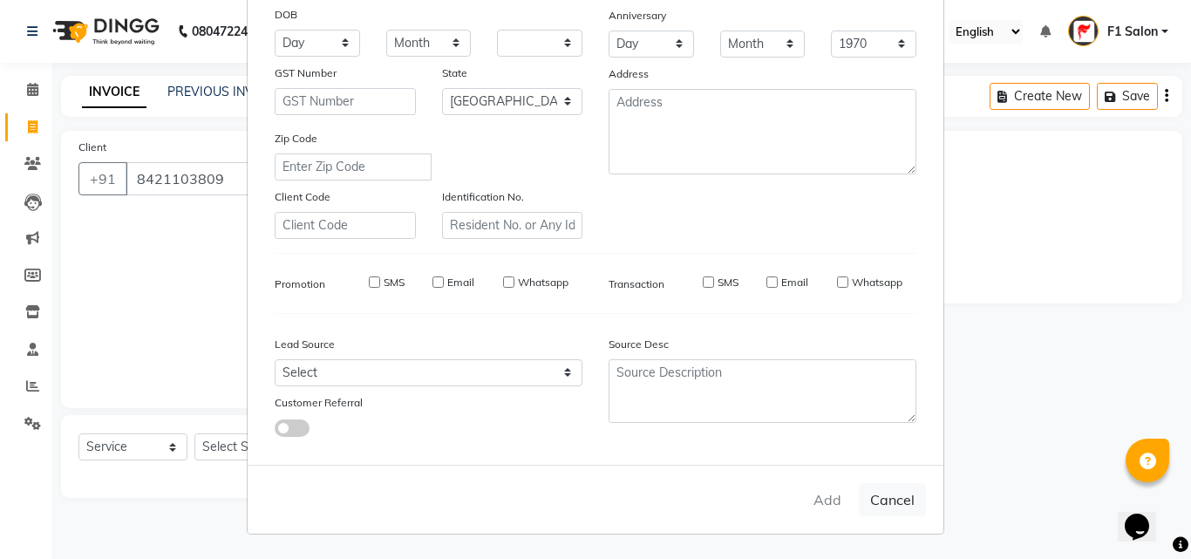
checkbox input "false"
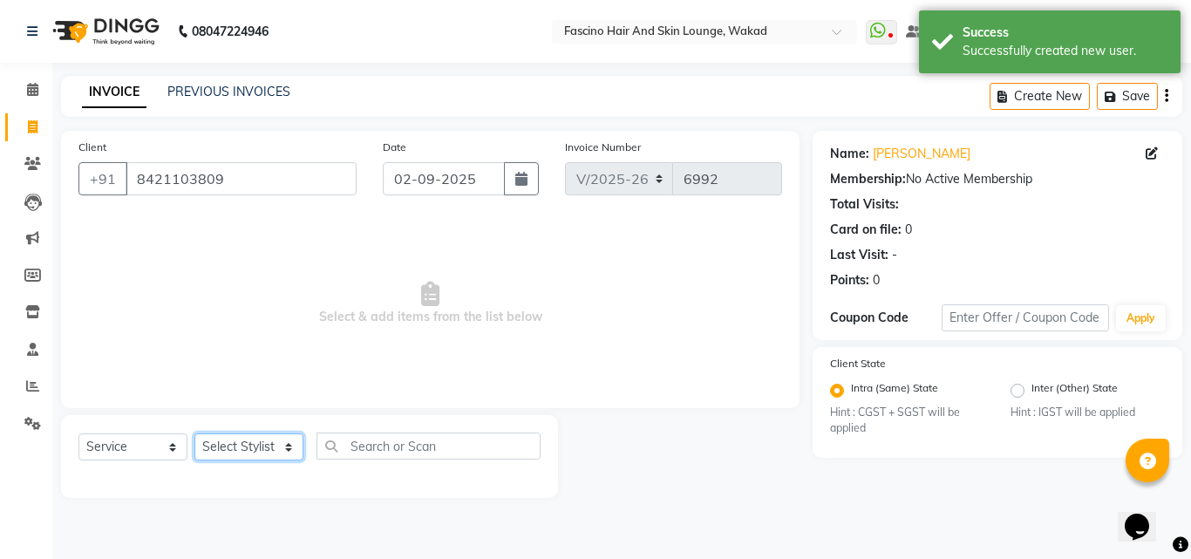
click at [249, 444] on select "Select Stylist 8805000650 Aarohi Chimu [PERSON_NAME] jh F1 Salon Ganesh F1 Gopa…" at bounding box center [248, 446] width 109 height 27
select select "32272"
click at [194, 433] on select "Select Stylist 8805000650 Aarohi Chimu [PERSON_NAME] jh F1 Salon Ganesh F1 Gopa…" at bounding box center [248, 446] width 109 height 27
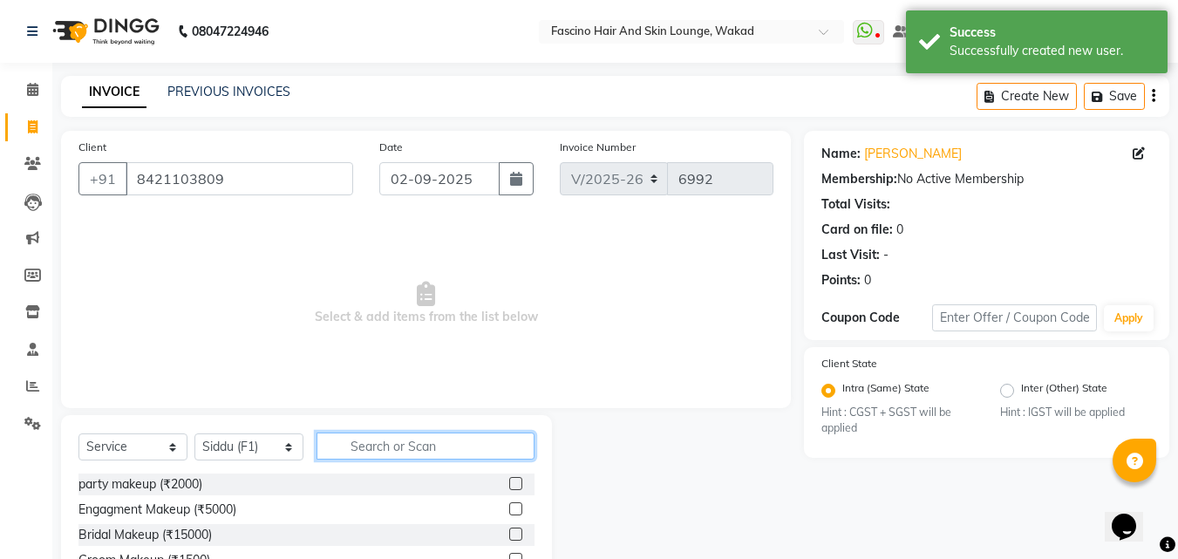
click at [347, 445] on input "text" at bounding box center [425, 445] width 218 height 27
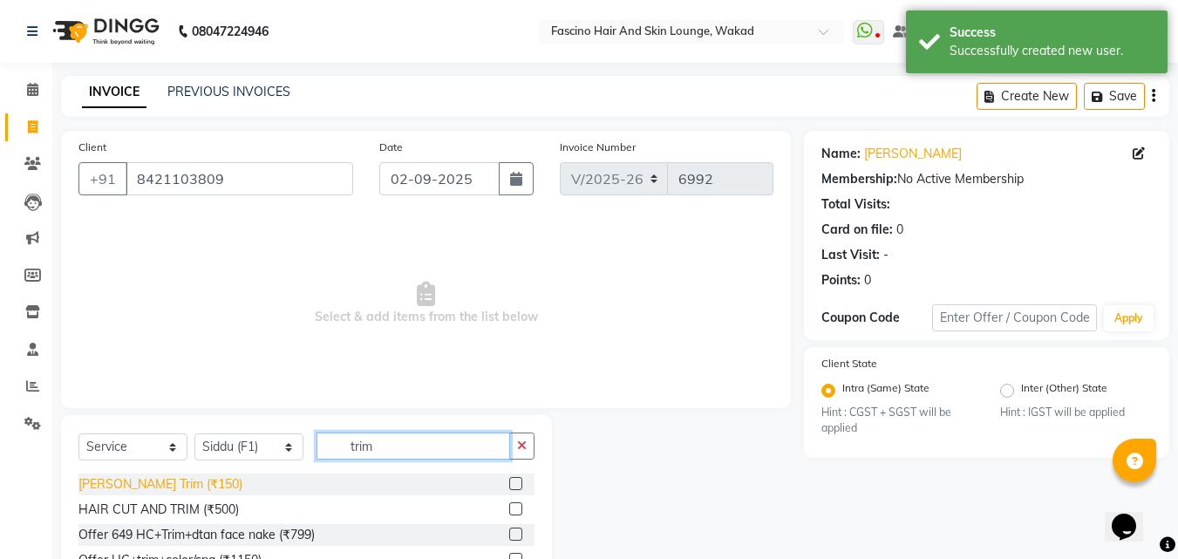
type input "trim"
click at [160, 489] on div "[PERSON_NAME] Trim (₹150)" at bounding box center [160, 484] width 164 height 18
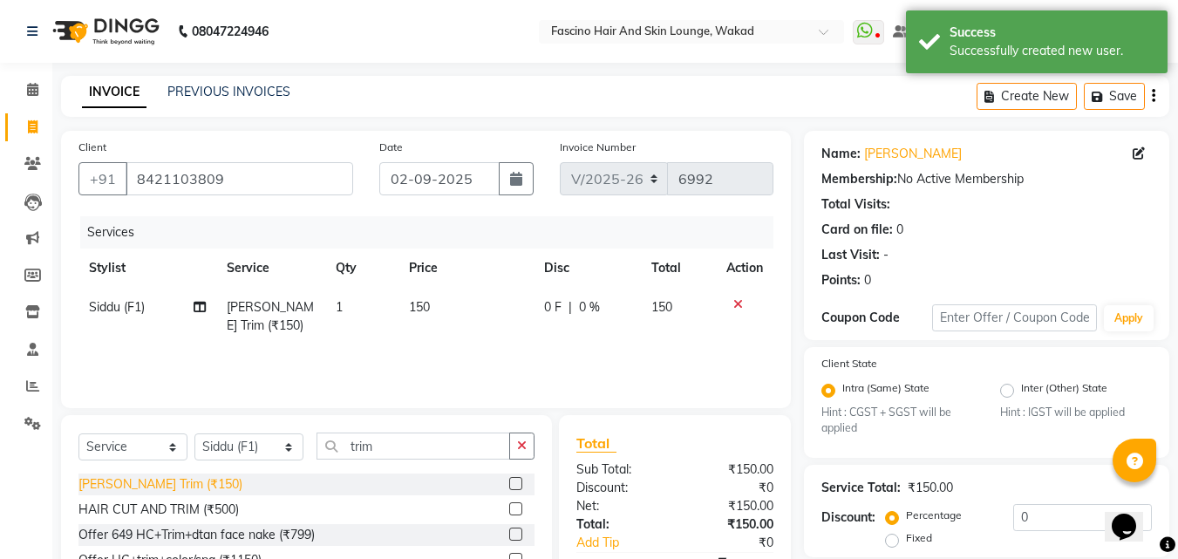
click at [160, 489] on div "[PERSON_NAME] Trim (₹150)" at bounding box center [160, 484] width 164 height 18
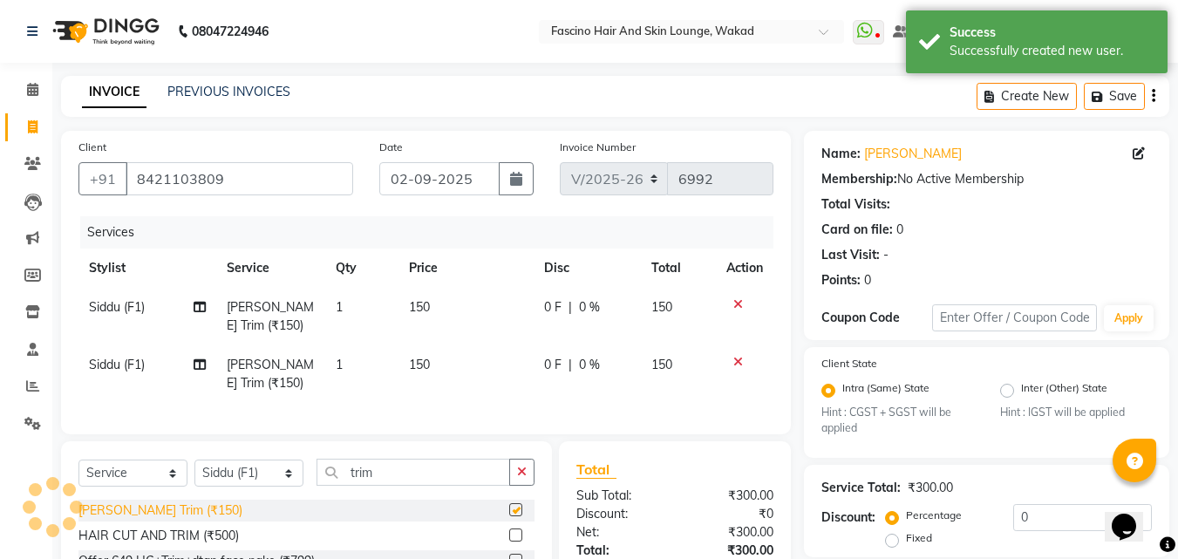
checkbox input "false"
click at [733, 361] on icon at bounding box center [738, 362] width 10 height 12
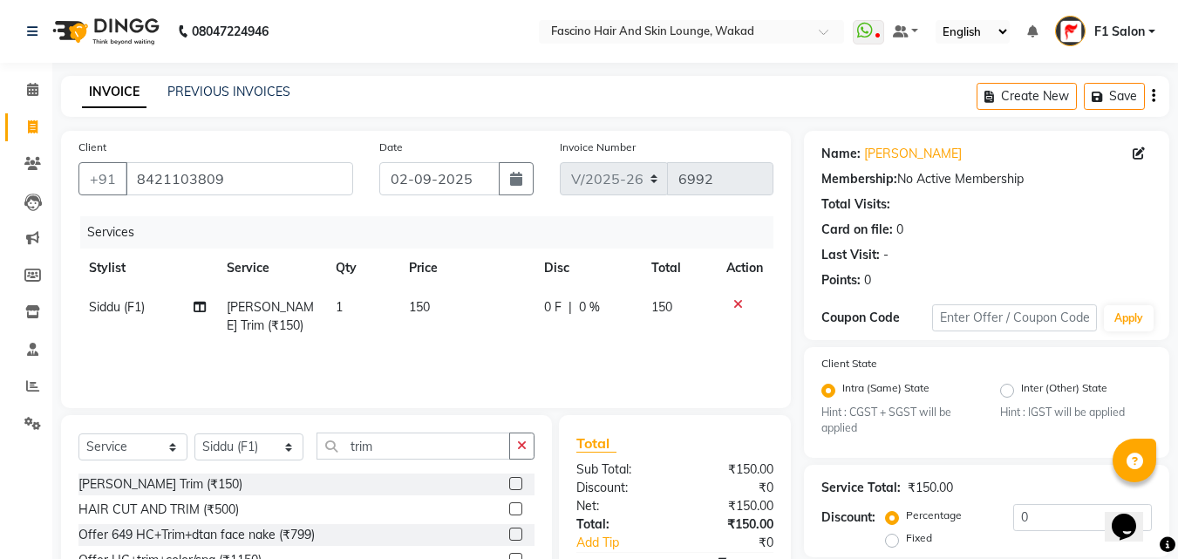
click at [456, 305] on td "150" at bounding box center [465, 317] width 135 height 58
select select "32272"
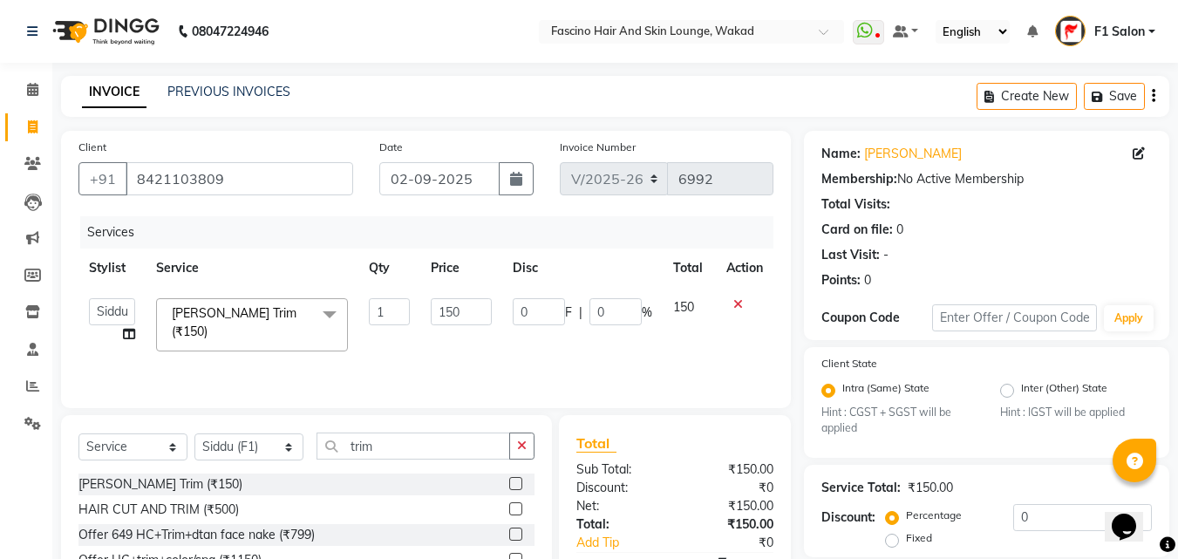
click at [456, 305] on input "150" at bounding box center [461, 311] width 60 height 27
type input "200"
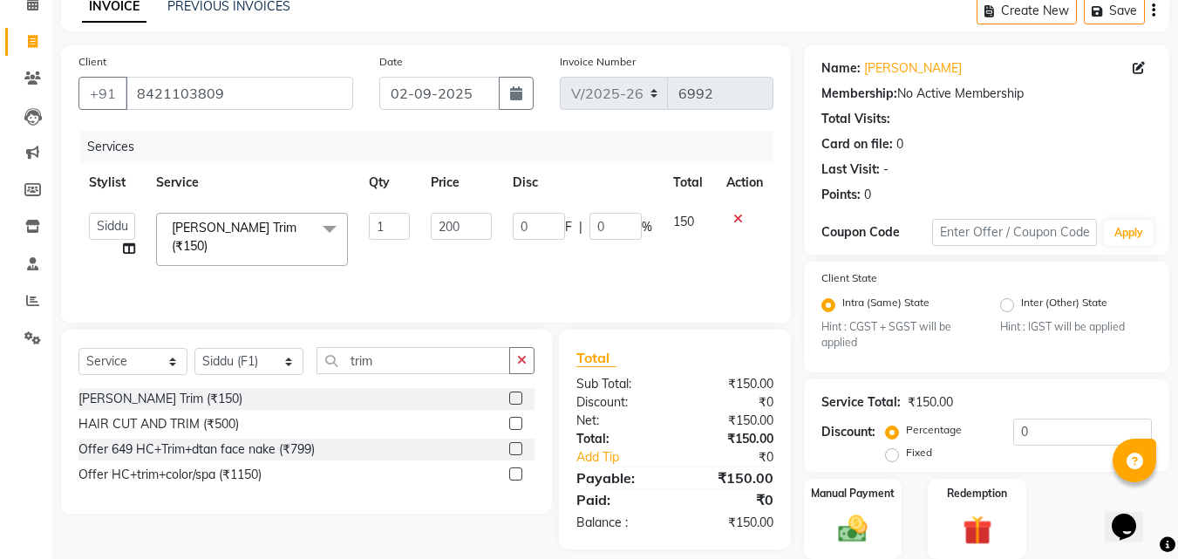
scroll to position [147, 0]
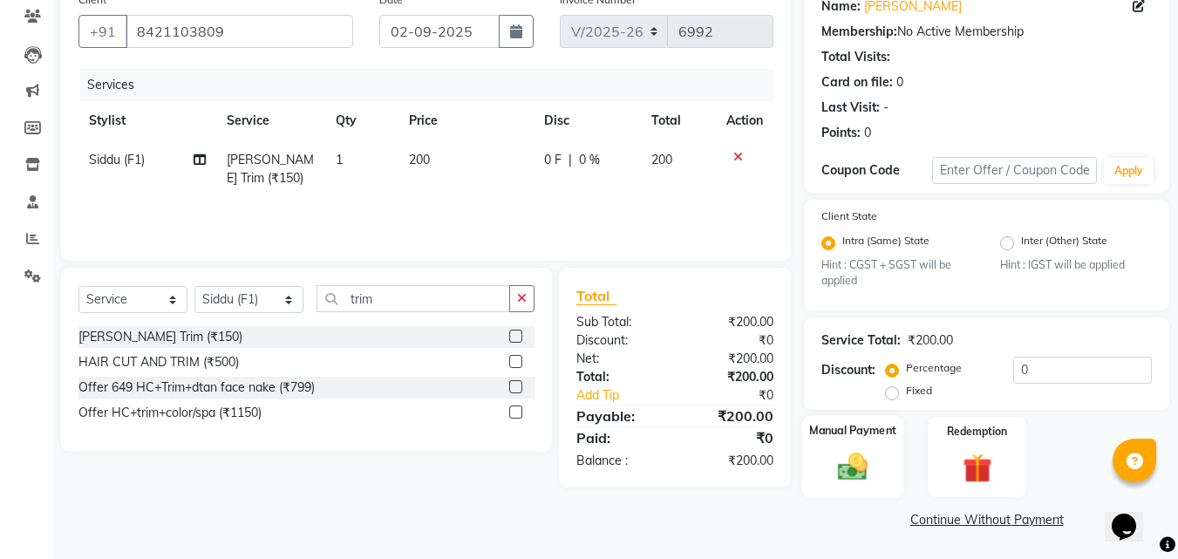
click at [866, 469] on img at bounding box center [852, 467] width 49 height 35
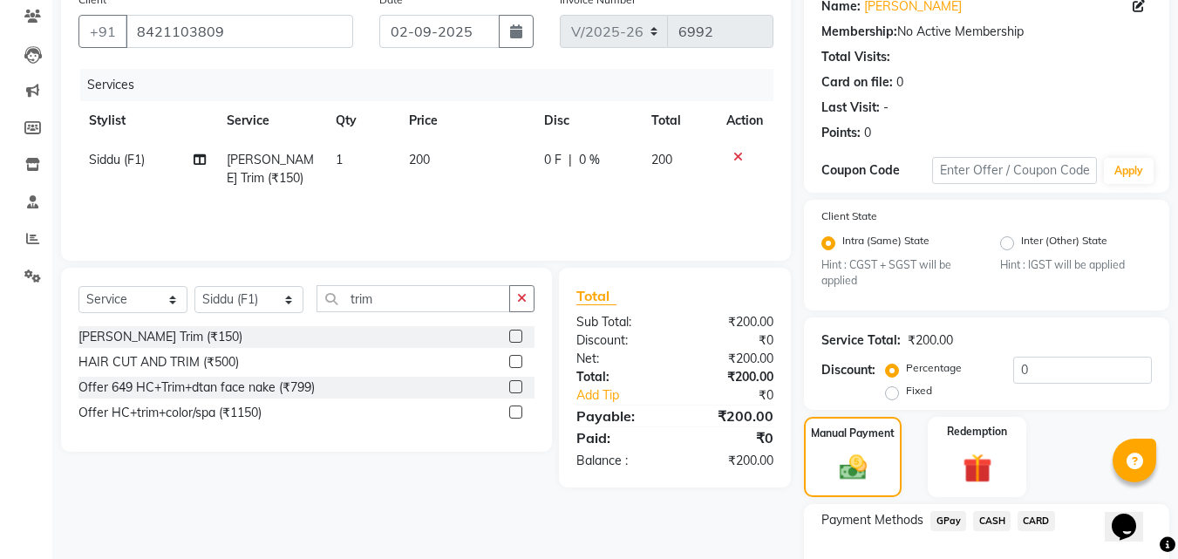
click at [950, 520] on span "GPay" at bounding box center [948, 521] width 36 height 20
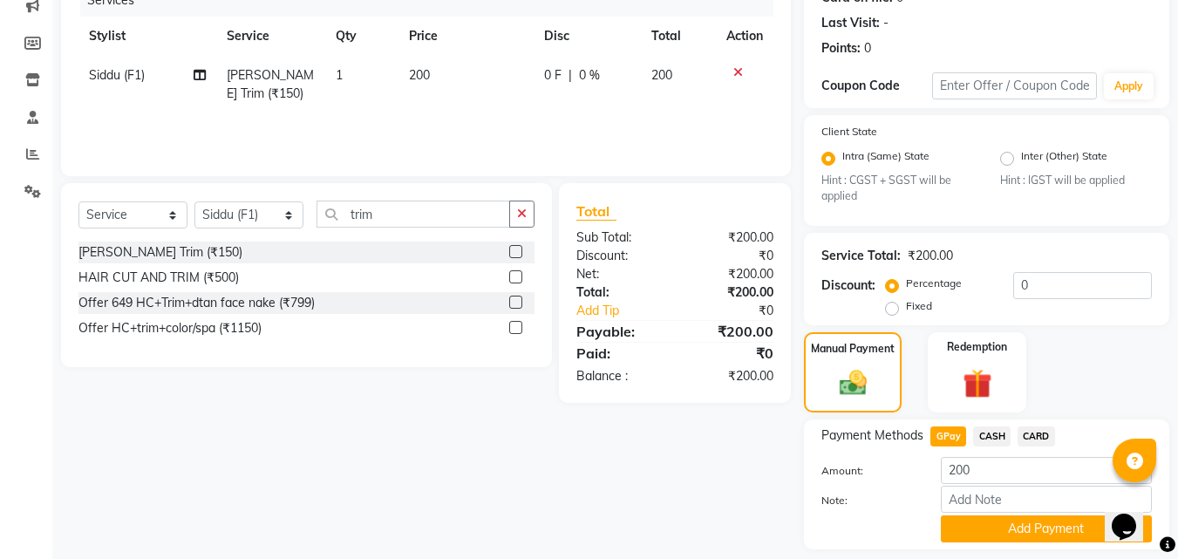
scroll to position [284, 0]
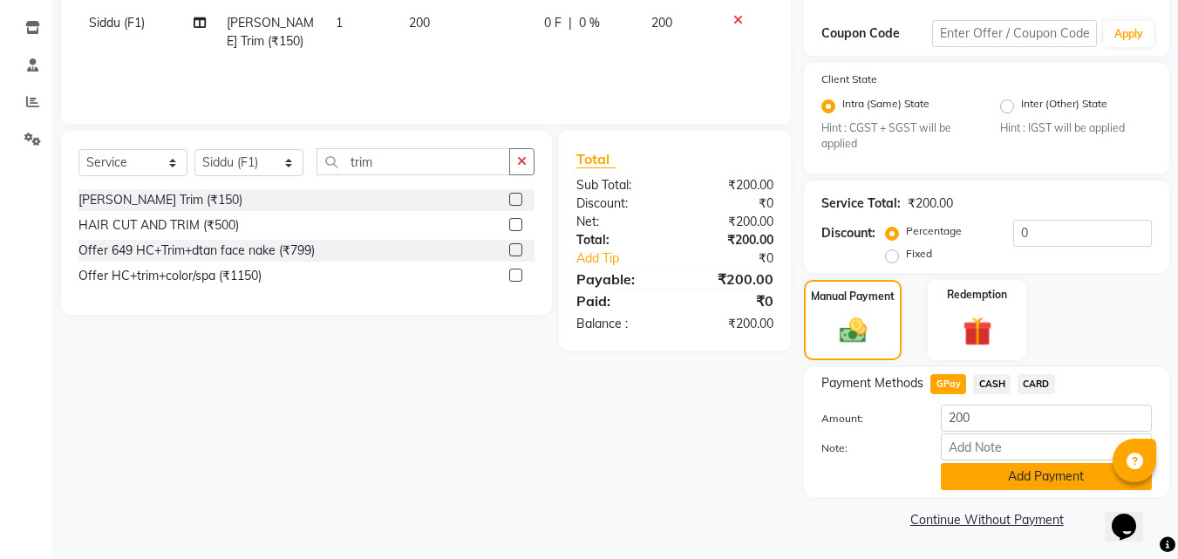
click at [988, 471] on button "Add Payment" at bounding box center [1045, 476] width 211 height 27
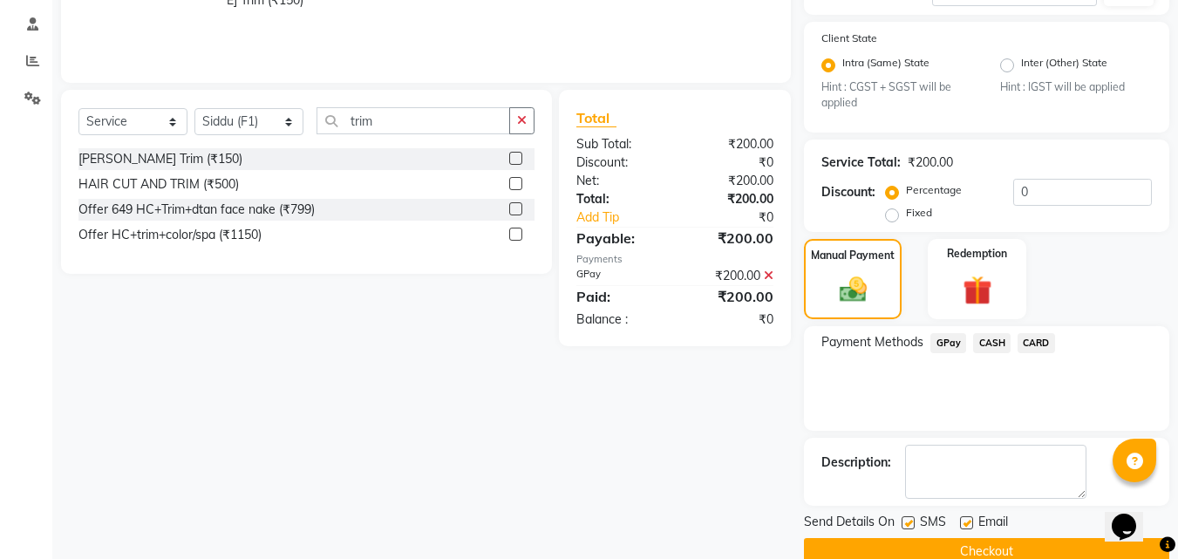
scroll to position [357, 0]
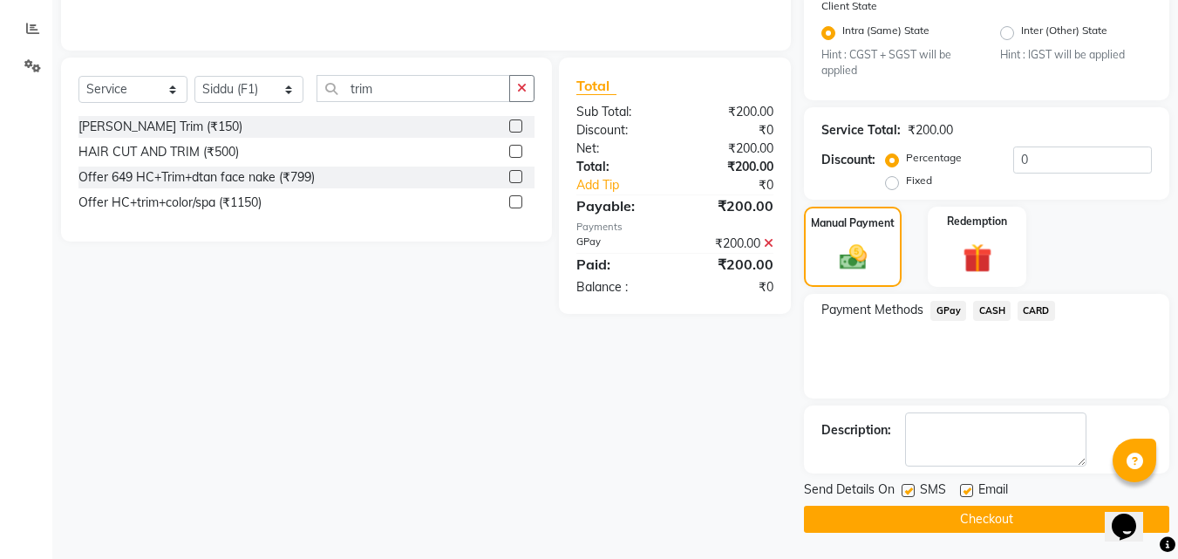
click at [909, 486] on label at bounding box center [907, 490] width 13 height 13
click at [909, 486] on input "checkbox" at bounding box center [906, 490] width 11 height 11
checkbox input "false"
click at [891, 519] on button "Checkout" at bounding box center [986, 519] width 365 height 27
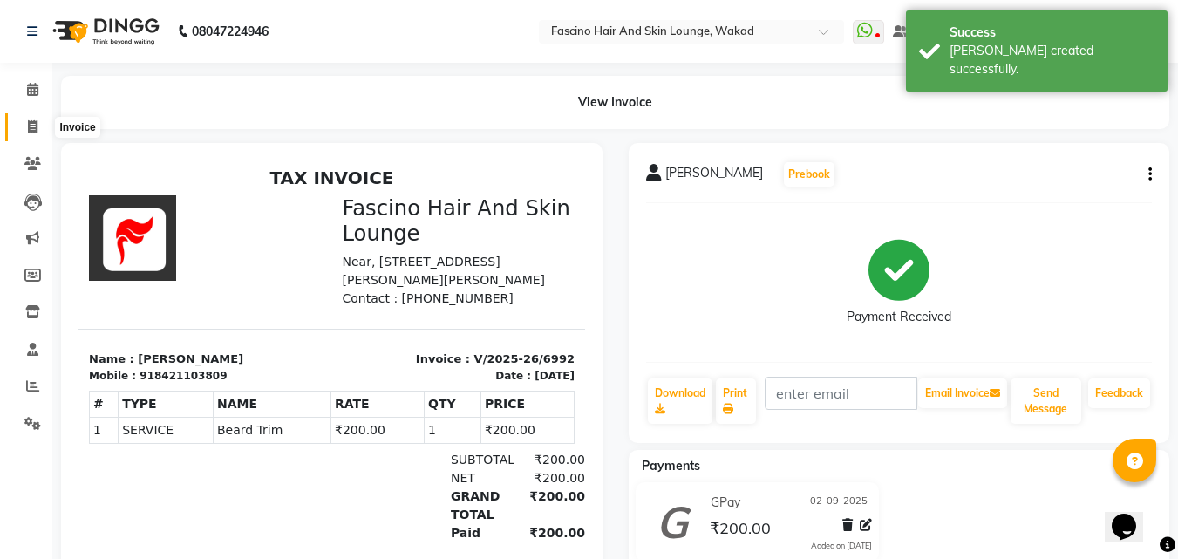
click at [34, 129] on icon at bounding box center [33, 126] width 10 height 13
select select "126"
select select "service"
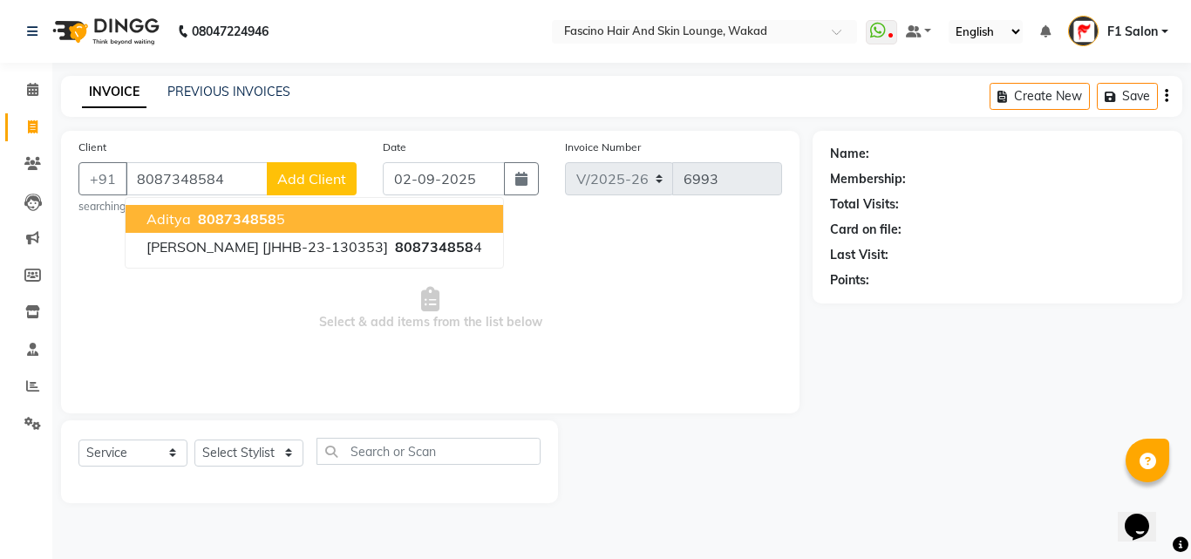
type input "8087348584"
select select "1: Object"
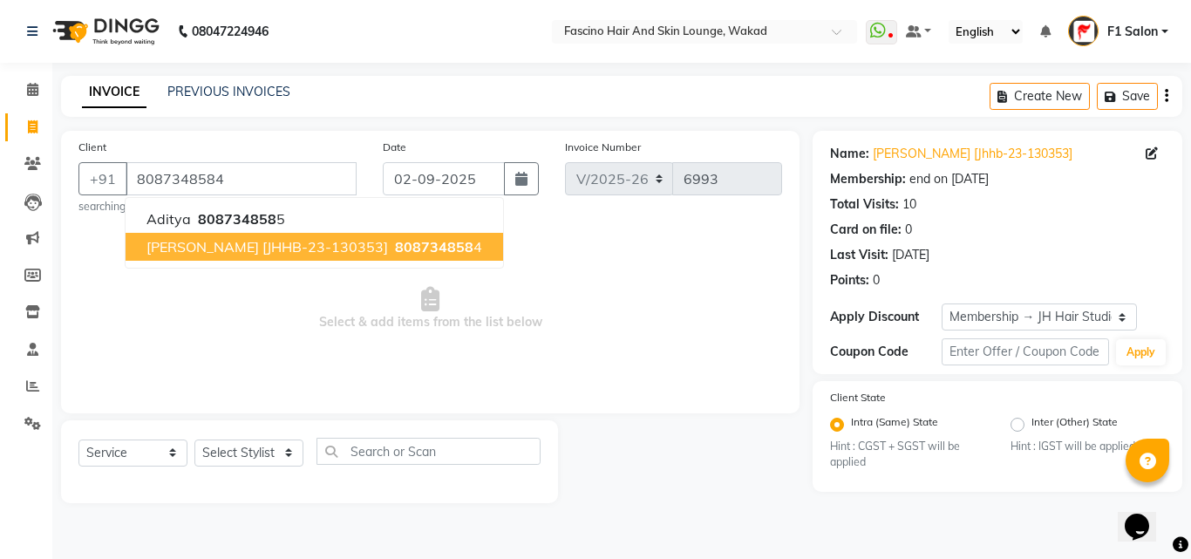
click at [214, 247] on span "[PERSON_NAME] [JHHB-23-130353]" at bounding box center [266, 246] width 241 height 17
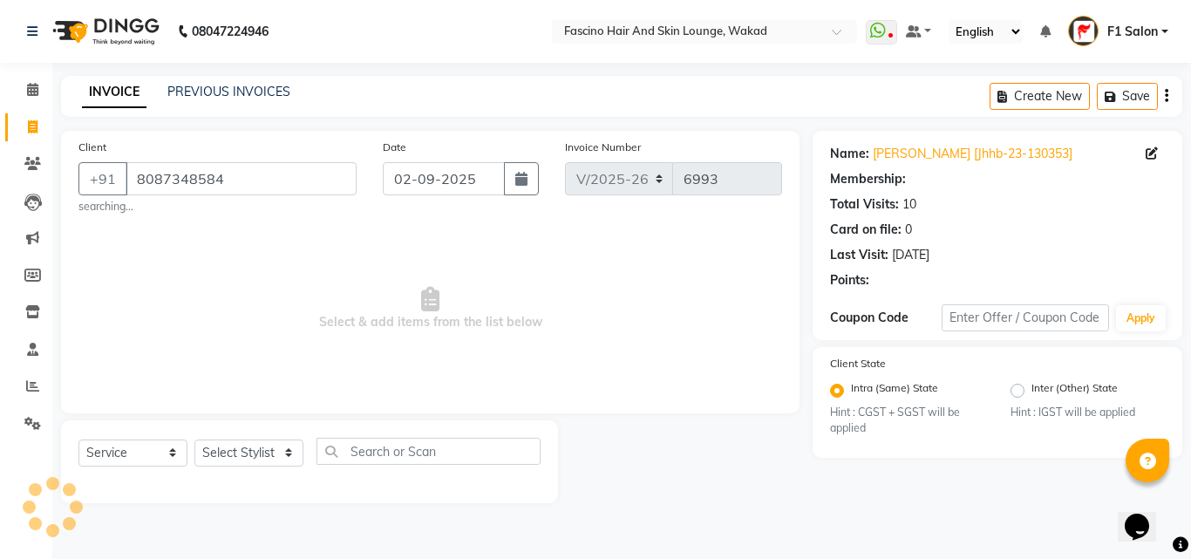
select select "1: Object"
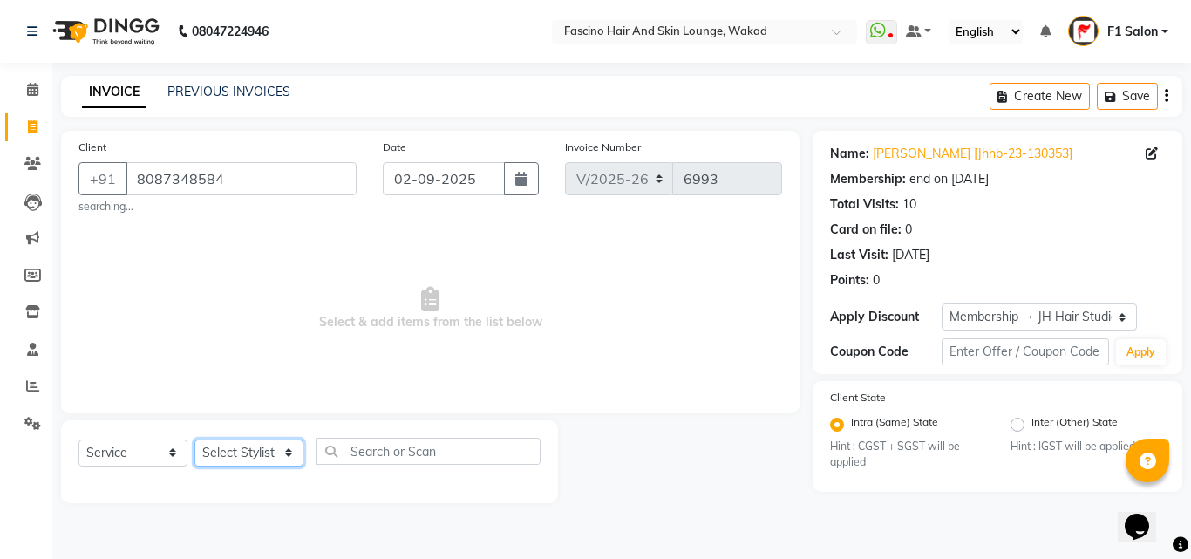
click at [247, 453] on select "Select Stylist 8805000650 Aarohi Chimu [PERSON_NAME] jh F1 Salon Ganesh F1 Gopa…" at bounding box center [248, 452] width 109 height 27
select select "32272"
click at [194, 439] on select "Select Stylist 8805000650 Aarohi Chimu [PERSON_NAME] jh F1 Salon Ganesh F1 Gopa…" at bounding box center [248, 452] width 109 height 27
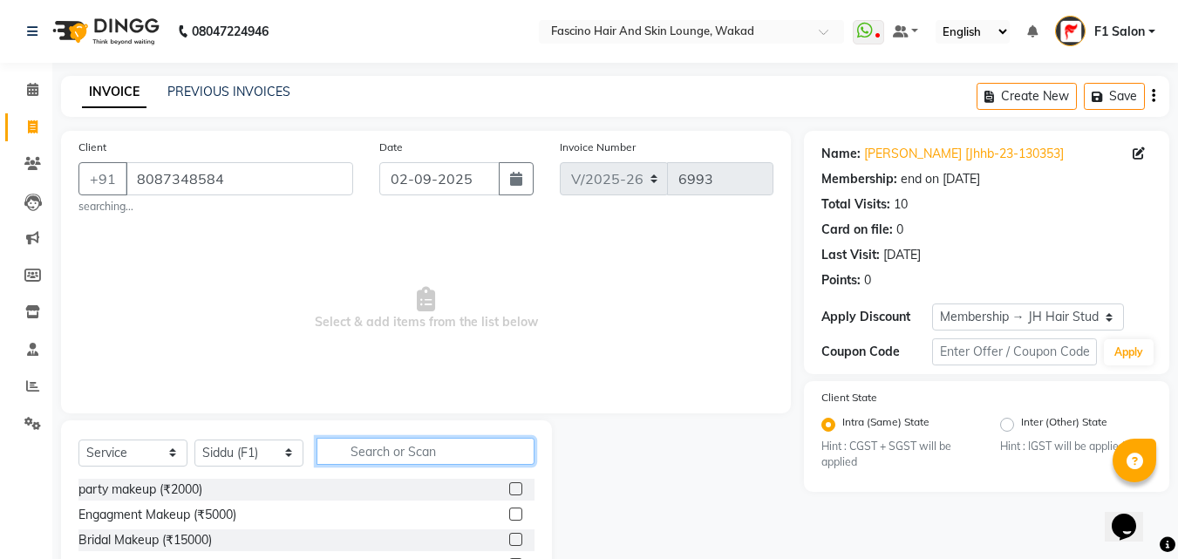
click at [387, 458] on input "text" at bounding box center [425, 451] width 218 height 27
type input "trim"
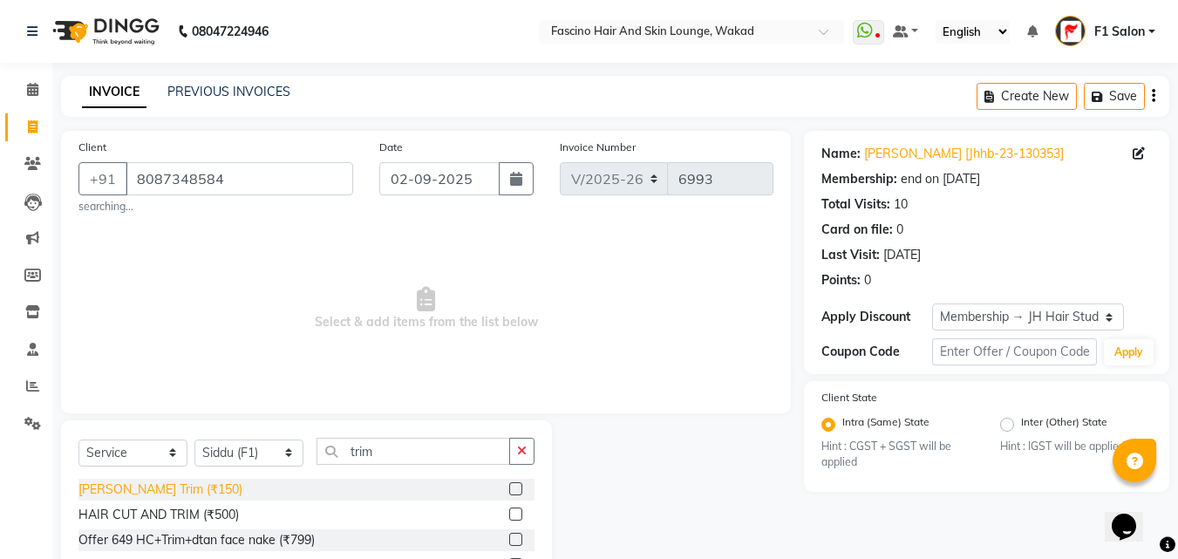
click at [159, 485] on div "[PERSON_NAME] Trim (₹150)" at bounding box center [160, 489] width 164 height 18
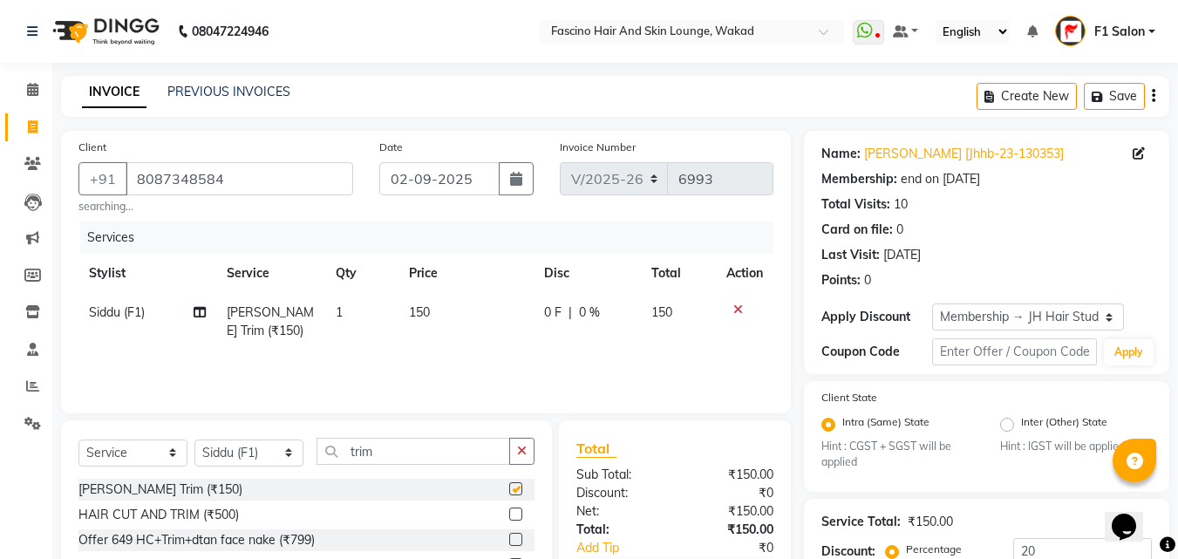
checkbox input "false"
click at [465, 309] on td "150" at bounding box center [465, 322] width 135 height 58
select select "32272"
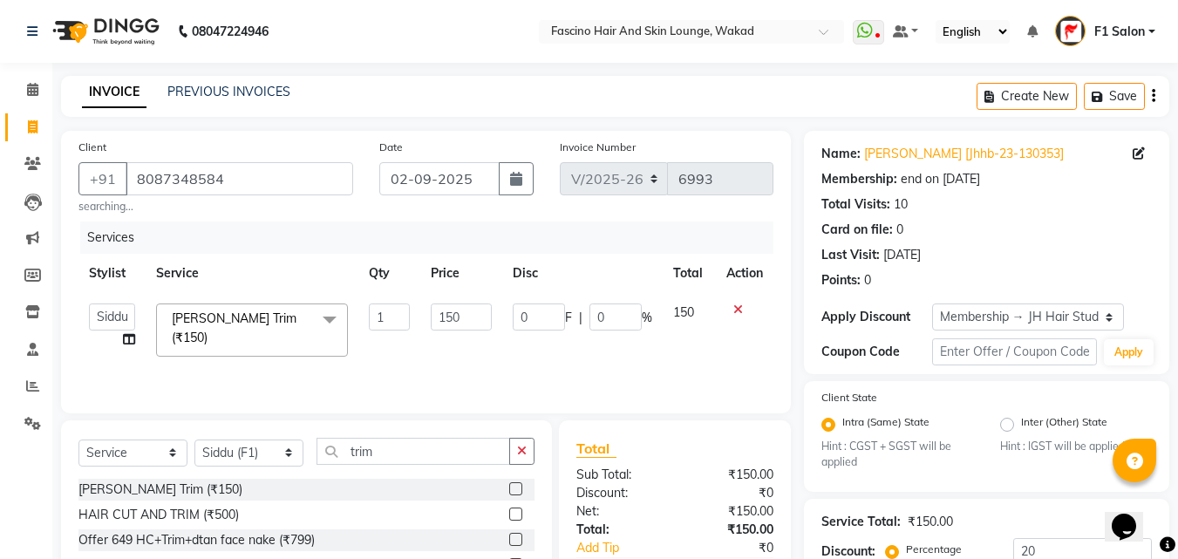
click at [465, 309] on input "150" at bounding box center [461, 316] width 60 height 27
type input "1"
type input "200"
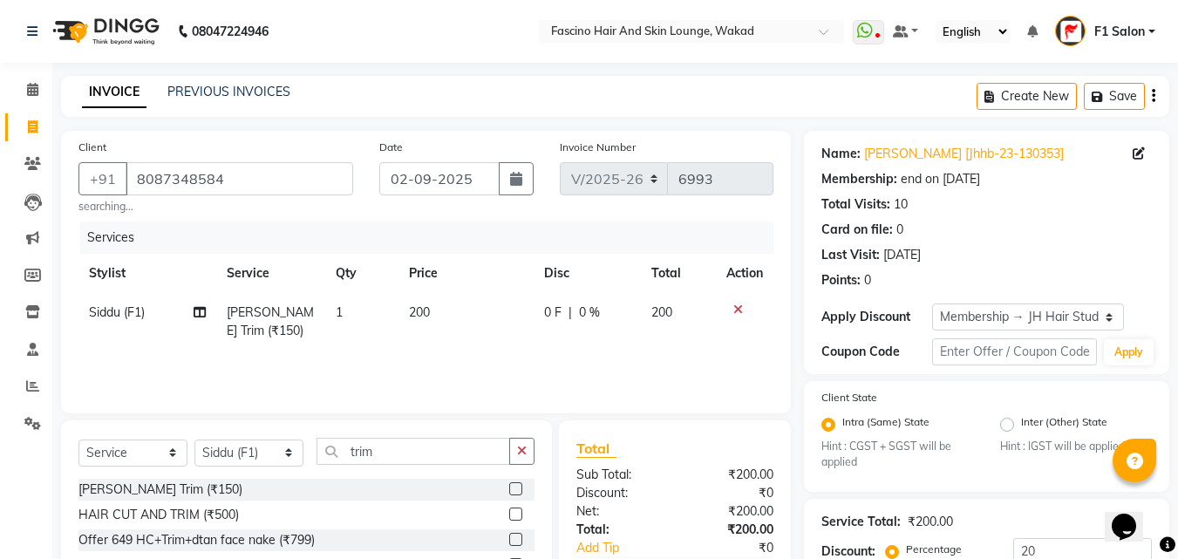
click at [553, 358] on div "Services Stylist Service Qty Price Disc Total Action [PERSON_NAME] (F1) [PERSON…" at bounding box center [425, 308] width 695 height 174
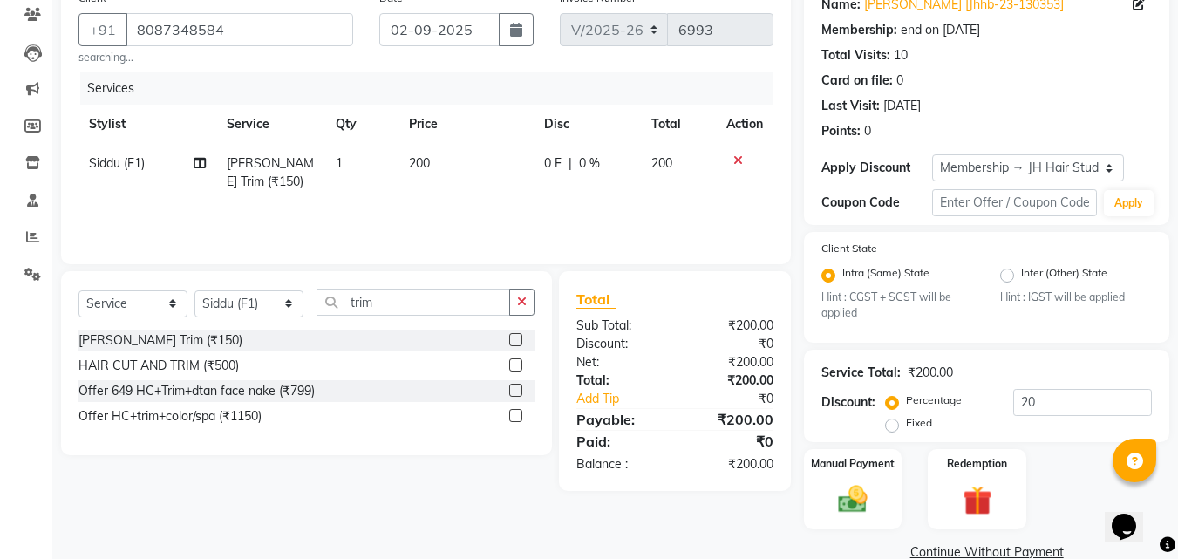
scroll to position [181, 0]
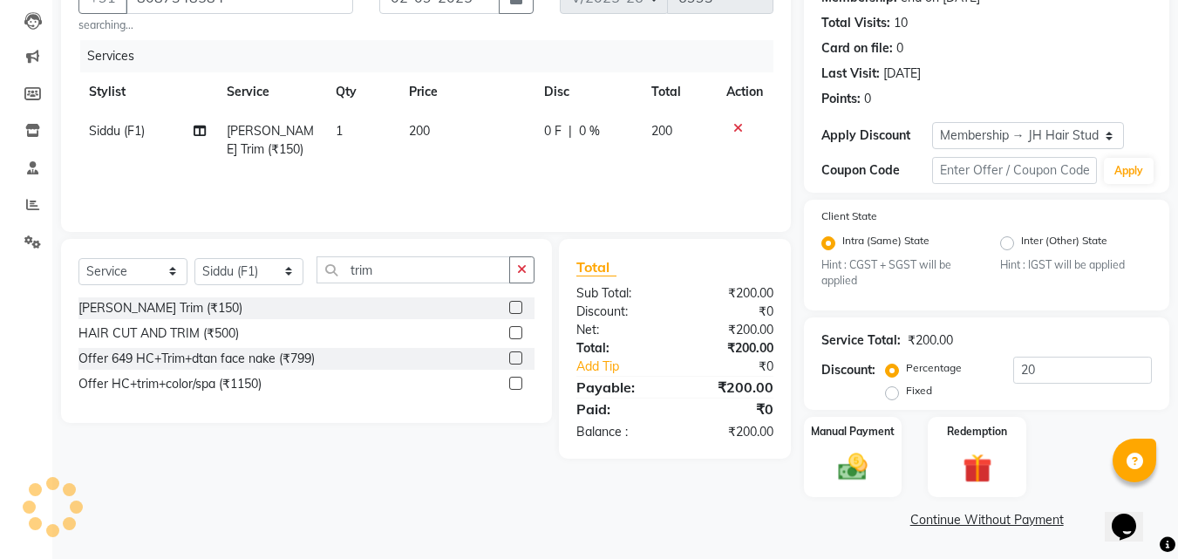
click at [1035, 389] on div "Percentage Fixed 20" at bounding box center [1020, 379] width 262 height 47
click at [1045, 369] on input "20" at bounding box center [1082, 369] width 139 height 27
type input "2"
click at [842, 465] on img at bounding box center [852, 467] width 49 height 35
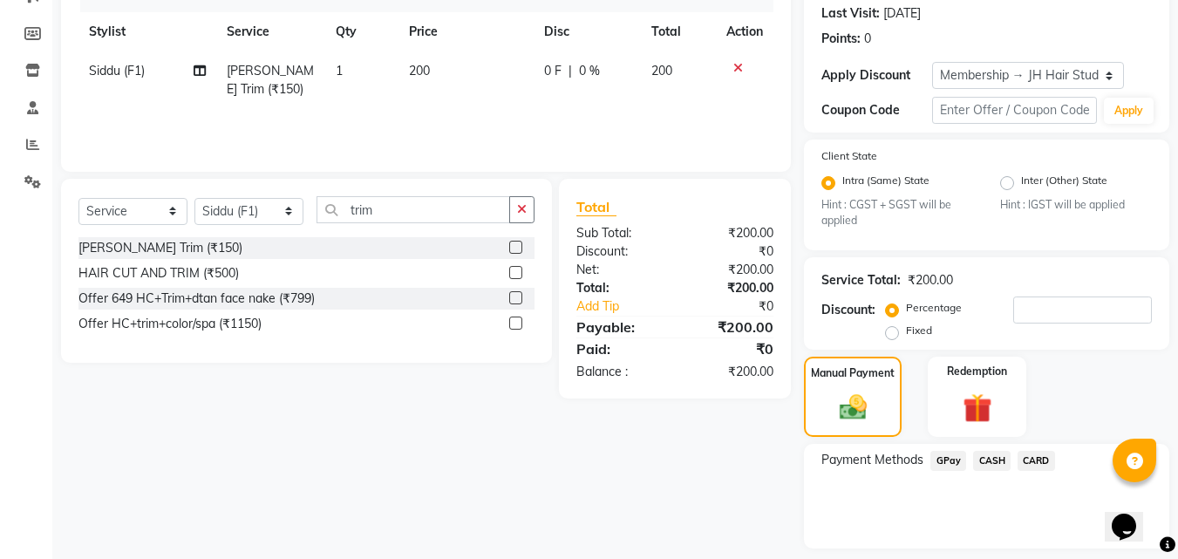
scroll to position [293, 0]
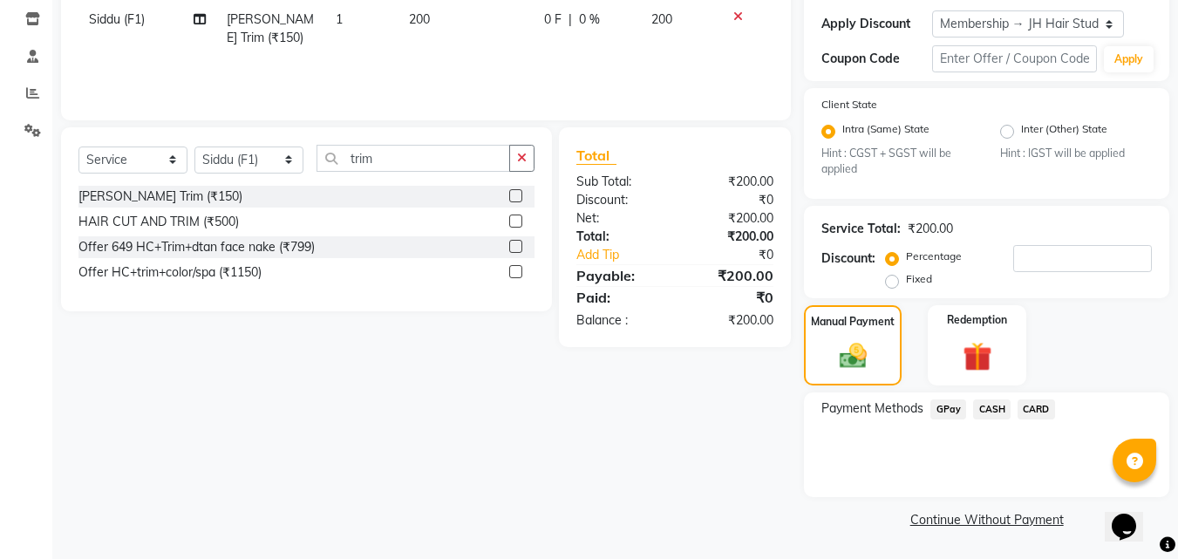
click at [948, 400] on span "GPay" at bounding box center [948, 409] width 36 height 20
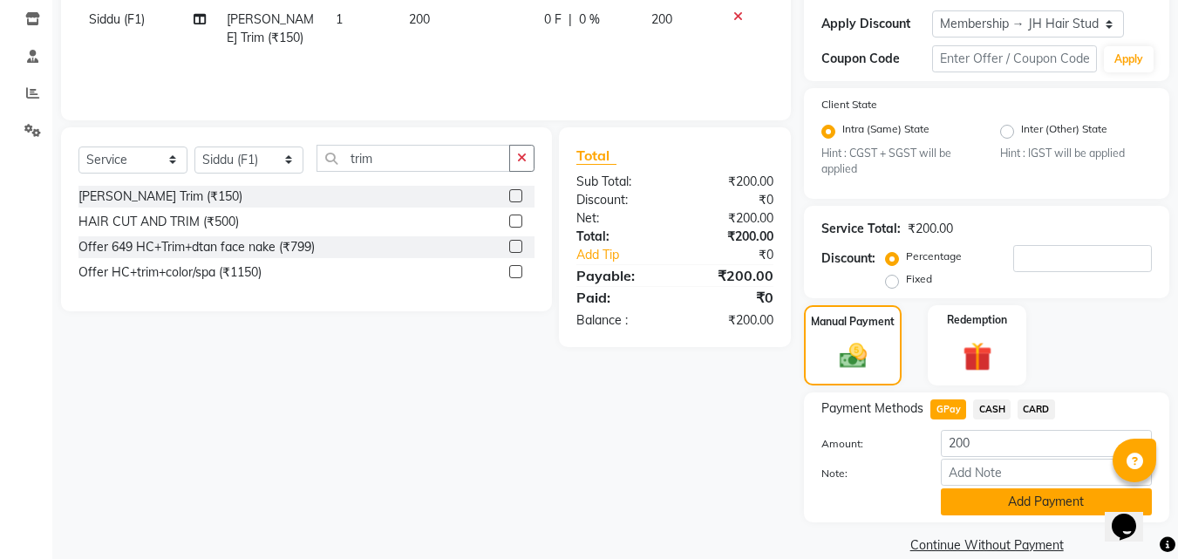
click at [974, 506] on button "Add Payment" at bounding box center [1045, 501] width 211 height 27
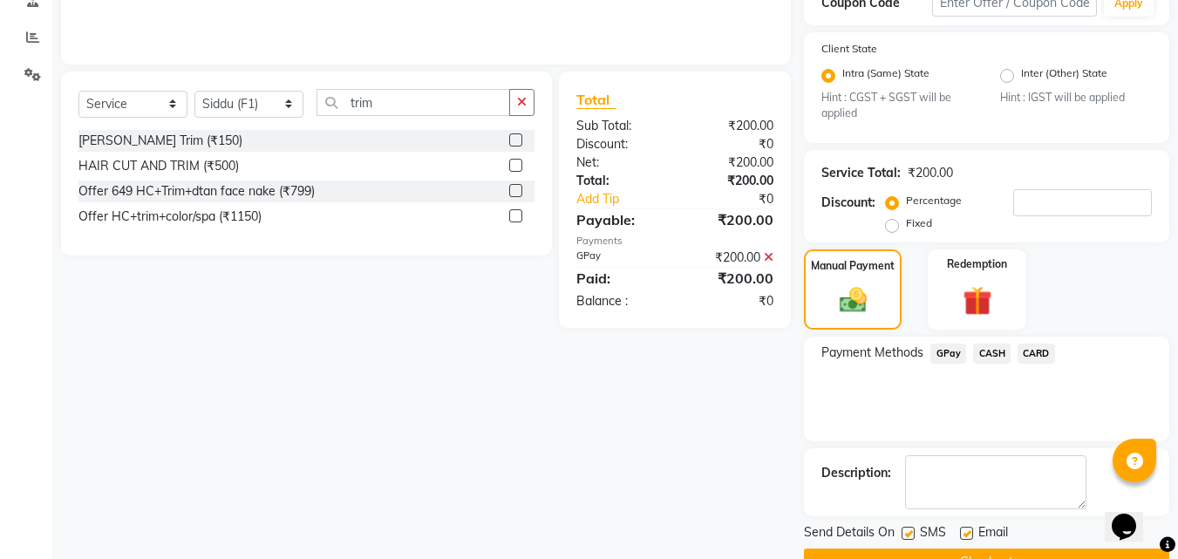
scroll to position [391, 0]
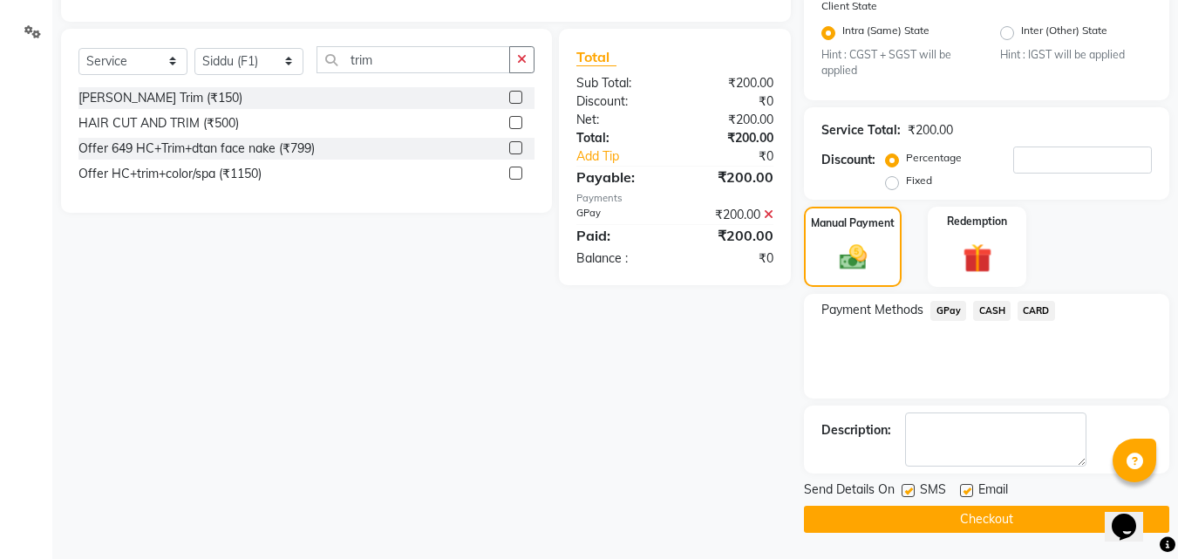
click at [911, 491] on label at bounding box center [907, 490] width 13 height 13
click at [911, 491] on input "checkbox" at bounding box center [906, 490] width 11 height 11
checkbox input "false"
click at [908, 513] on button "Checkout" at bounding box center [986, 519] width 365 height 27
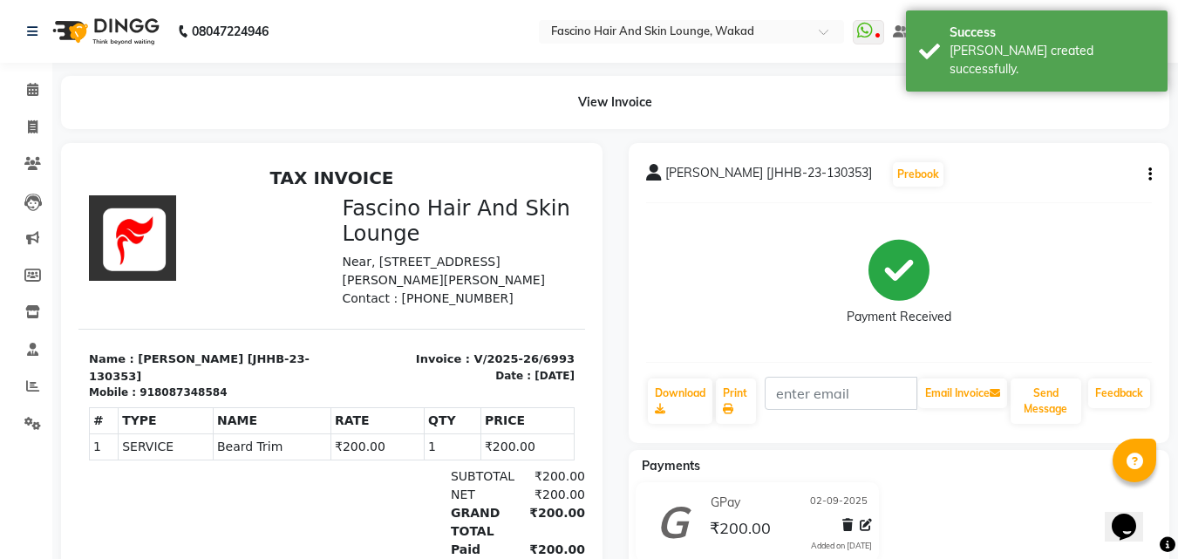
click at [1145, 176] on button "button" at bounding box center [1146, 175] width 10 height 18
click at [1018, 192] on div "Edit Invoice" at bounding box center [1062, 185] width 119 height 22
select select "service"
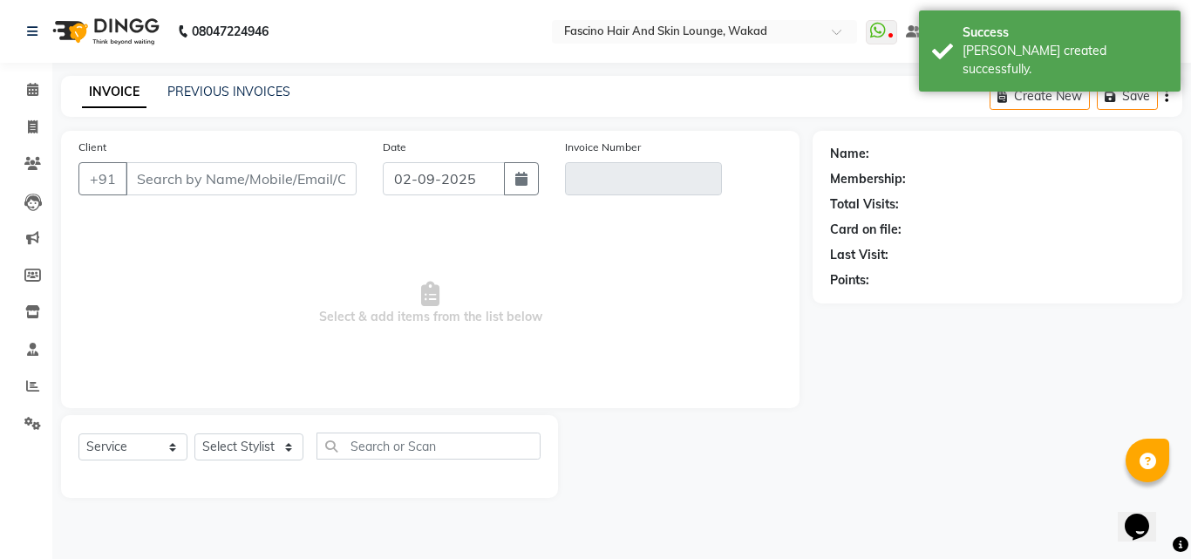
type input "8087348584"
type input "V/2025-26/6993"
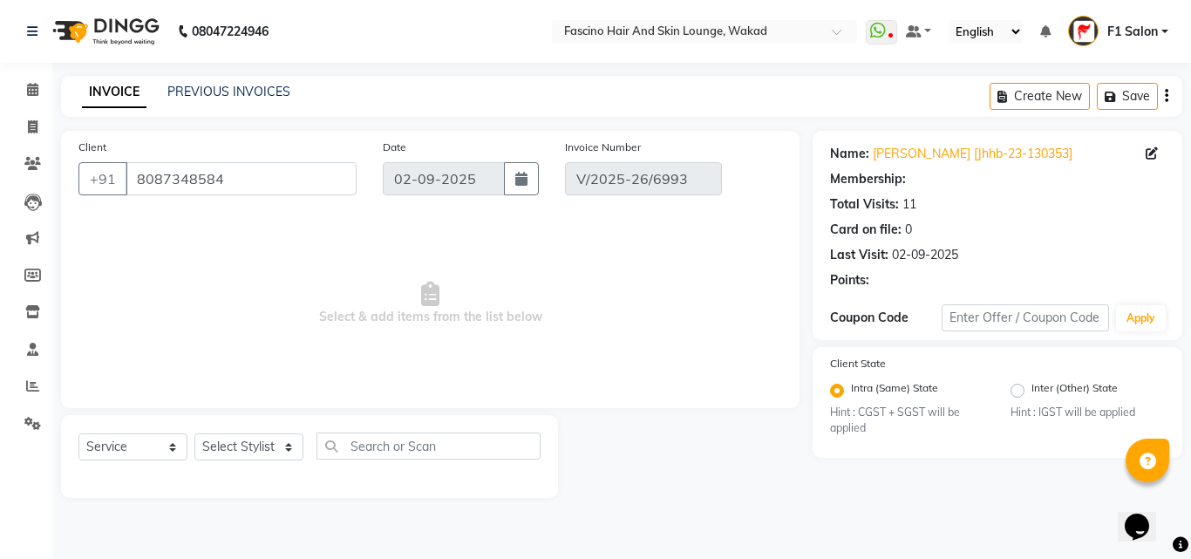
select select "1: Object"
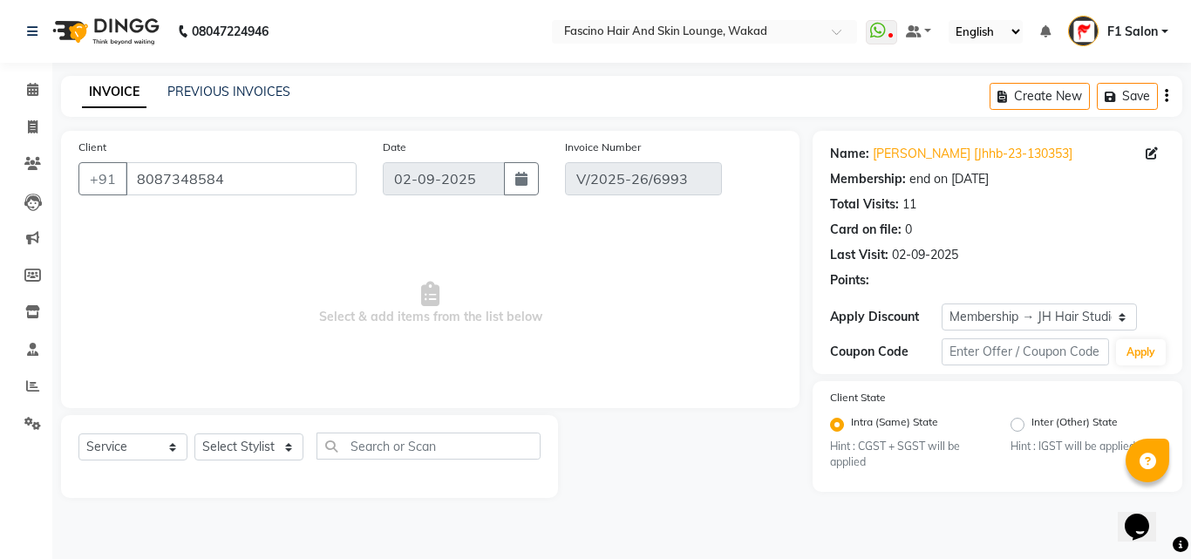
select select "select"
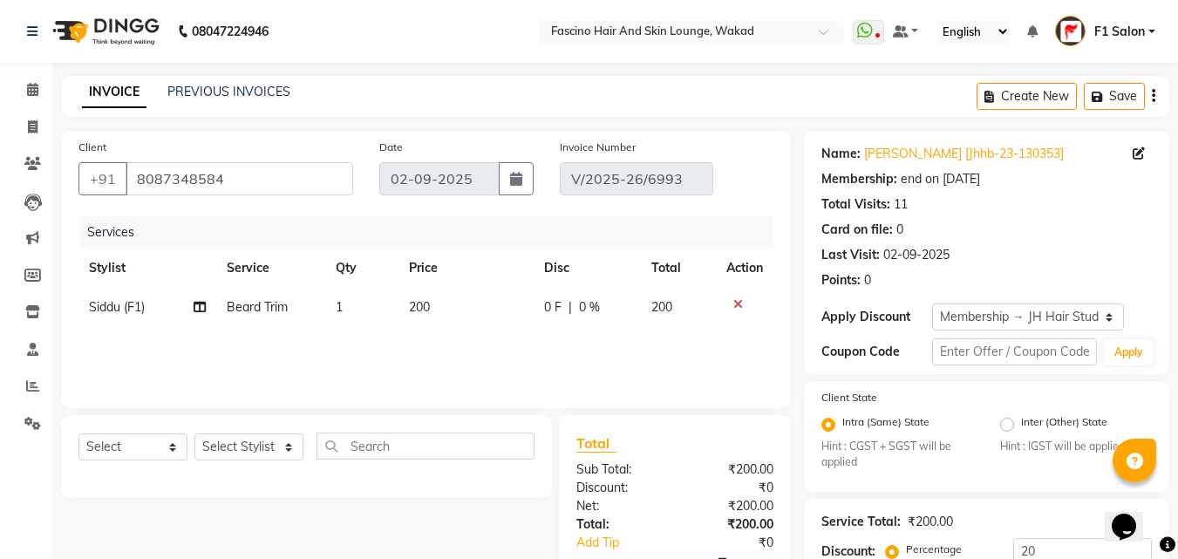
click at [433, 307] on td "200" at bounding box center [465, 307] width 135 height 39
select select "32272"
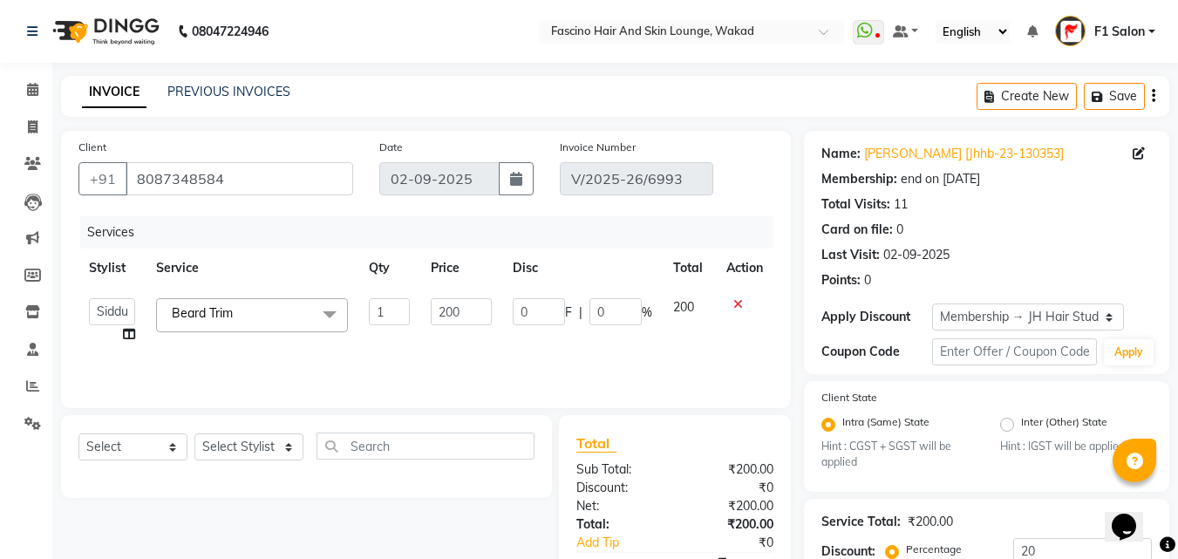
click at [433, 307] on input "200" at bounding box center [461, 311] width 60 height 27
type input "150"
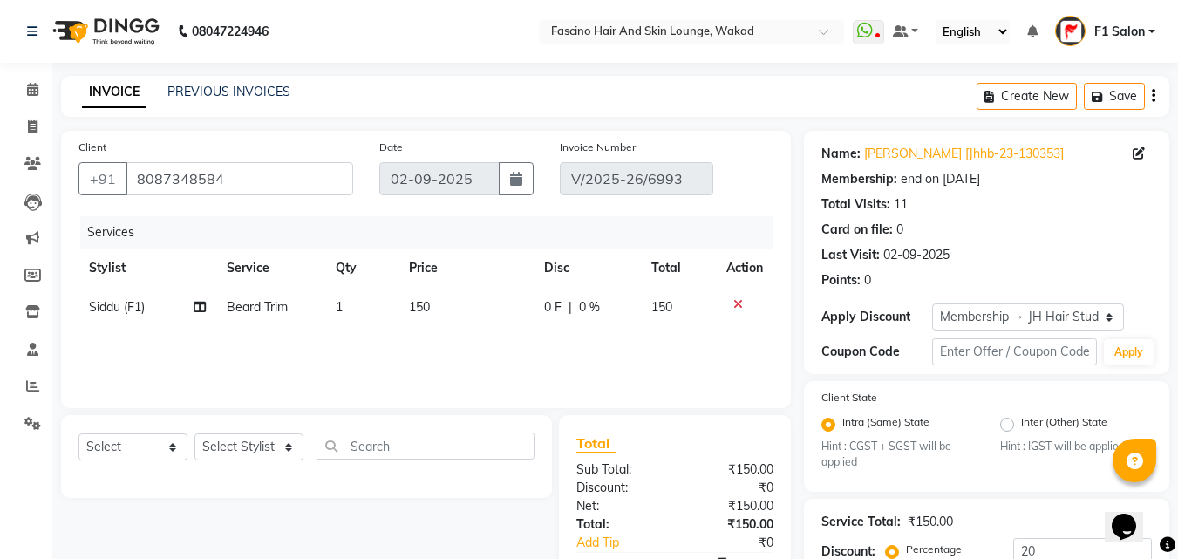
click at [738, 352] on div "Services Stylist Service Qty Price Disc Total Action [PERSON_NAME] (F1) [PERSON…" at bounding box center [425, 303] width 695 height 174
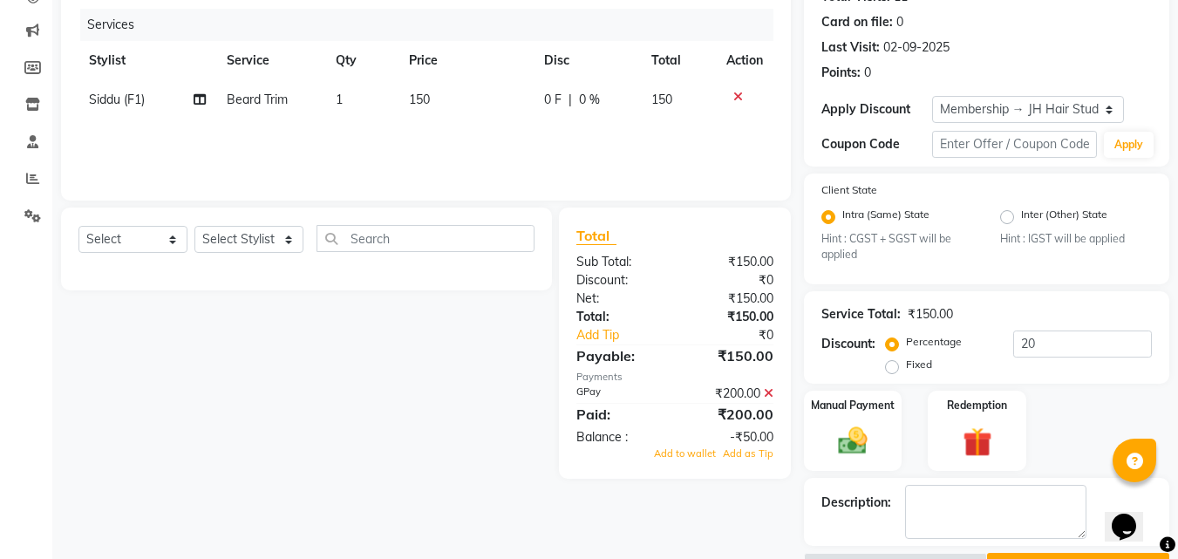
scroll to position [255, 0]
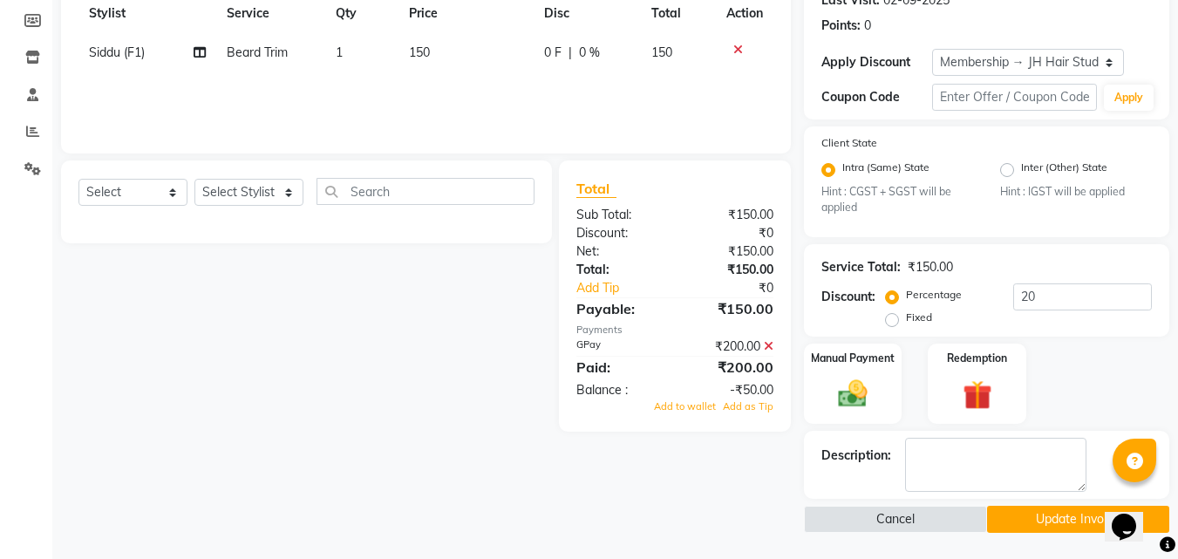
click at [771, 345] on icon at bounding box center [769, 346] width 10 height 12
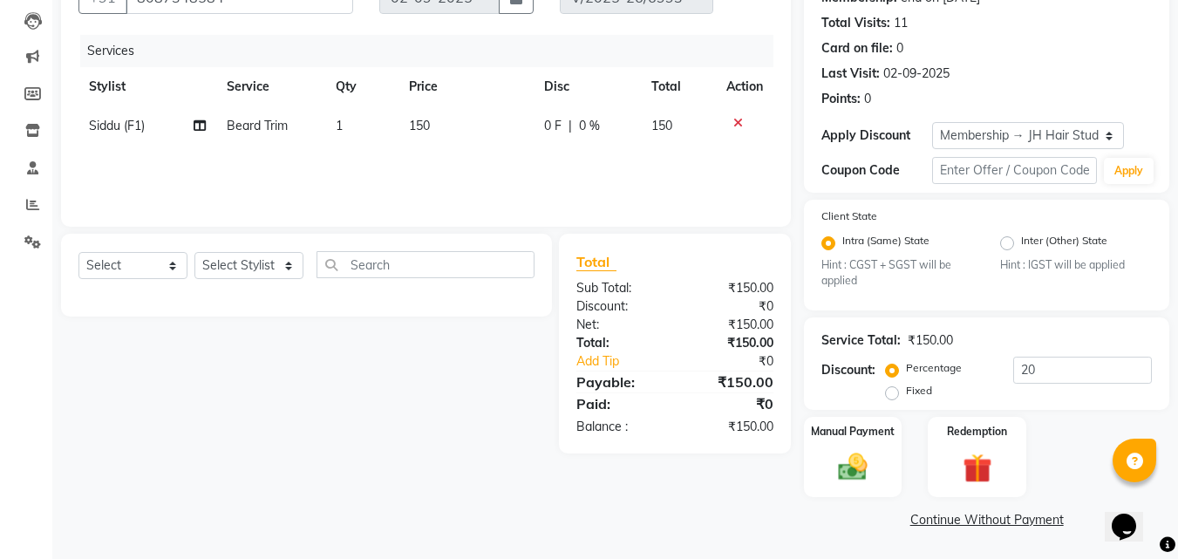
scroll to position [181, 0]
click at [1035, 363] on input "20" at bounding box center [1082, 369] width 139 height 27
type input "2"
click at [845, 466] on img at bounding box center [852, 467] width 49 height 35
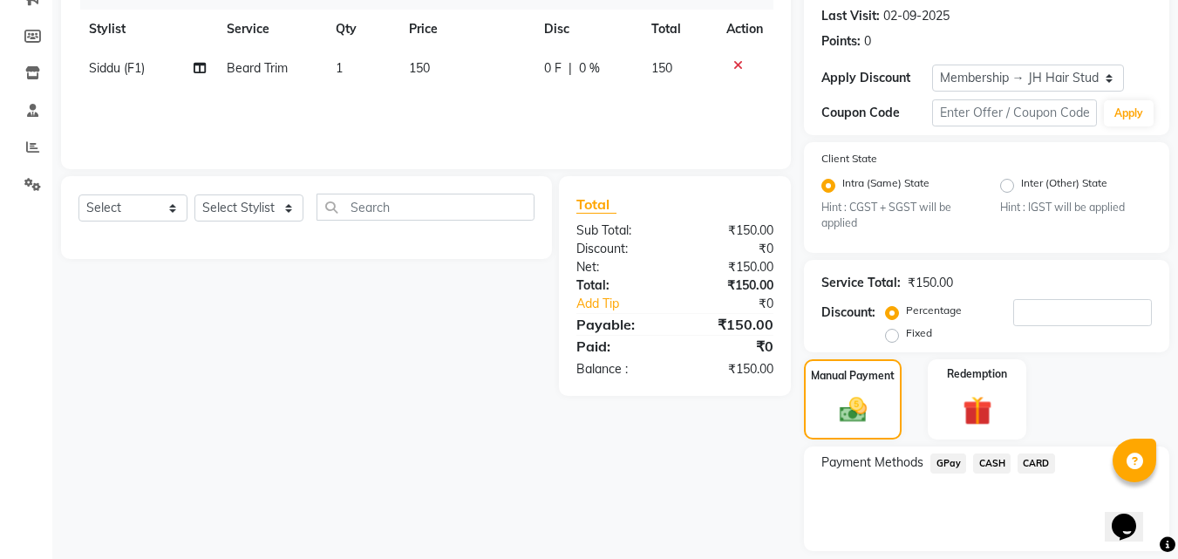
scroll to position [293, 0]
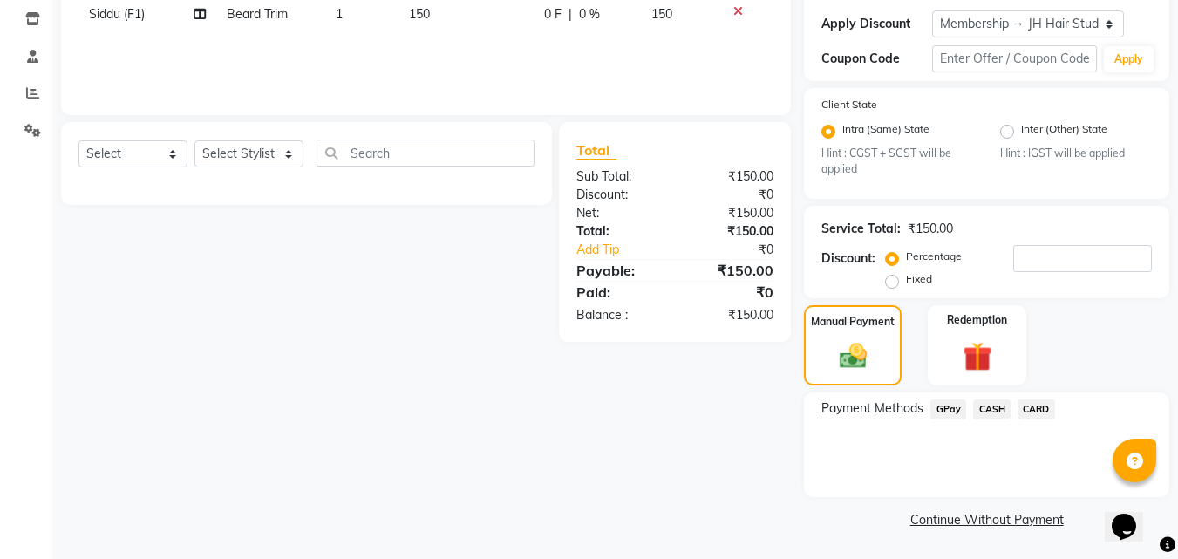
click at [948, 410] on span "GPay" at bounding box center [948, 409] width 36 height 20
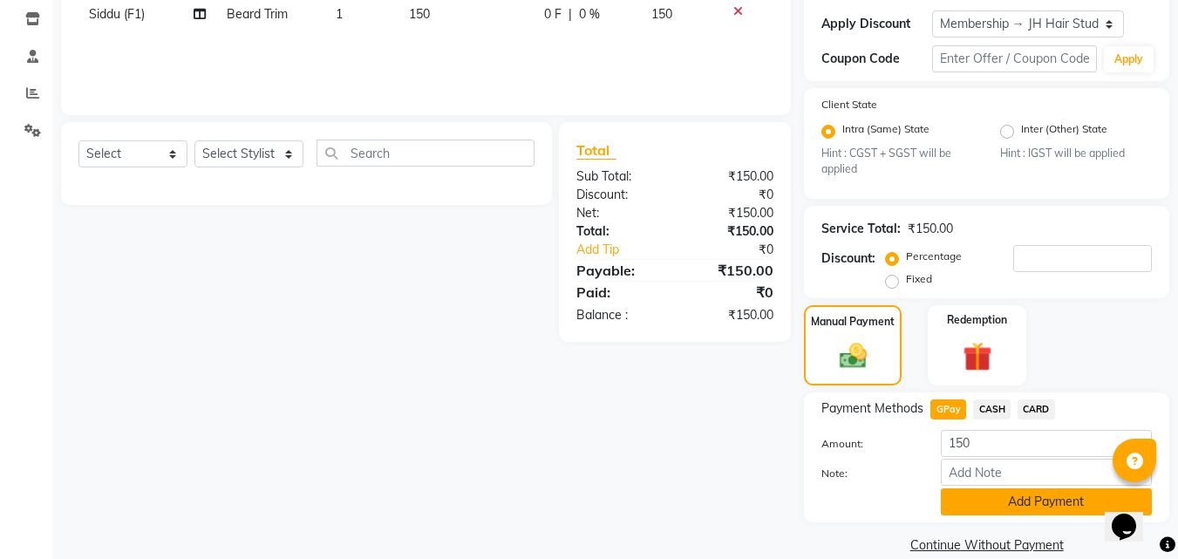
click at [983, 506] on button "Add Payment" at bounding box center [1045, 501] width 211 height 27
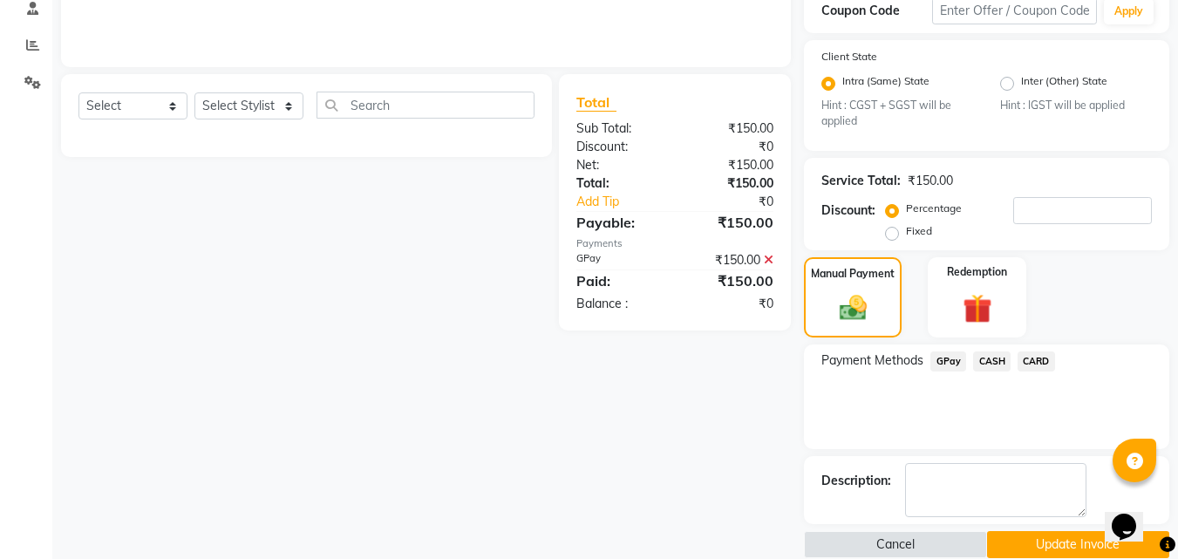
scroll to position [366, 0]
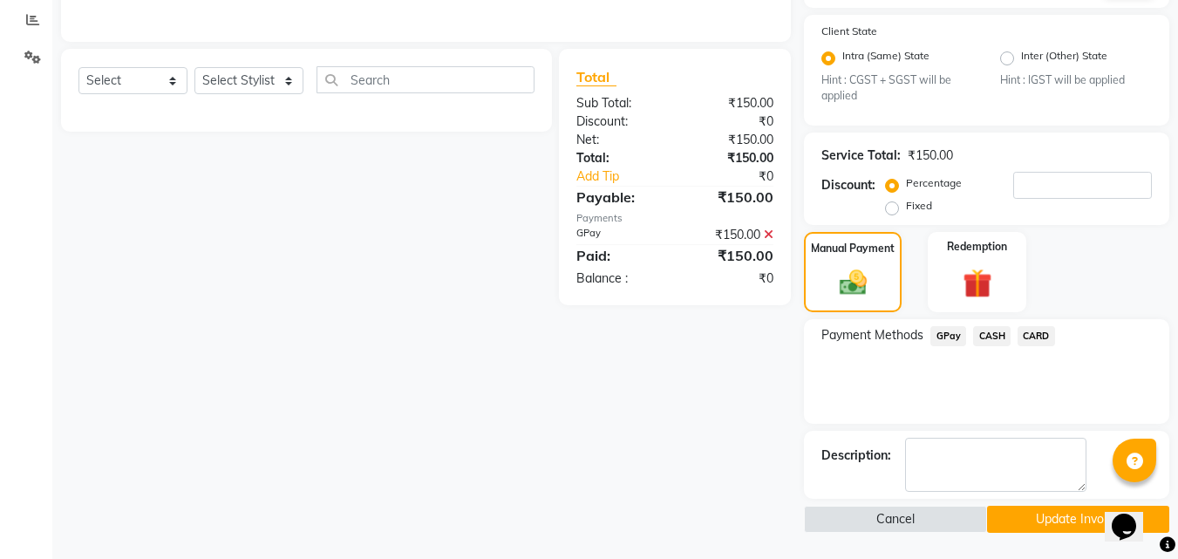
click at [1014, 513] on button "Update Invoice" at bounding box center [1078, 519] width 182 height 27
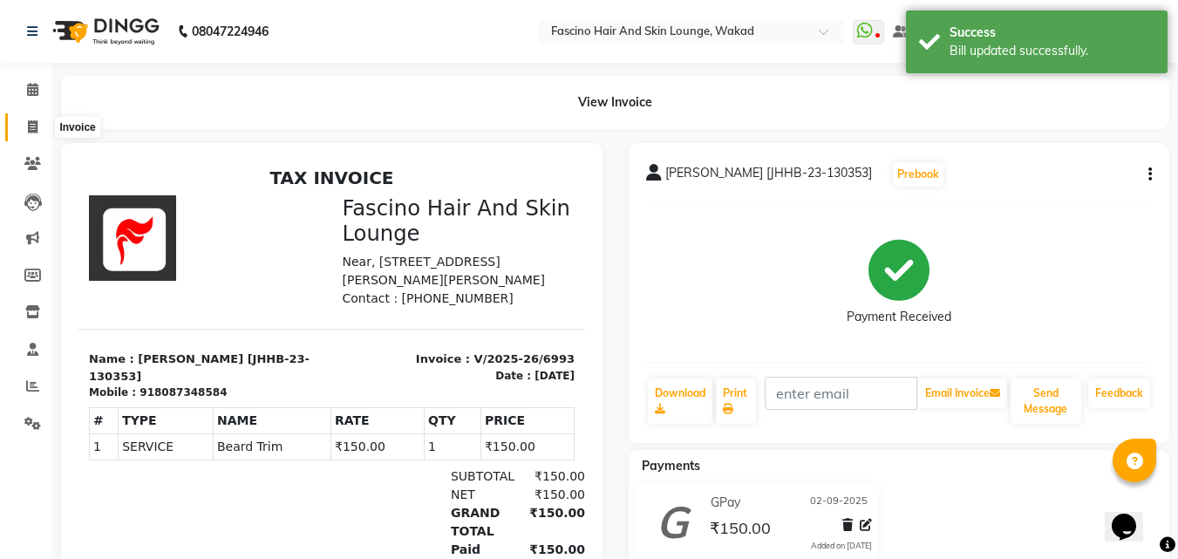
click at [23, 119] on span at bounding box center [32, 128] width 31 height 20
select select "126"
select select "service"
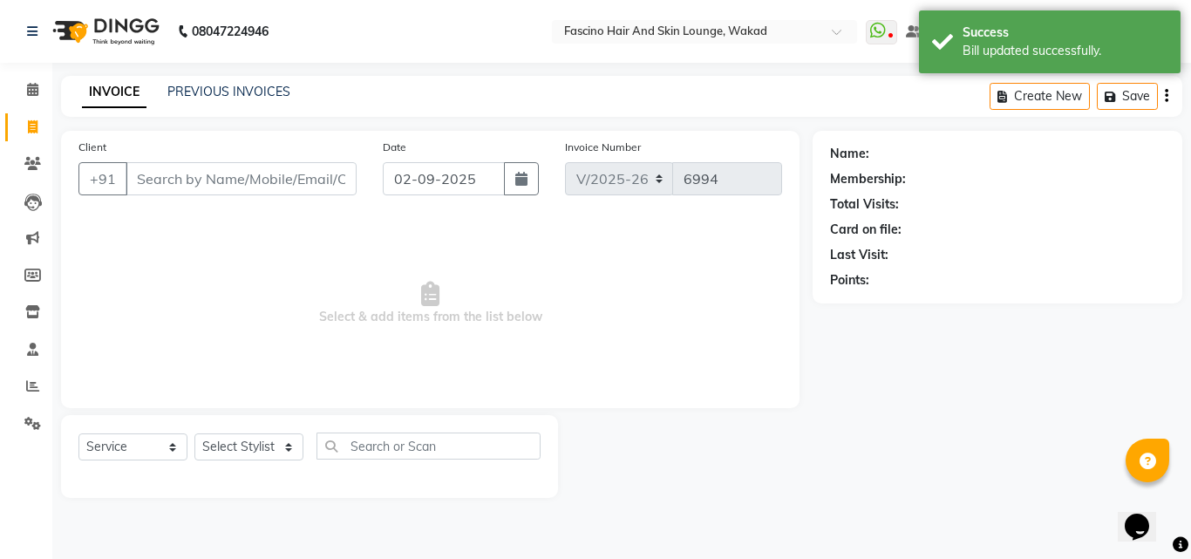
click at [189, 187] on input "Client" at bounding box center [241, 178] width 231 height 33
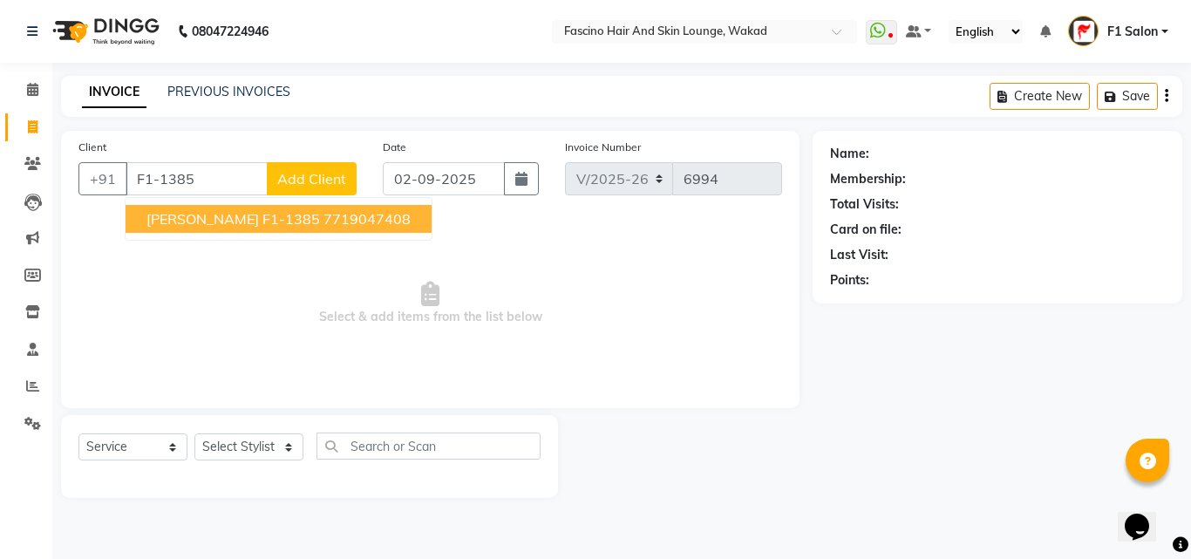
click at [185, 223] on span "[PERSON_NAME] F1-1385" at bounding box center [232, 218] width 173 height 17
type input "7719047408"
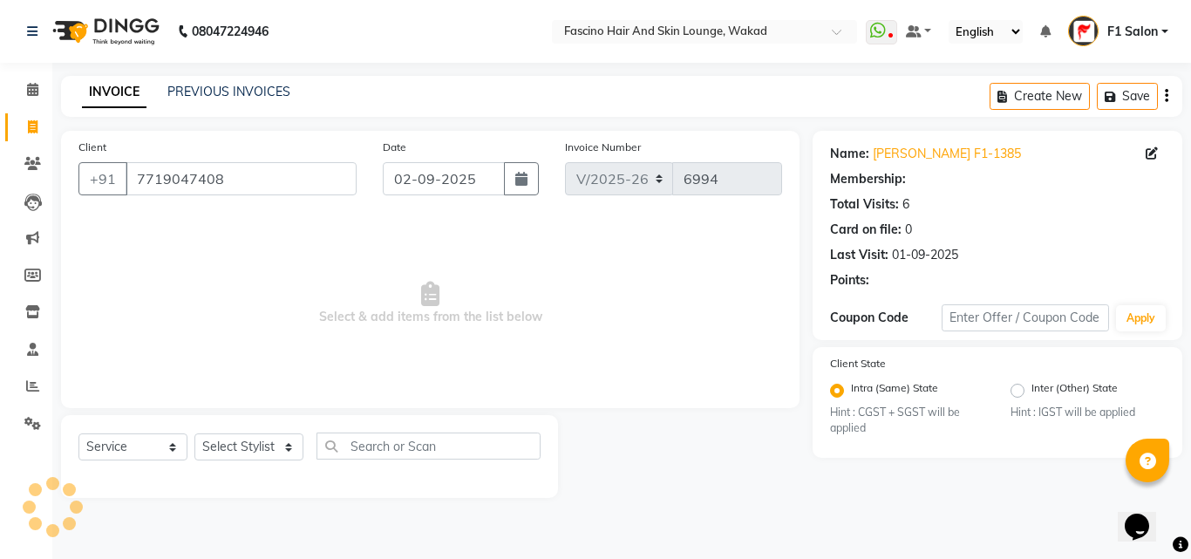
select select "1: Object"
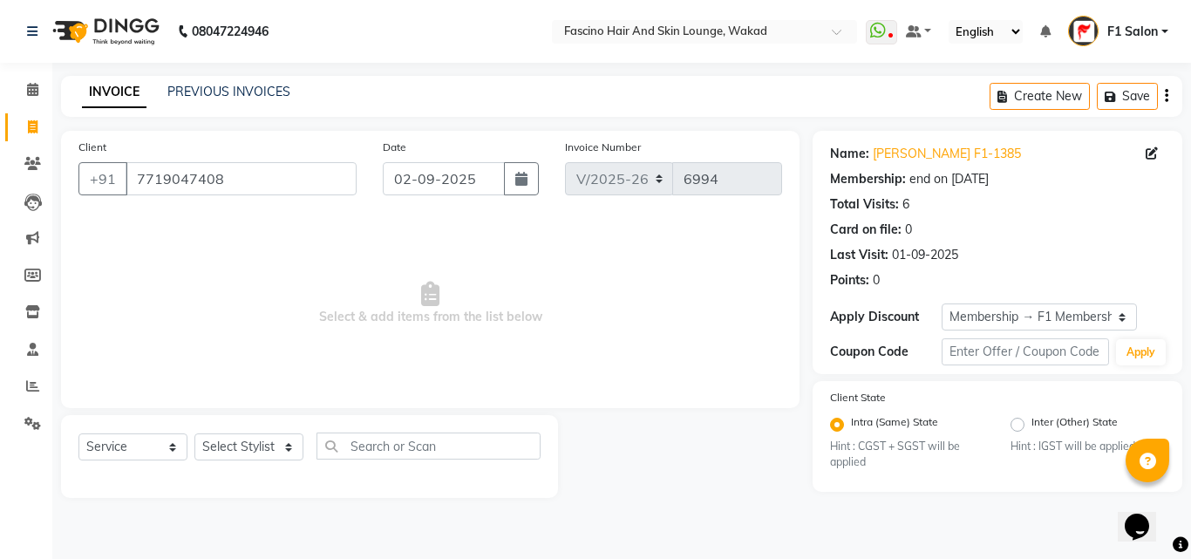
click at [255, 426] on div "Select Service Product Membership Package Voucher Prepaid Gift Card Select Styl…" at bounding box center [309, 456] width 497 height 83
click at [255, 446] on select "Select Stylist 8805000650 Aarohi Chimu [PERSON_NAME] jh F1 Salon Ganesh F1 Gopa…" at bounding box center [248, 446] width 109 height 27
select select "32272"
click at [194, 433] on select "Select Stylist 8805000650 Aarohi Chimu [PERSON_NAME] jh F1 Salon Ganesh F1 Gopa…" at bounding box center [248, 446] width 109 height 27
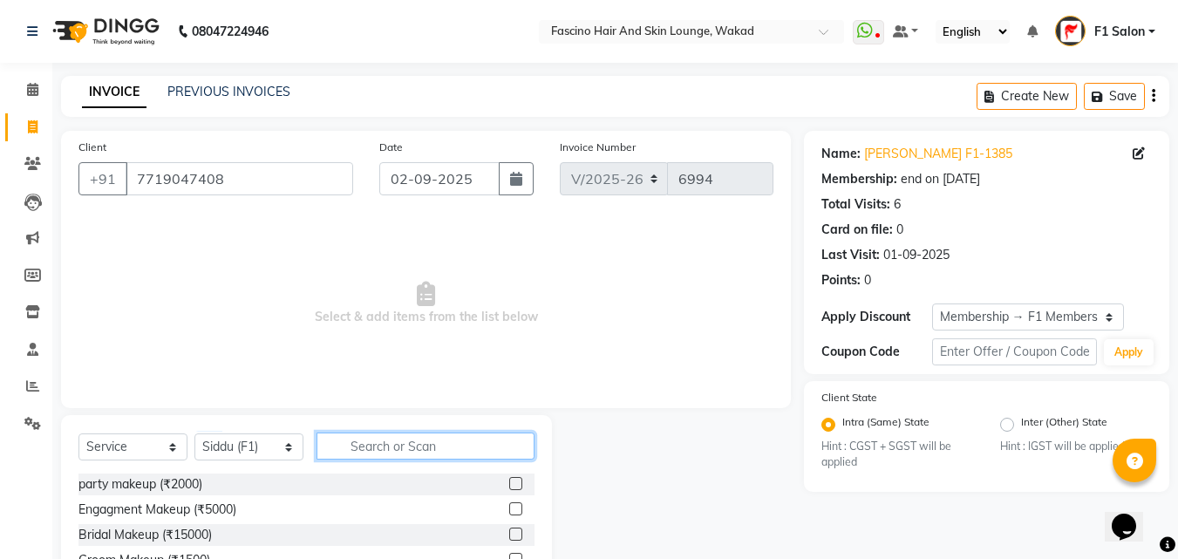
click at [360, 448] on input "text" at bounding box center [425, 445] width 218 height 27
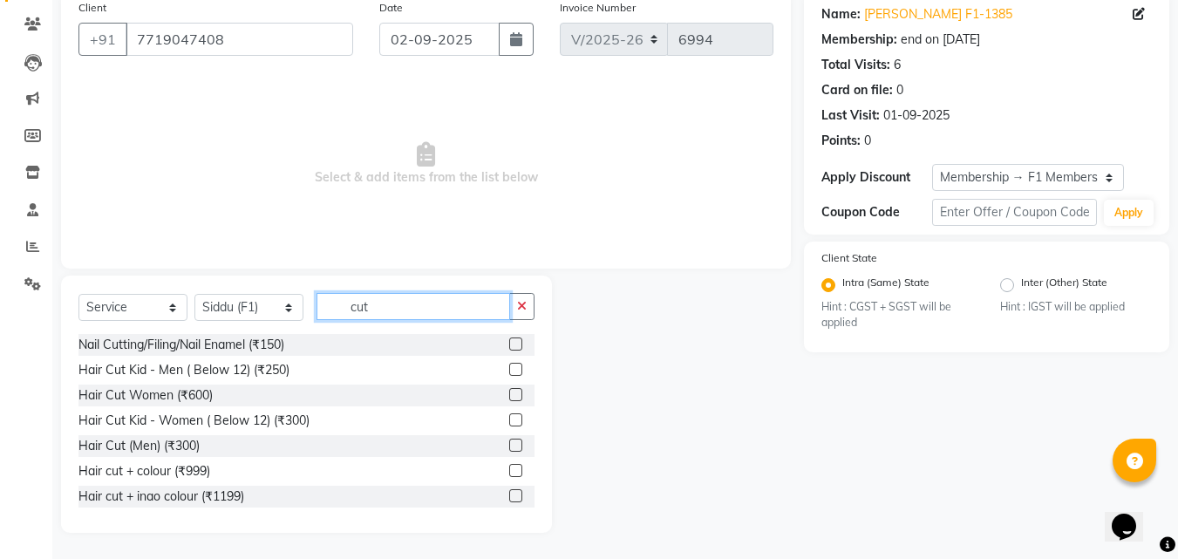
scroll to position [104, 0]
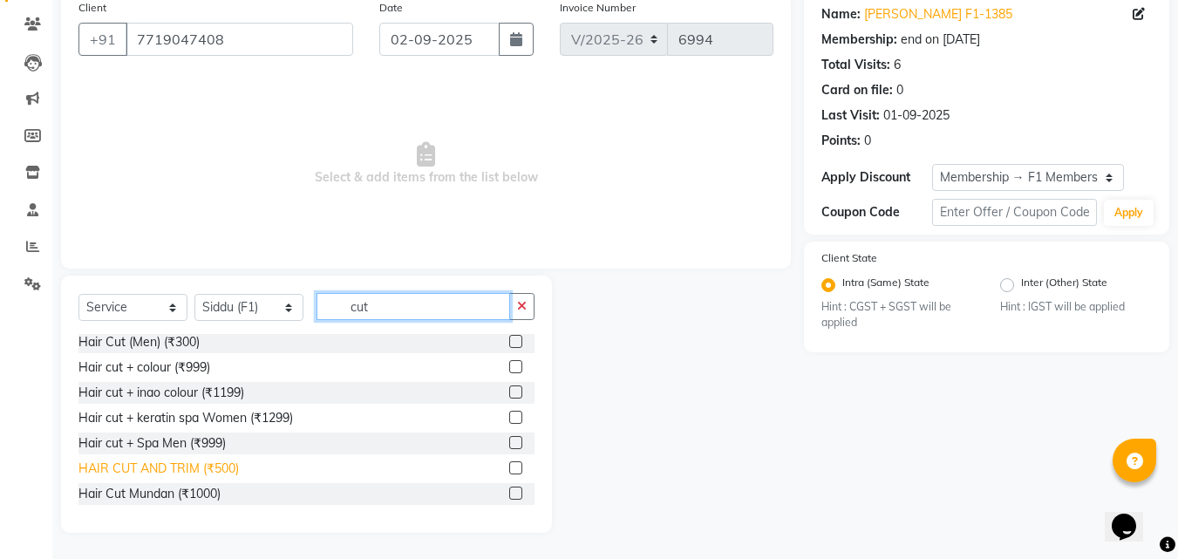
type input "cut"
click at [217, 468] on div "HAIR CUT AND TRIM (₹500)" at bounding box center [158, 468] width 160 height 18
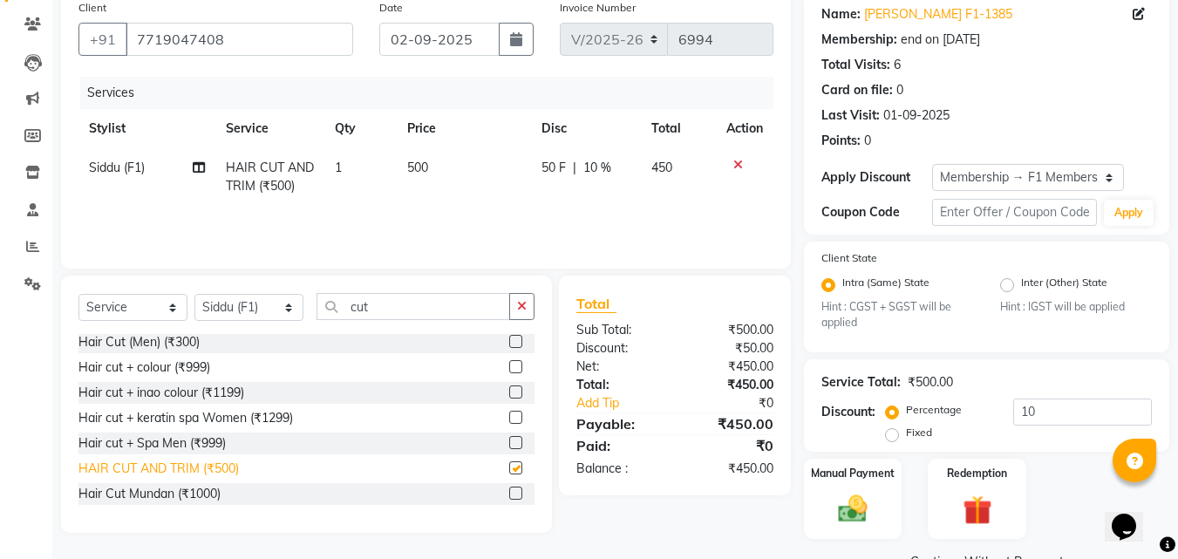
checkbox input "false"
click at [447, 166] on td "500" at bounding box center [464, 177] width 134 height 58
select select "32272"
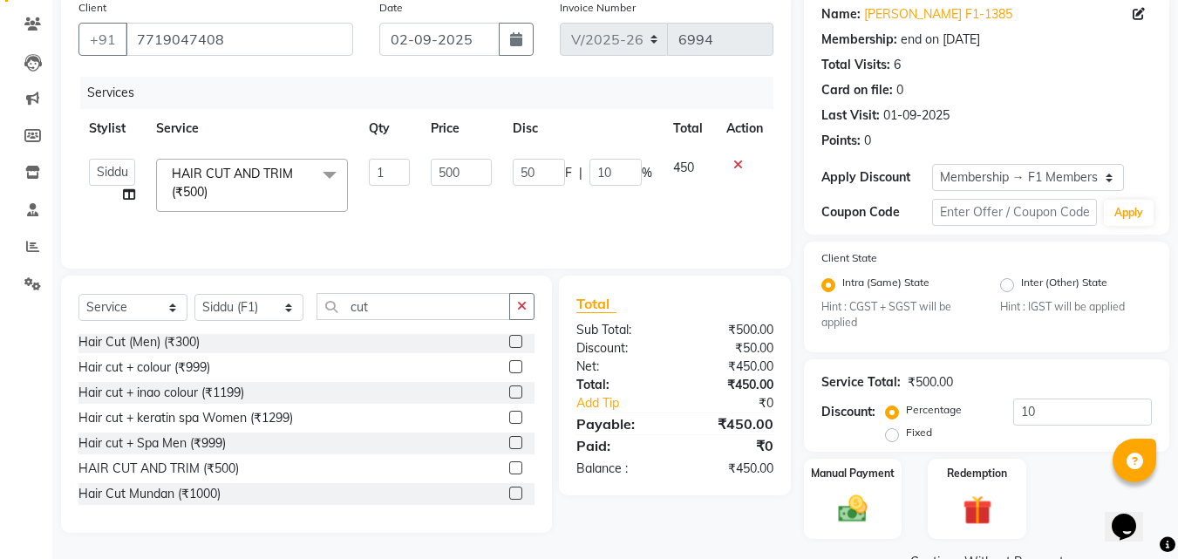
click at [447, 166] on input "500" at bounding box center [461, 172] width 60 height 27
type input "400"
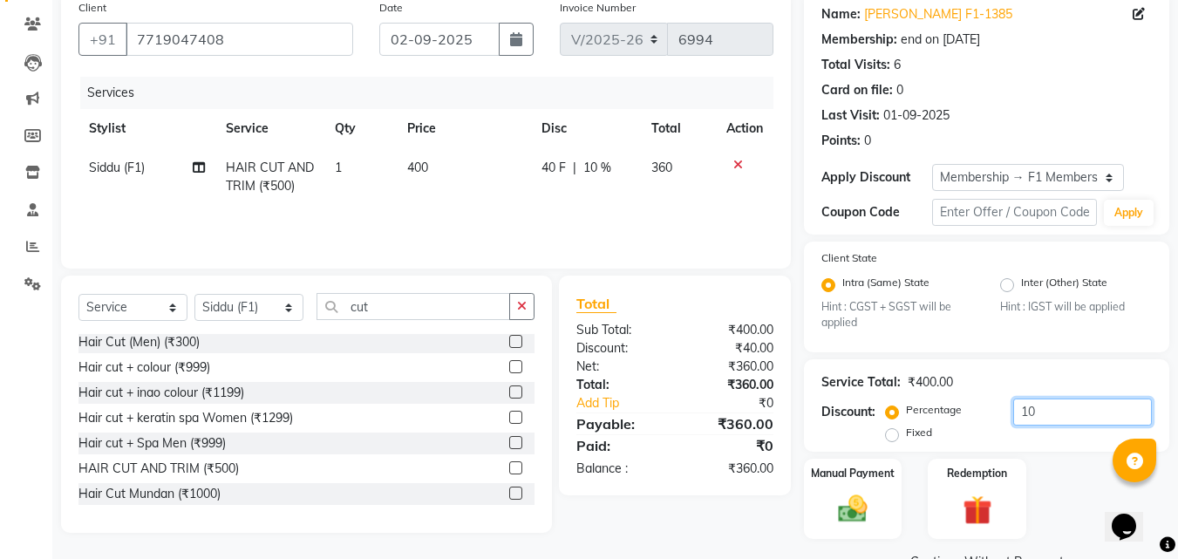
click at [1042, 405] on input "10" at bounding box center [1082, 411] width 139 height 27
type input "1"
click at [864, 499] on img at bounding box center [852, 509] width 49 height 35
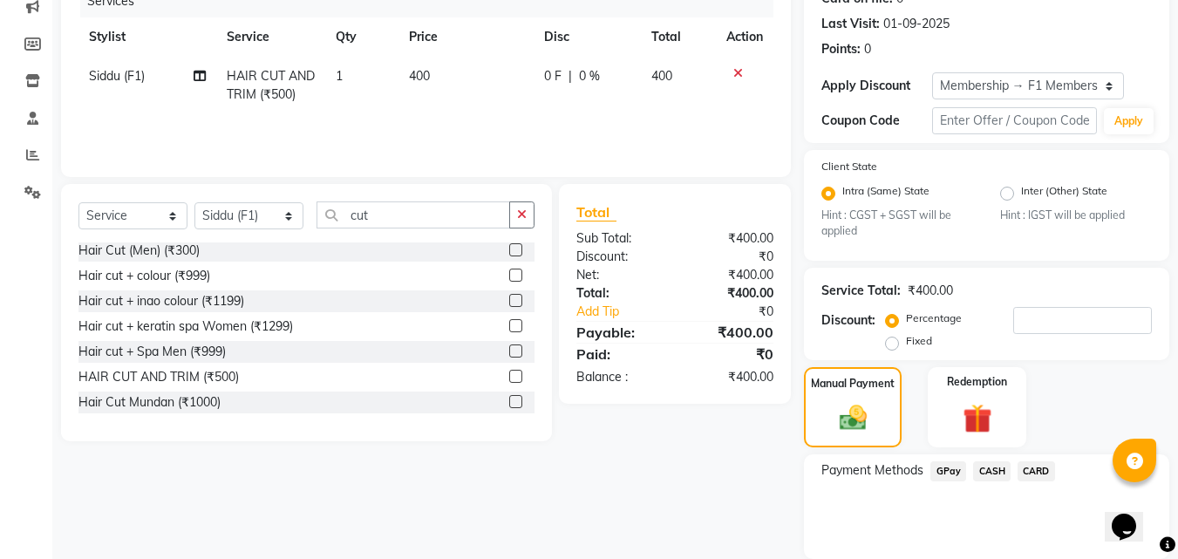
scroll to position [293, 0]
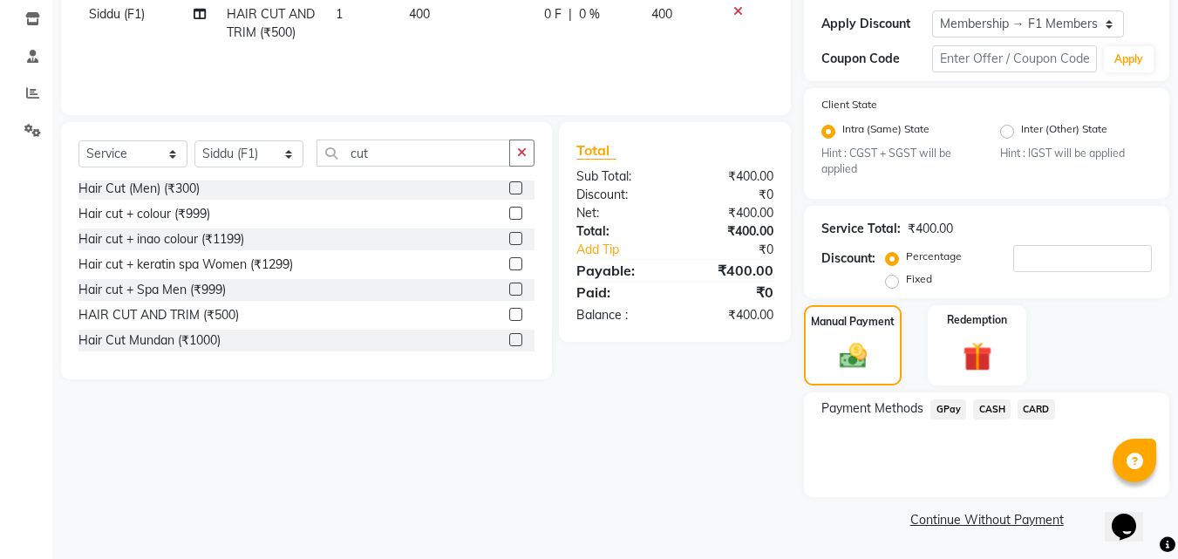
click at [945, 404] on span "GPay" at bounding box center [948, 409] width 36 height 20
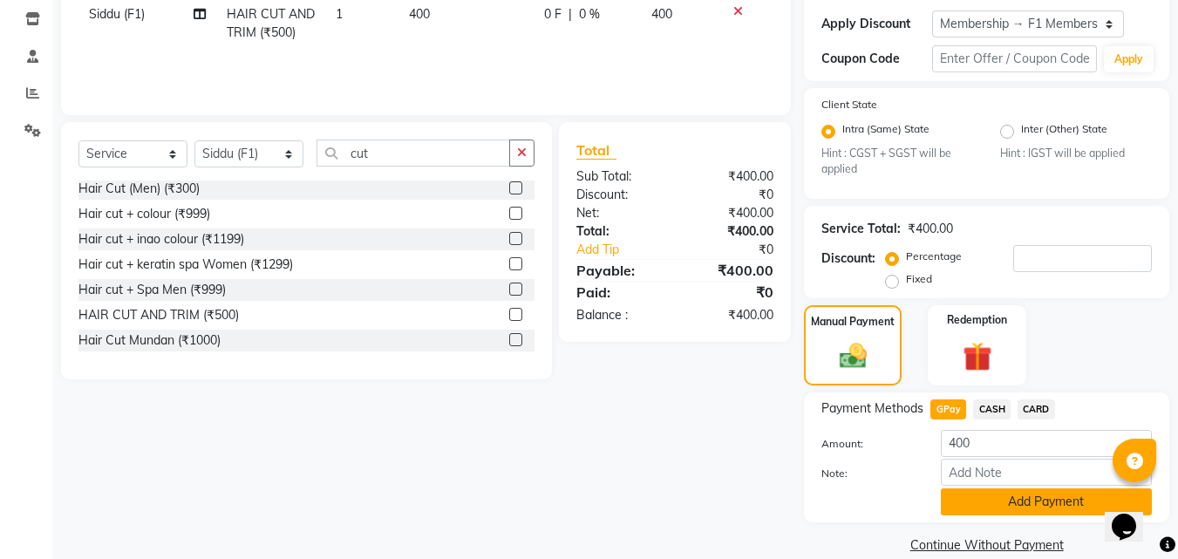
click at [972, 506] on button "Add Payment" at bounding box center [1045, 501] width 211 height 27
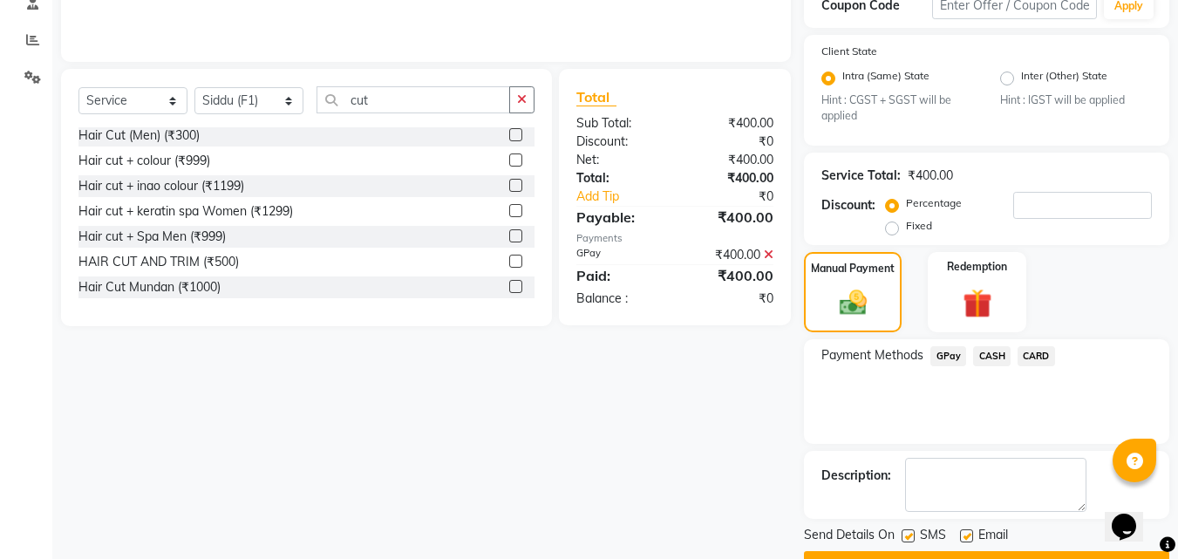
scroll to position [391, 0]
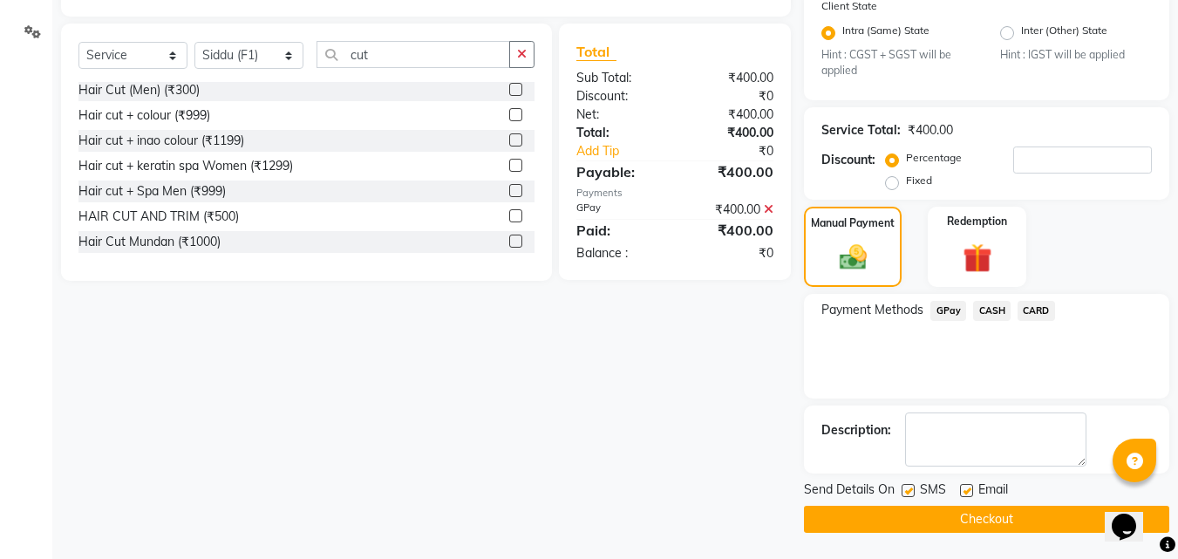
click at [911, 489] on label at bounding box center [907, 490] width 13 height 13
click at [911, 489] on input "checkbox" at bounding box center [906, 490] width 11 height 11
checkbox input "false"
click at [903, 515] on button "Checkout" at bounding box center [986, 519] width 365 height 27
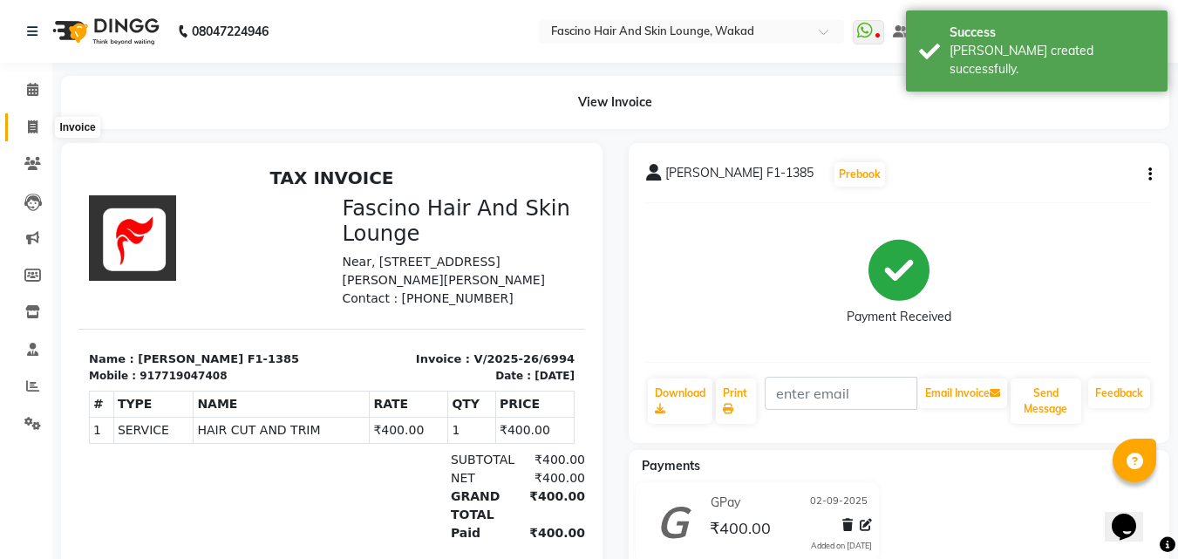
click at [31, 123] on icon at bounding box center [33, 126] width 10 height 13
select select "126"
select select "service"
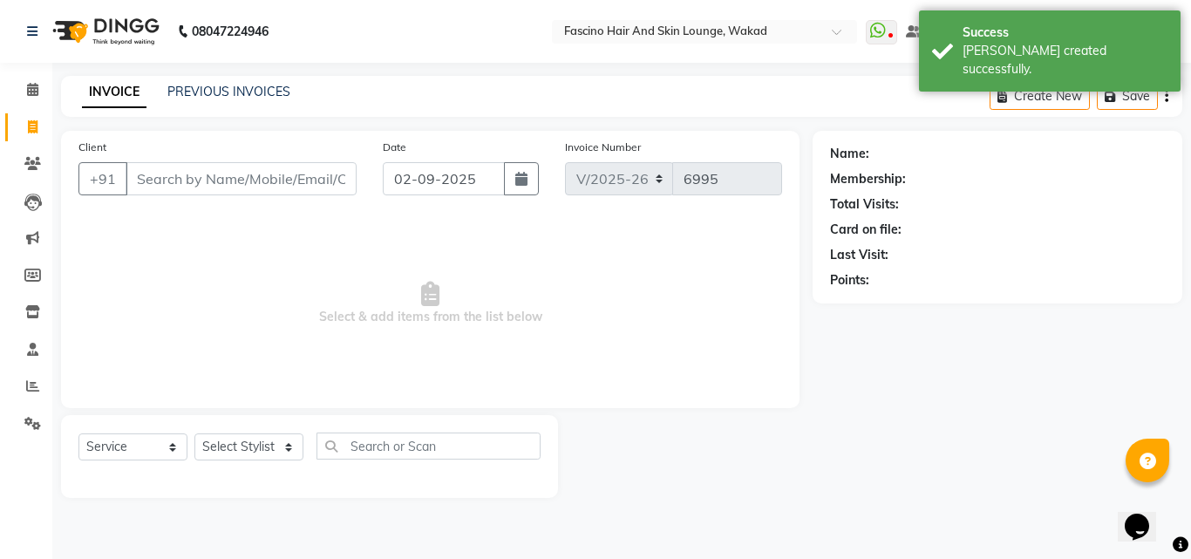
click at [190, 186] on input "Client" at bounding box center [241, 178] width 231 height 33
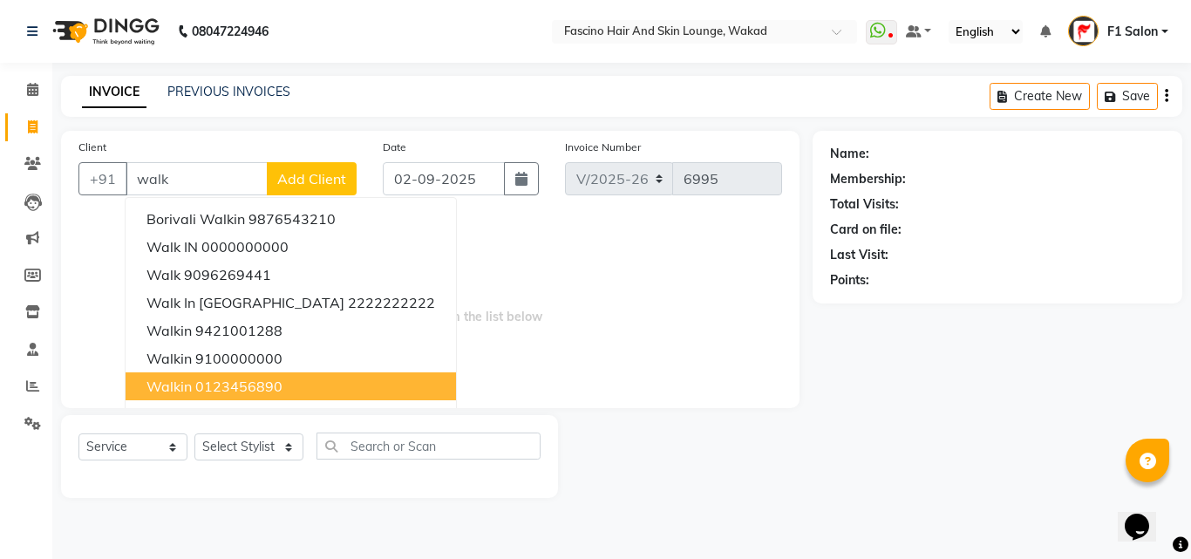
click at [200, 388] on ngb-highlight "0123456890" at bounding box center [238, 385] width 87 height 17
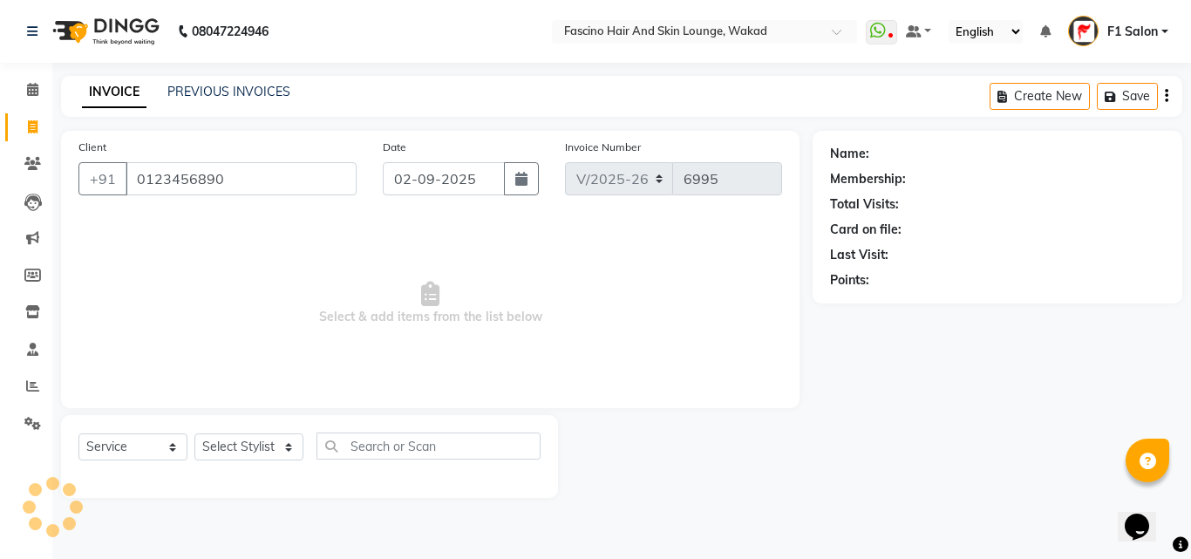
type input "0123456890"
select select "1: Object"
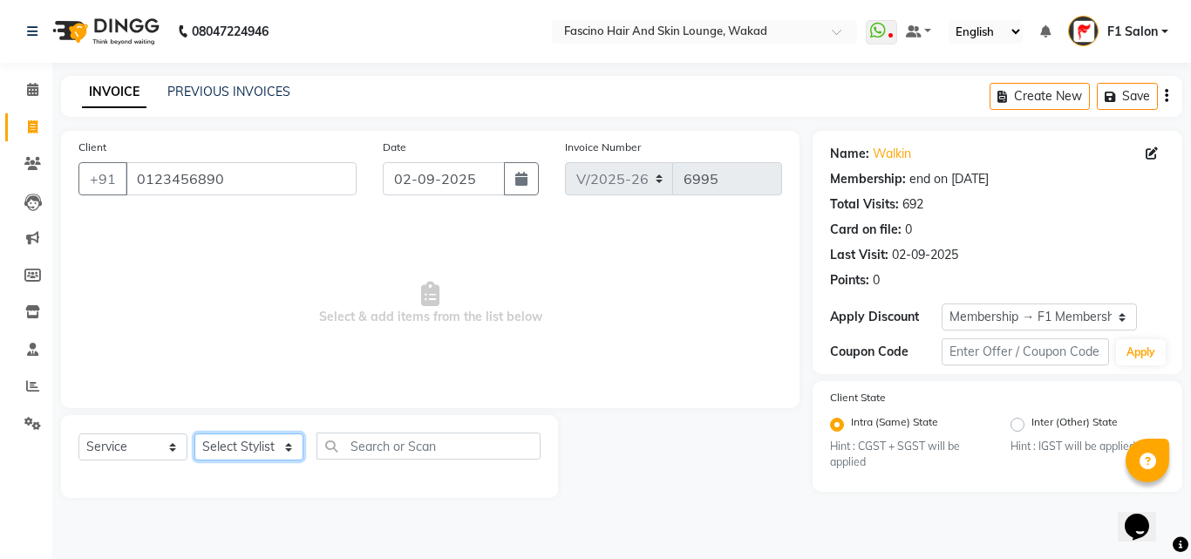
click at [264, 444] on select "Select Stylist 8805000650 Aarohi Chimu [PERSON_NAME] jh F1 Salon Ganesh F1 Gopa…" at bounding box center [248, 446] width 109 height 27
click at [194, 433] on select "Select Stylist 8805000650 Aarohi Chimu [PERSON_NAME] jh F1 Salon Ganesh F1 Gopa…" at bounding box center [248, 446] width 109 height 27
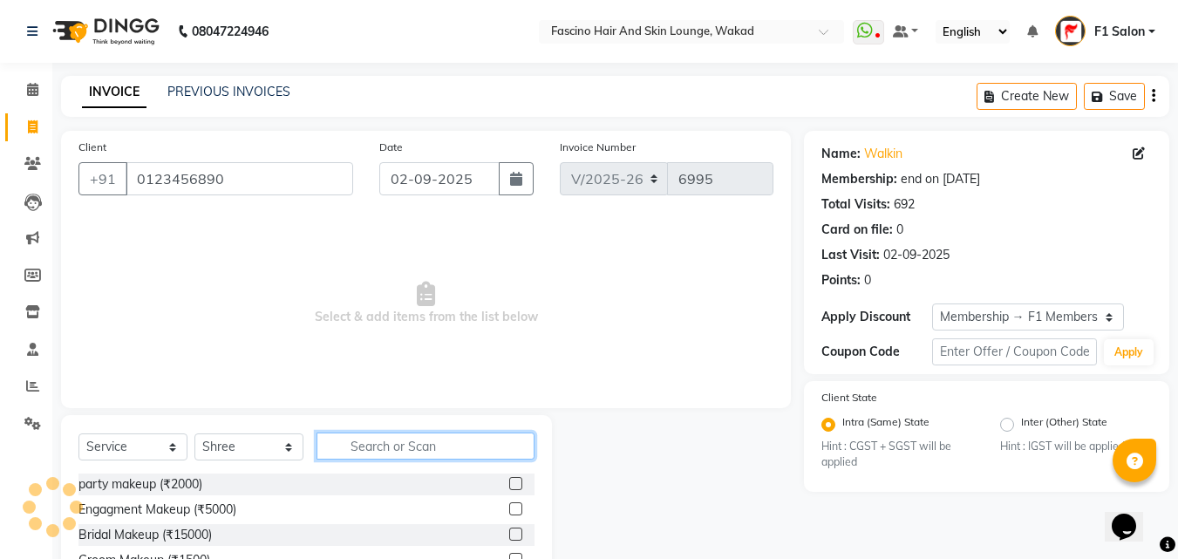
click at [369, 445] on input "text" at bounding box center [425, 445] width 218 height 27
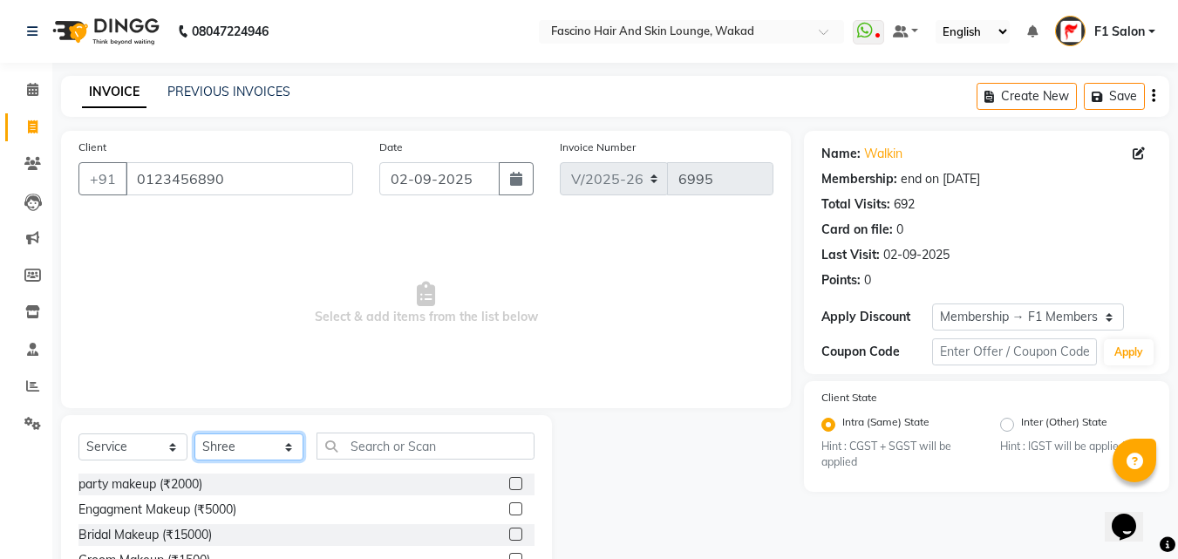
click at [241, 453] on select "Select Stylist 8805000650 Aarohi Chimu [PERSON_NAME] jh F1 Salon Ganesh F1 Gopa…" at bounding box center [248, 446] width 109 height 27
select select "4042"
click at [194, 433] on select "Select Stylist 8805000650 Aarohi Chimu [PERSON_NAME] jh F1 Salon Ganesh F1 Gopa…" at bounding box center [248, 446] width 109 height 27
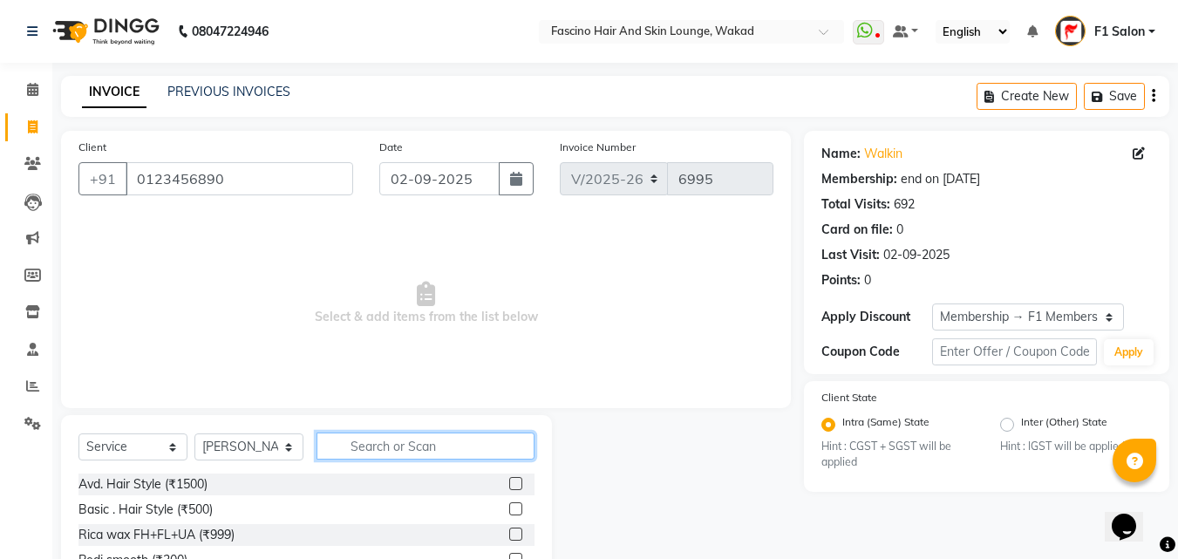
click at [378, 446] on input "text" at bounding box center [425, 445] width 218 height 27
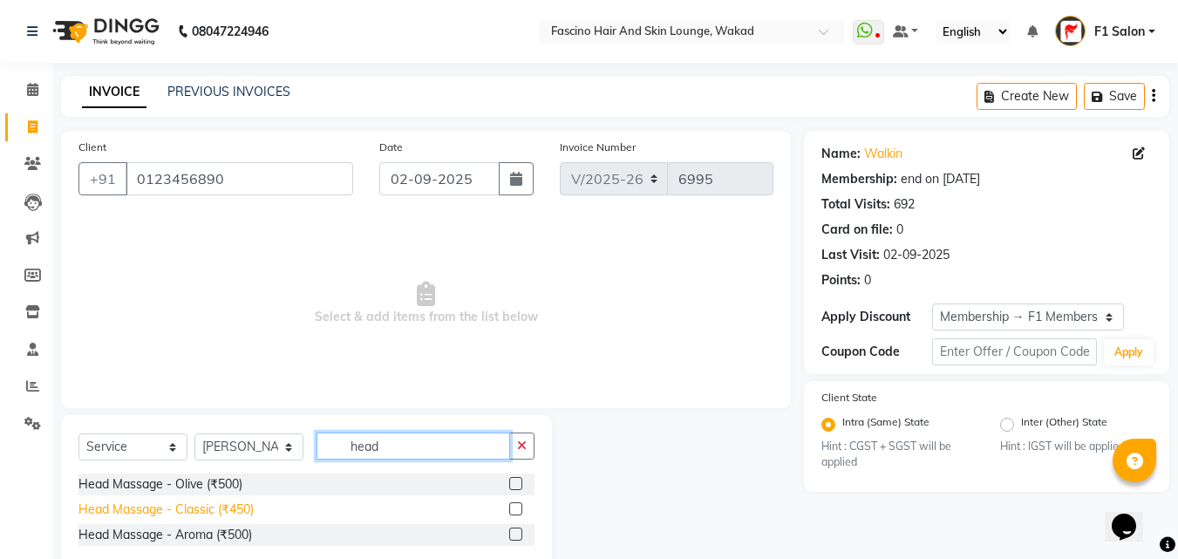
type input "head"
click at [212, 511] on div "Head Massage - Classic (₹450)" at bounding box center [165, 509] width 175 height 18
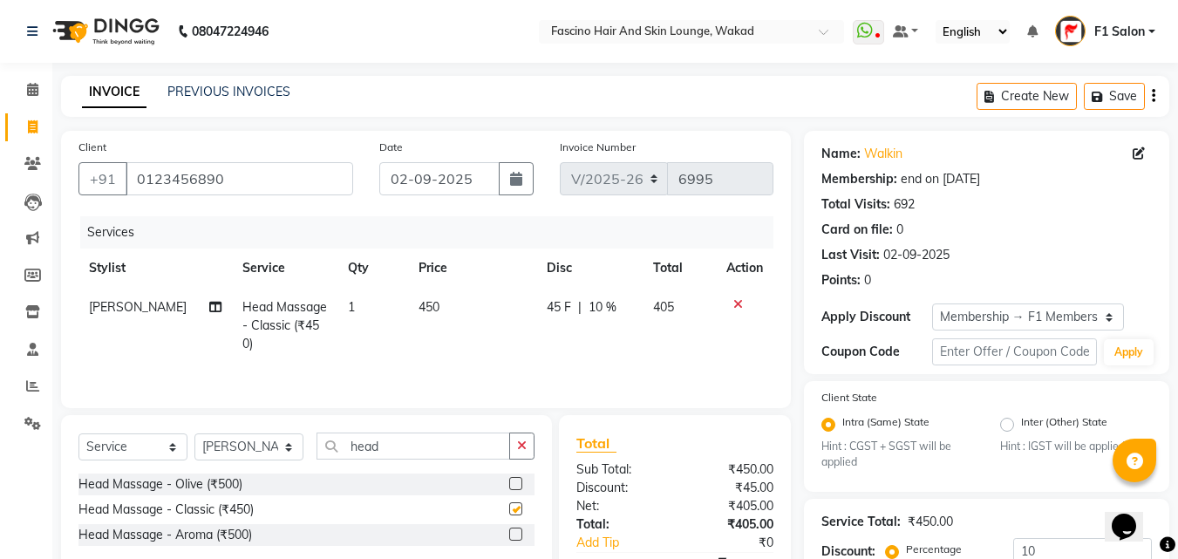
checkbox input "false"
click at [441, 313] on td "450" at bounding box center [472, 326] width 128 height 76
select select "4042"
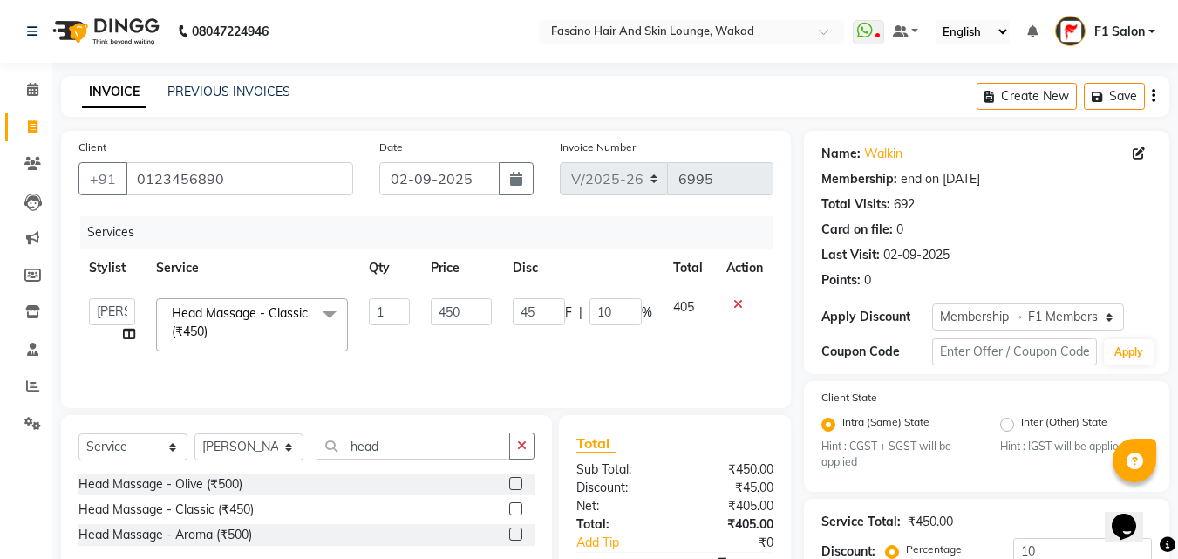
click at [441, 313] on input "450" at bounding box center [461, 311] width 60 height 27
click at [463, 311] on input "450" at bounding box center [461, 311] width 60 height 27
type input "4"
type input "500"
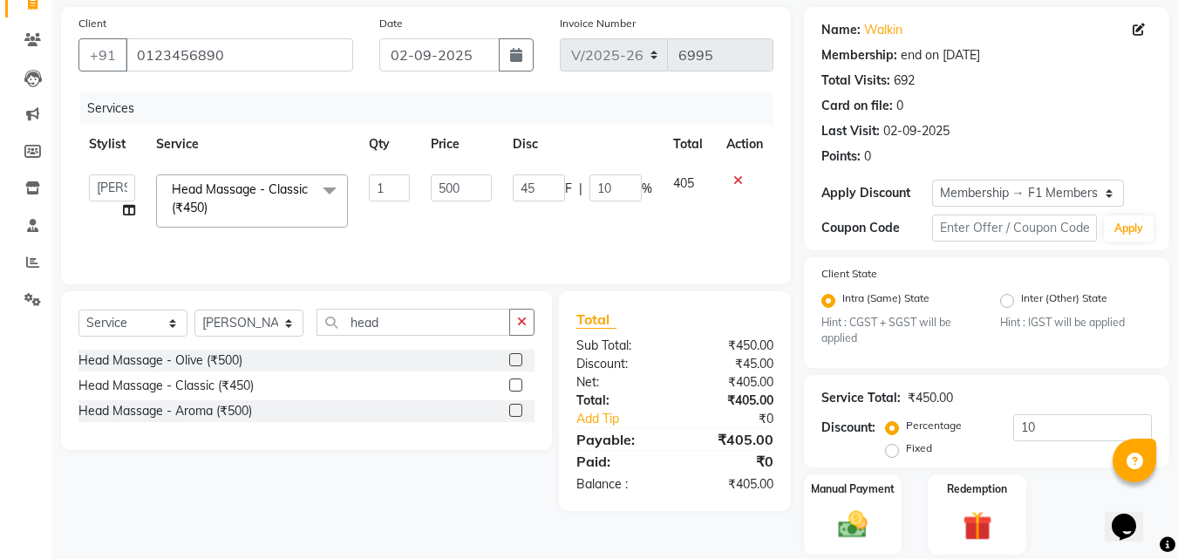
scroll to position [181, 0]
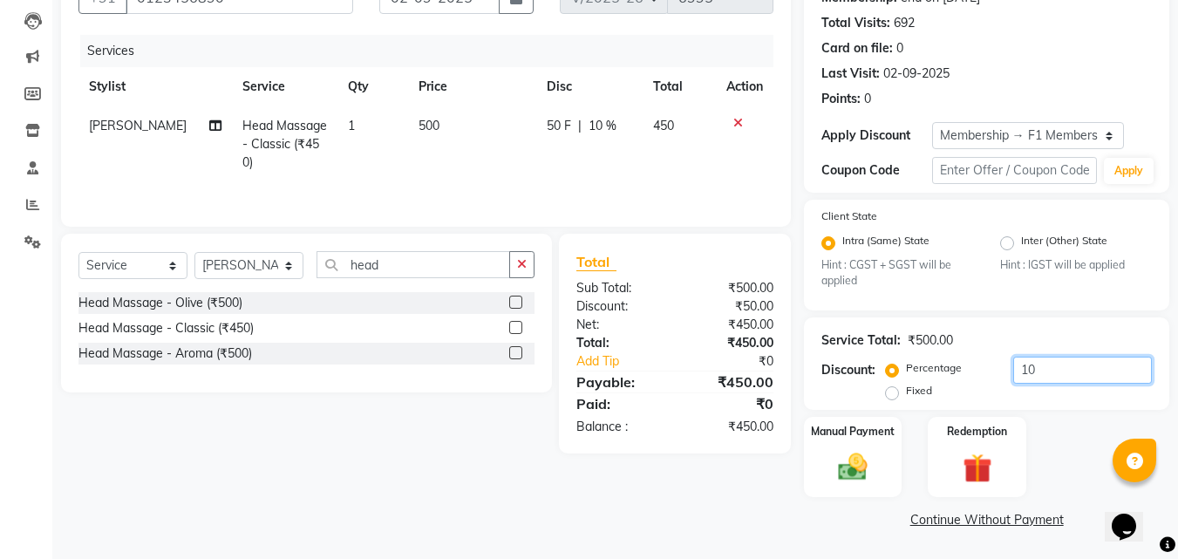
click at [1049, 366] on input "10" at bounding box center [1082, 369] width 139 height 27
type input "1"
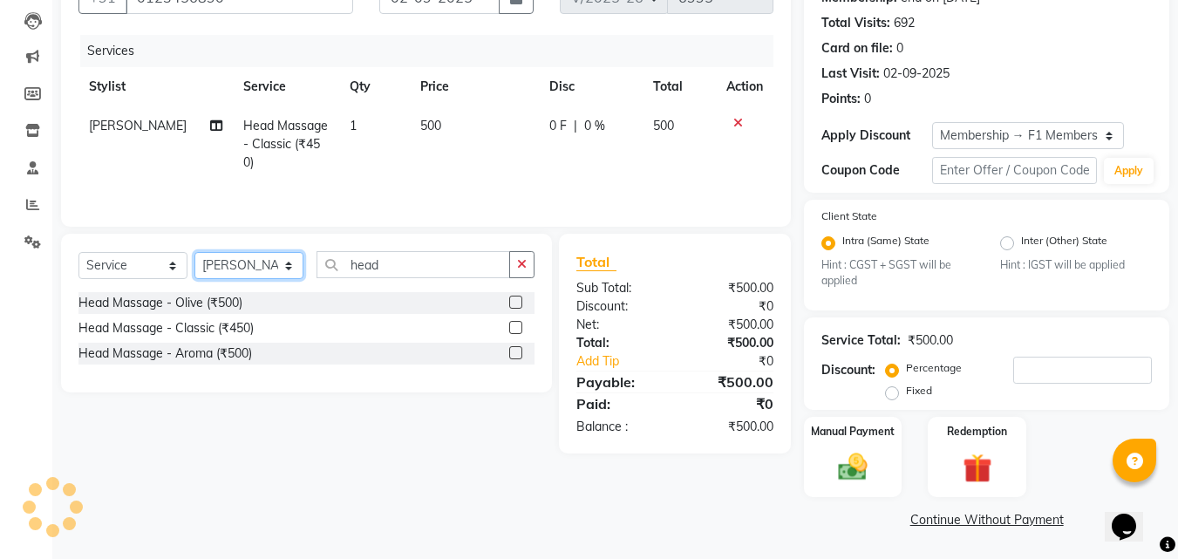
click at [269, 261] on select "Select Stylist 8805000650 Aarohi Chimu [PERSON_NAME] jh F1 Salon Ganesh F1 Gopa…" at bounding box center [248, 265] width 109 height 27
select select "30598"
click at [194, 252] on select "Select Stylist 8805000650 Aarohi Chimu [PERSON_NAME] jh F1 Salon Ganesh F1 Gopa…" at bounding box center [248, 265] width 109 height 27
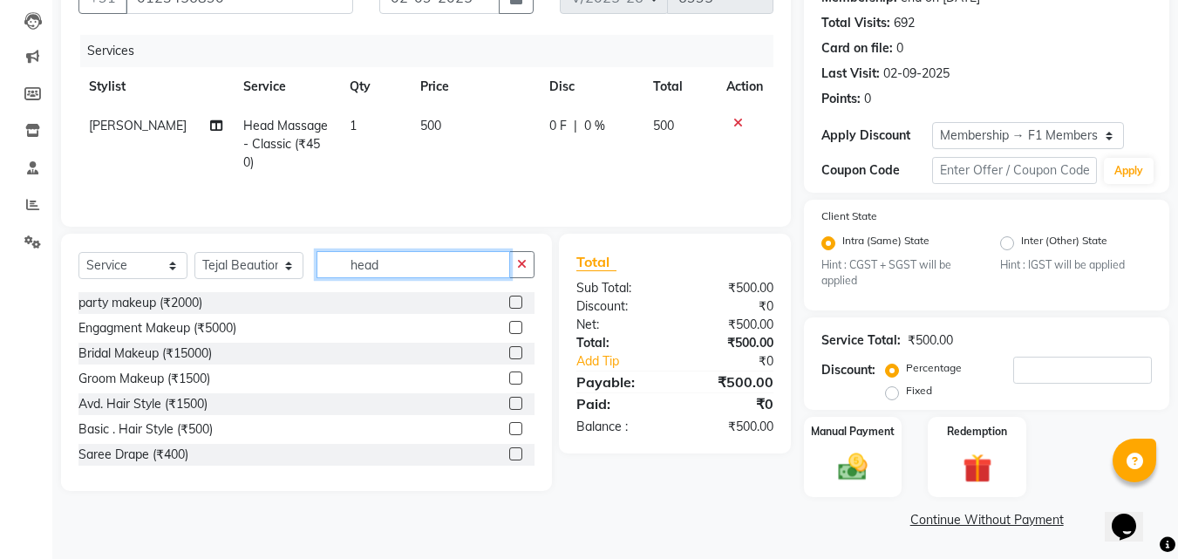
click at [397, 265] on input "head" at bounding box center [412, 264] width 193 height 27
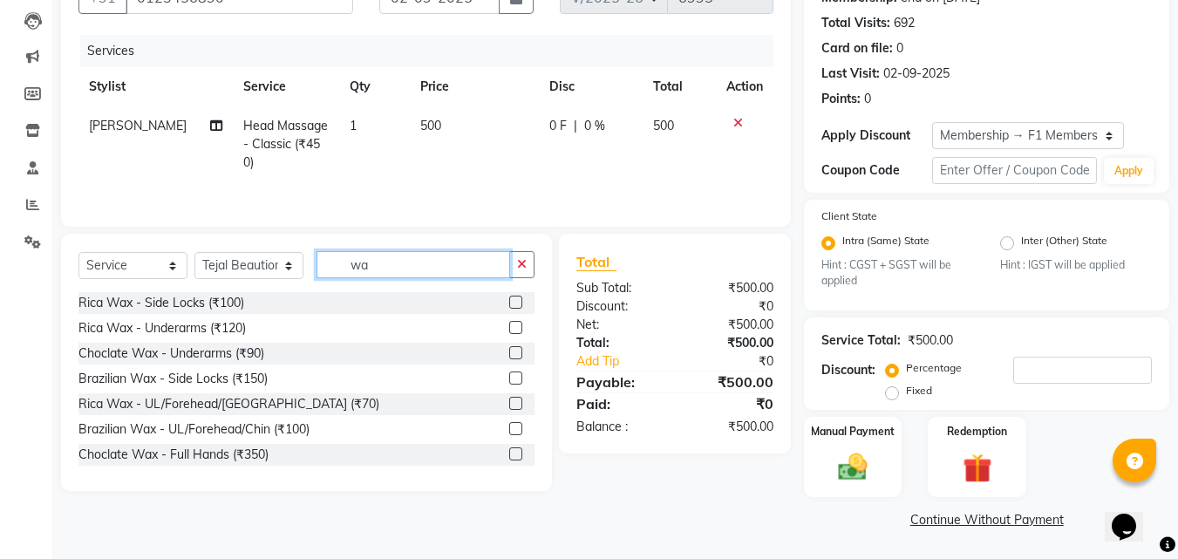
type input "w"
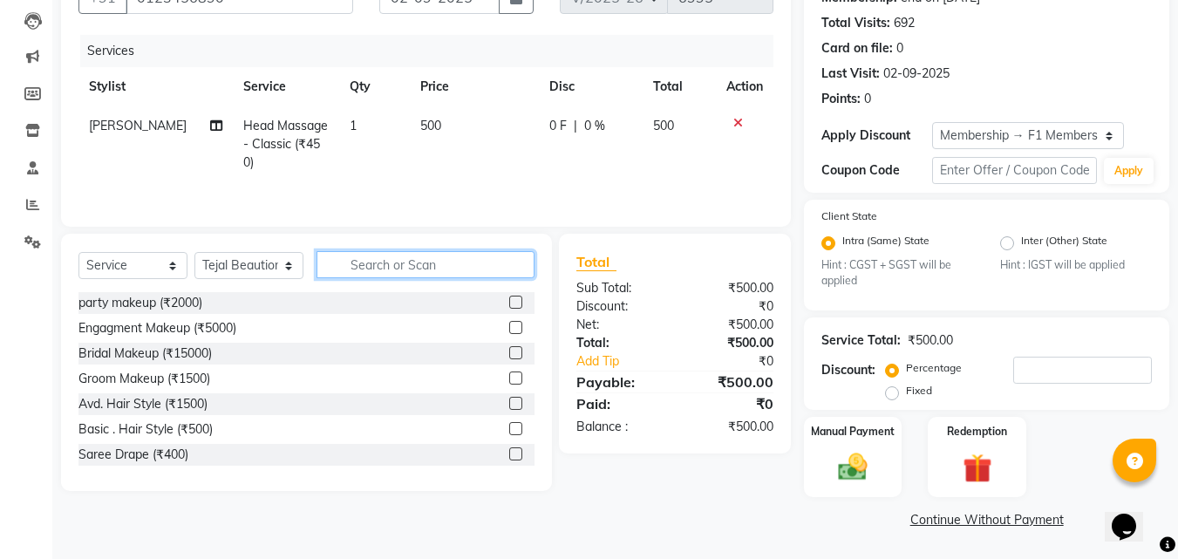
click at [394, 268] on input "text" at bounding box center [425, 264] width 218 height 27
click at [367, 270] on input "text" at bounding box center [425, 264] width 218 height 27
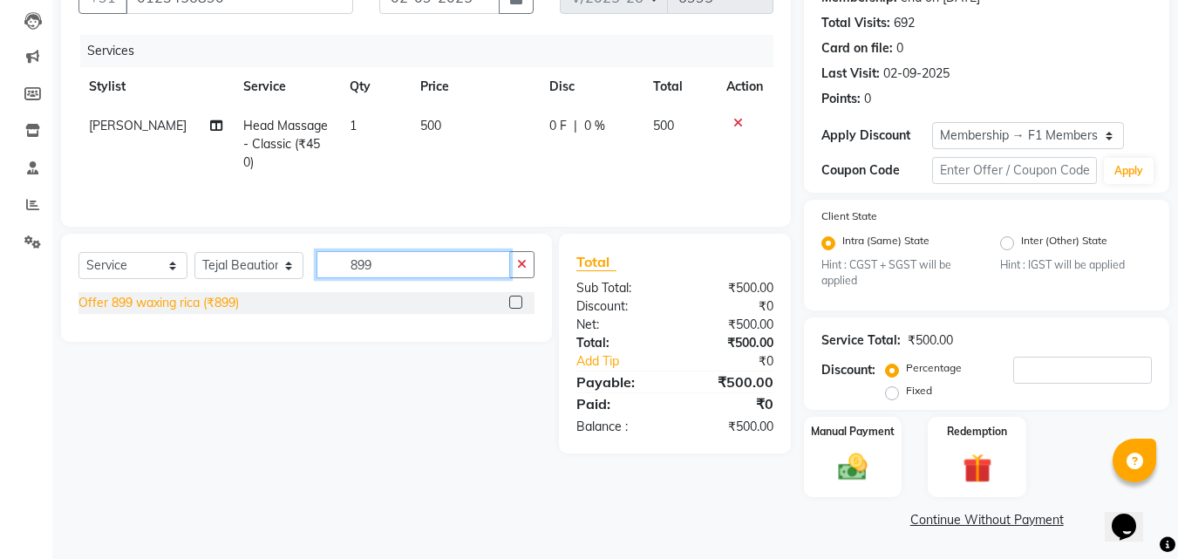
type input "899"
click at [166, 303] on div "Offer 899 waxing rica (₹899)" at bounding box center [158, 303] width 160 height 18
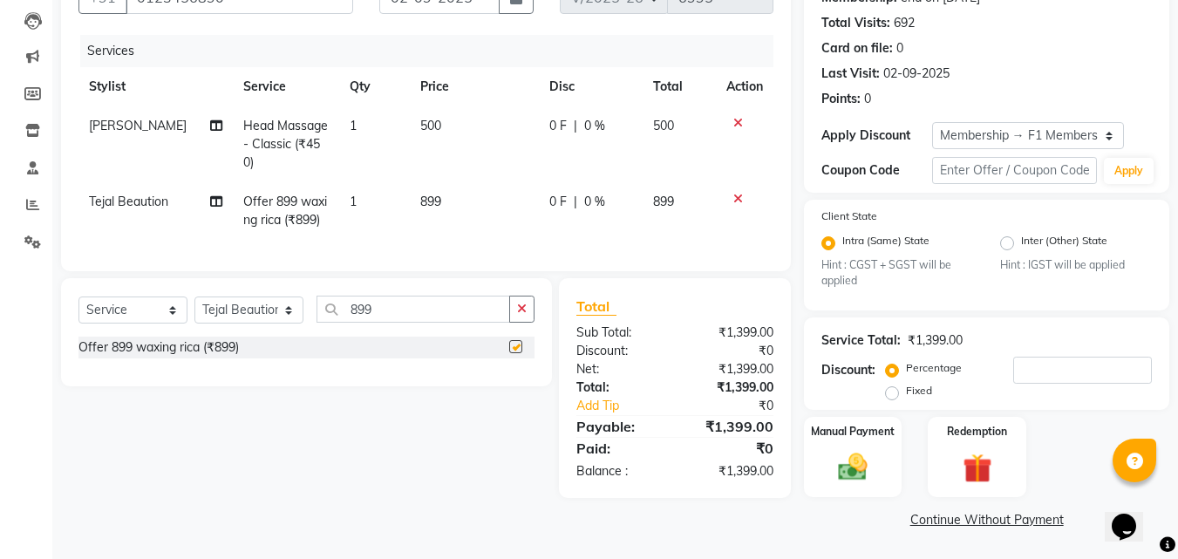
checkbox input "false"
click at [468, 207] on td "899" at bounding box center [474, 211] width 129 height 58
select select "30598"
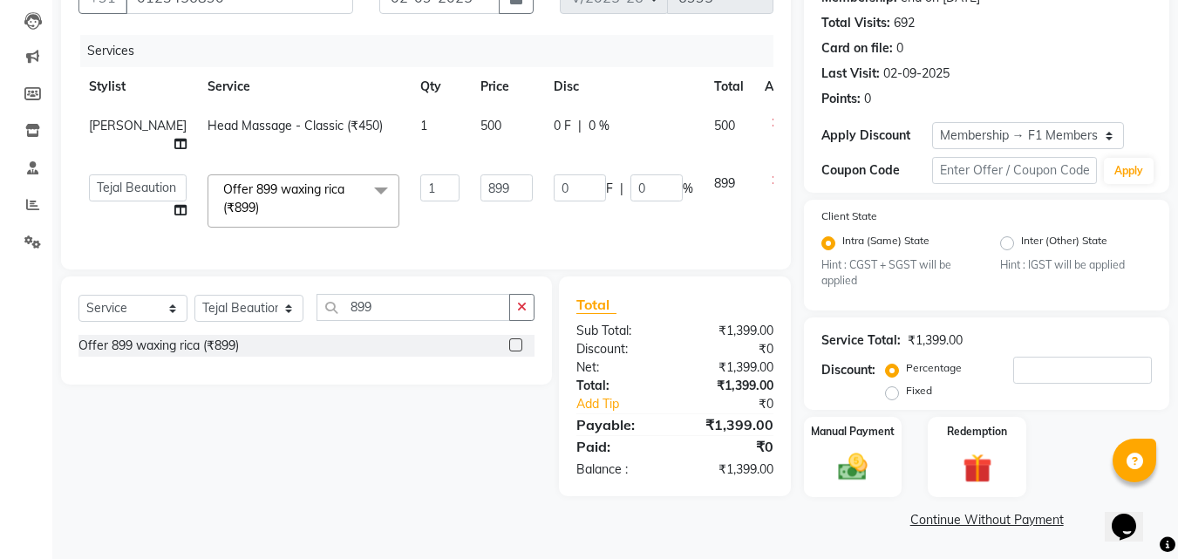
click at [470, 207] on td "899" at bounding box center [506, 201] width 73 height 74
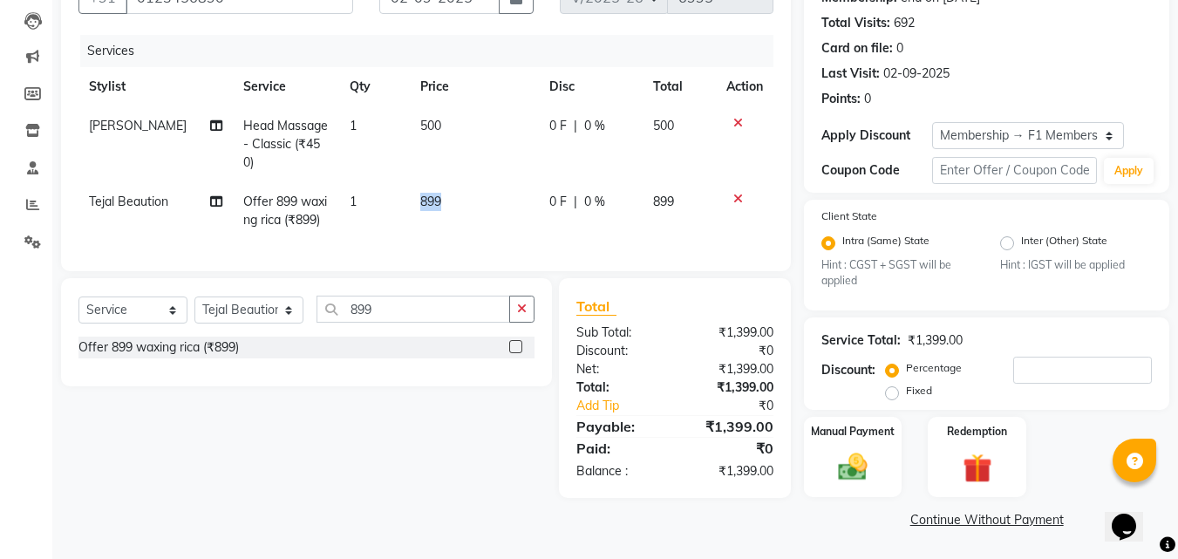
click at [468, 207] on td "899" at bounding box center [474, 211] width 129 height 58
select select "30598"
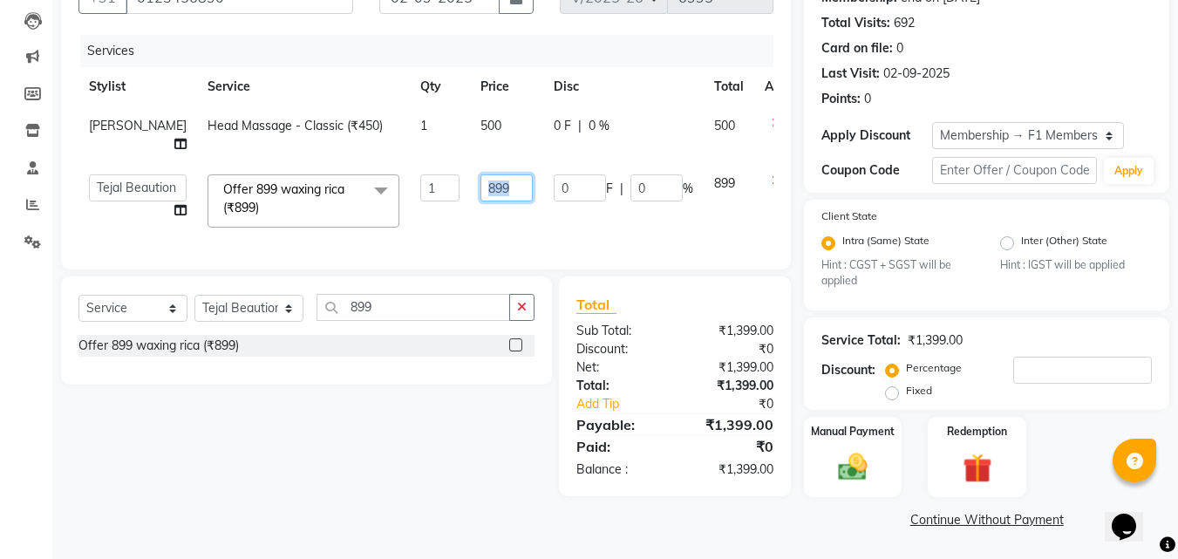
click at [480, 189] on input "899" at bounding box center [506, 187] width 52 height 27
type input "8"
type input "1"
type input "900"
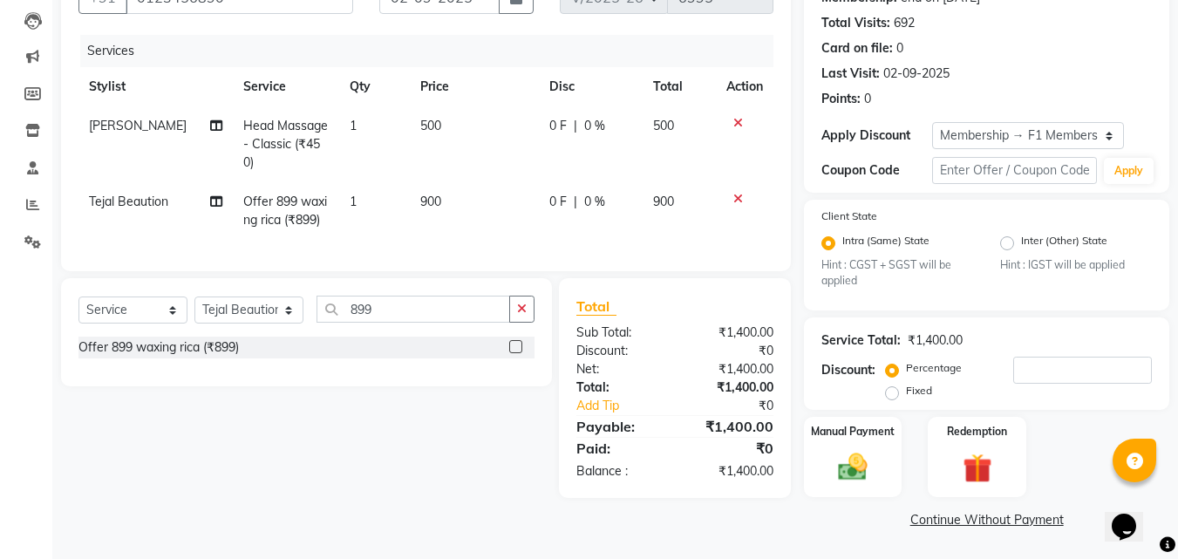
click at [961, 354] on div "Service Total: ₹1,400.00 Discount: Percentage Fixed" at bounding box center [986, 363] width 330 height 79
click at [855, 467] on img at bounding box center [852, 467] width 49 height 35
drag, startPoint x: 988, startPoint y: 514, endPoint x: 1190, endPoint y: 513, distance: 201.3
click at [1177, 377] on html "08047224946 Select Location × Fascino Hair And Skin Lounge, Wakad WhatsApp Stat…" at bounding box center [589, 98] width 1178 height 559
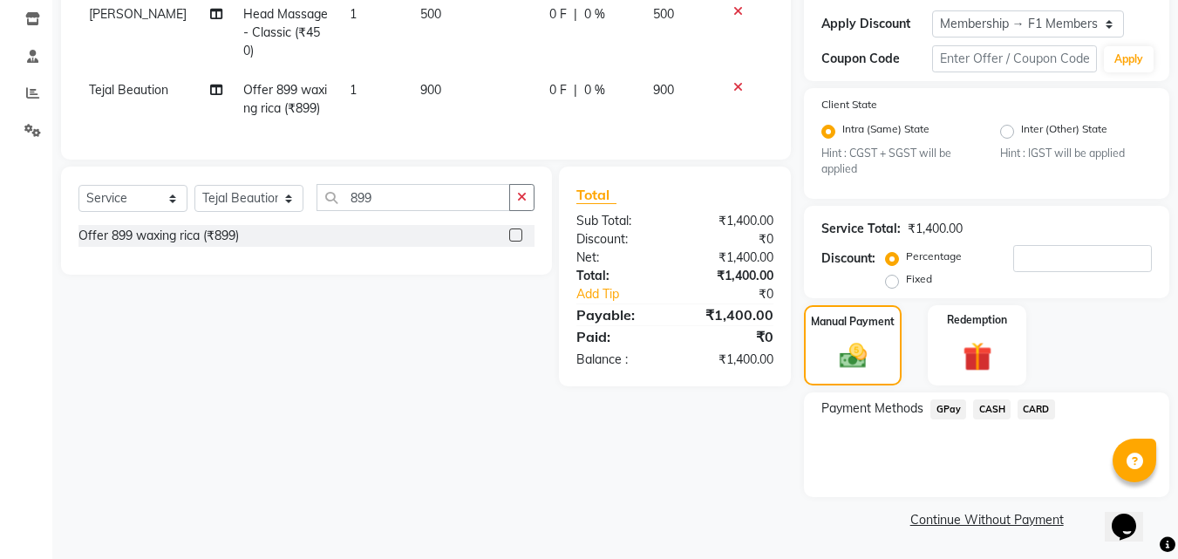
click at [987, 409] on span "CASH" at bounding box center [991, 409] width 37 height 20
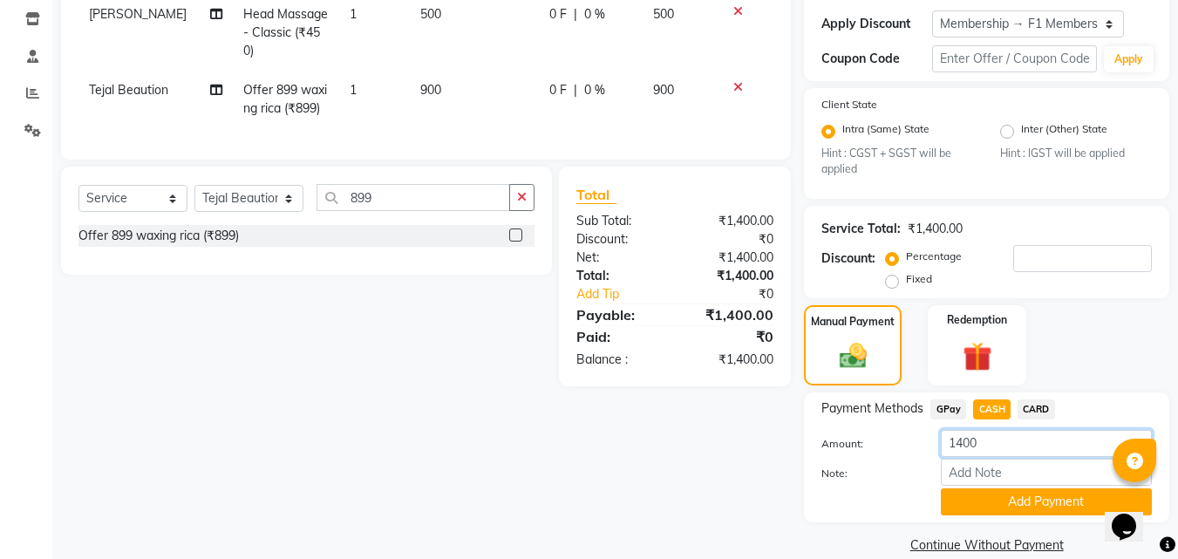
click at [986, 438] on input "1400" at bounding box center [1045, 443] width 211 height 27
type input "1000"
click at [974, 503] on button "Add Payment" at bounding box center [1045, 501] width 211 height 27
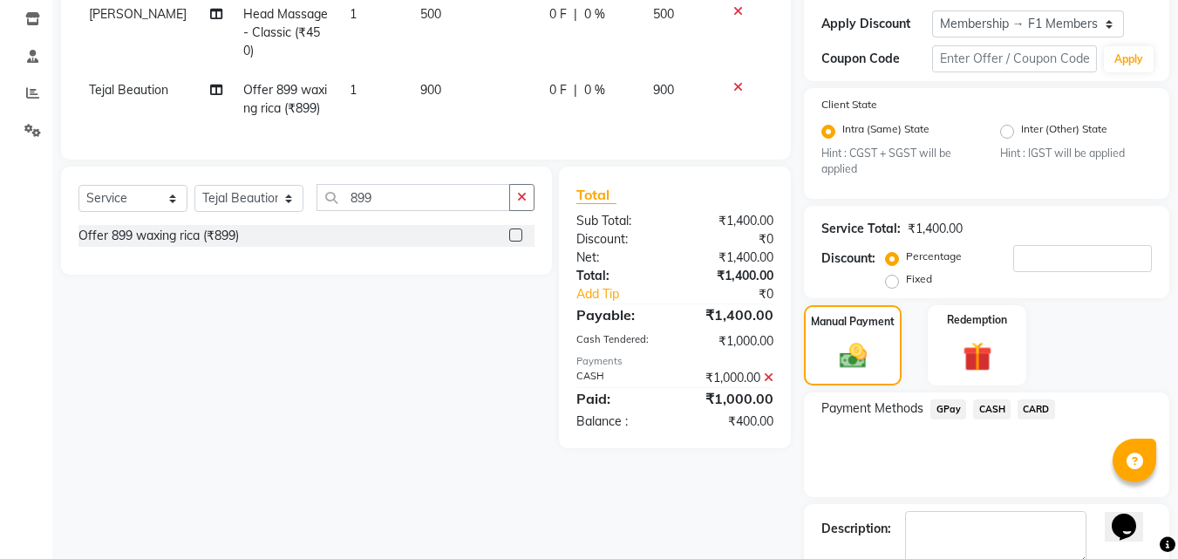
click at [950, 406] on span "GPay" at bounding box center [948, 409] width 36 height 20
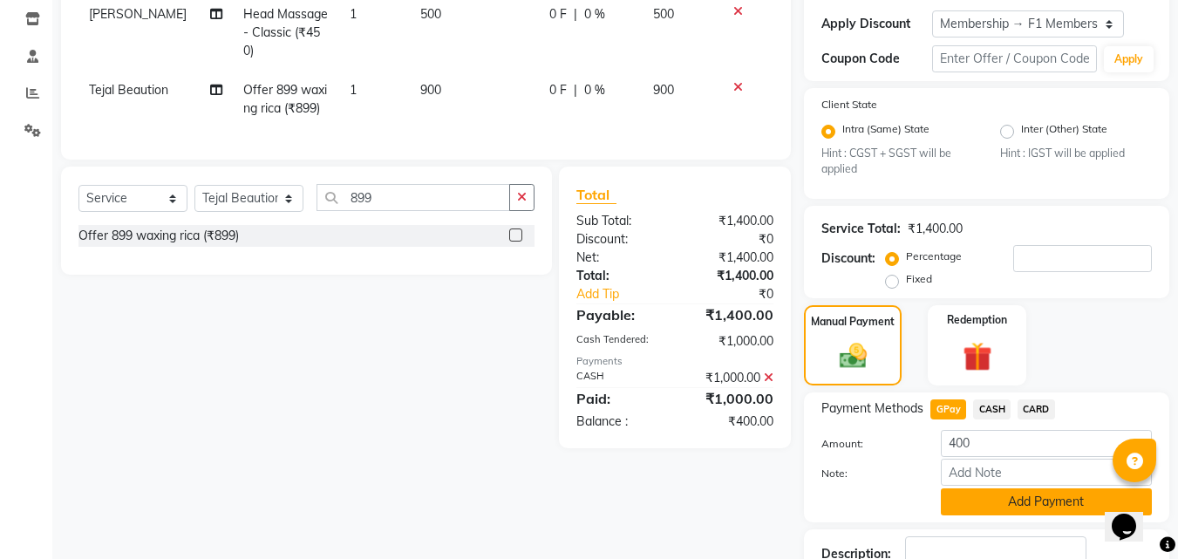
click at [968, 499] on button "Add Payment" at bounding box center [1045, 501] width 211 height 27
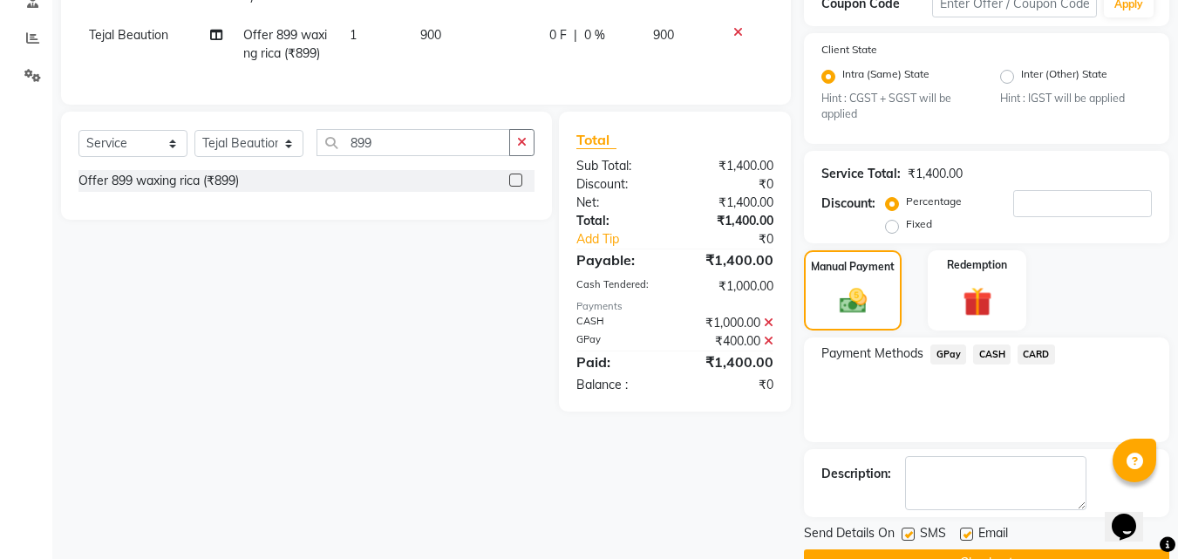
scroll to position [391, 0]
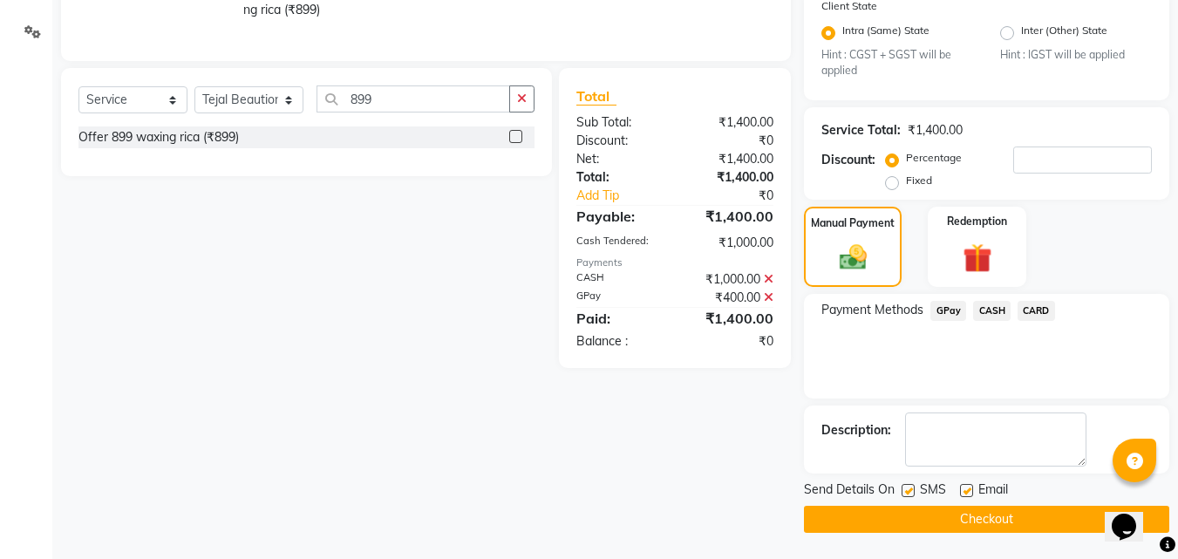
click at [913, 492] on label at bounding box center [907, 490] width 13 height 13
click at [913, 492] on input "checkbox" at bounding box center [906, 490] width 11 height 11
checkbox input "false"
click at [890, 513] on button "Checkout" at bounding box center [986, 519] width 365 height 27
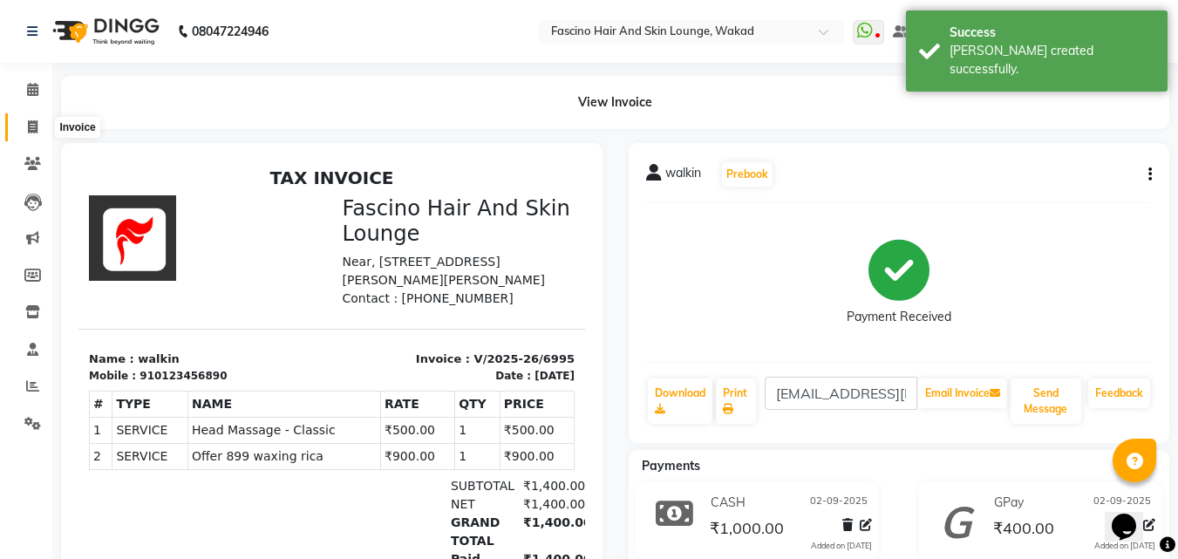
click at [29, 130] on icon at bounding box center [33, 126] width 10 height 13
select select "service"
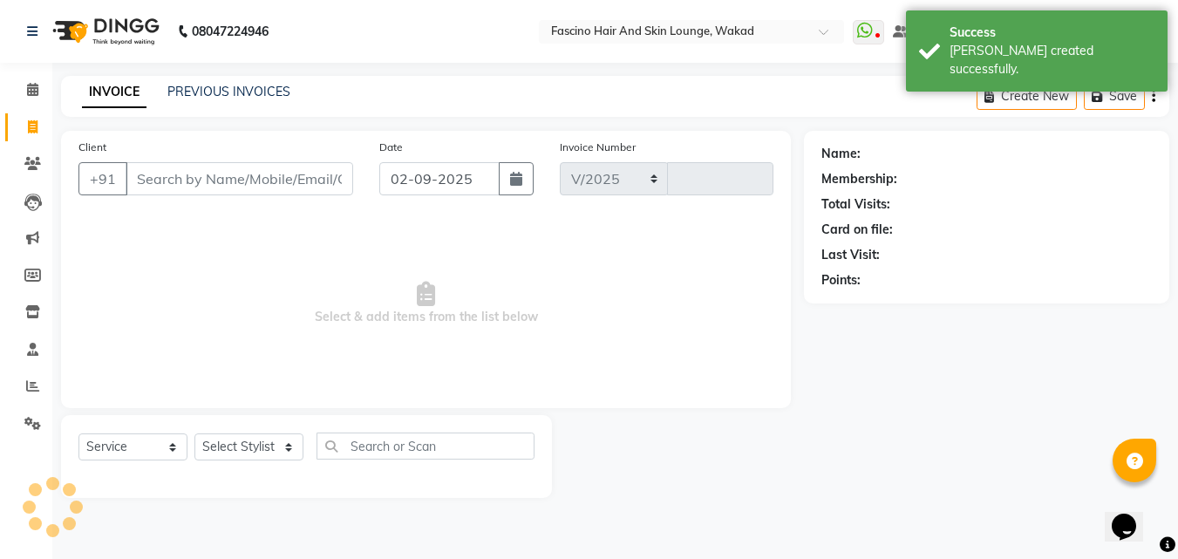
select select "126"
type input "6996"
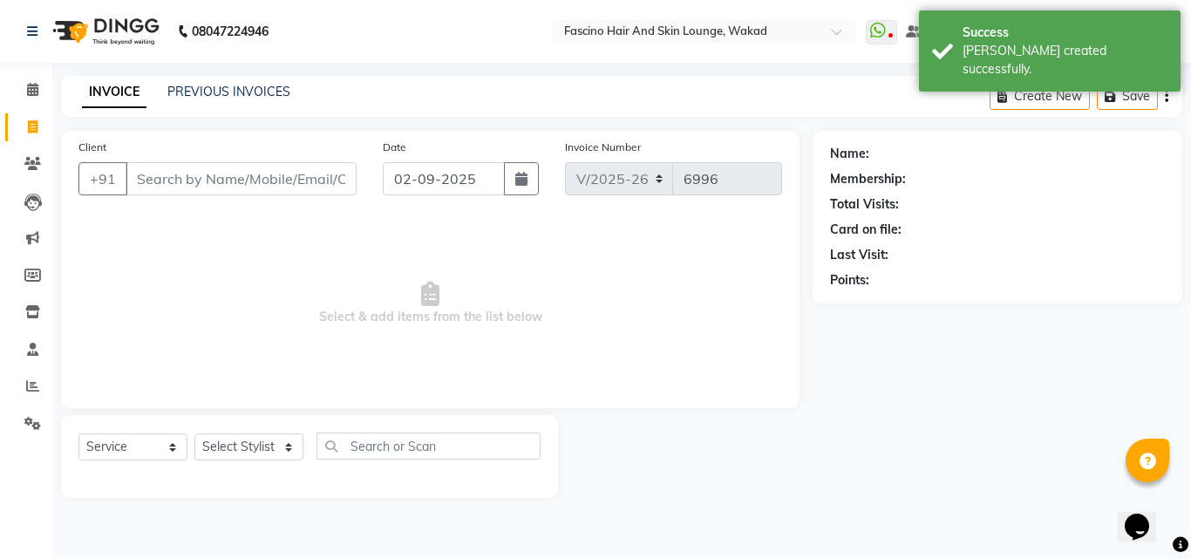
click at [197, 162] on input "Client" at bounding box center [241, 178] width 231 height 33
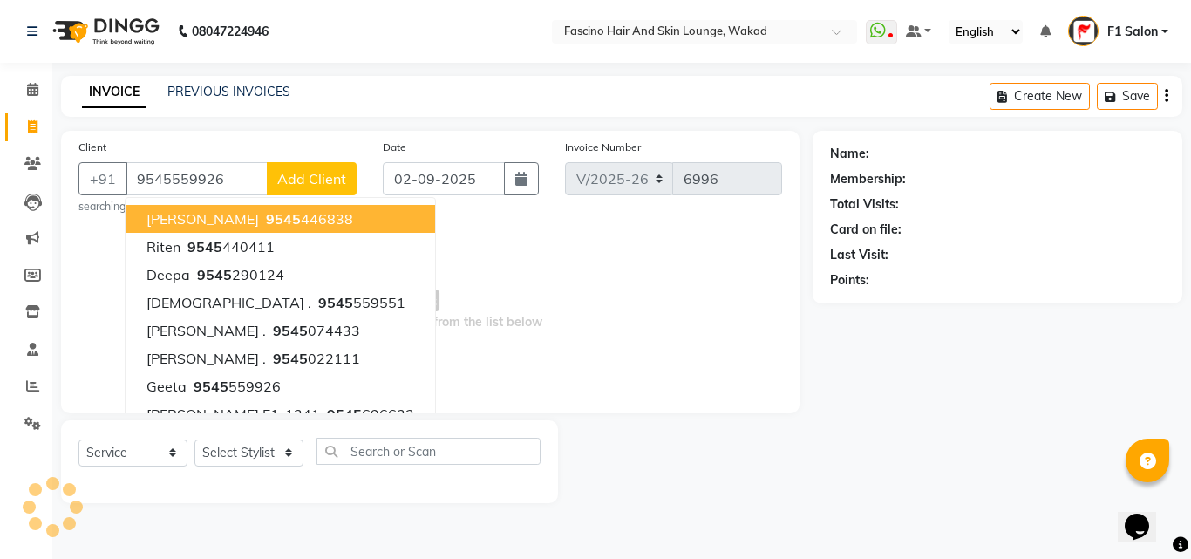
type input "9545559926"
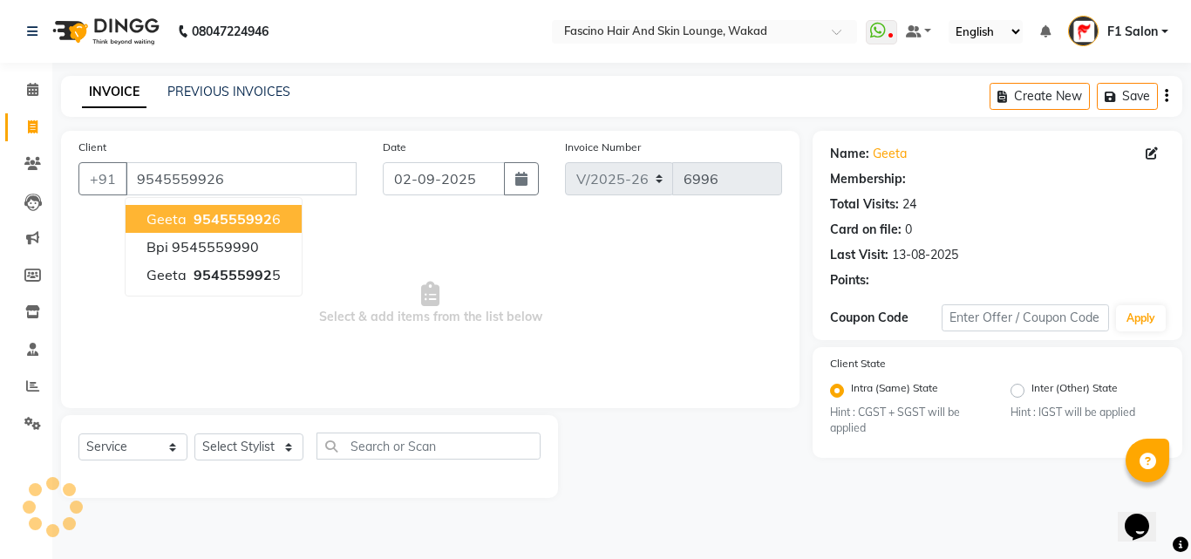
select select "1: Object"
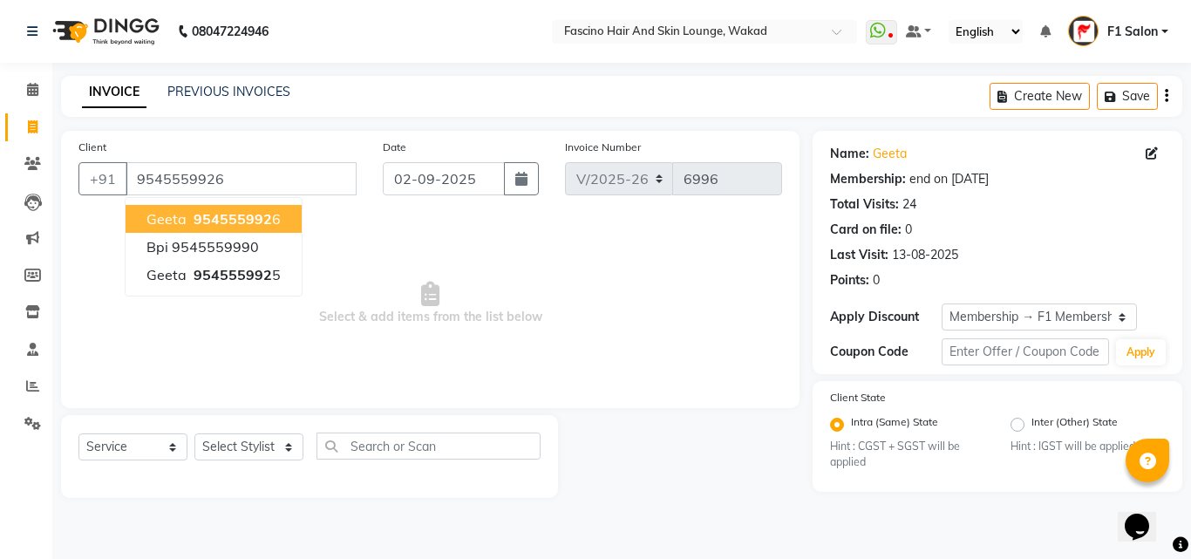
click at [208, 219] on span "954555992" at bounding box center [232, 218] width 78 height 17
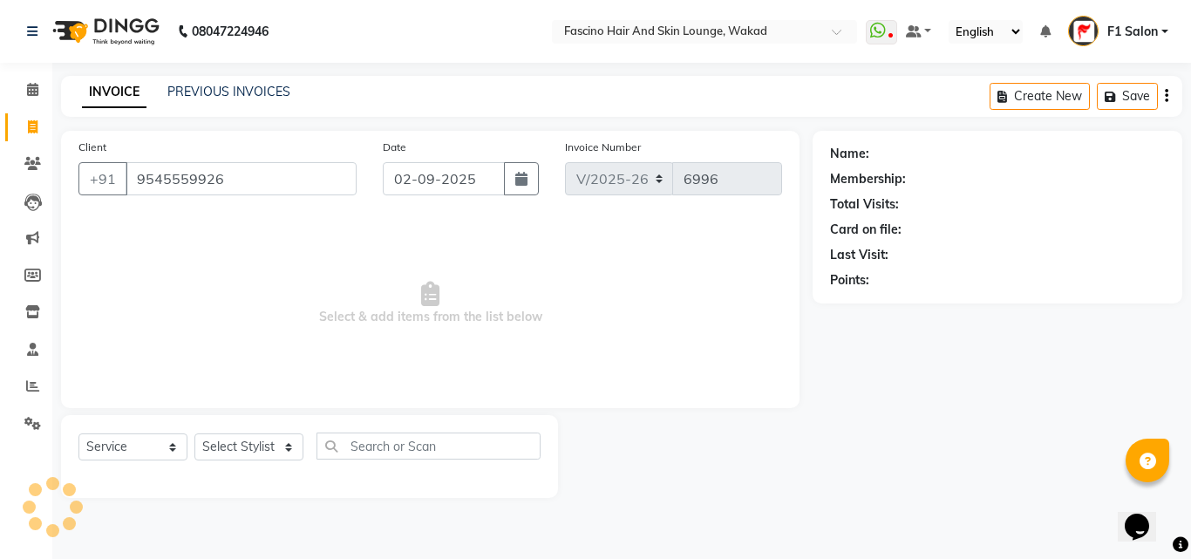
select select "1: Object"
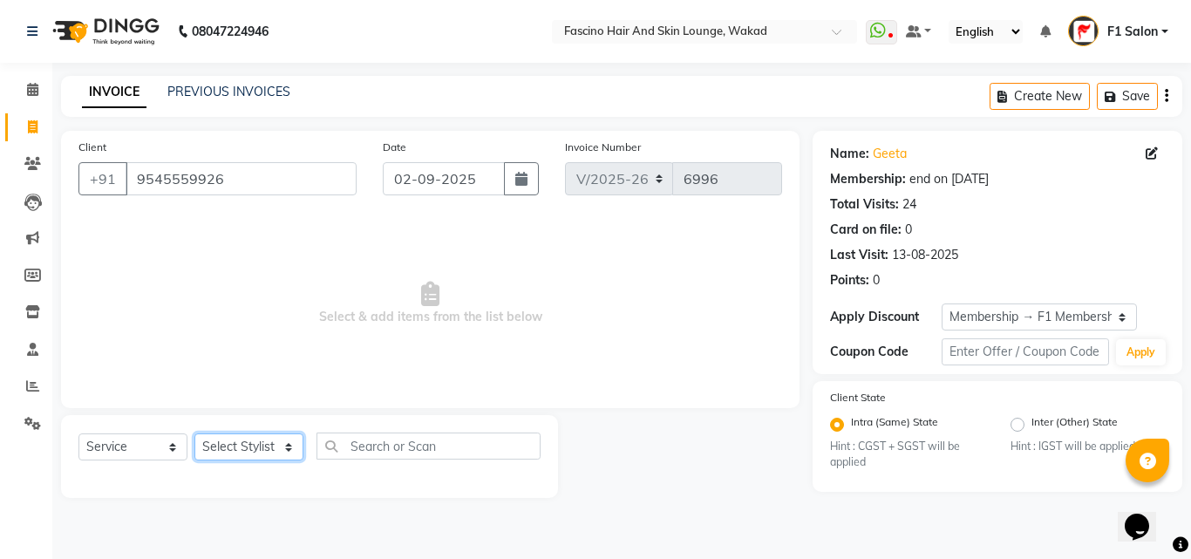
click at [226, 444] on select "Select Stylist 8805000650 Aarohi Chimu [PERSON_NAME] jh F1 Salon Ganesh F1 Gopa…" at bounding box center [248, 446] width 109 height 27
select select "15980"
click at [194, 433] on select "Select Stylist 8805000650 Aarohi Chimu [PERSON_NAME] jh F1 Salon Ganesh F1 Gopa…" at bounding box center [248, 446] width 109 height 27
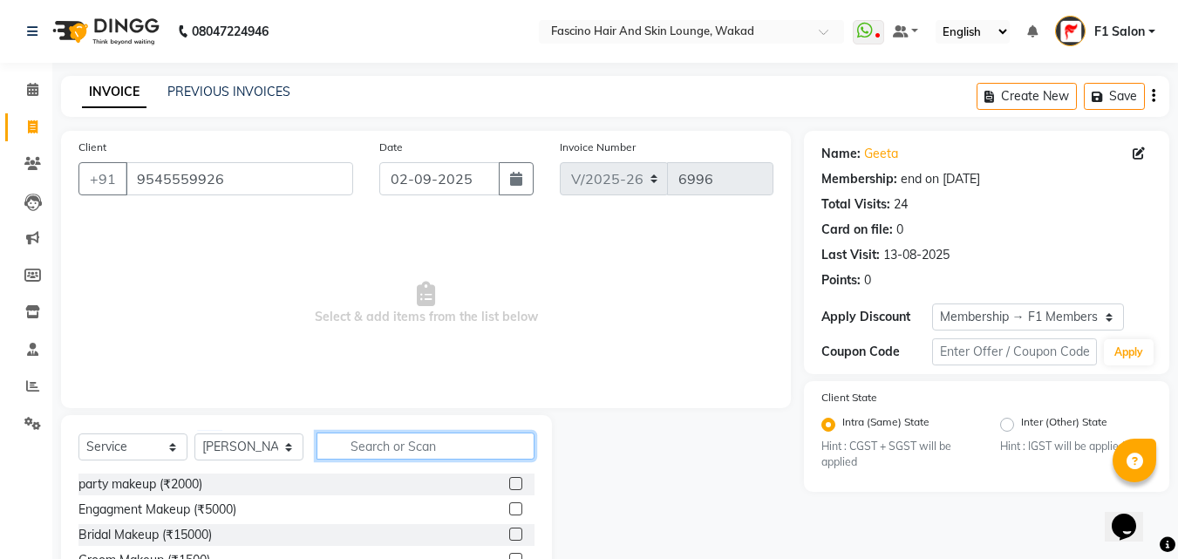
click at [386, 445] on input "text" at bounding box center [425, 445] width 218 height 27
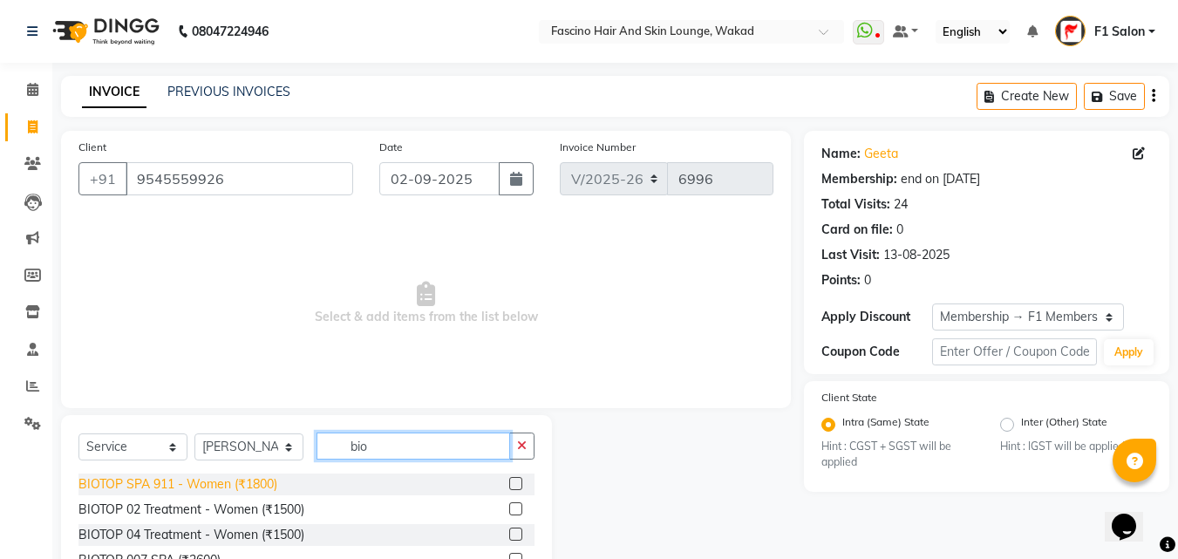
type input "bio"
click at [240, 485] on div "BIOTOP SPA 911 - Women (₹1800)" at bounding box center [177, 484] width 199 height 18
checkbox input "false"
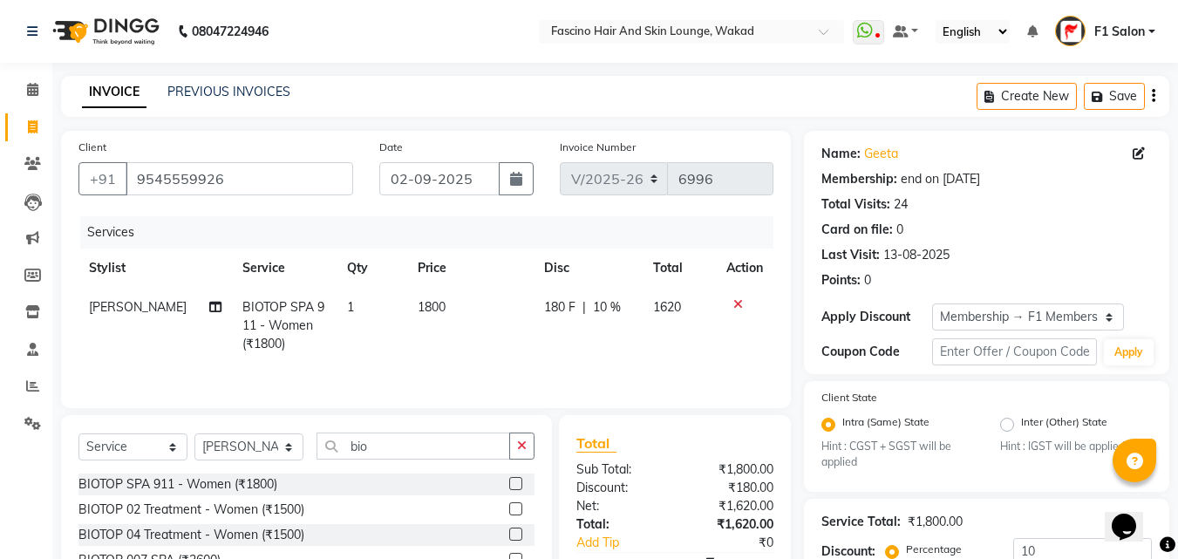
click at [455, 309] on td "1800" at bounding box center [470, 326] width 127 height 76
select select "15980"
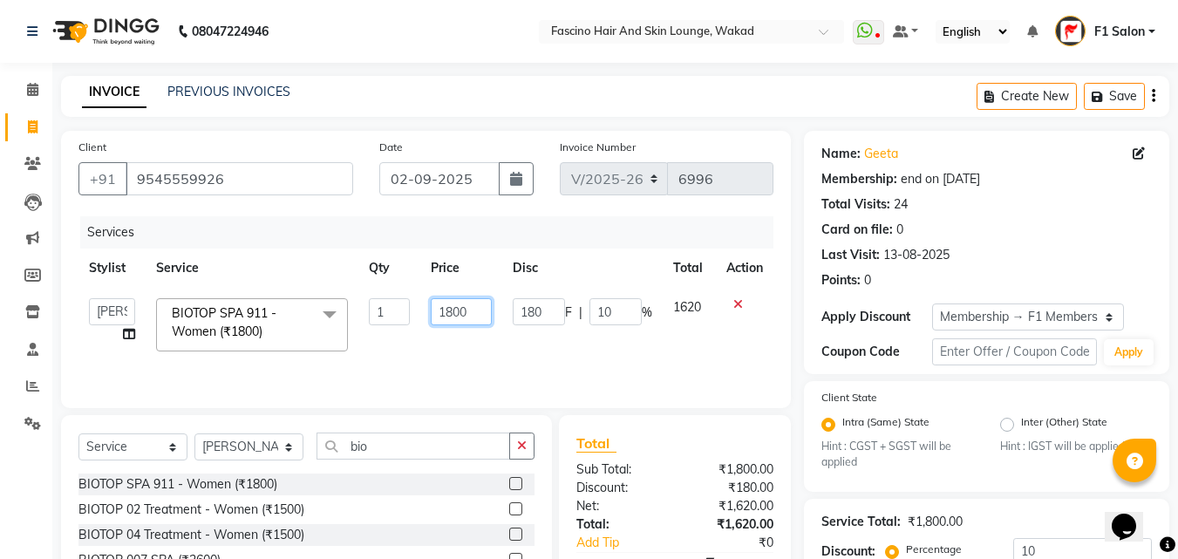
click at [455, 309] on input "1800" at bounding box center [461, 311] width 60 height 27
type input "2300"
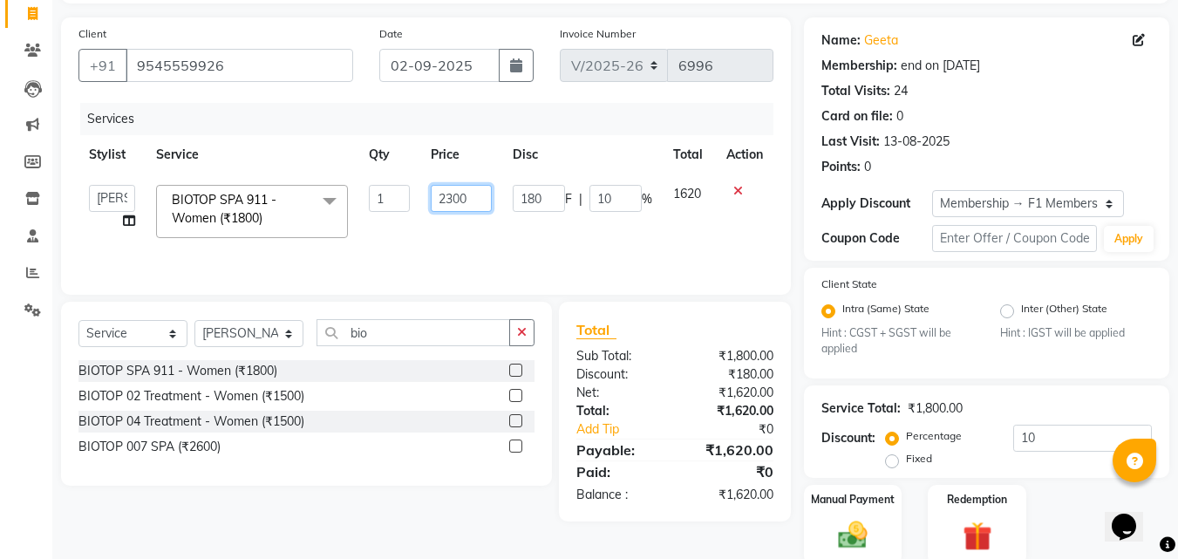
scroll to position [181, 0]
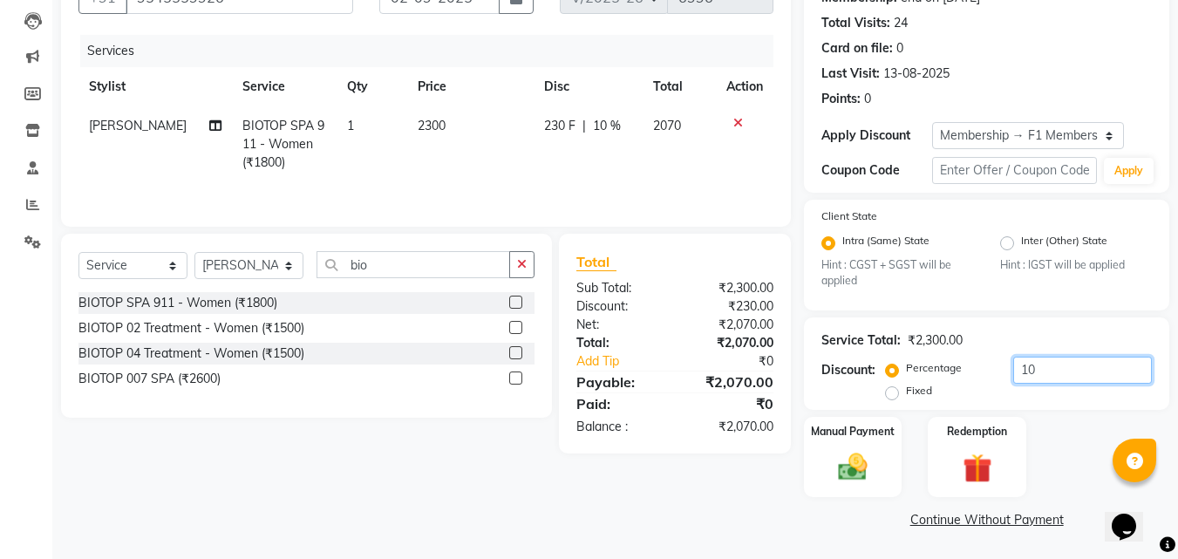
click at [1041, 376] on input "10" at bounding box center [1082, 369] width 139 height 27
type input "1"
click at [852, 465] on img at bounding box center [852, 467] width 49 height 35
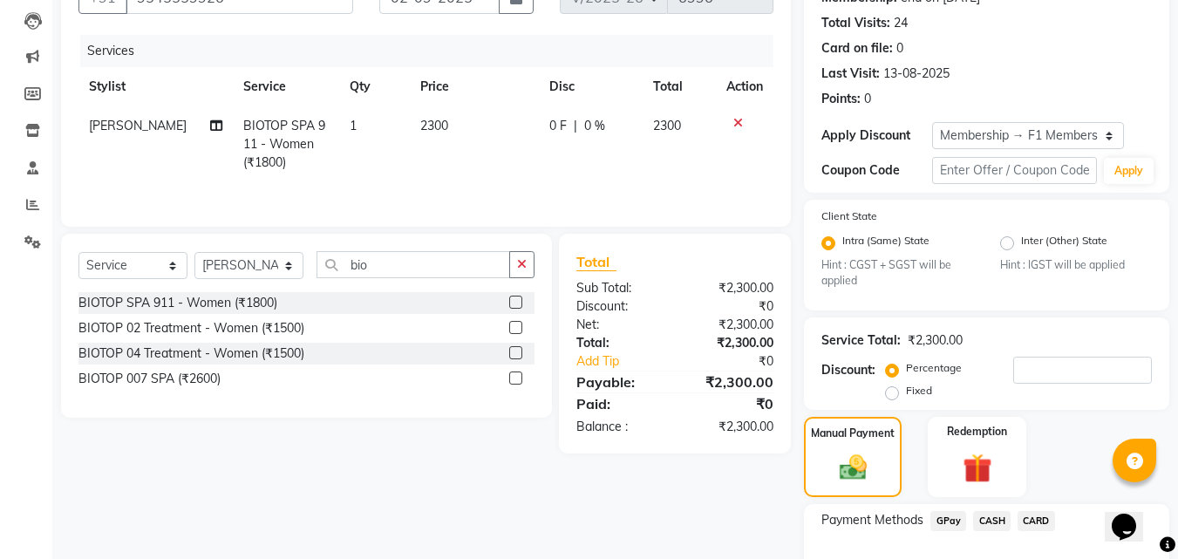
click at [1038, 522] on span "CARD" at bounding box center [1035, 521] width 37 height 20
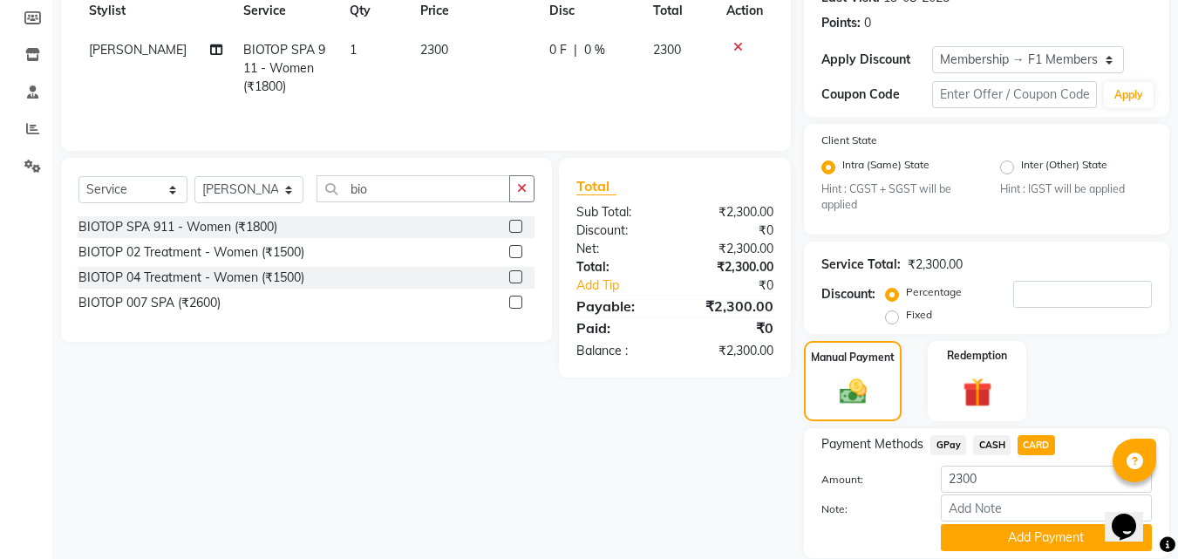
scroll to position [318, 0]
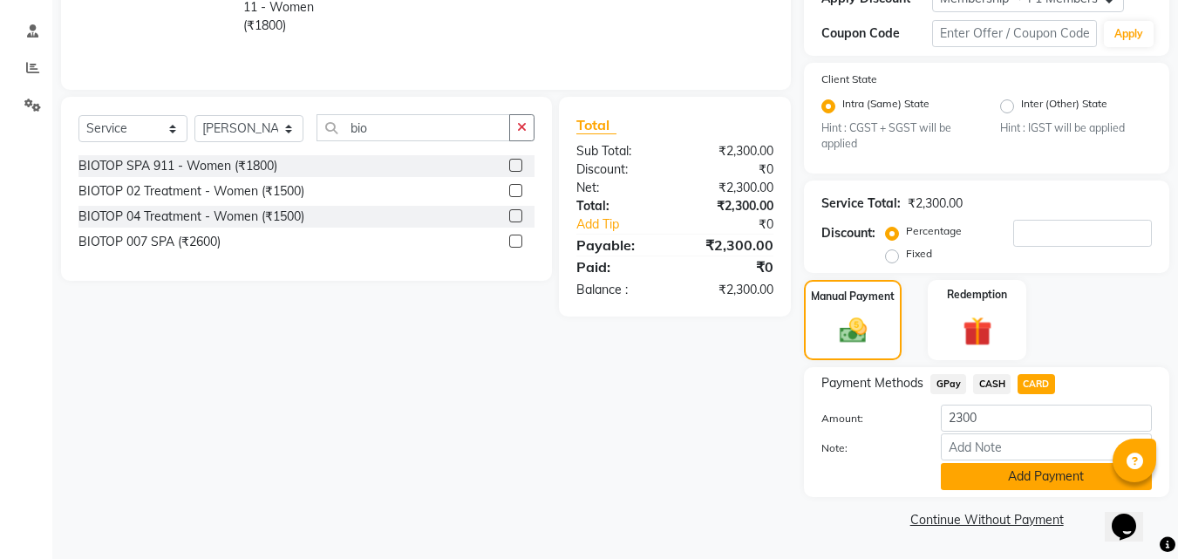
click at [967, 472] on button "Add Payment" at bounding box center [1045, 476] width 211 height 27
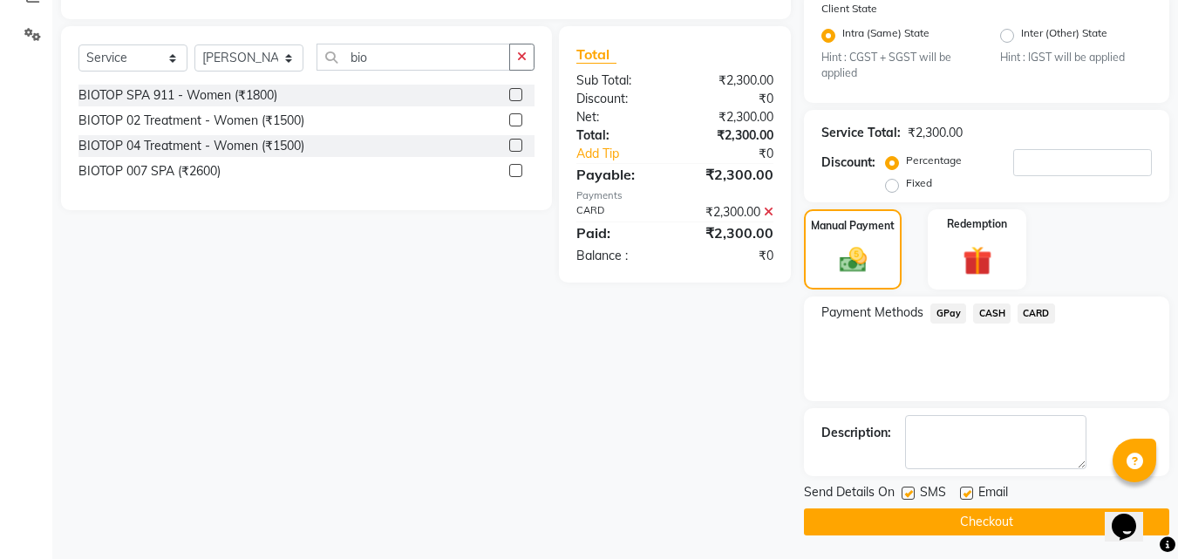
scroll to position [391, 0]
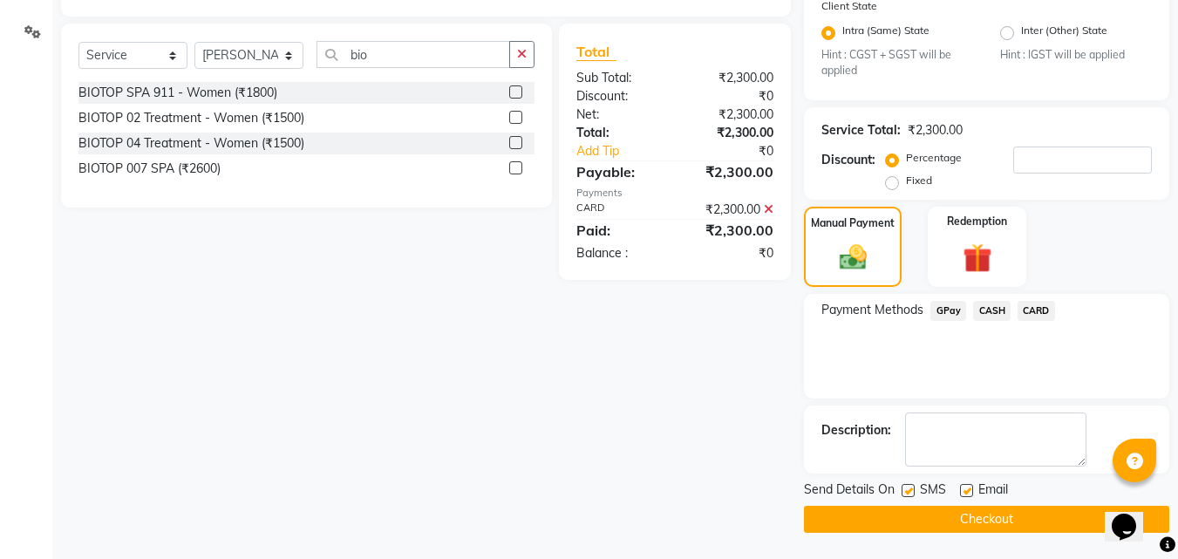
click at [909, 485] on label at bounding box center [907, 490] width 13 height 13
click at [909, 485] on input "checkbox" at bounding box center [906, 490] width 11 height 11
checkbox input "false"
click at [902, 513] on button "Checkout" at bounding box center [986, 519] width 365 height 27
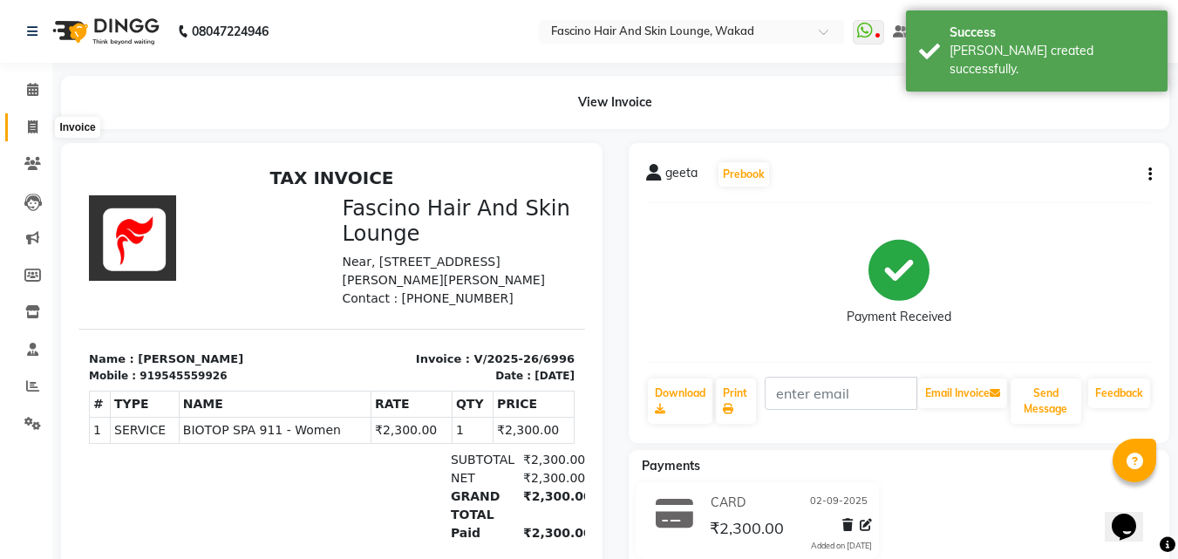
click at [31, 126] on icon at bounding box center [33, 126] width 10 height 13
select select "126"
select select "service"
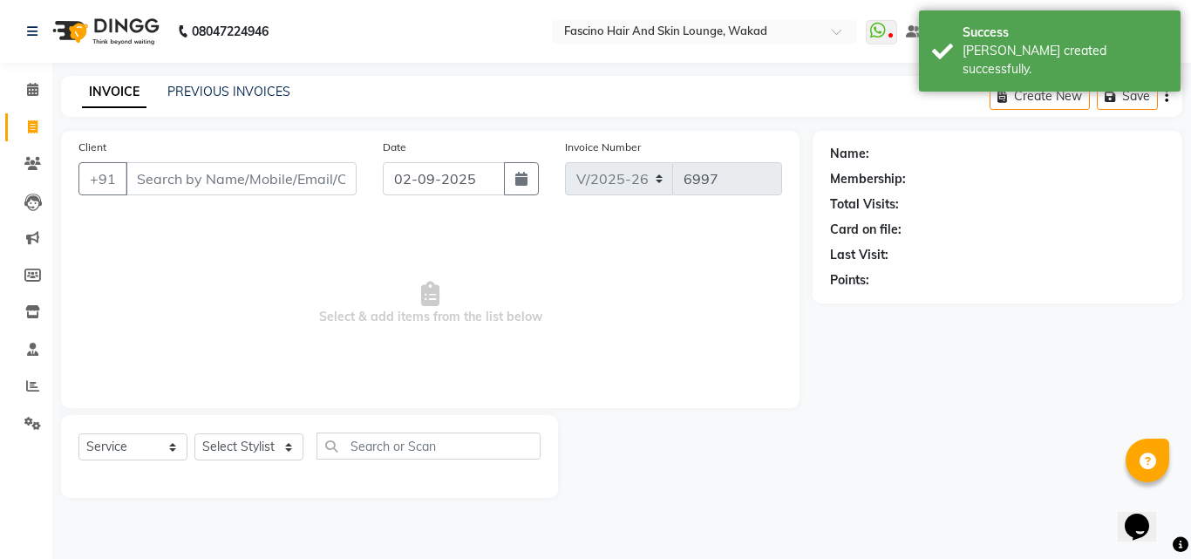
click at [169, 193] on input "Client" at bounding box center [241, 178] width 231 height 33
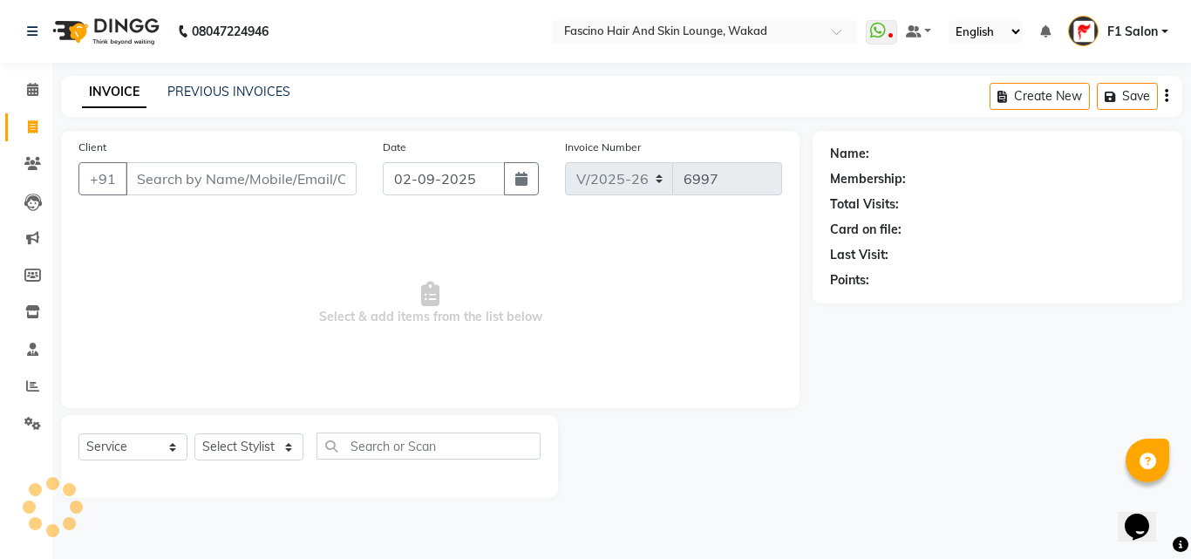
click at [169, 193] on input "Client" at bounding box center [241, 178] width 231 height 33
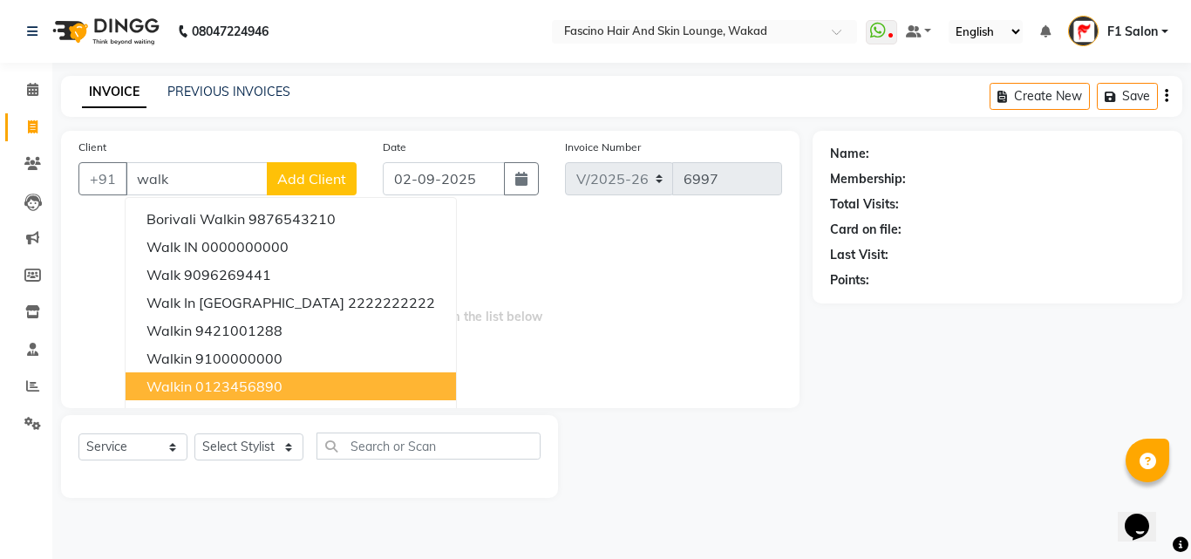
click at [180, 383] on span "walkin" at bounding box center [168, 385] width 45 height 17
type input "0123456890"
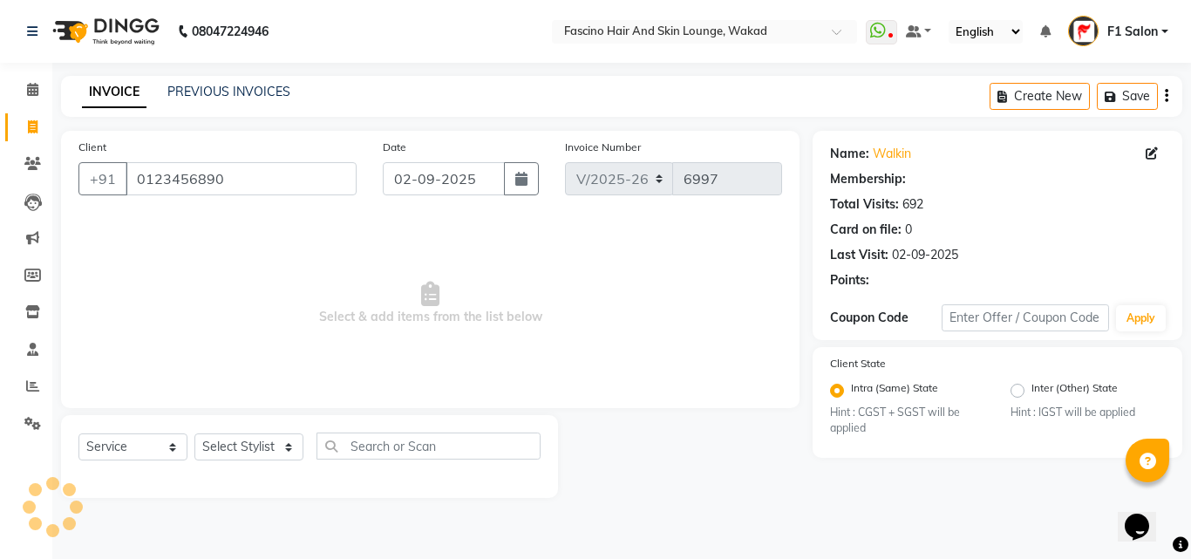
select select "1: Object"
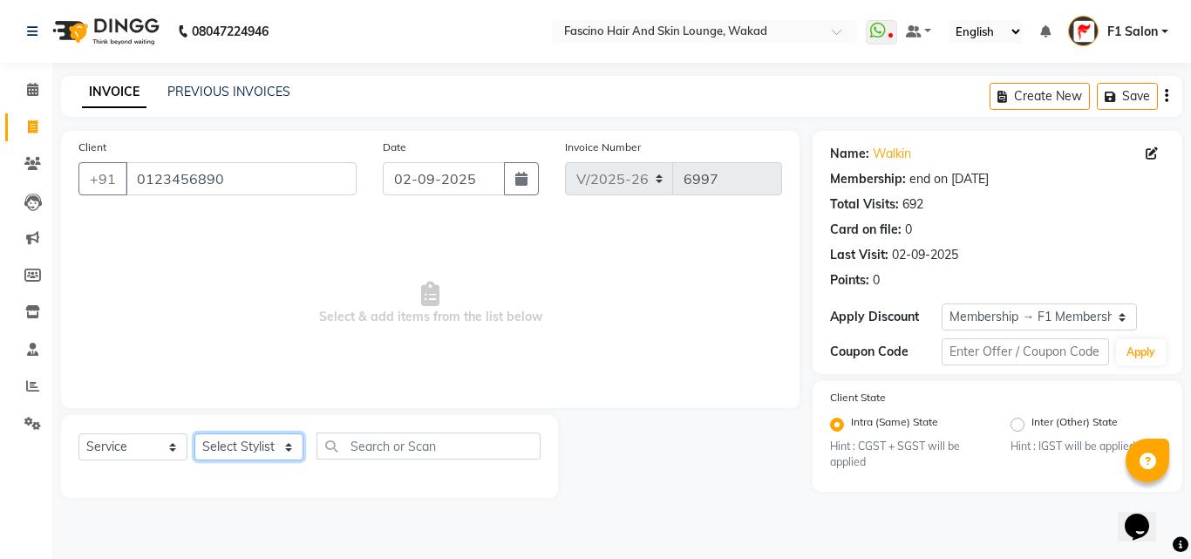
click at [226, 451] on select "Select Stylist 8805000650 Aarohi Chimu [PERSON_NAME] jh F1 Salon Ganesh F1 Gopa…" at bounding box center [248, 446] width 109 height 27
select select "23131"
click at [194, 433] on select "Select Stylist 8805000650 Aarohi Chimu [PERSON_NAME] jh F1 Salon Ganesh F1 Gopa…" at bounding box center [248, 446] width 109 height 27
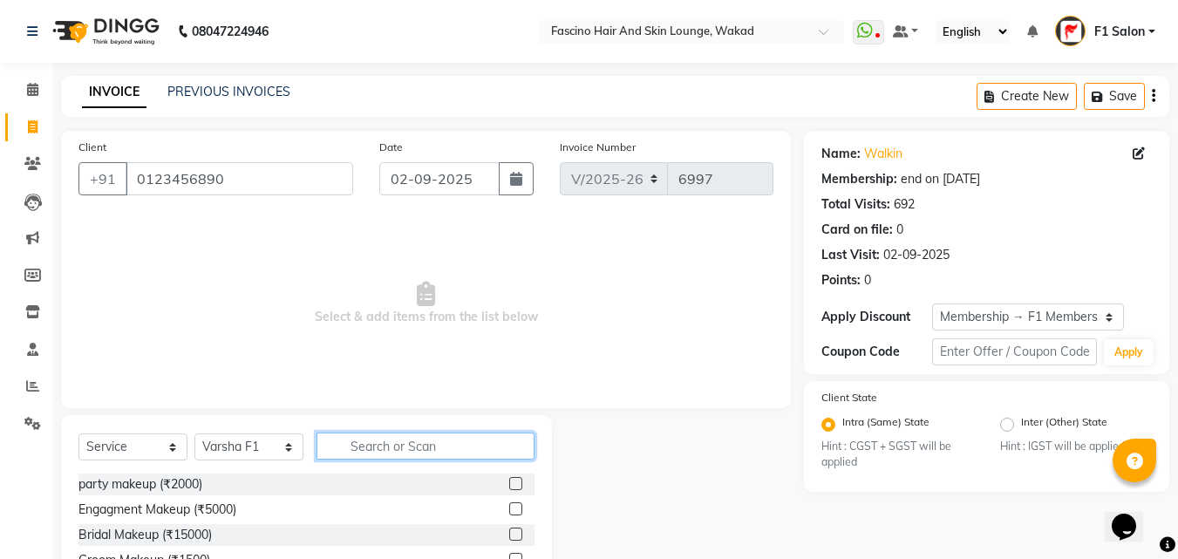
click at [389, 451] on input "text" at bounding box center [425, 445] width 218 height 27
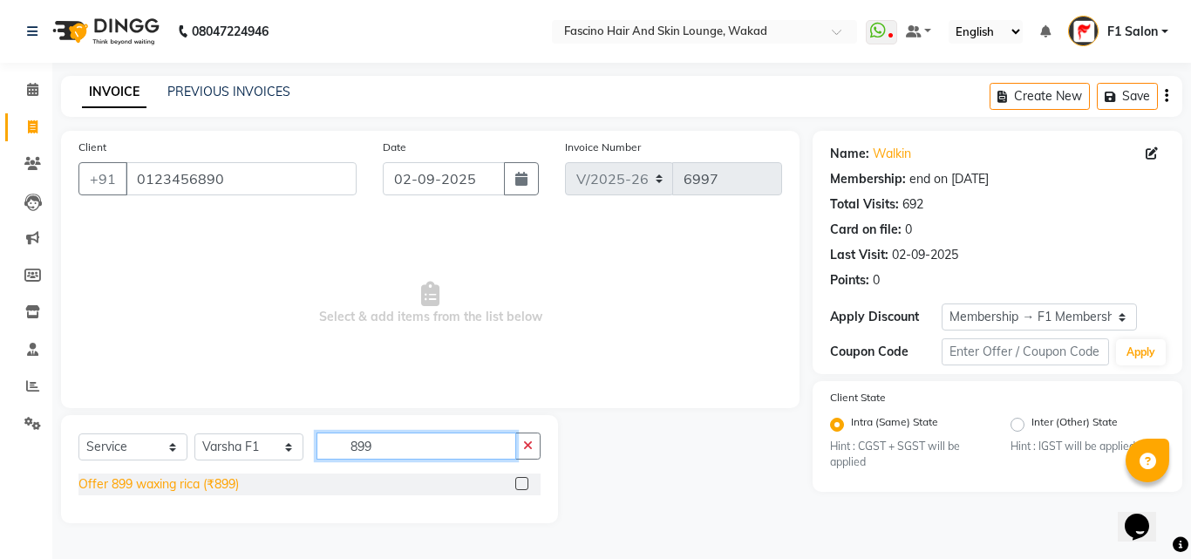
type input "899"
click at [207, 478] on div "Offer 899 waxing rica (₹899)" at bounding box center [158, 484] width 160 height 18
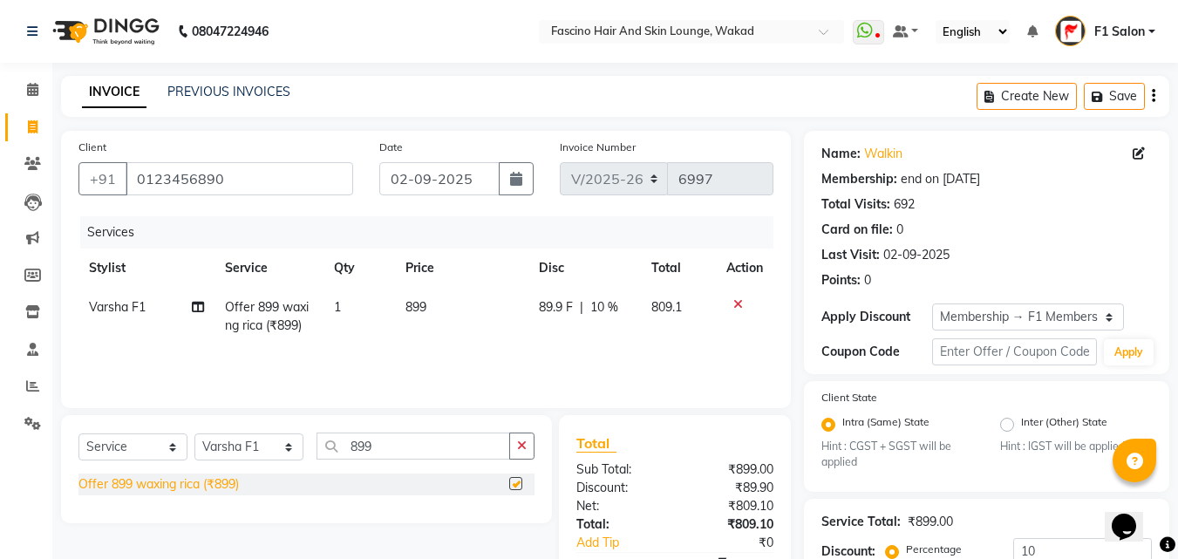
checkbox input "false"
click at [462, 315] on td "899" at bounding box center [461, 317] width 132 height 58
select select "23131"
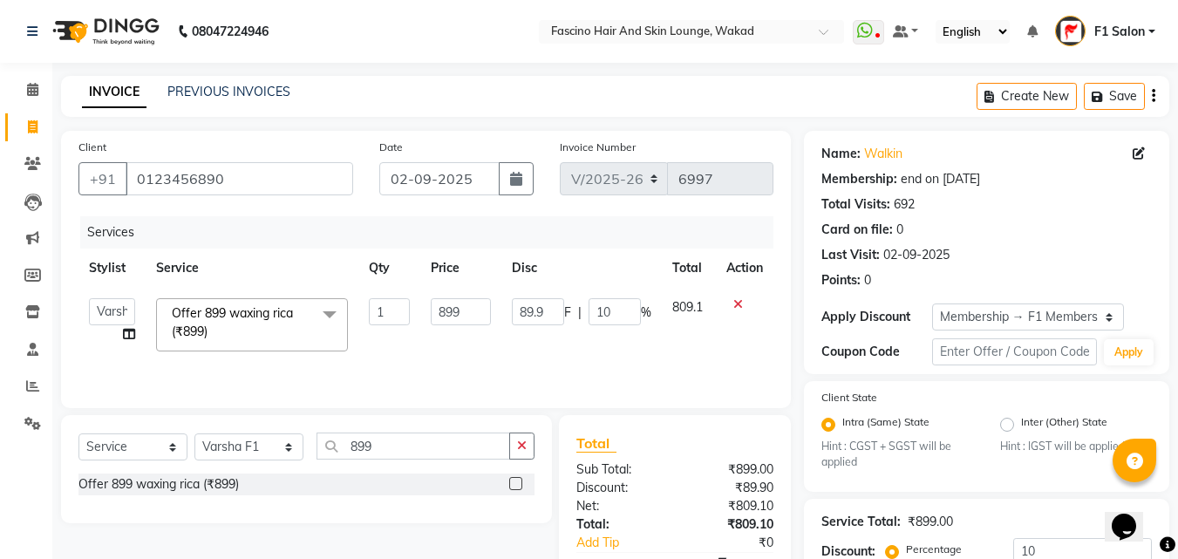
click at [462, 315] on input "899" at bounding box center [461, 311] width 60 height 27
type input "8"
type input "1390"
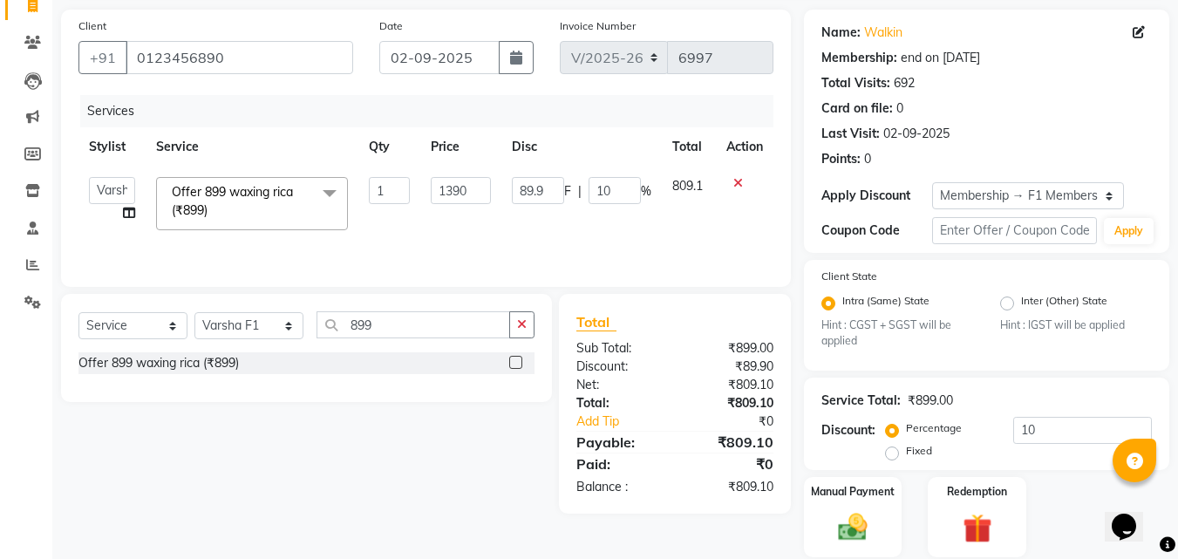
scroll to position [181, 0]
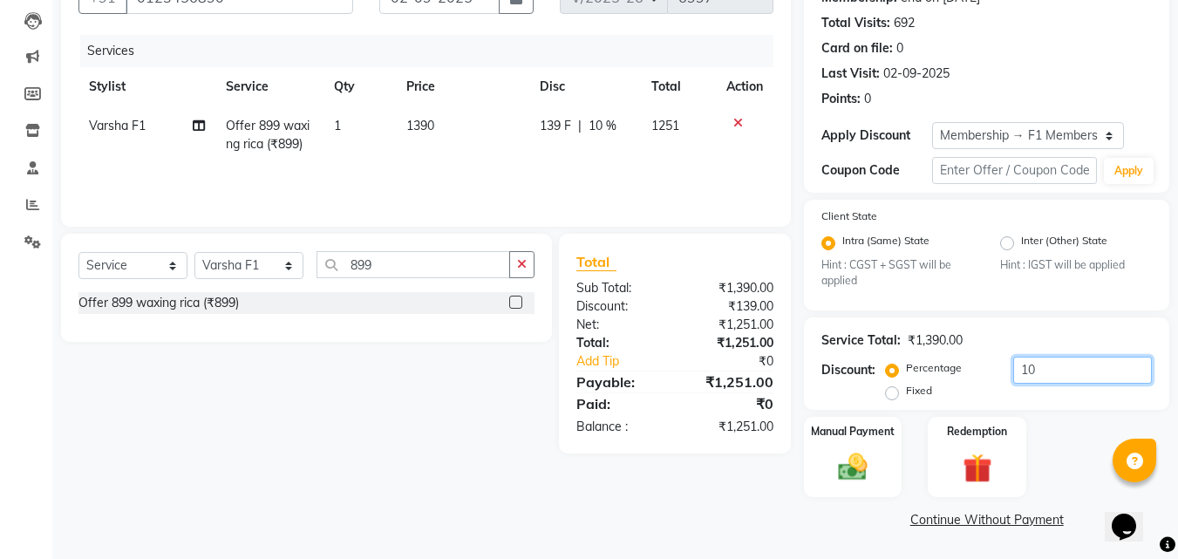
click at [1046, 358] on input "10" at bounding box center [1082, 369] width 139 height 27
type input "1"
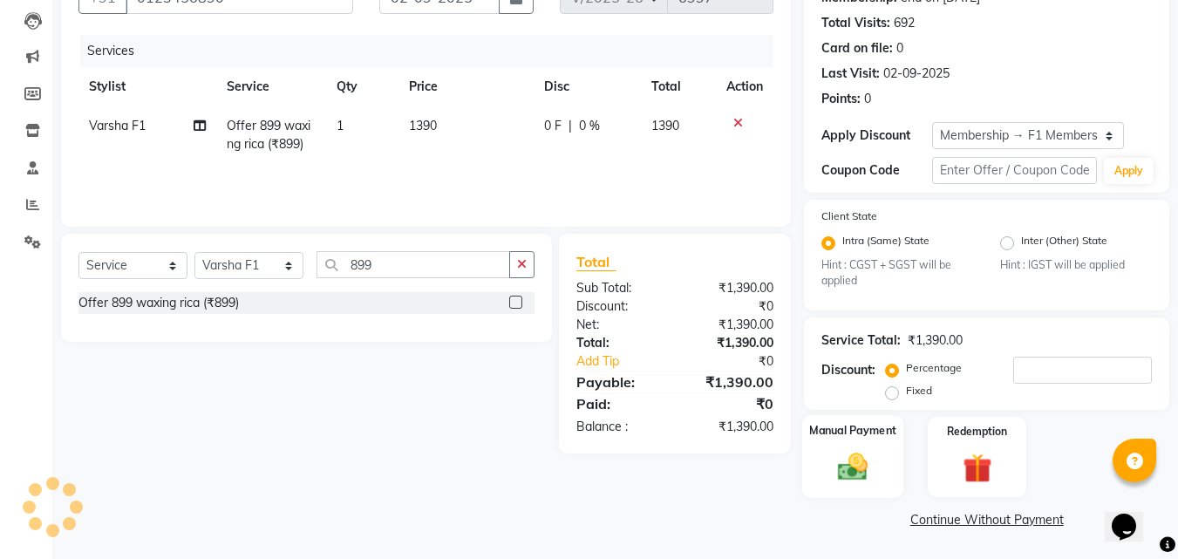
click at [844, 465] on img at bounding box center [852, 467] width 49 height 35
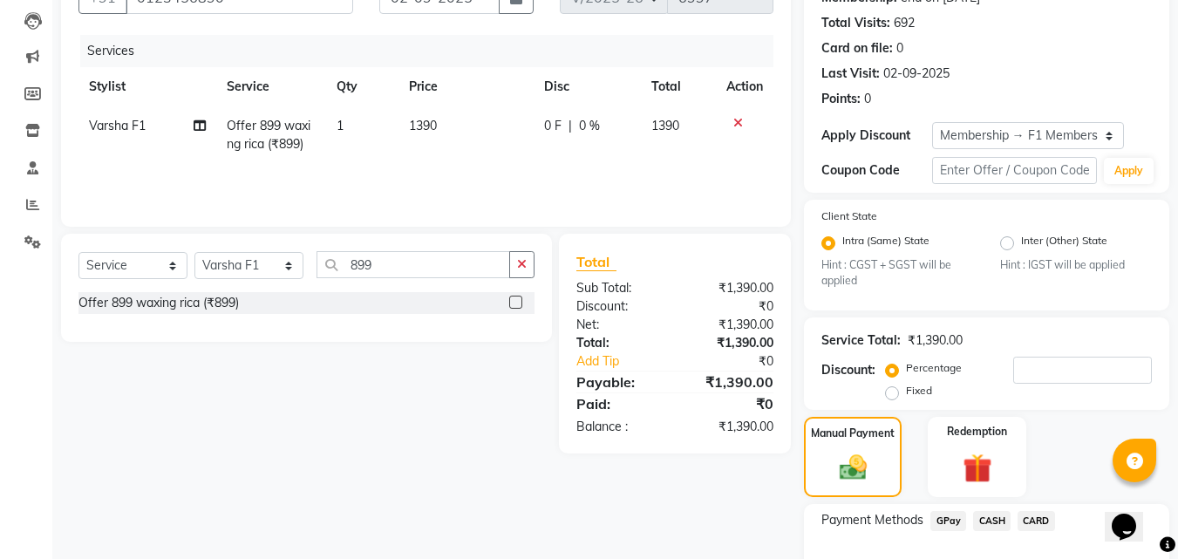
click at [940, 513] on span "GPay" at bounding box center [948, 521] width 36 height 20
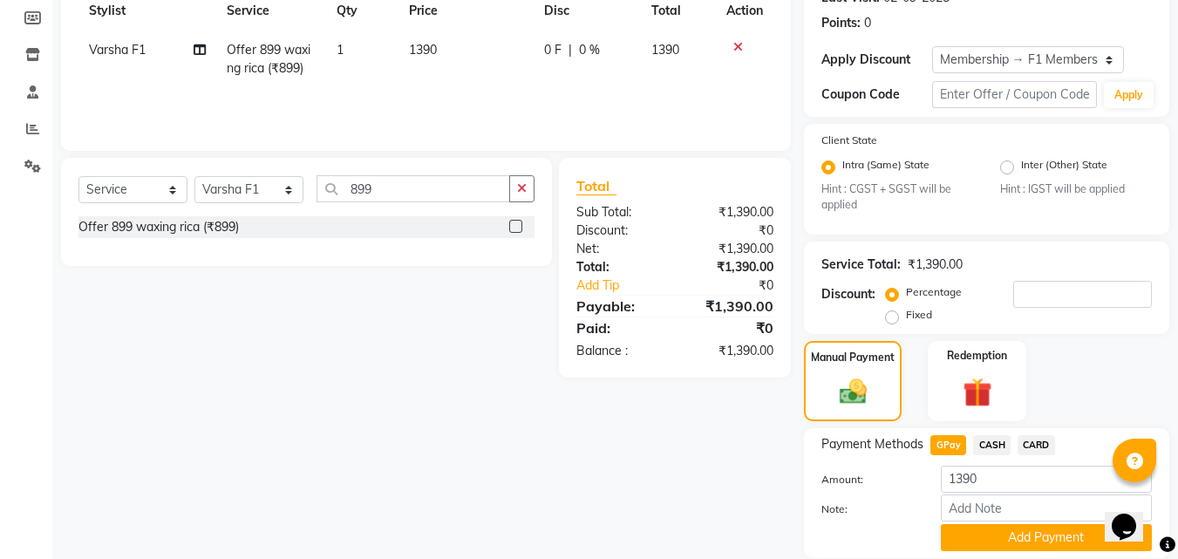
scroll to position [318, 0]
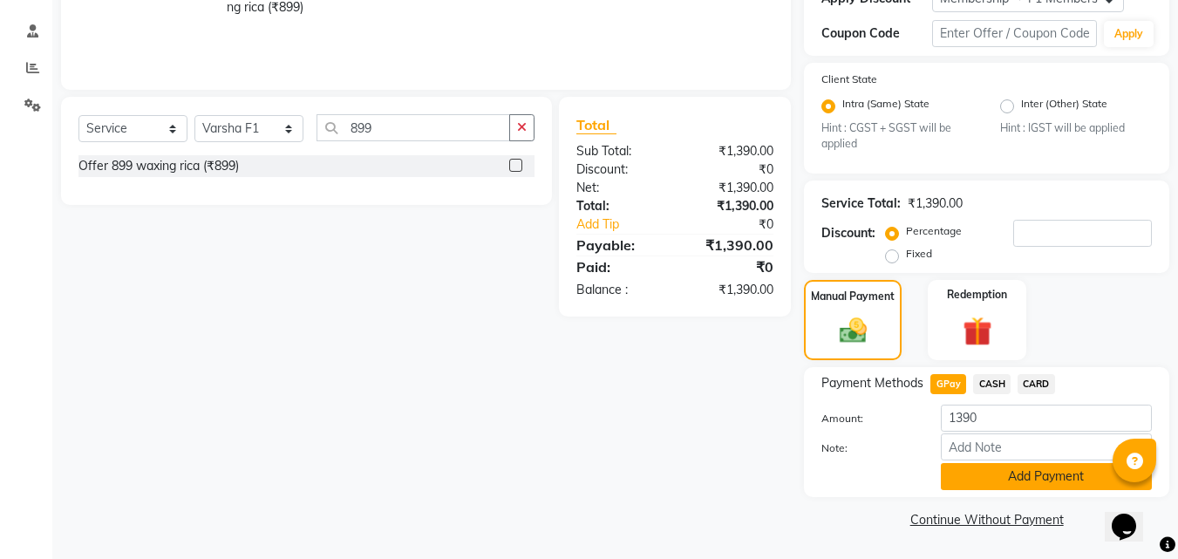
click at [1035, 481] on button "Add Payment" at bounding box center [1045, 476] width 211 height 27
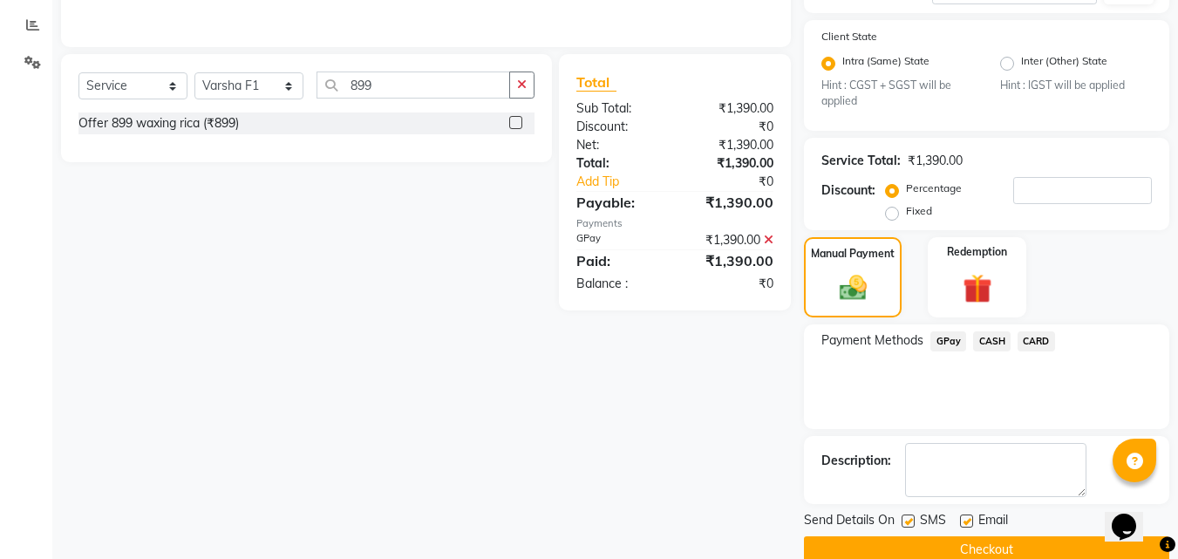
scroll to position [391, 0]
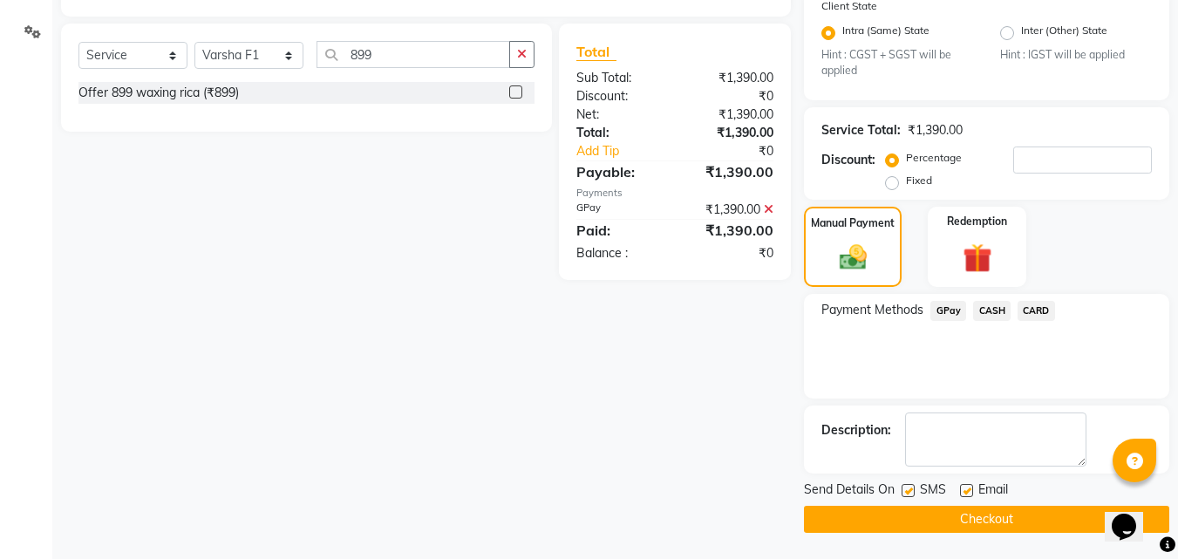
click at [906, 486] on label at bounding box center [907, 490] width 13 height 13
click at [906, 486] on input "checkbox" at bounding box center [906, 490] width 11 height 11
checkbox input "false"
click at [889, 514] on button "Checkout" at bounding box center [986, 519] width 365 height 27
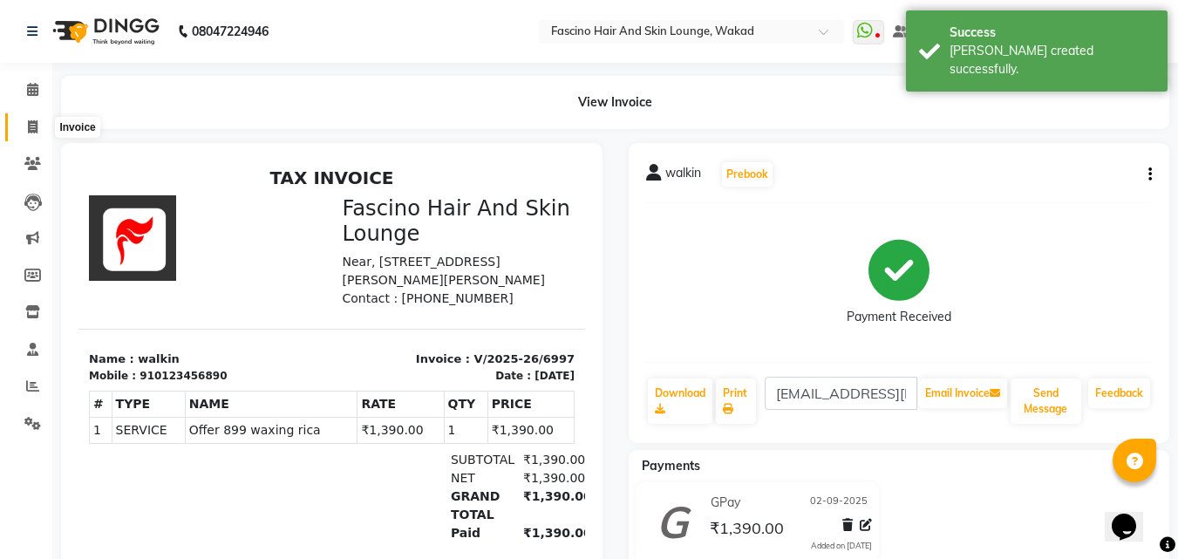
click at [21, 120] on span at bounding box center [32, 128] width 31 height 20
select select "126"
select select "service"
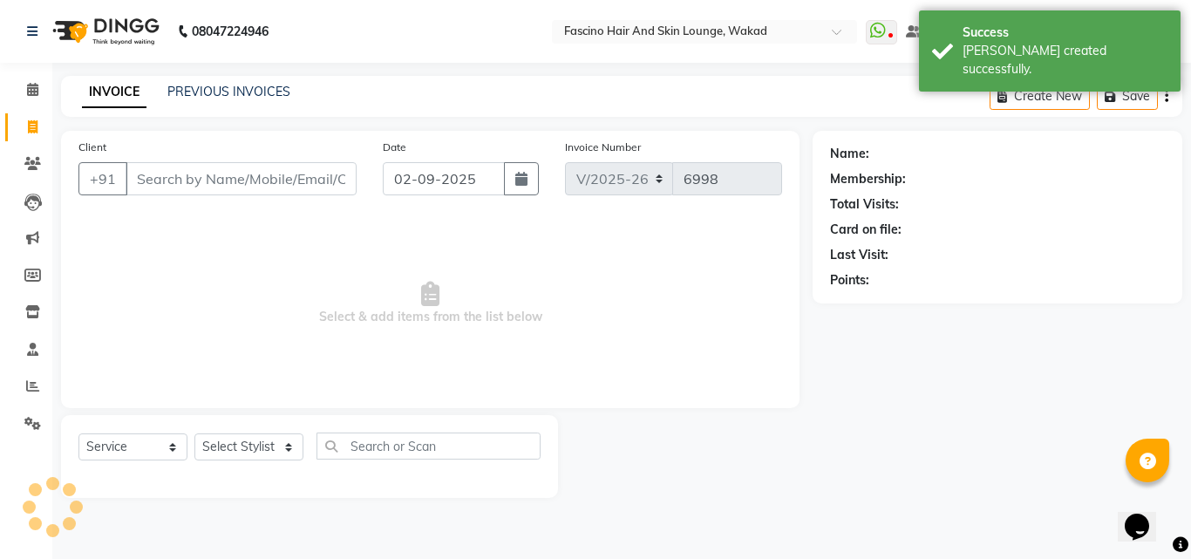
click at [161, 180] on input "Client" at bounding box center [241, 178] width 231 height 33
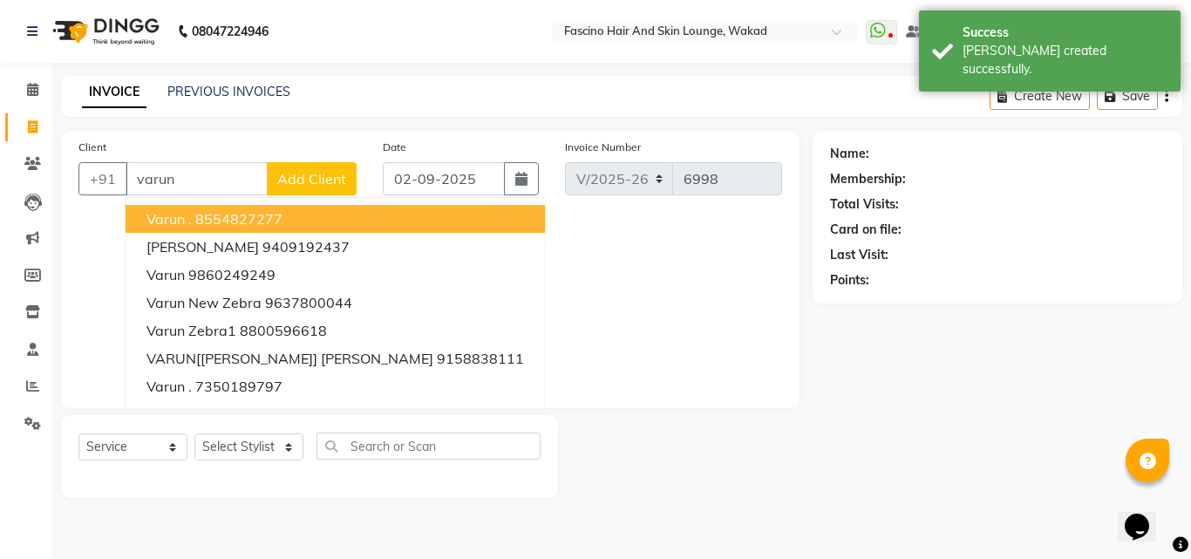
click at [153, 219] on span "Varun ." at bounding box center [168, 218] width 45 height 17
type input "8554827277"
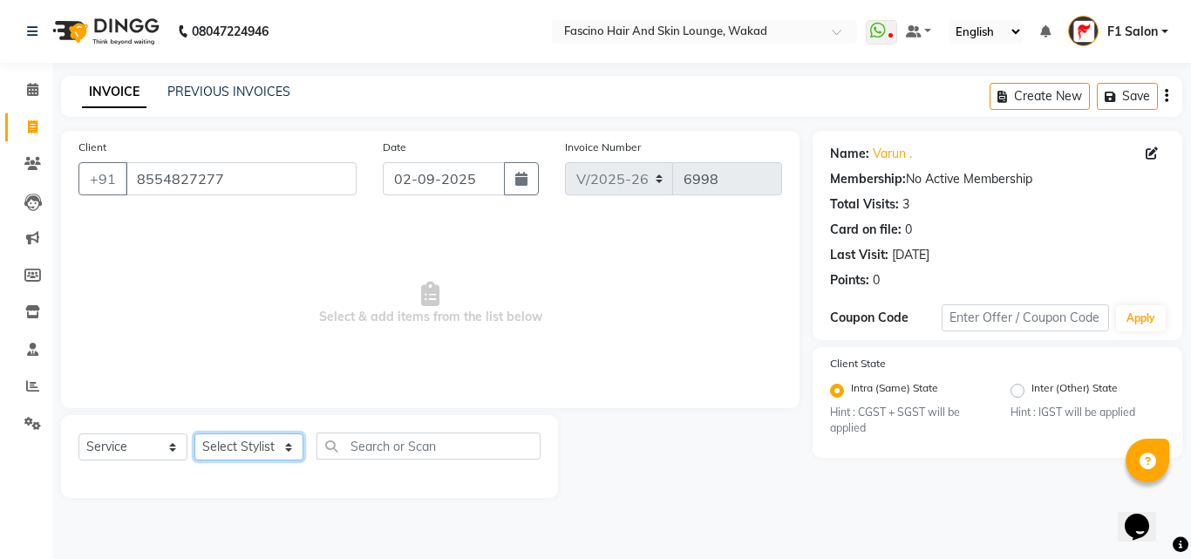
click at [236, 433] on select "Select Stylist 8805000650 Aarohi Chimu [PERSON_NAME] jh F1 Salon Ganesh F1 Gopa…" at bounding box center [248, 446] width 109 height 27
select select "4042"
click at [194, 433] on select "Select Stylist 8805000650 Aarohi Chimu [PERSON_NAME] jh F1 Salon Ganesh F1 Gopa…" at bounding box center [248, 446] width 109 height 27
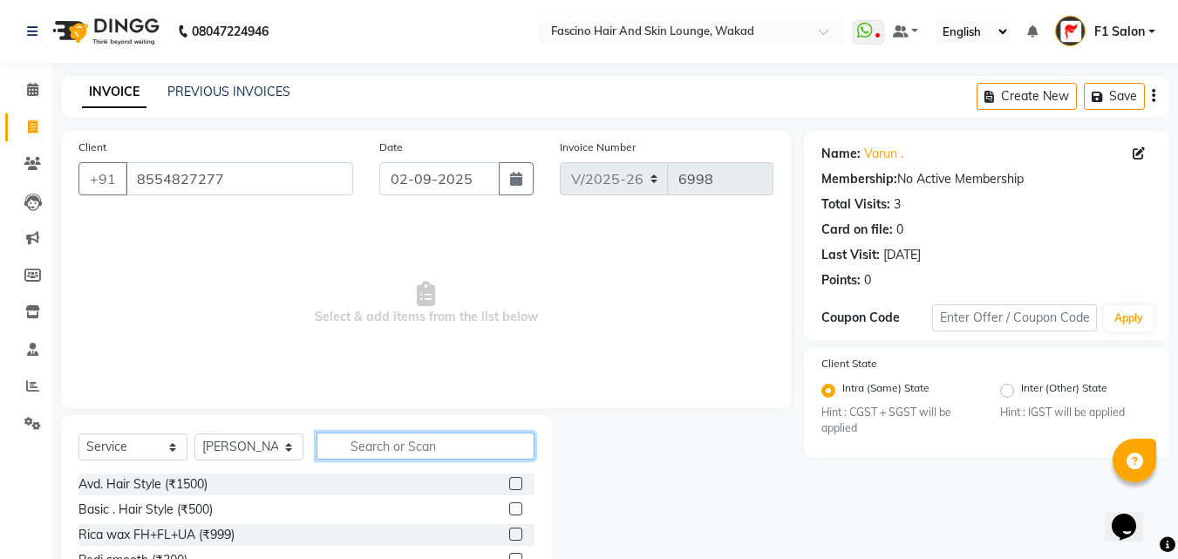
click at [418, 448] on input "text" at bounding box center [425, 445] width 218 height 27
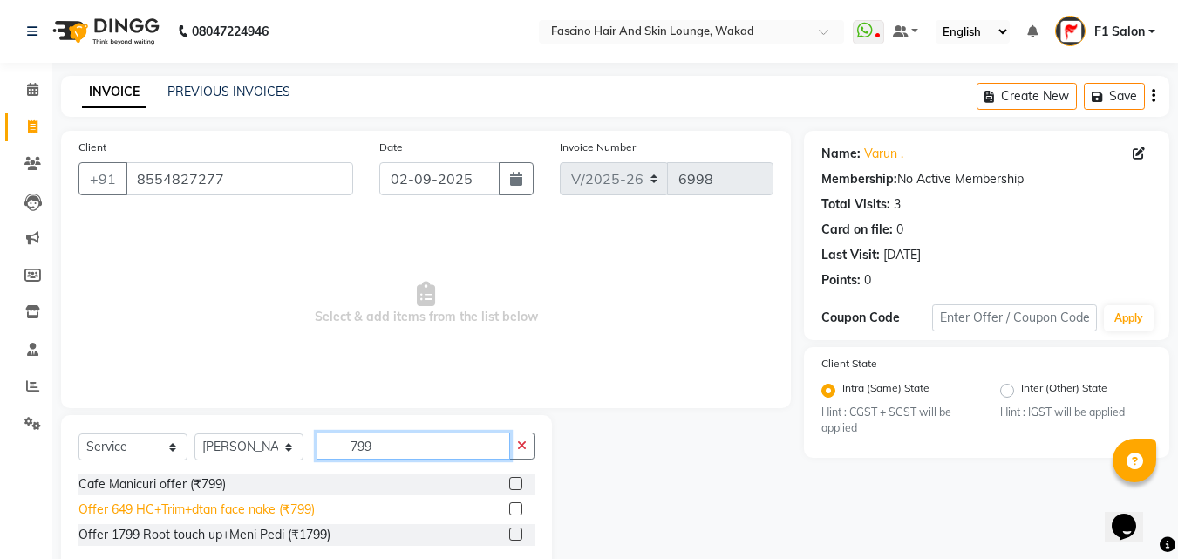
type input "799"
click at [165, 513] on div "Offer 649 HC+Trim+dtan face nake (₹799)" at bounding box center [196, 509] width 236 height 18
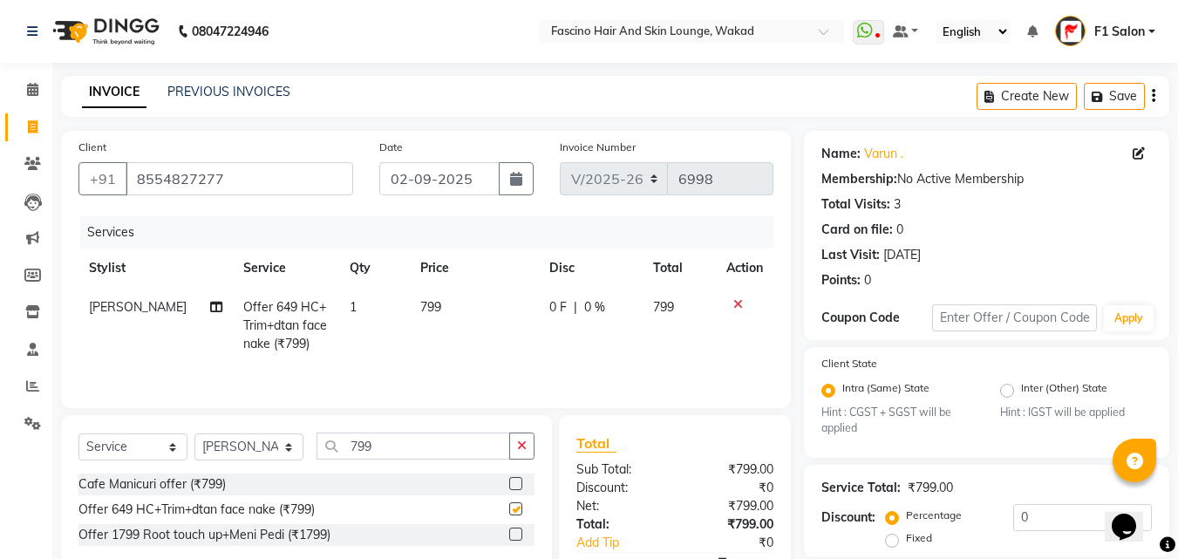
checkbox input "false"
click at [445, 320] on td "799" at bounding box center [474, 326] width 129 height 76
select select "4042"
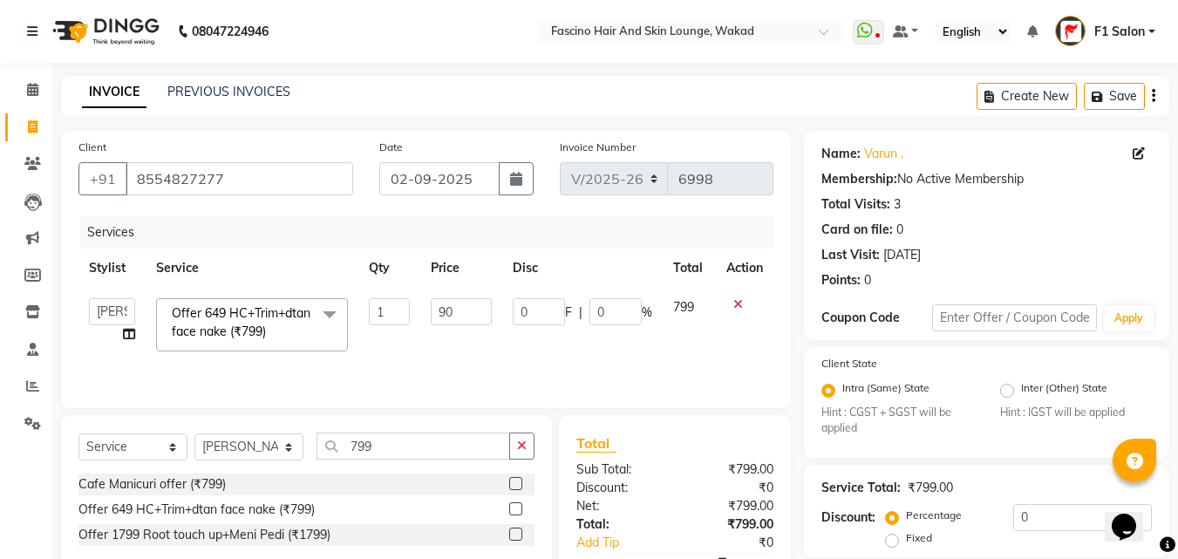
type input "900"
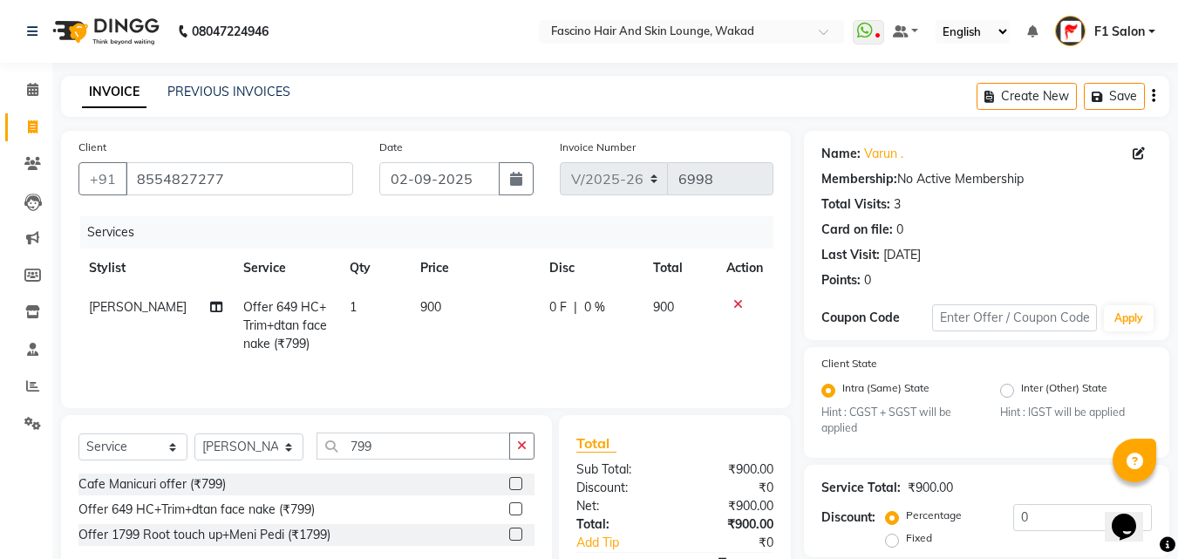
click at [524, 375] on div "Services Stylist Service Qty Price Disc Total Action [PERSON_NAME] Offer 649 HC…" at bounding box center [425, 303] width 695 height 174
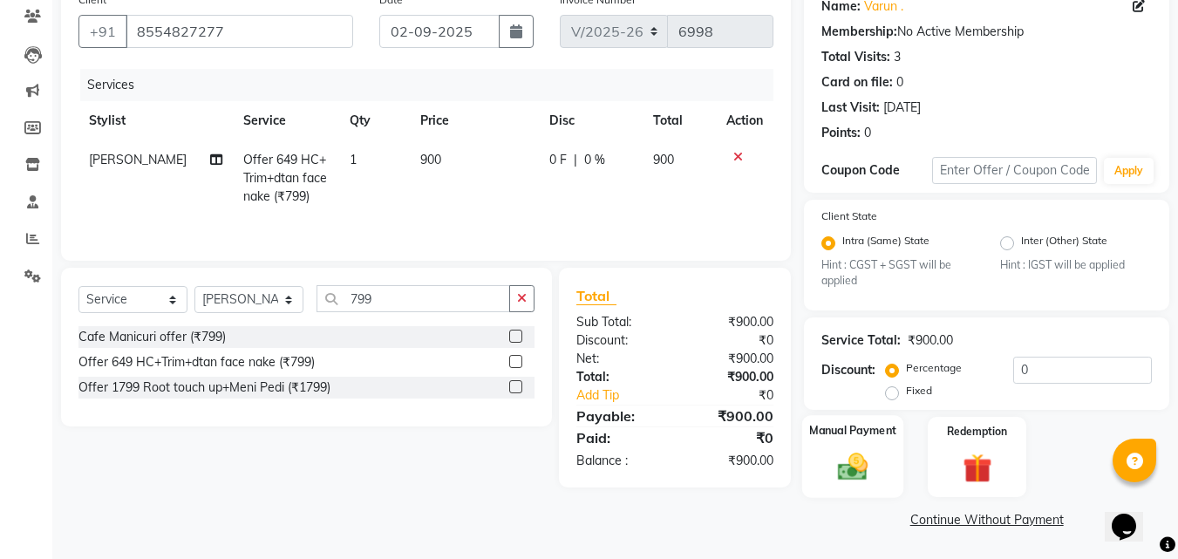
click at [852, 459] on img at bounding box center [852, 467] width 49 height 35
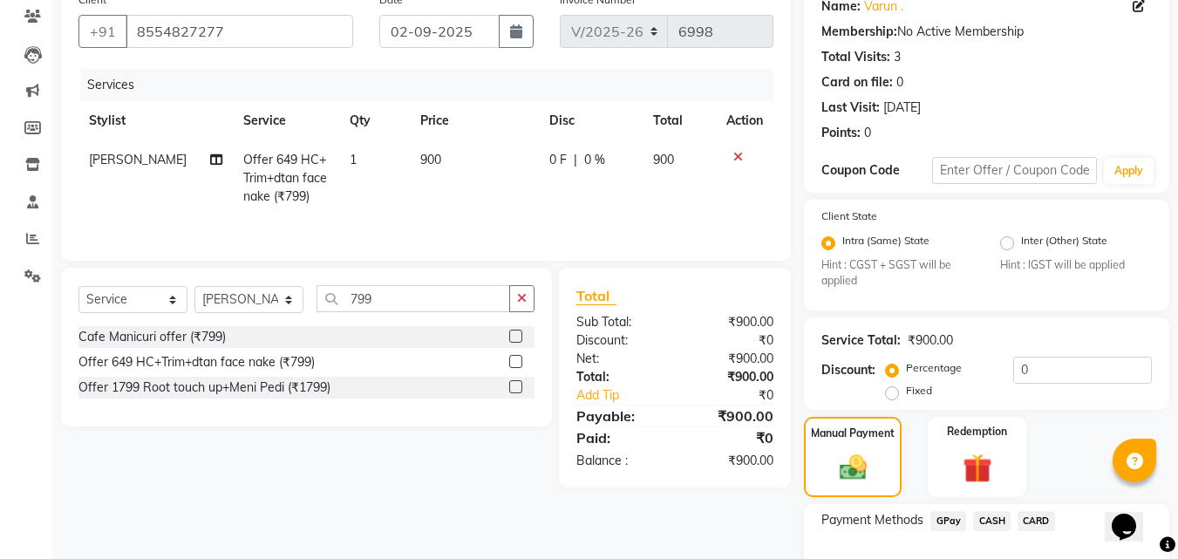
click at [945, 519] on span "GPay" at bounding box center [948, 521] width 36 height 20
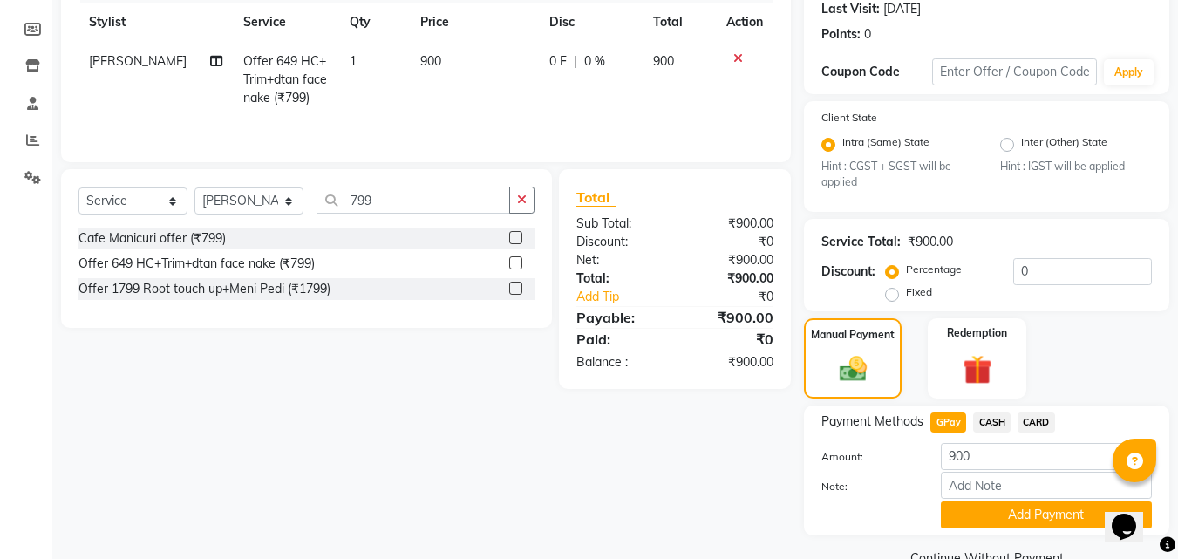
scroll to position [284, 0]
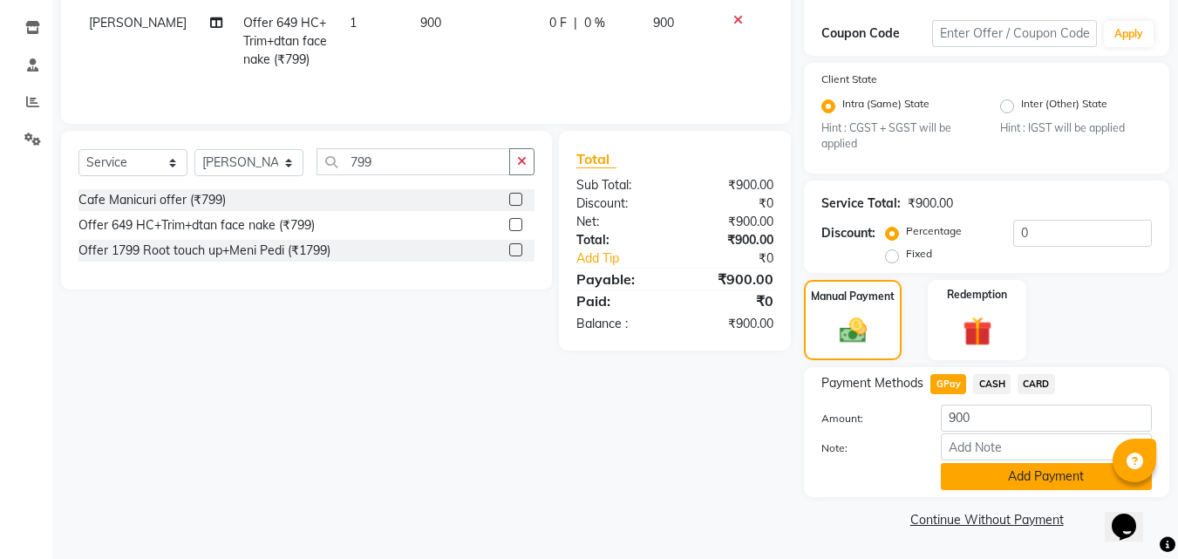
click at [957, 479] on button "Add Payment" at bounding box center [1045, 476] width 211 height 27
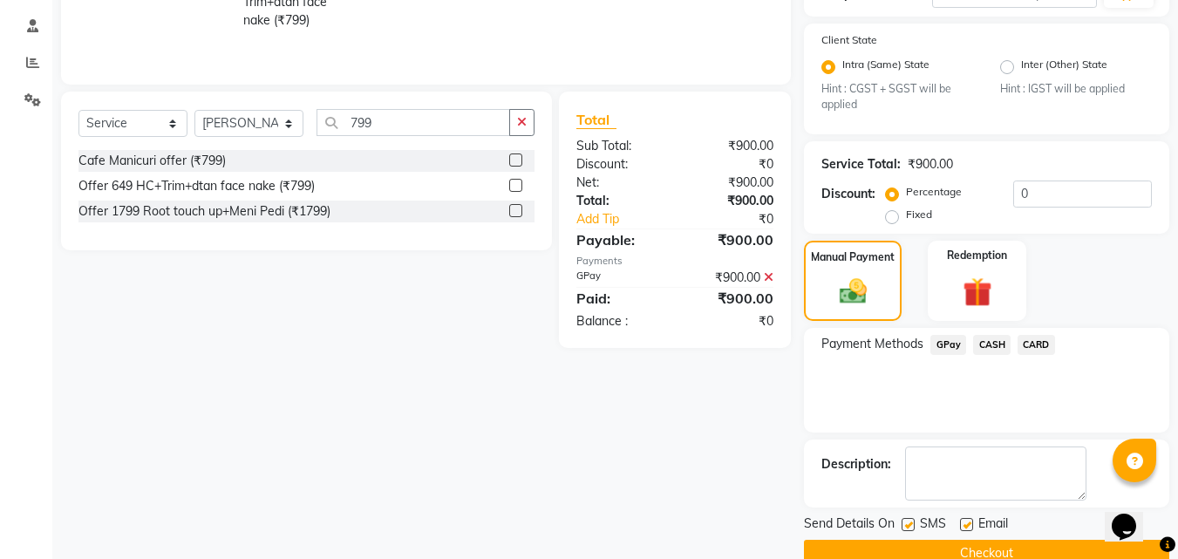
scroll to position [357, 0]
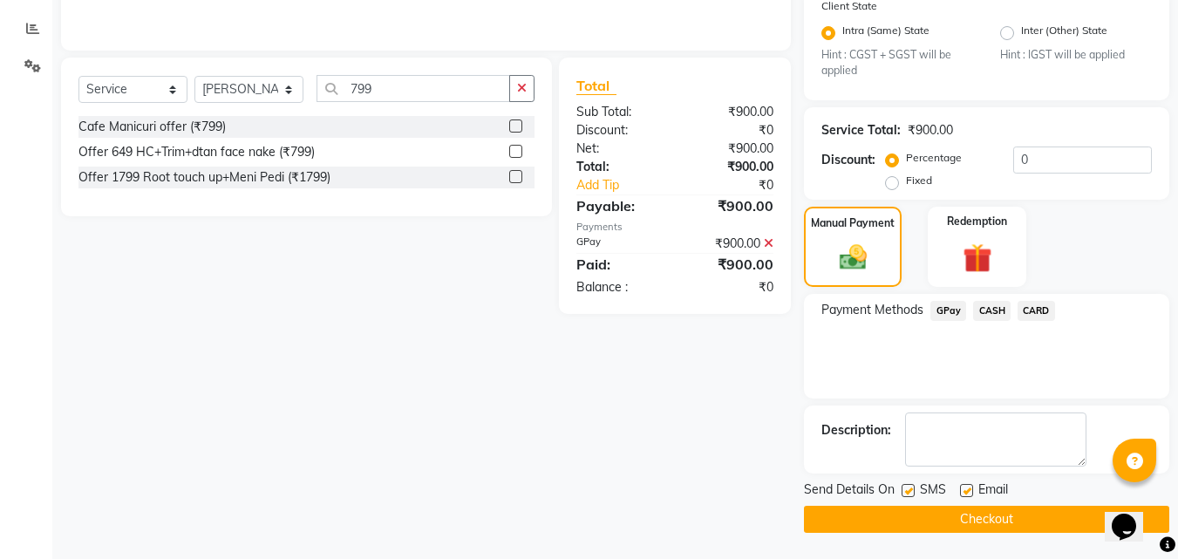
click at [914, 488] on label at bounding box center [907, 490] width 13 height 13
click at [913, 488] on input "checkbox" at bounding box center [906, 490] width 11 height 11
checkbox input "false"
click at [898, 513] on button "Checkout" at bounding box center [986, 519] width 365 height 27
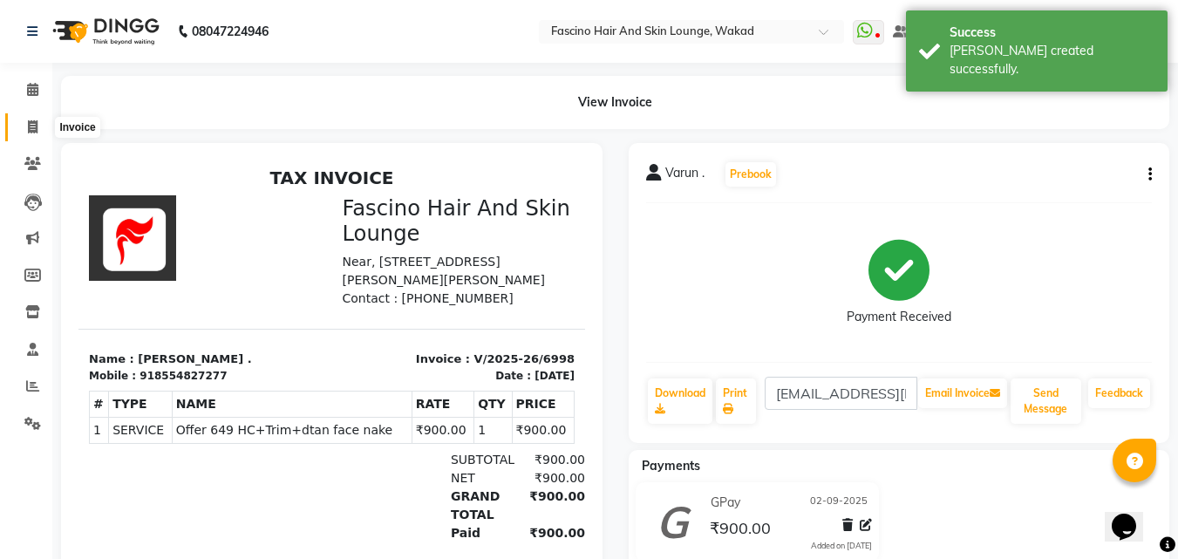
click at [36, 127] on icon at bounding box center [33, 126] width 10 height 13
select select "126"
select select "service"
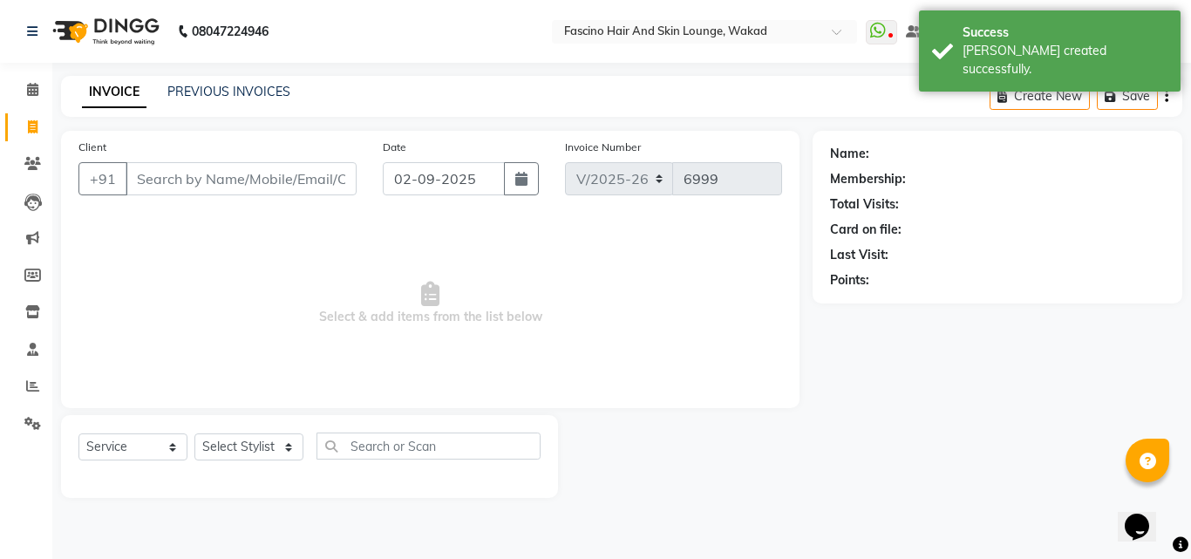
click at [159, 182] on input "Client" at bounding box center [241, 178] width 231 height 33
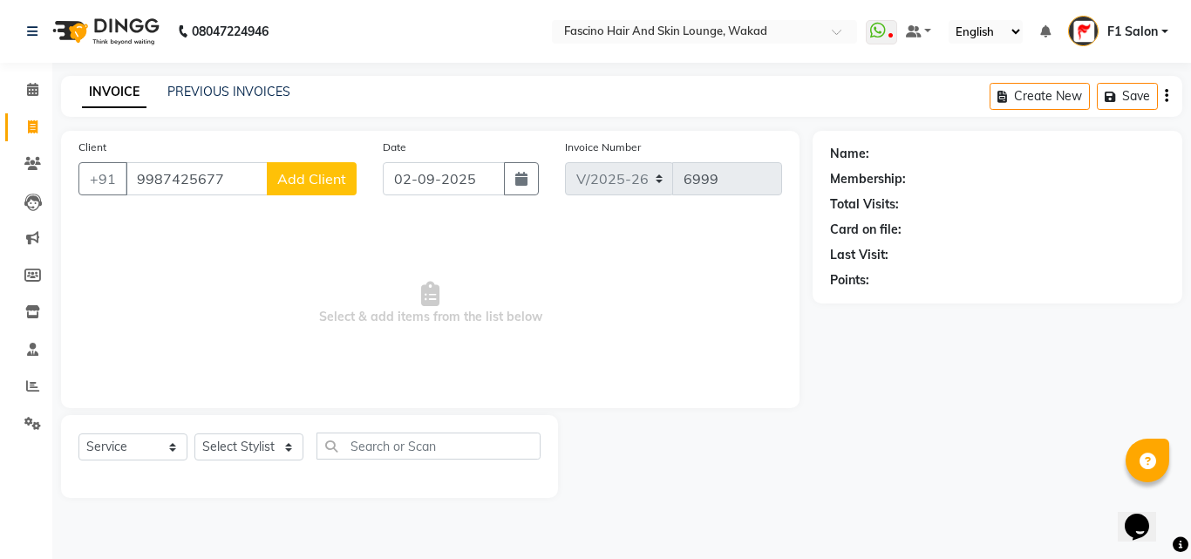
type input "9987425677"
click at [310, 174] on span "Add Client" at bounding box center [311, 178] width 69 height 17
select select "22"
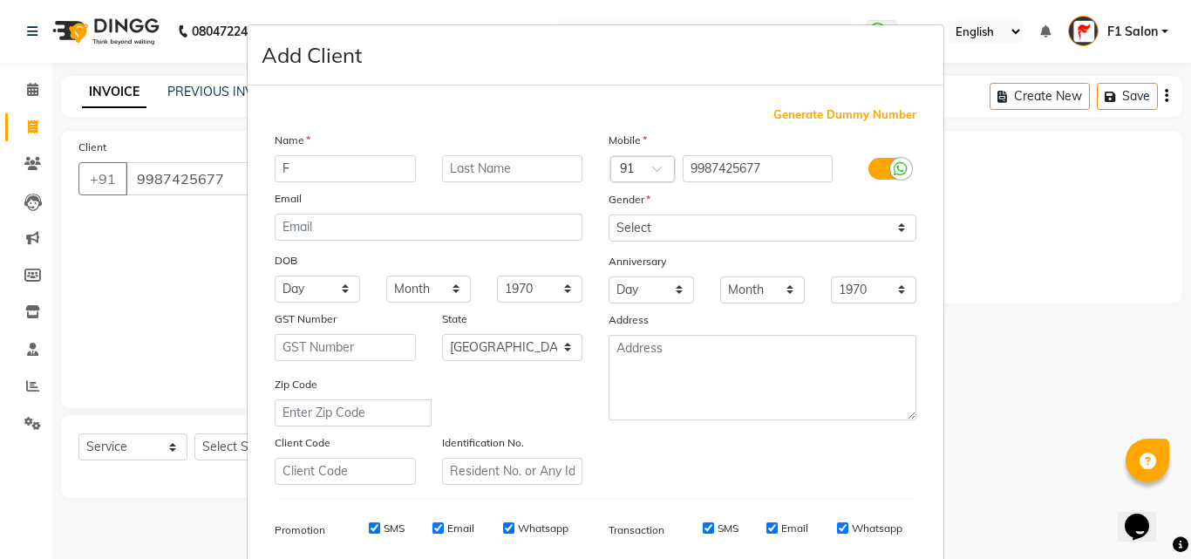
type input "F"
type input "[PERSON_NAME]"
click at [629, 227] on select "Select [DEMOGRAPHIC_DATA] [DEMOGRAPHIC_DATA] Other Prefer Not To Say" at bounding box center [762, 227] width 308 height 27
select select "[DEMOGRAPHIC_DATA]"
click at [608, 214] on select "Select [DEMOGRAPHIC_DATA] [DEMOGRAPHIC_DATA] Other Prefer Not To Say" at bounding box center [762, 227] width 308 height 27
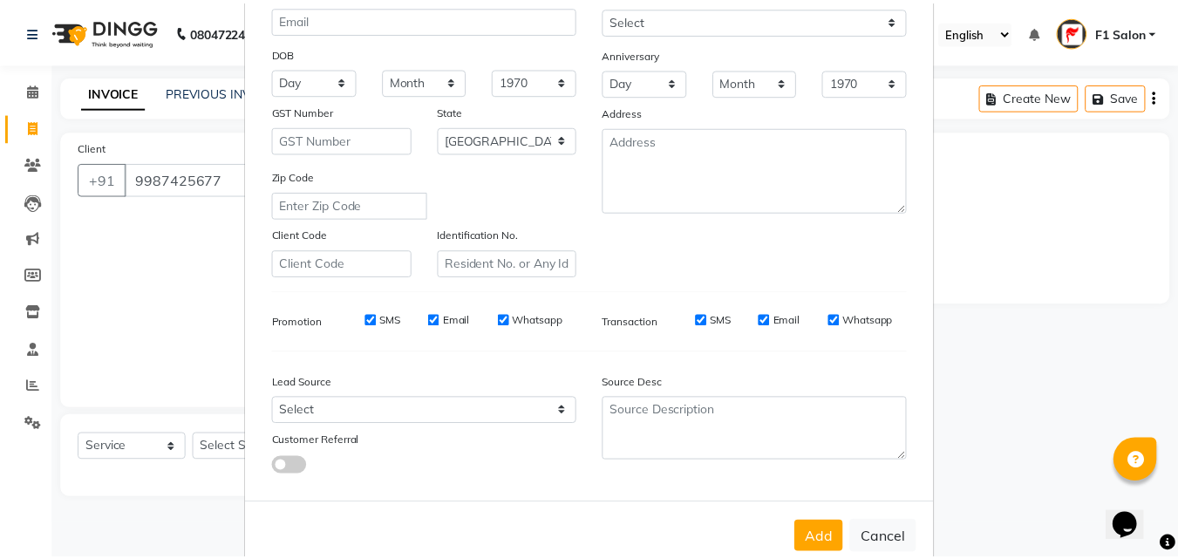
scroll to position [246, 0]
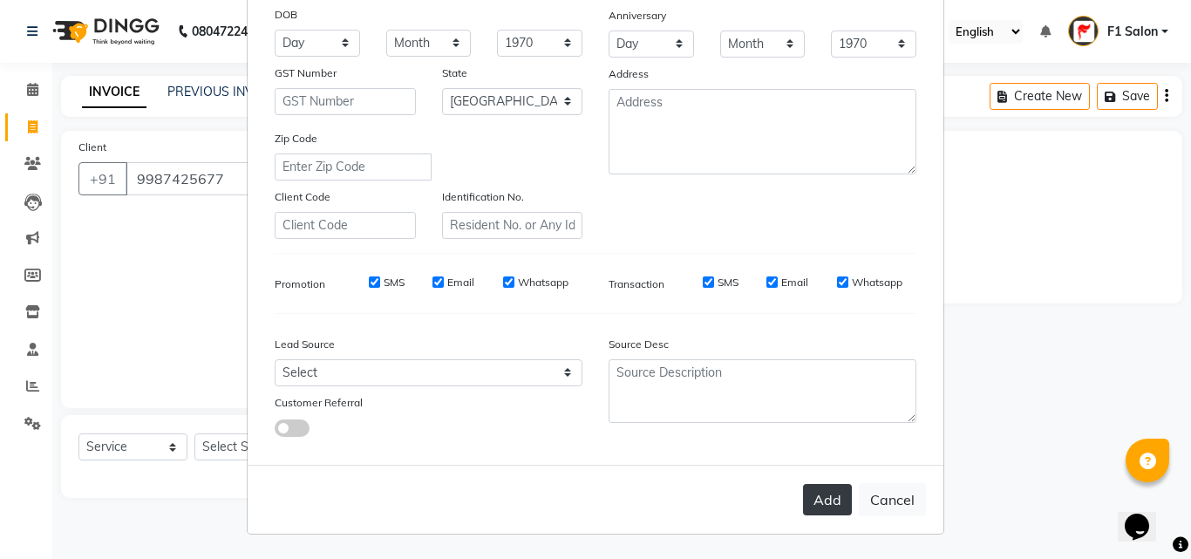
click at [814, 498] on button "Add" at bounding box center [827, 499] width 49 height 31
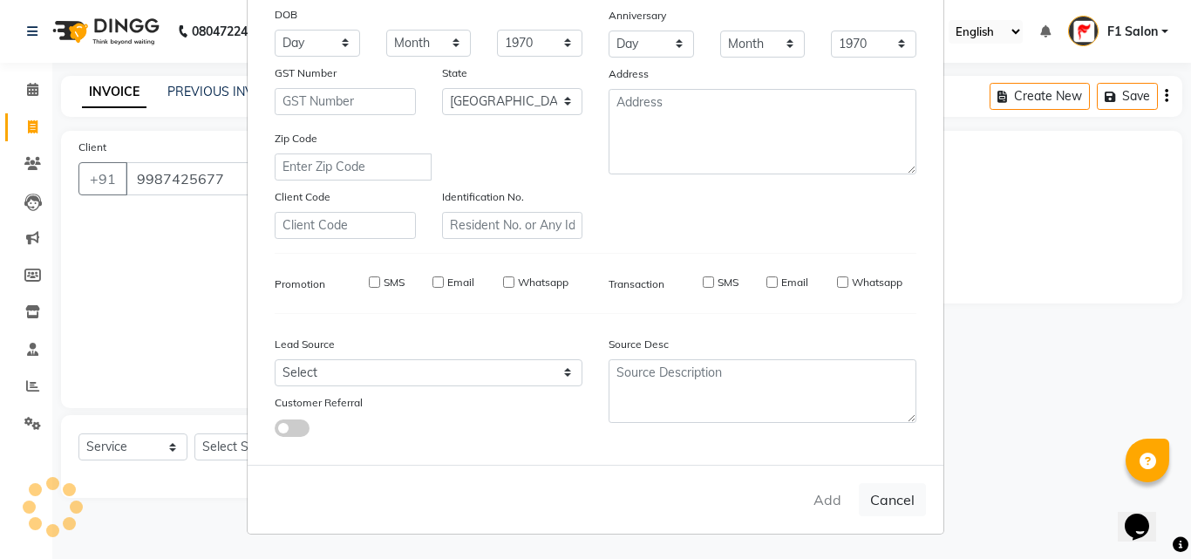
select select
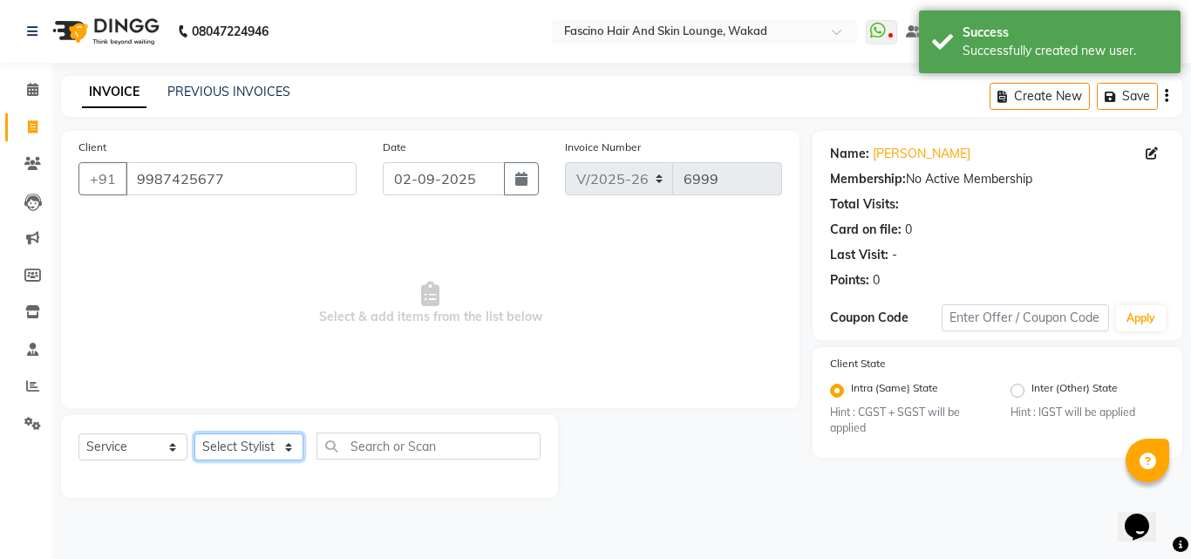
click at [248, 450] on select "Select Stylist 8805000650 Aarohi Chimu [PERSON_NAME] jh F1 Salon Ganesh F1 Gopa…" at bounding box center [248, 446] width 109 height 27
click at [194, 433] on select "Select Stylist 8805000650 Aarohi Chimu [PERSON_NAME] jh F1 Salon Ganesh F1 Gopa…" at bounding box center [248, 446] width 109 height 27
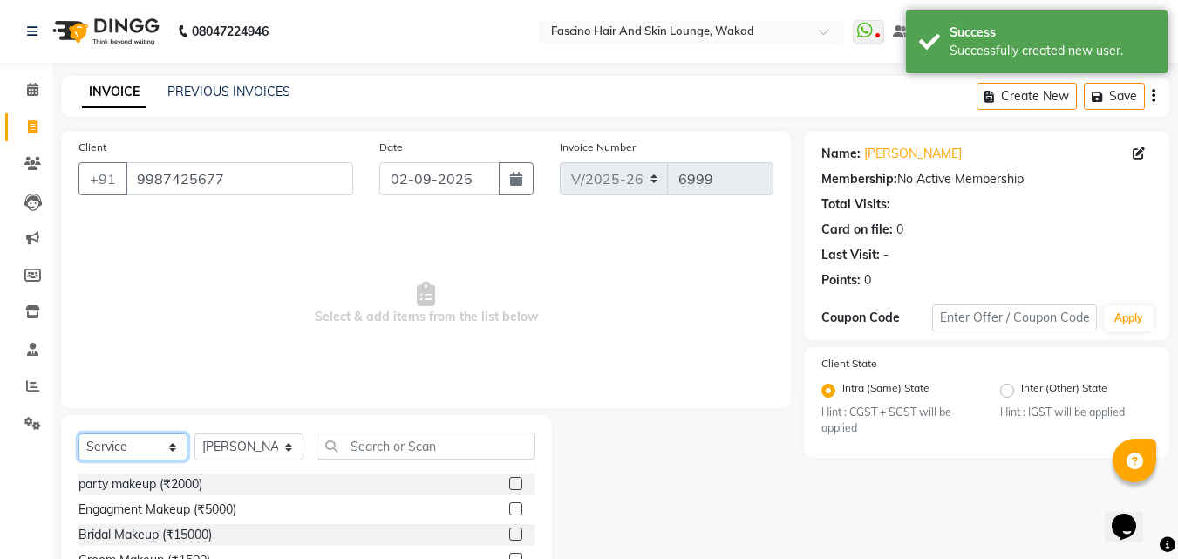
click at [132, 445] on select "Select Service Product Membership Package Voucher Prepaid Gift Card" at bounding box center [132, 446] width 109 height 27
click at [78, 433] on select "Select Service Product Membership Package Voucher Prepaid Gift Card" at bounding box center [132, 446] width 109 height 27
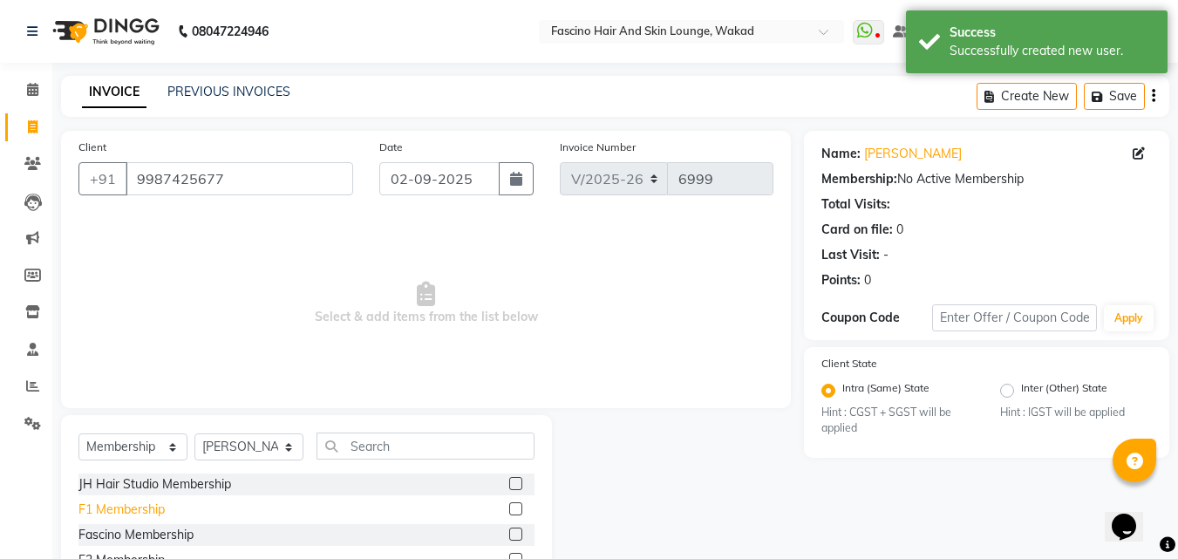
click at [113, 508] on div "F1 Membership" at bounding box center [121, 509] width 86 height 18
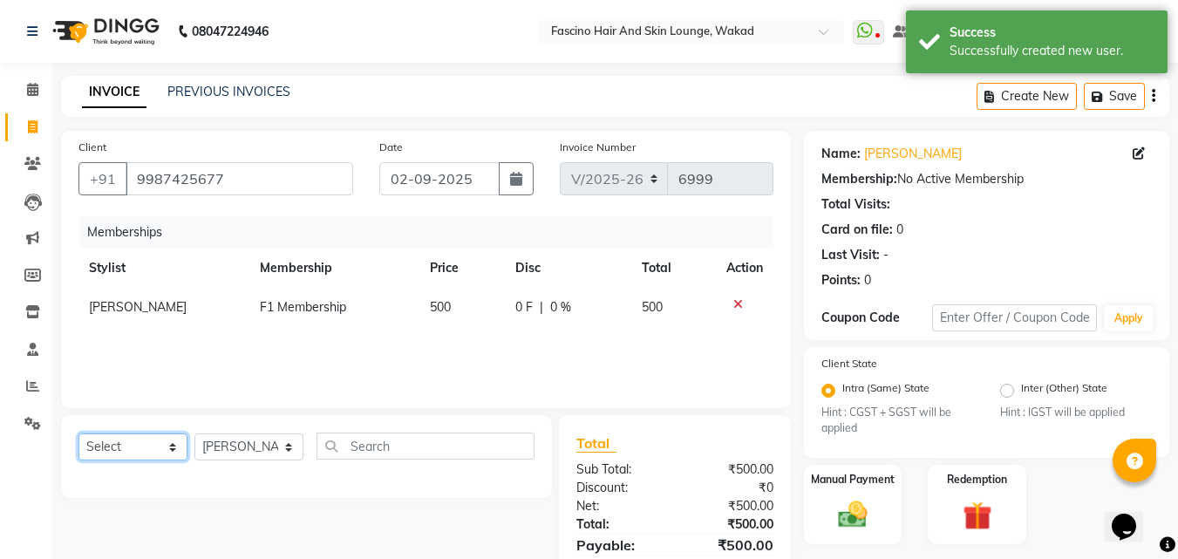
click at [115, 442] on select "Select Service Product Package Voucher Prepaid Gift Card" at bounding box center [132, 446] width 109 height 27
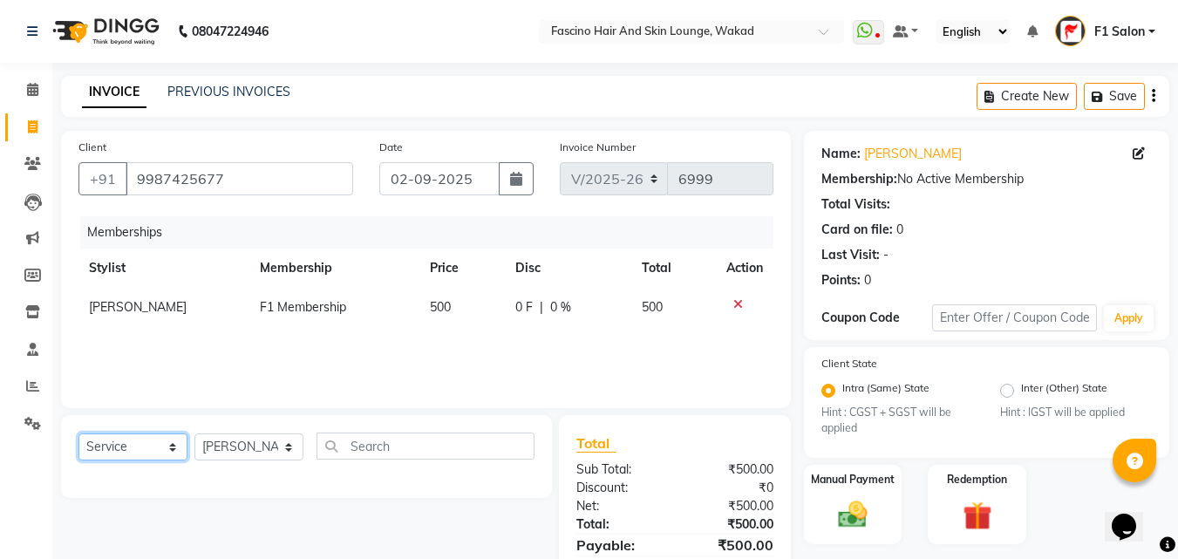
click at [78, 433] on select "Select Service Product Package Voucher Prepaid Gift Card" at bounding box center [132, 446] width 109 height 27
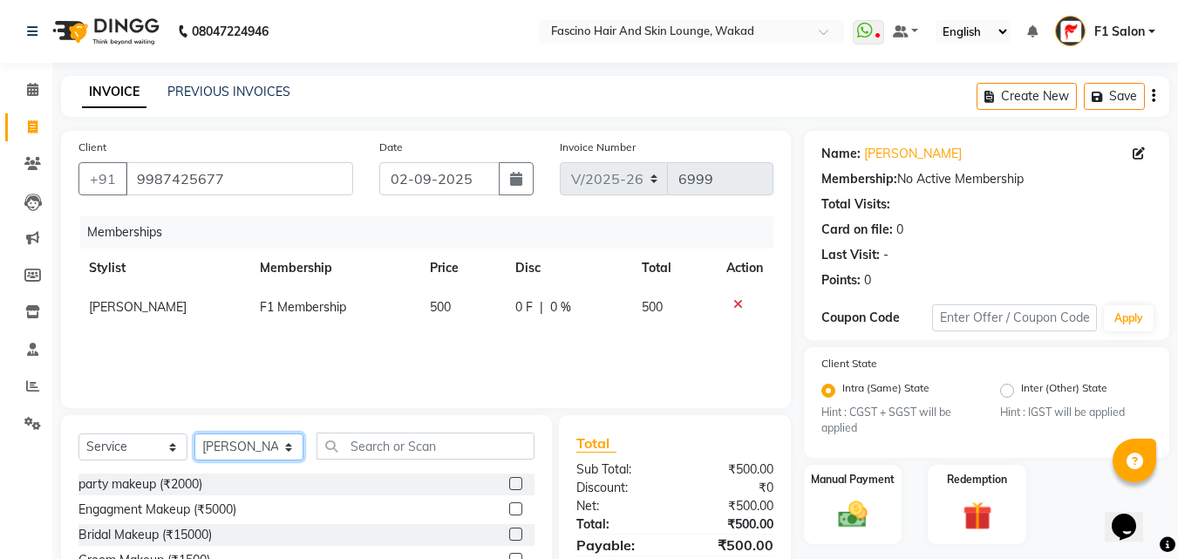
click at [240, 441] on select "Select Stylist 8805000650 Aarohi Chimu [PERSON_NAME] jh F1 Salon Ganesh F1 Gopa…" at bounding box center [248, 446] width 109 height 27
click at [194, 433] on select "Select Stylist 8805000650 Aarohi Chimu [PERSON_NAME] jh F1 Salon Ganesh F1 Gopa…" at bounding box center [248, 446] width 109 height 27
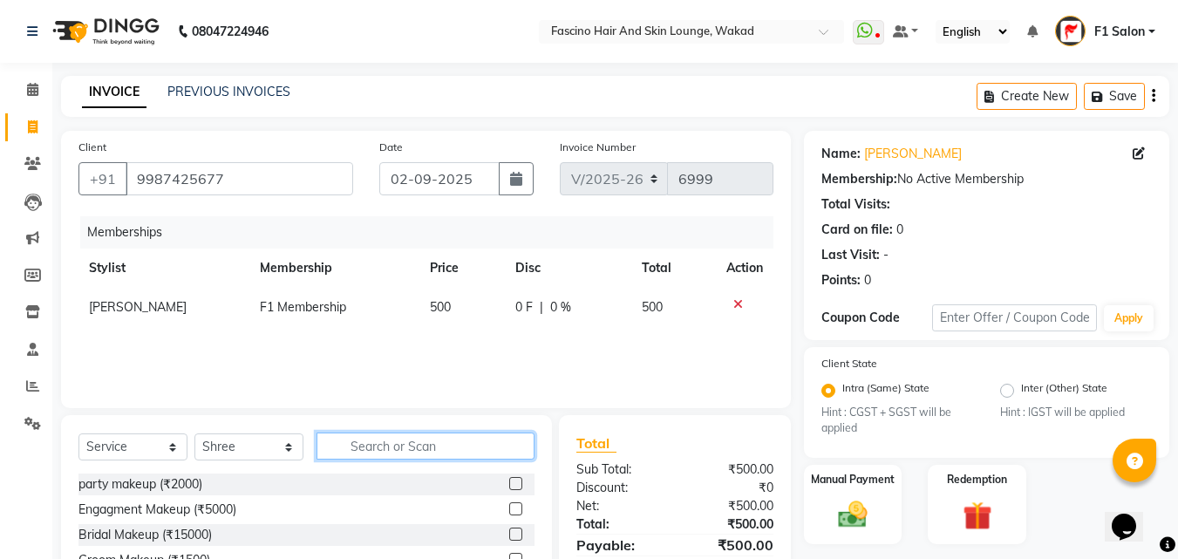
click at [343, 445] on input "text" at bounding box center [425, 445] width 218 height 27
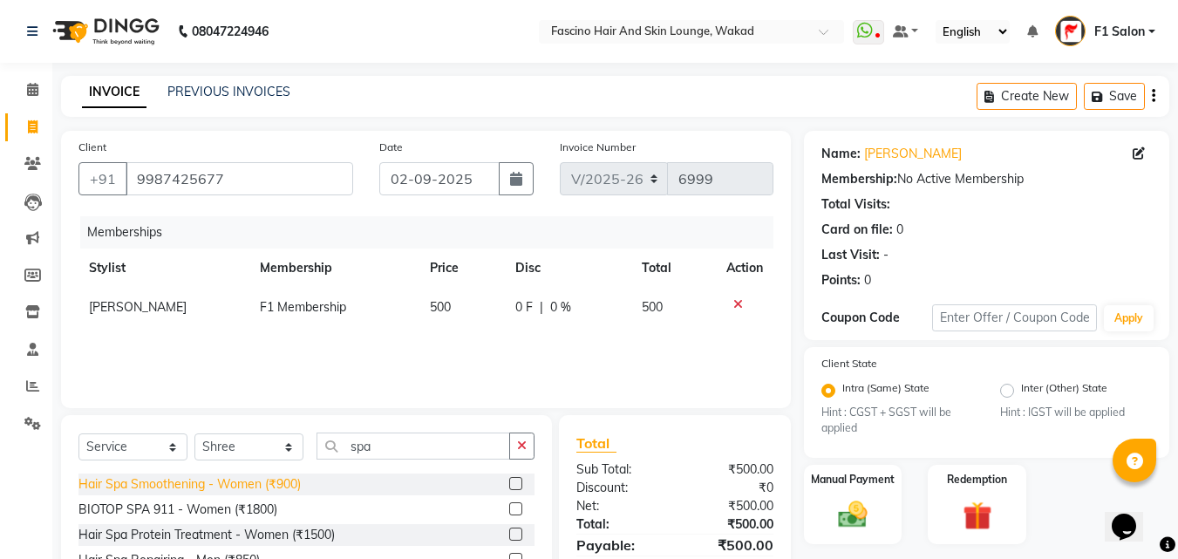
click at [252, 481] on div "Hair Spa Smoothening - Women (₹900)" at bounding box center [189, 484] width 222 height 18
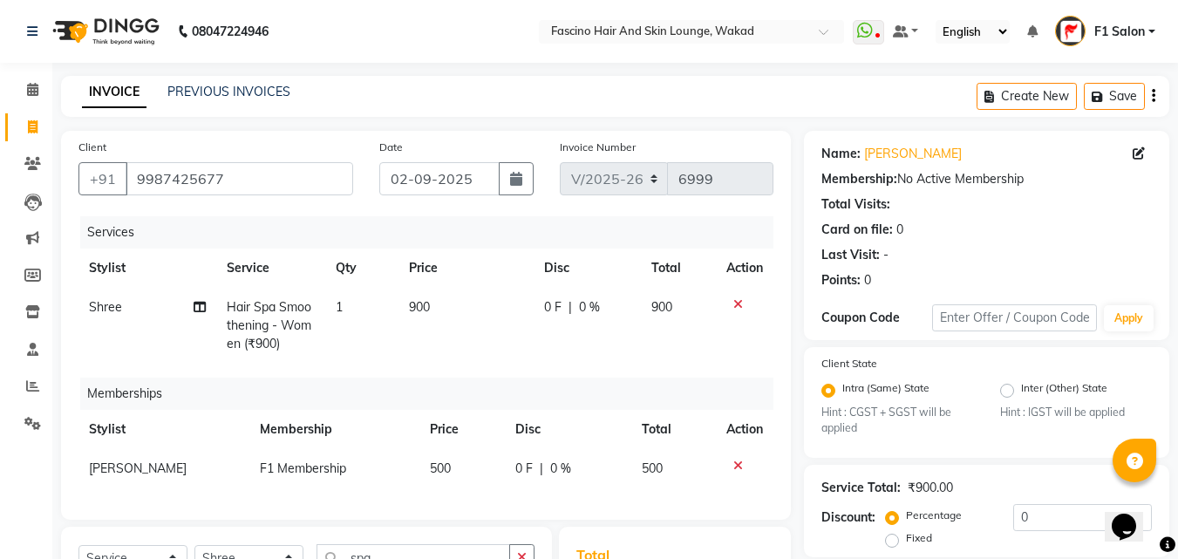
click at [445, 315] on td "900" at bounding box center [465, 326] width 135 height 76
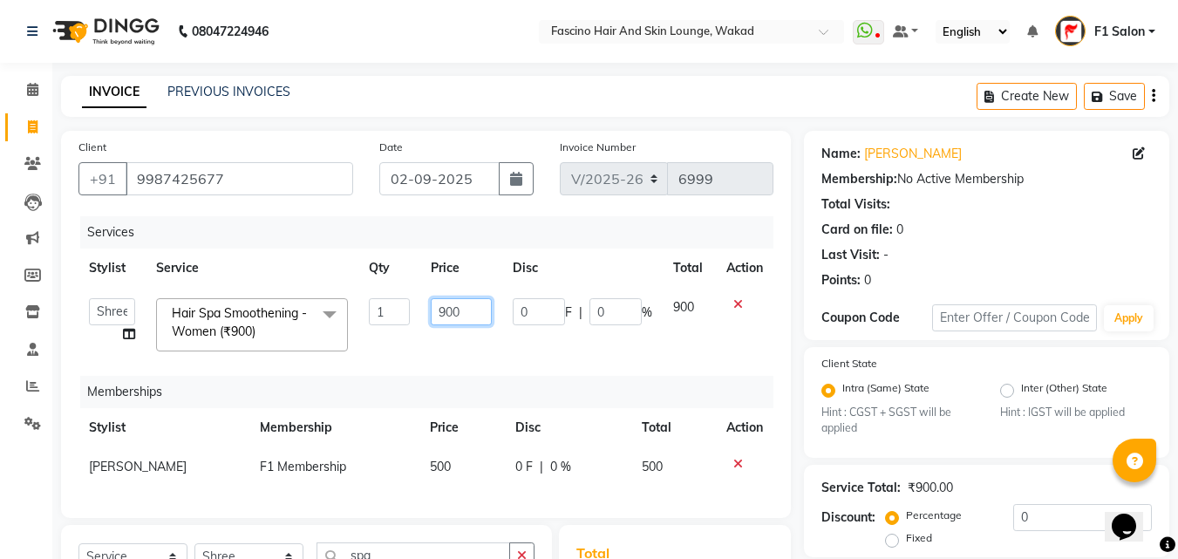
click at [445, 315] on input "900" at bounding box center [461, 311] width 60 height 27
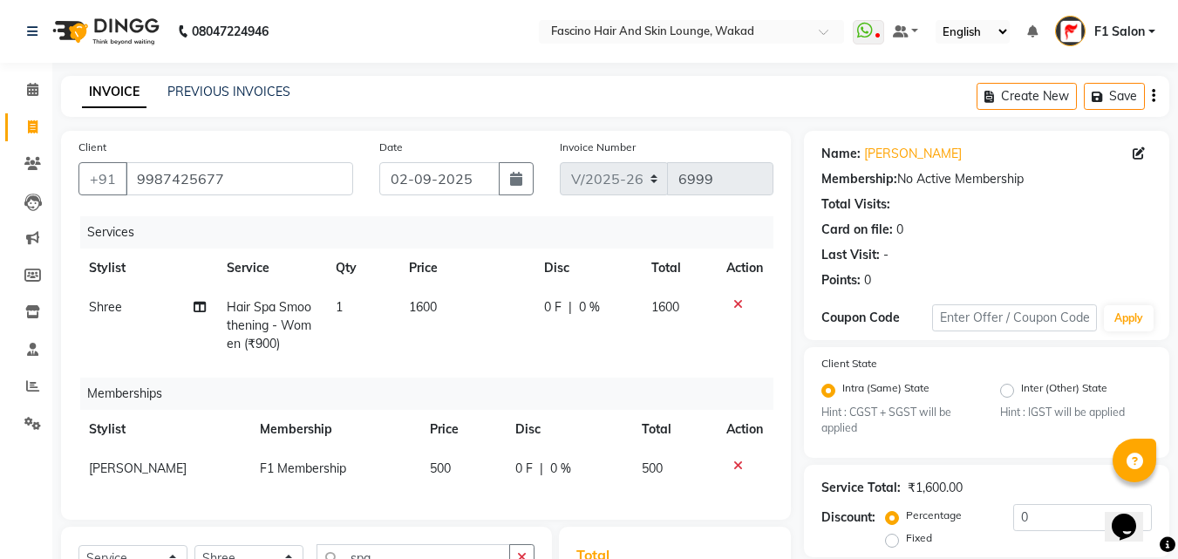
click at [468, 345] on td "1600" at bounding box center [465, 326] width 135 height 76
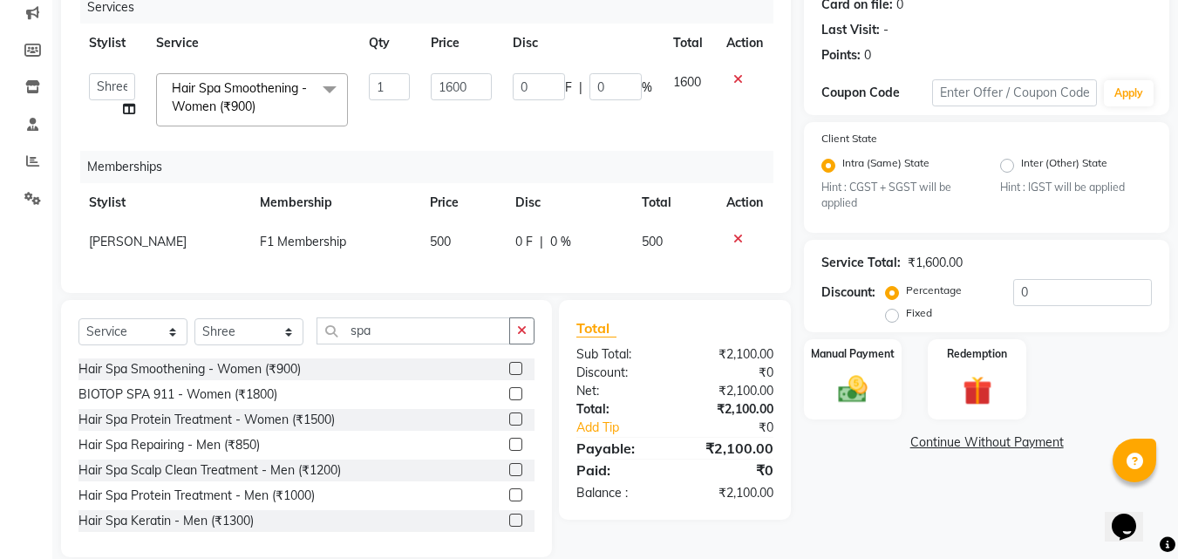
scroll to position [262, 0]
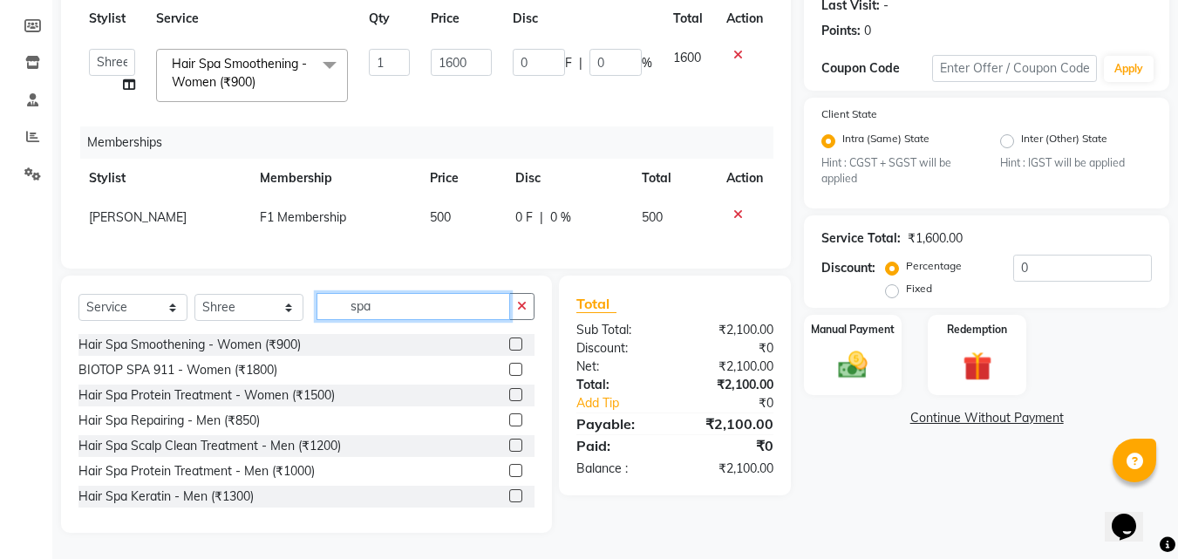
click at [419, 309] on input "spa" at bounding box center [412, 306] width 193 height 27
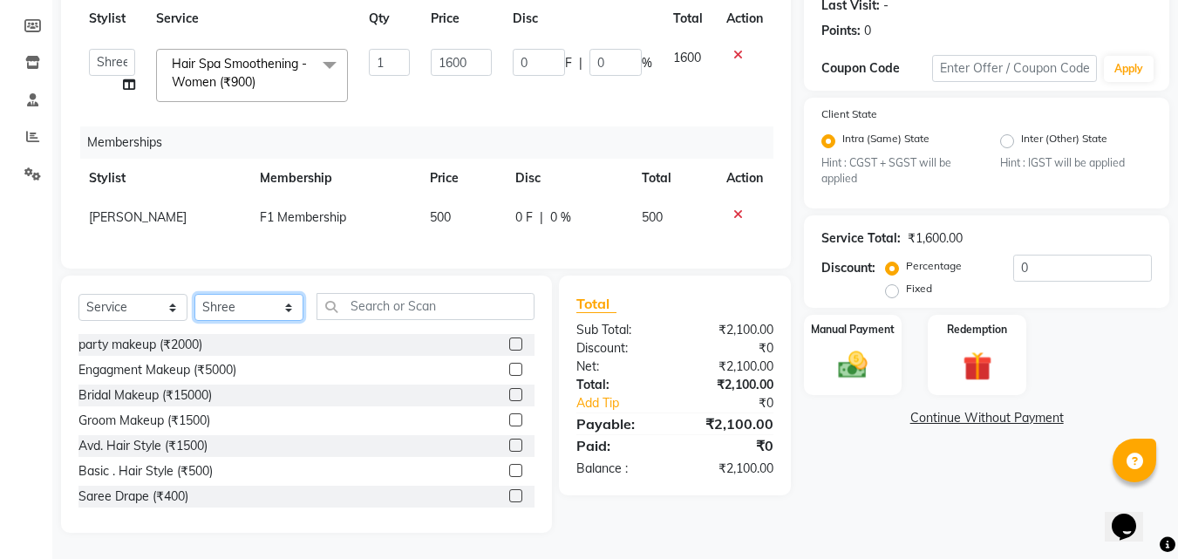
click at [216, 306] on select "Select Stylist 8805000650 Aarohi Chimu [PERSON_NAME] jh F1 Salon Ganesh F1 Gopa…" at bounding box center [248, 307] width 109 height 27
click at [194, 294] on select "Select Stylist 8805000650 Aarohi Chimu [PERSON_NAME] jh F1 Salon Ganesh F1 Gopa…" at bounding box center [248, 307] width 109 height 27
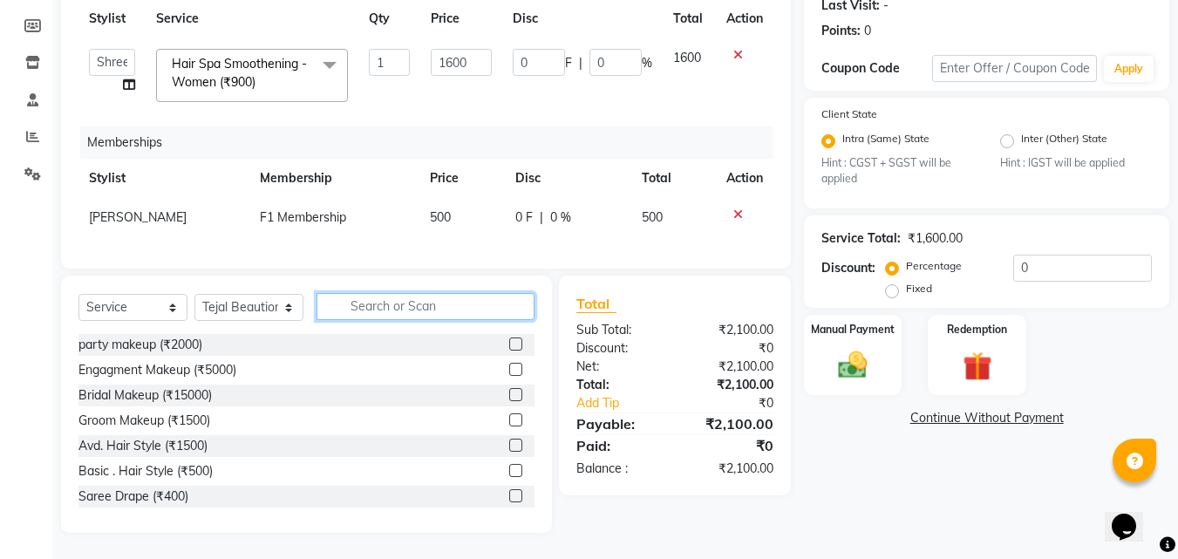
click at [391, 303] on input "text" at bounding box center [425, 306] width 218 height 27
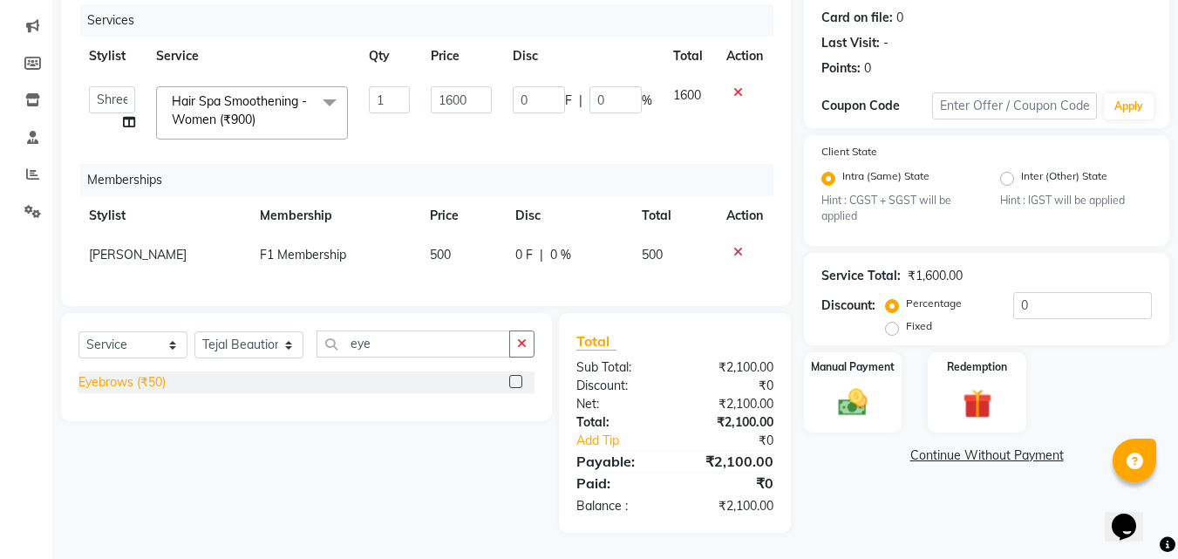
click at [98, 388] on div "Eyebrows (₹50)" at bounding box center [121, 382] width 87 height 18
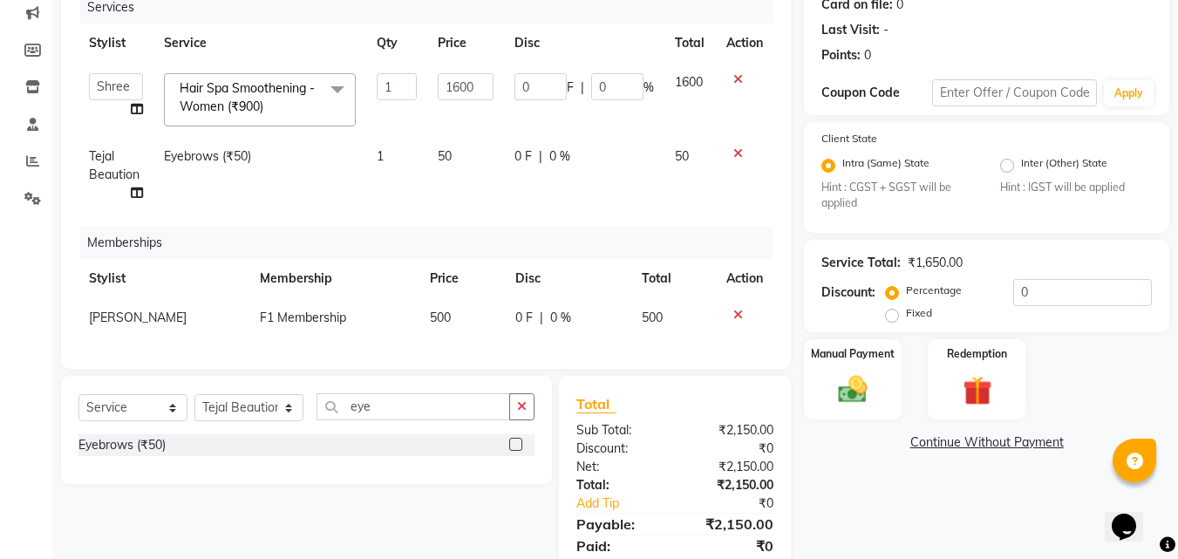
click at [474, 162] on td "50" at bounding box center [465, 175] width 77 height 76
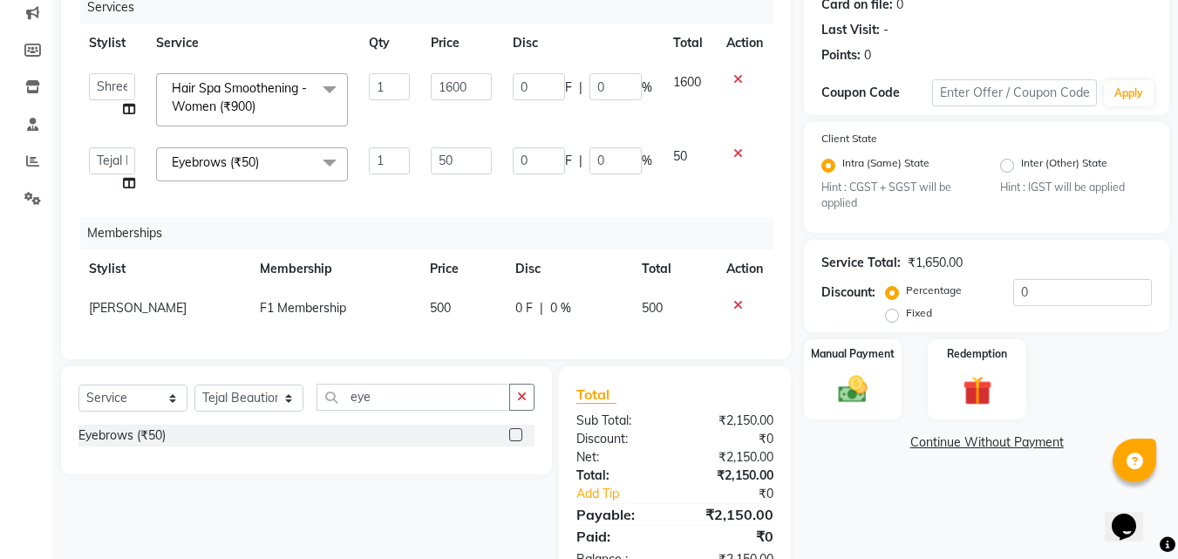
click at [474, 162] on input "50" at bounding box center [461, 160] width 60 height 27
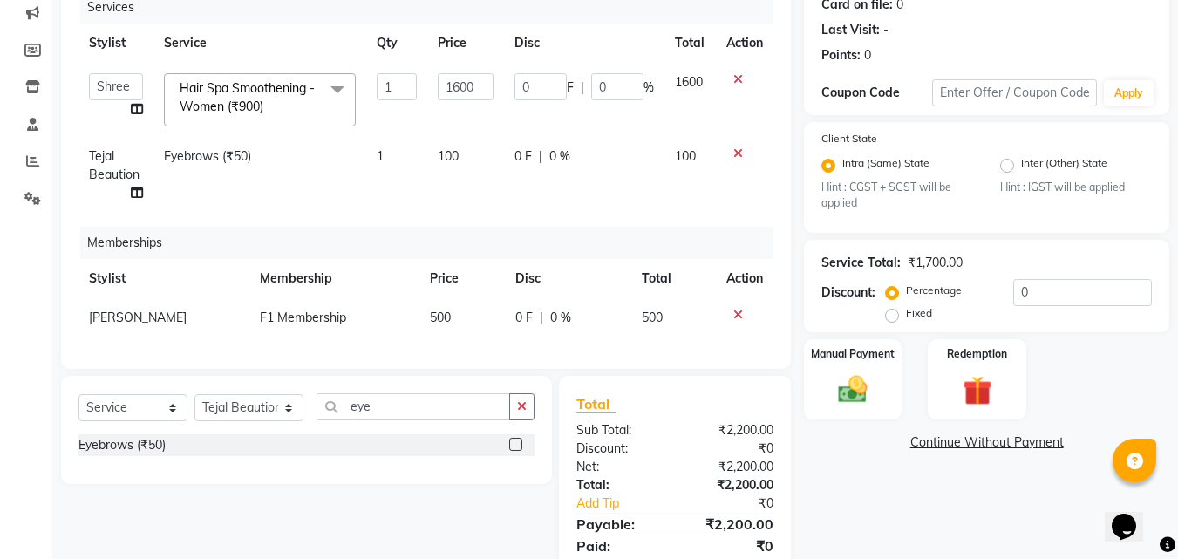
click at [567, 187] on td "0 F | 0 %" at bounding box center [584, 175] width 160 height 76
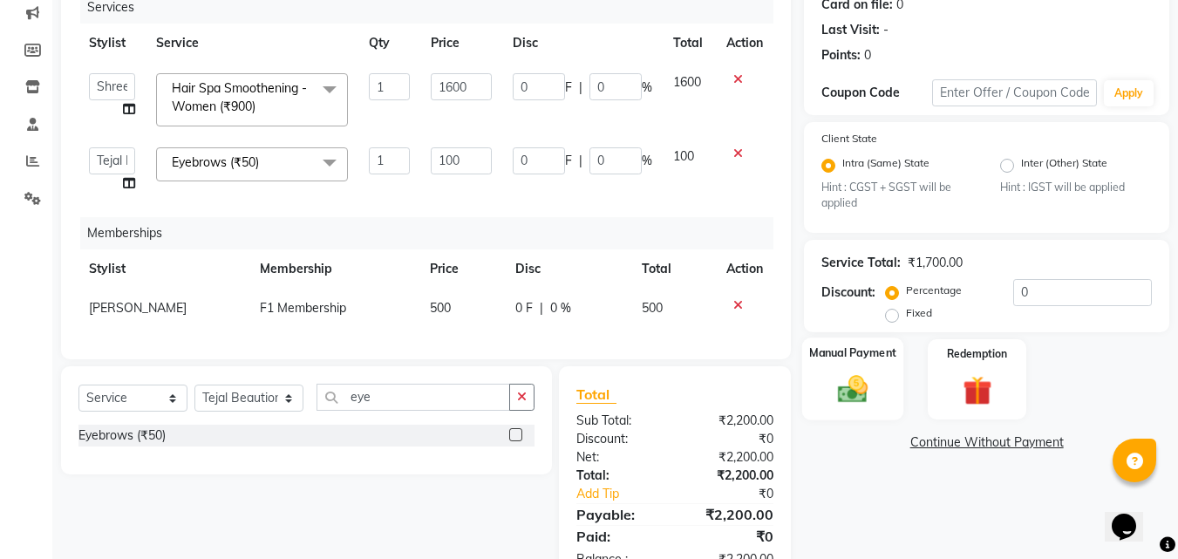
click at [860, 386] on img at bounding box center [852, 389] width 49 height 35
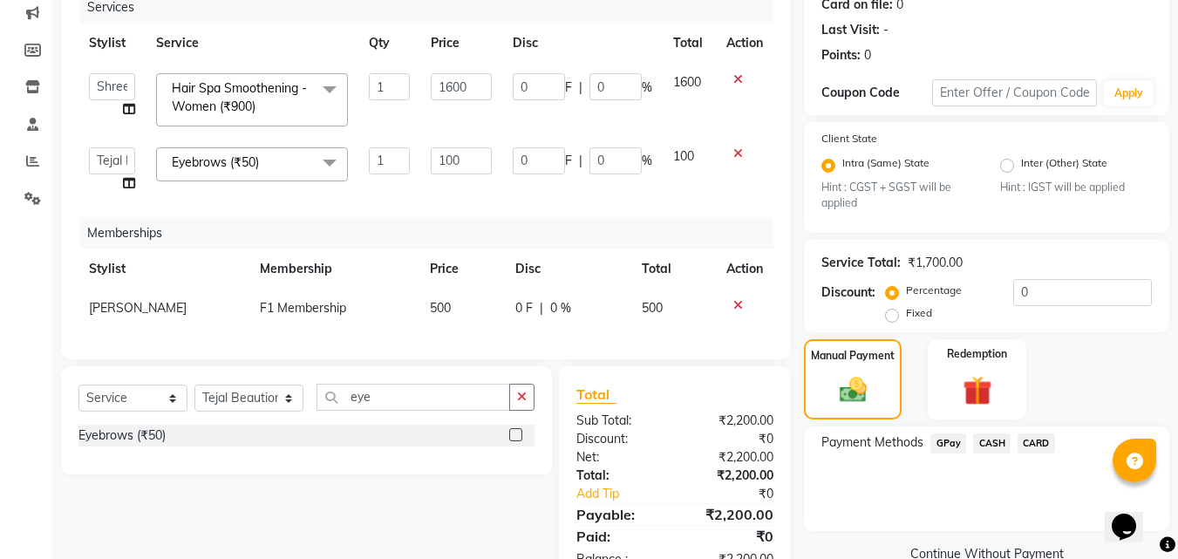
scroll to position [291, 0]
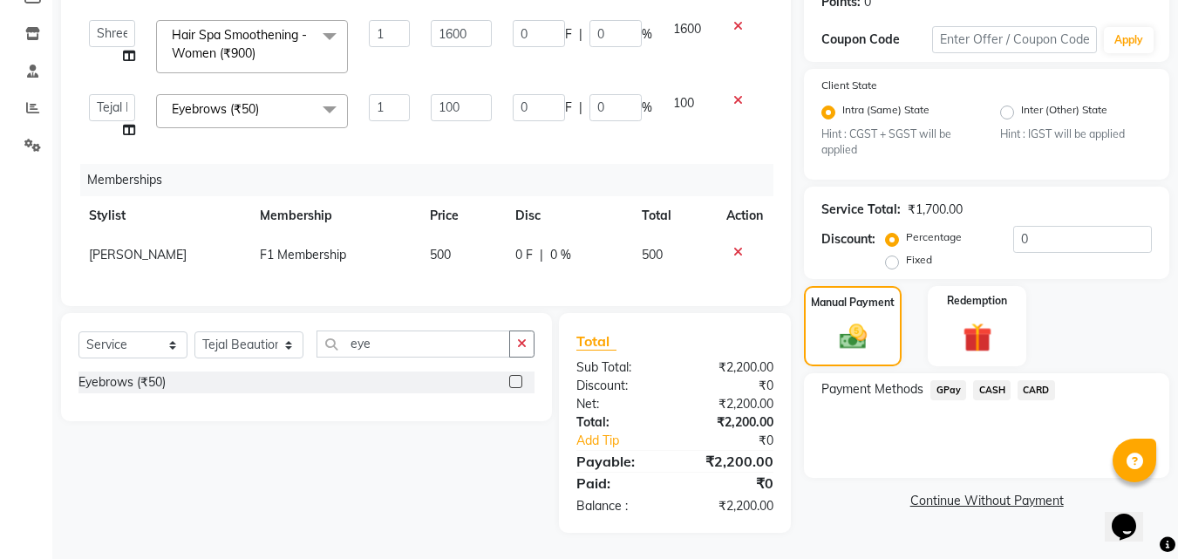
click at [939, 380] on span "GPay" at bounding box center [948, 390] width 36 height 20
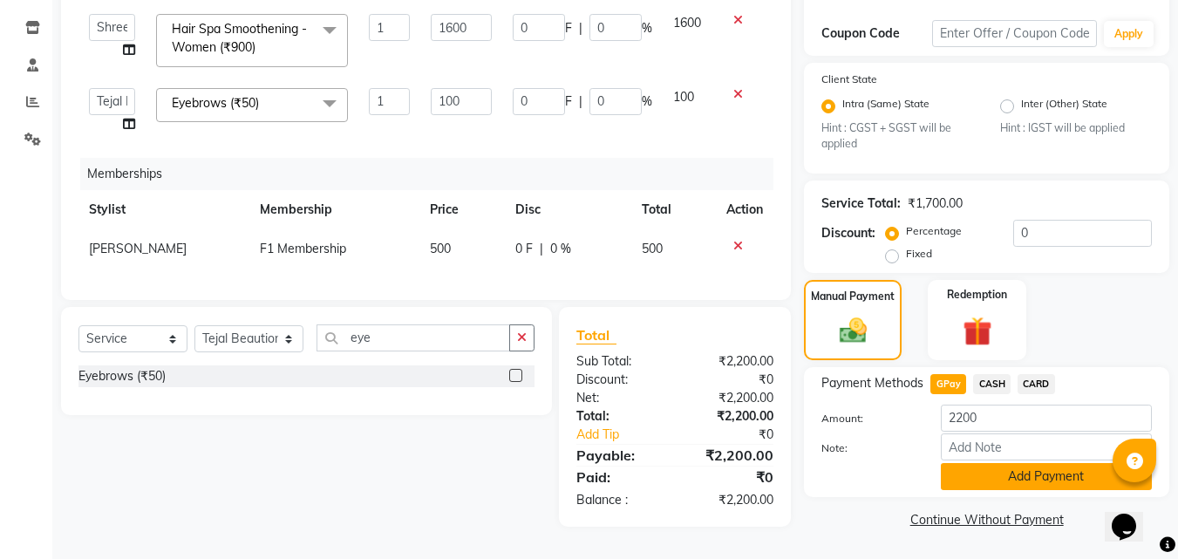
click at [970, 476] on button "Add Payment" at bounding box center [1045, 476] width 211 height 27
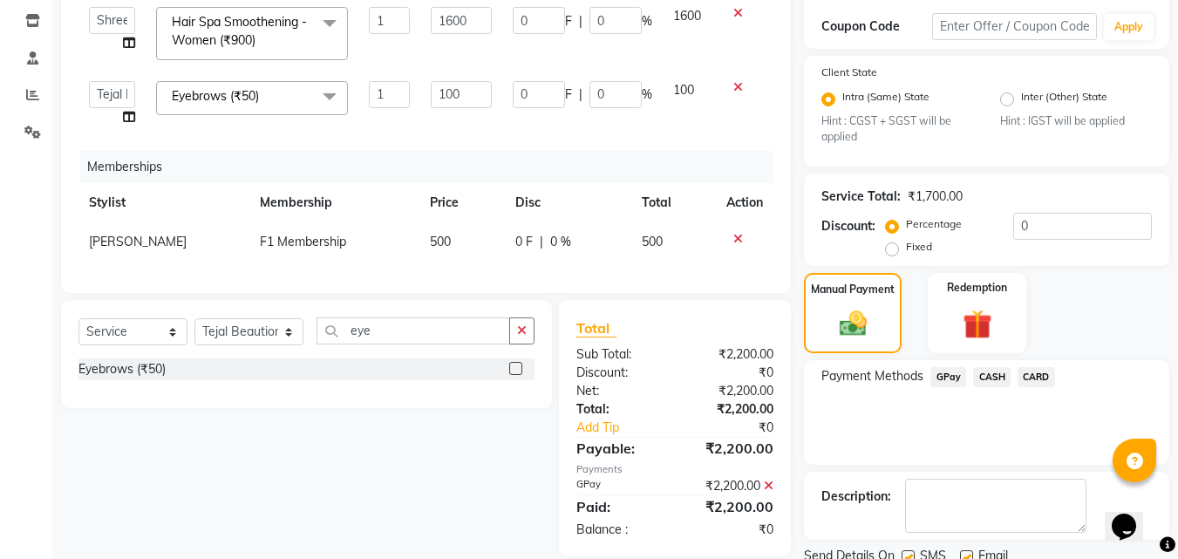
click at [1177, 505] on div "Name: [PERSON_NAME] Membership: No Active Membership Total Visits: Card on file…" at bounding box center [993, 219] width 378 height 759
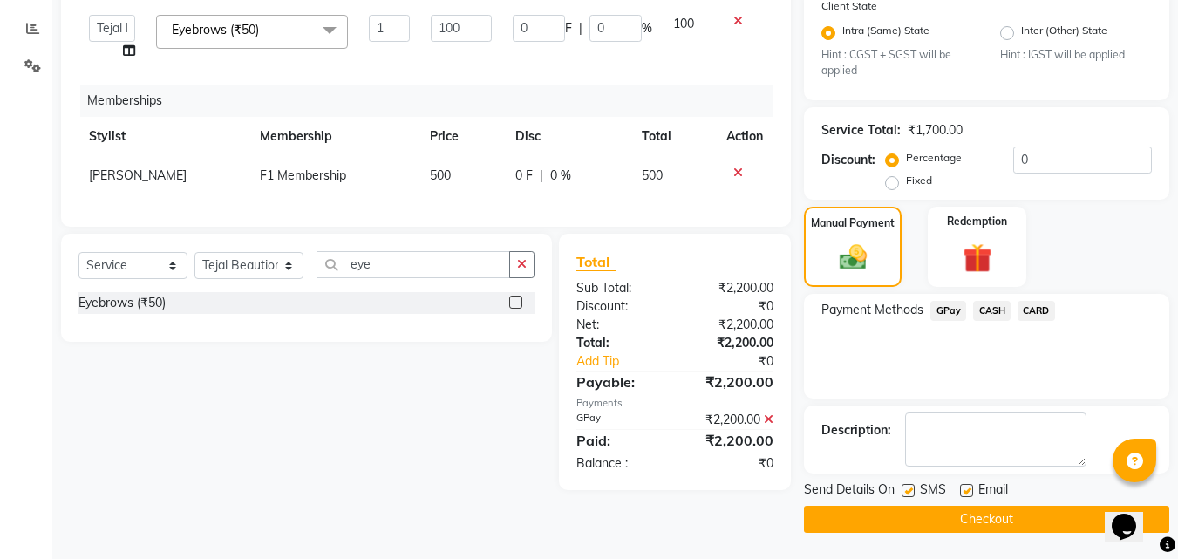
click at [912, 490] on label at bounding box center [907, 490] width 13 height 13
click at [912, 490] on input "checkbox" at bounding box center [906, 490] width 11 height 11
click at [972, 489] on label at bounding box center [966, 490] width 13 height 13
click at [971, 489] on input "checkbox" at bounding box center [965, 490] width 11 height 11
click at [958, 517] on button "Checkout" at bounding box center [986, 519] width 365 height 27
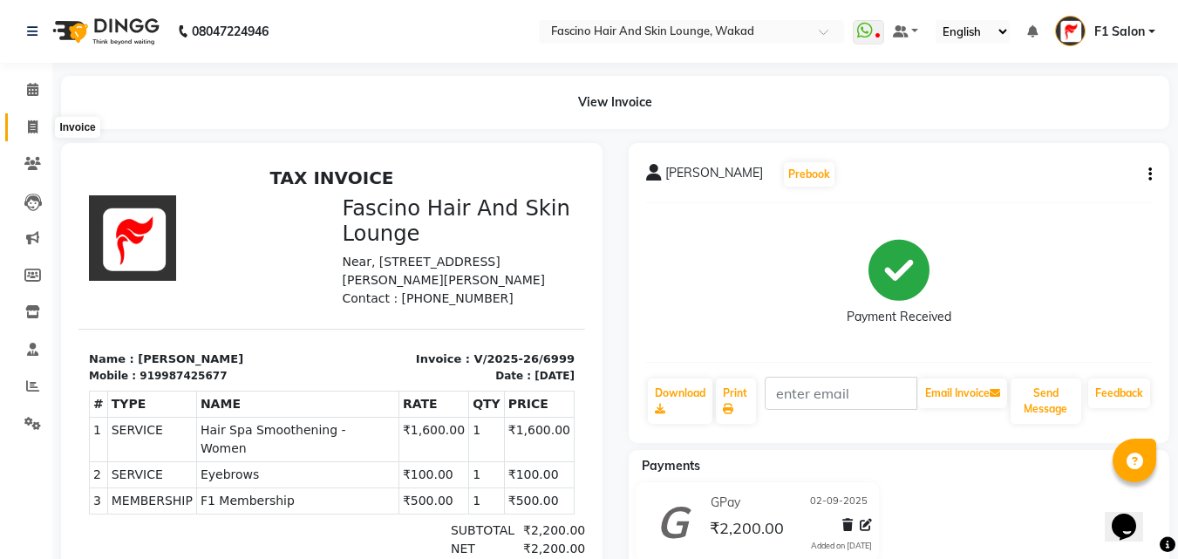
click at [37, 128] on icon at bounding box center [33, 126] width 10 height 13
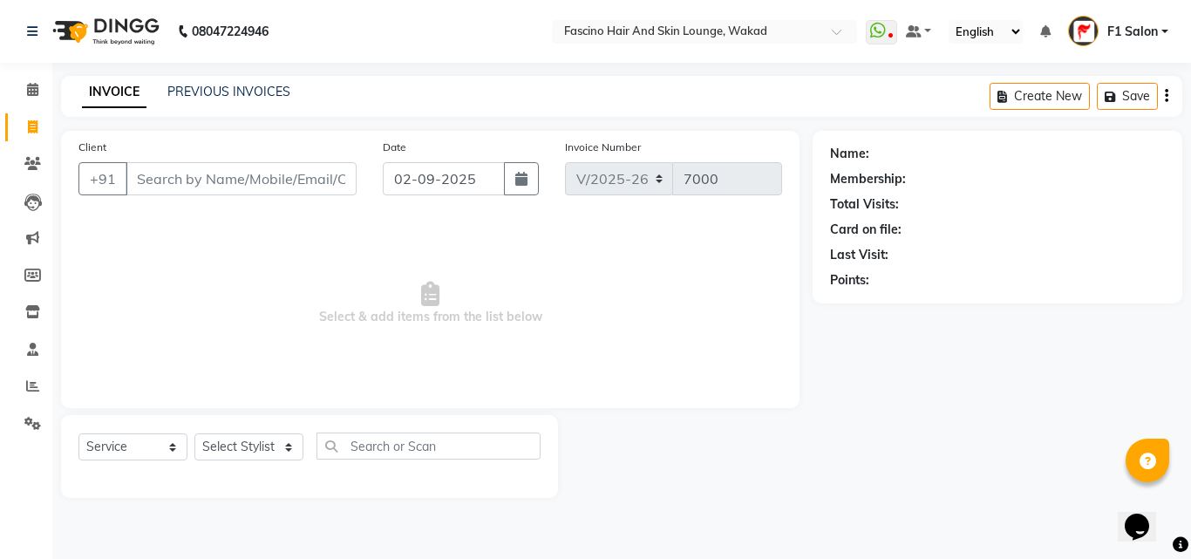
click at [190, 175] on input "Client" at bounding box center [241, 178] width 231 height 33
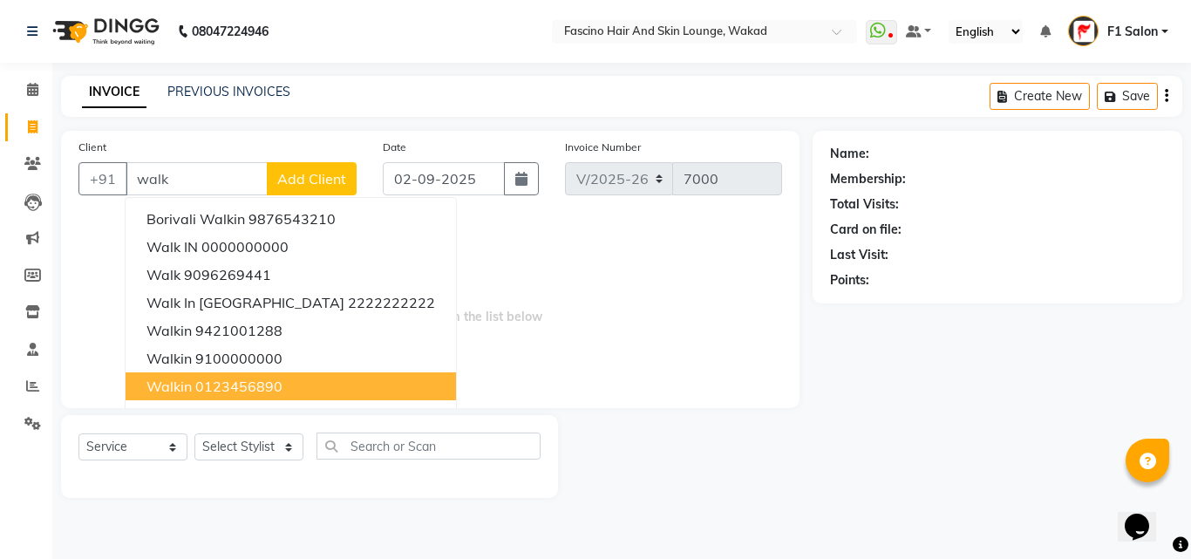
click at [188, 389] on span "walkin" at bounding box center [168, 385] width 45 height 17
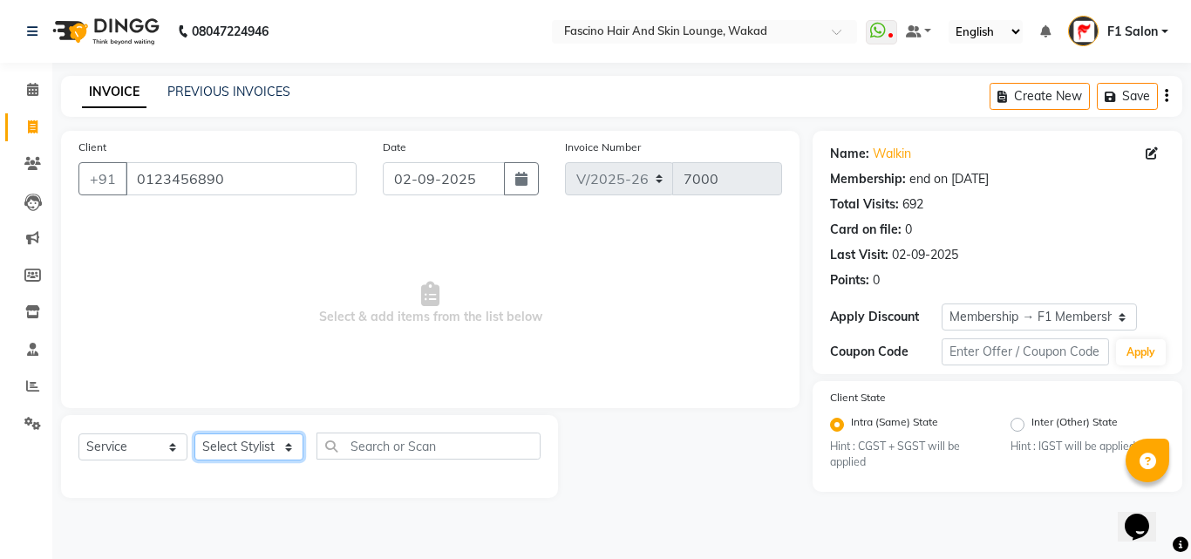
click at [212, 447] on select "Select Stylist 8805000650 Aarohi Chimu [PERSON_NAME] jh F1 Salon Ganesh F1 Gopa…" at bounding box center [248, 446] width 109 height 27
click at [194, 433] on select "Select Stylist 8805000650 Aarohi Chimu [PERSON_NAME] jh F1 Salon Ganesh F1 Gopa…" at bounding box center [248, 446] width 109 height 27
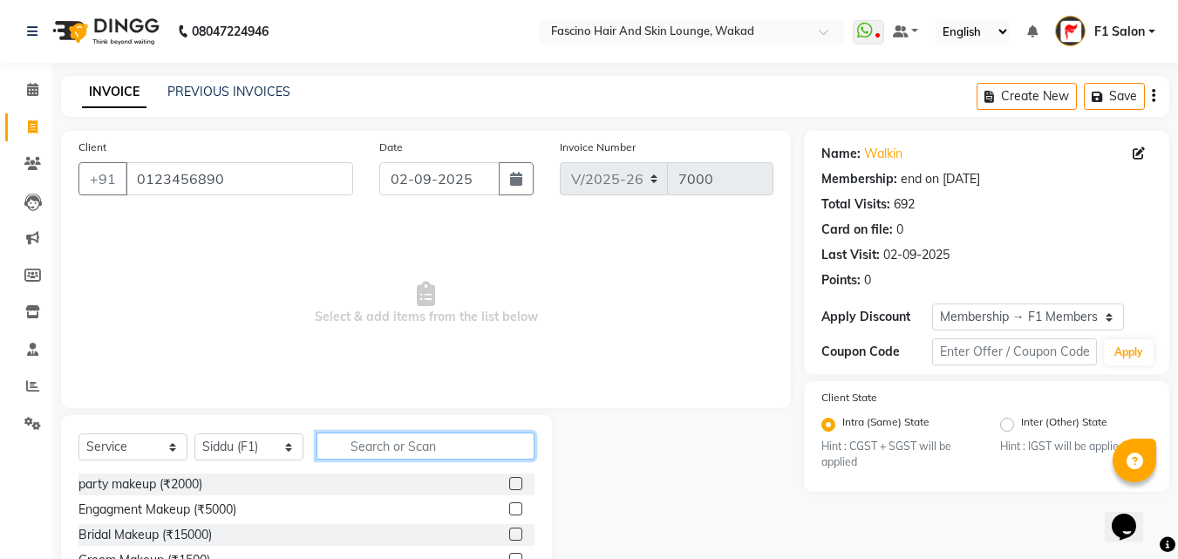
click at [375, 451] on input "text" at bounding box center [425, 445] width 218 height 27
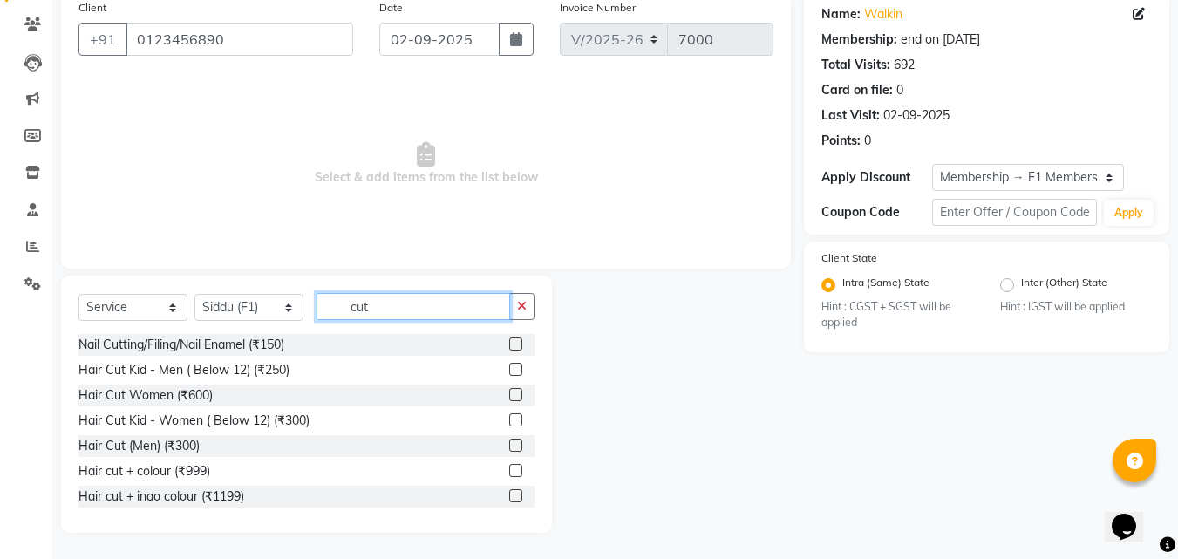
scroll to position [104, 0]
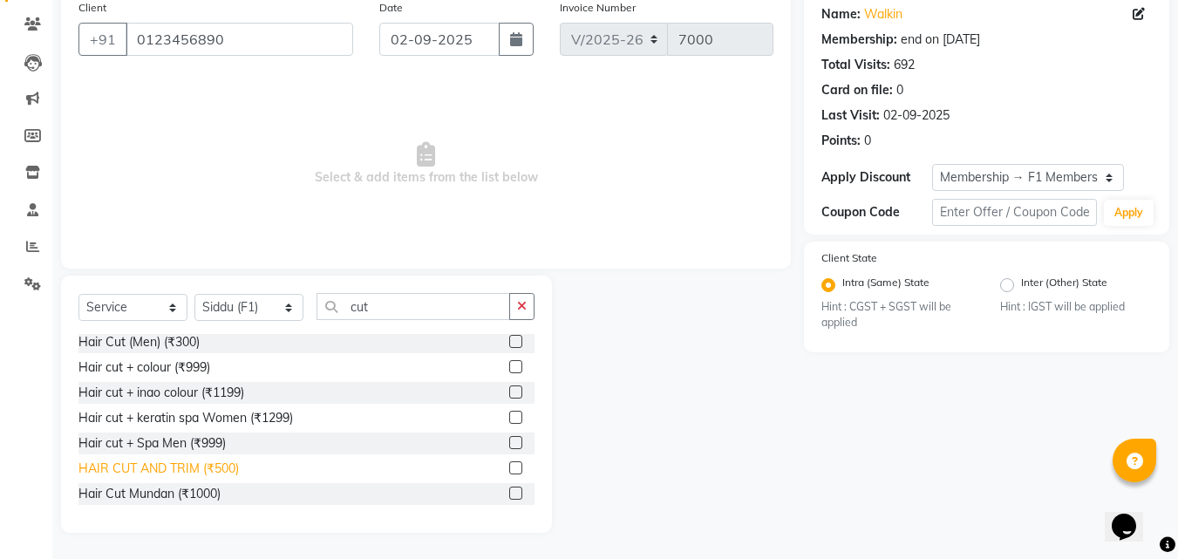
click at [219, 466] on div "HAIR CUT AND TRIM (₹500)" at bounding box center [158, 468] width 160 height 18
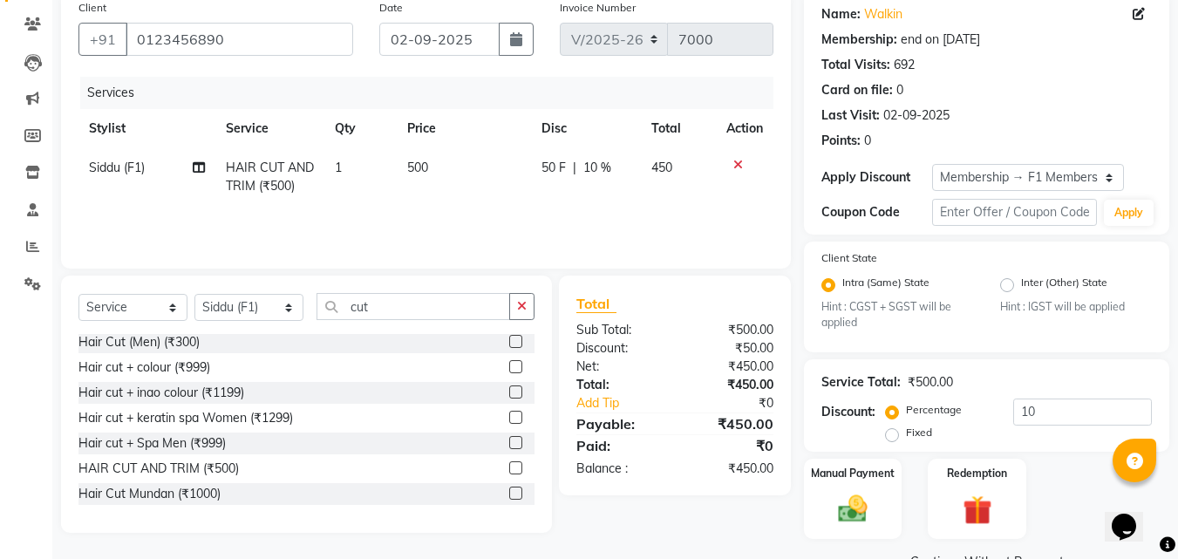
click at [443, 165] on td "500" at bounding box center [464, 177] width 134 height 58
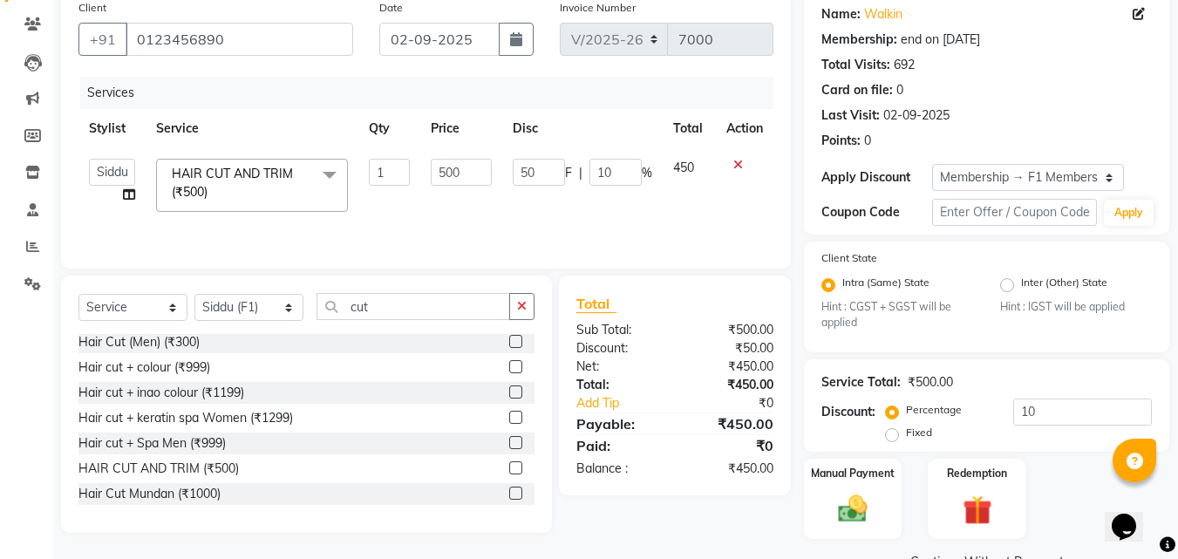
click at [443, 165] on input "500" at bounding box center [461, 172] width 60 height 27
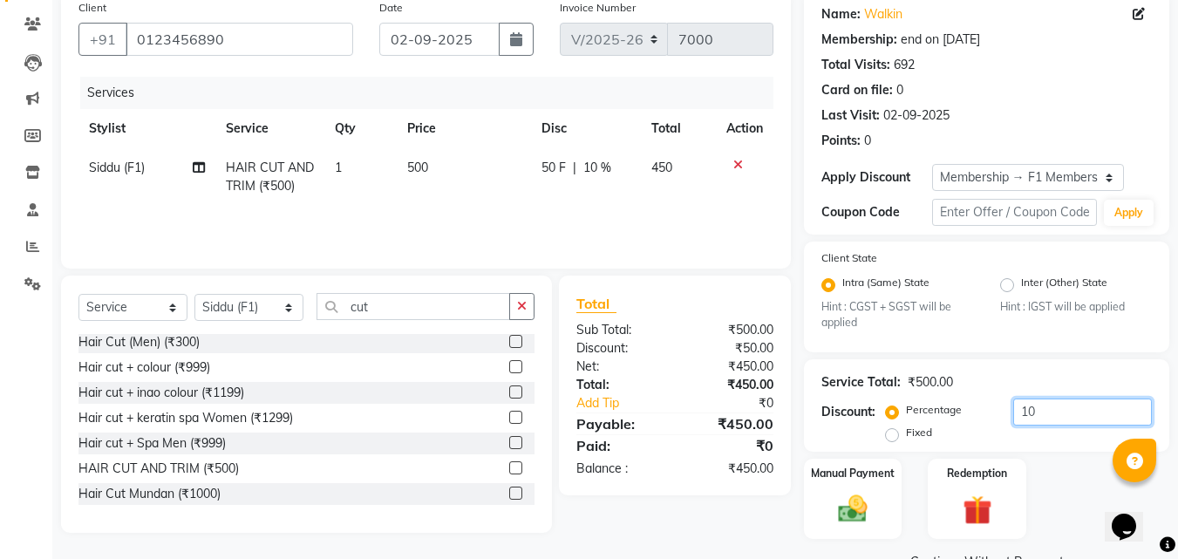
click at [1032, 403] on input "10" at bounding box center [1082, 411] width 139 height 27
click at [859, 502] on img at bounding box center [852, 509] width 49 height 35
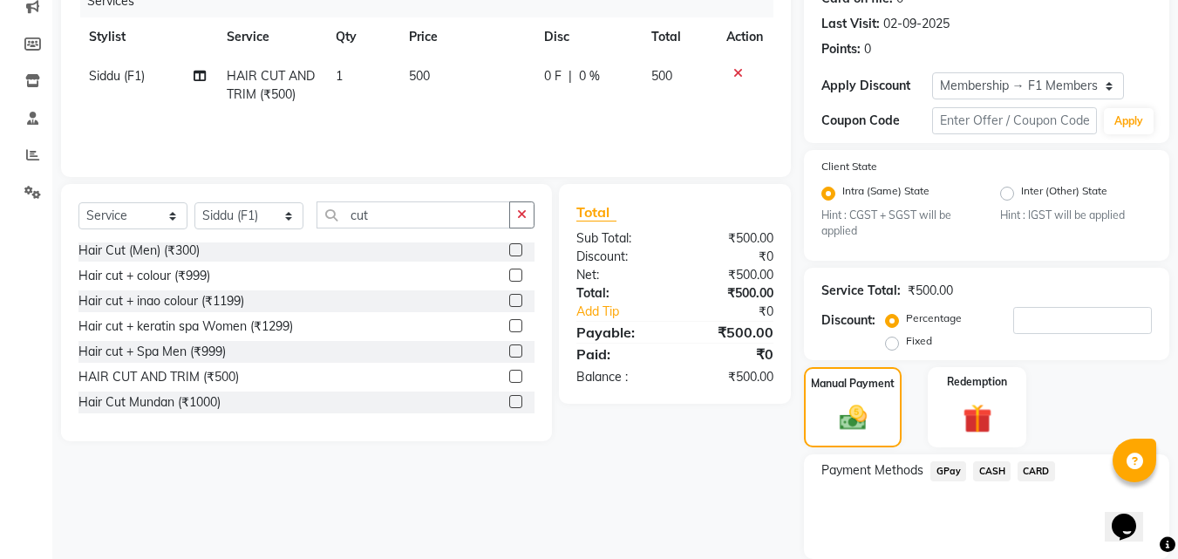
scroll to position [293, 0]
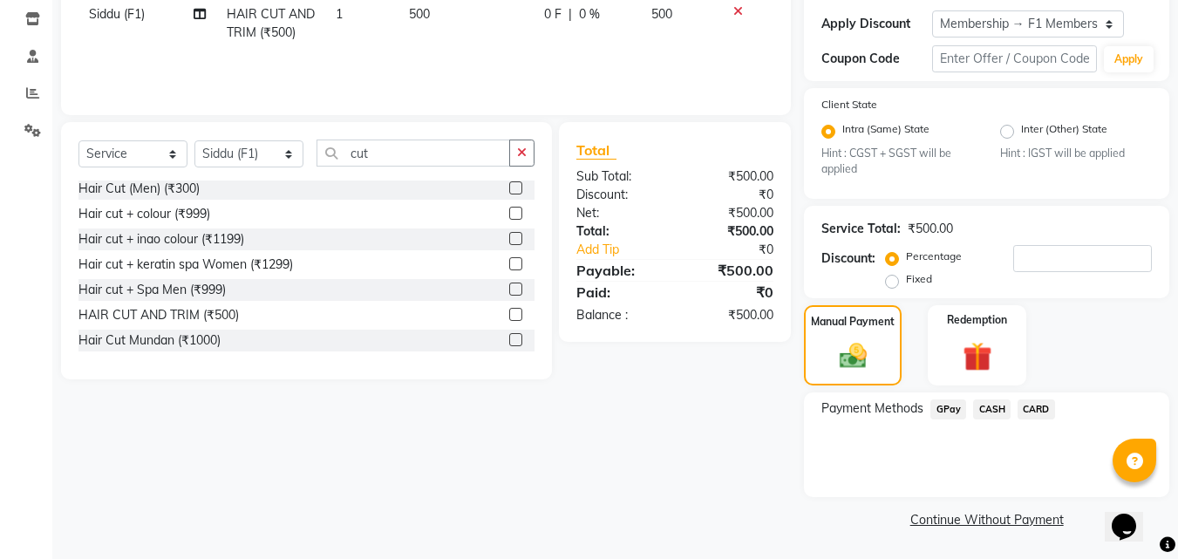
click at [942, 410] on span "GPay" at bounding box center [948, 409] width 36 height 20
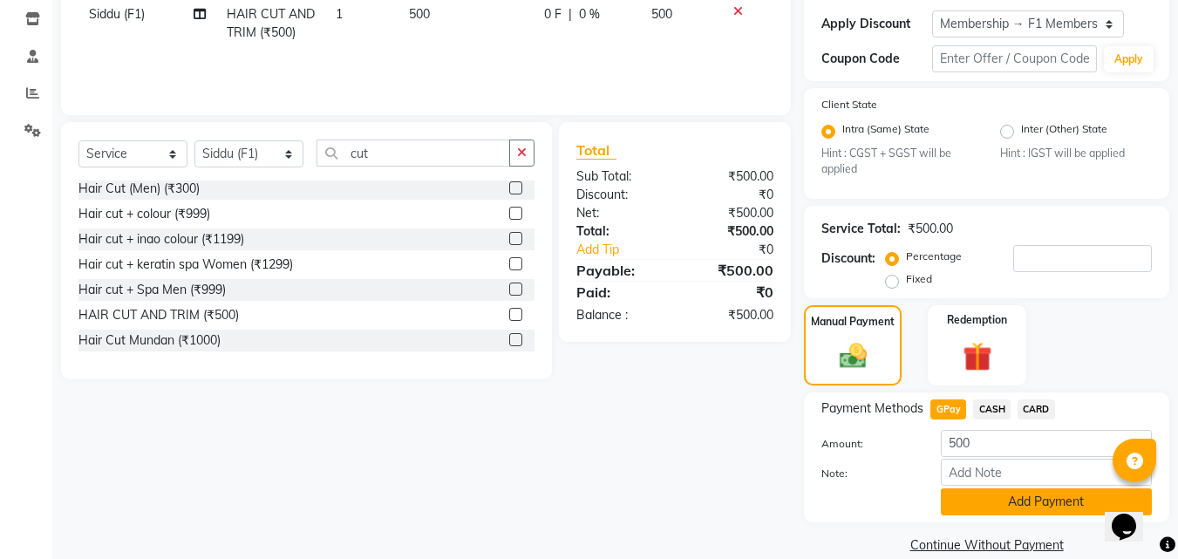
click at [1010, 508] on button "Add Payment" at bounding box center [1045, 501] width 211 height 27
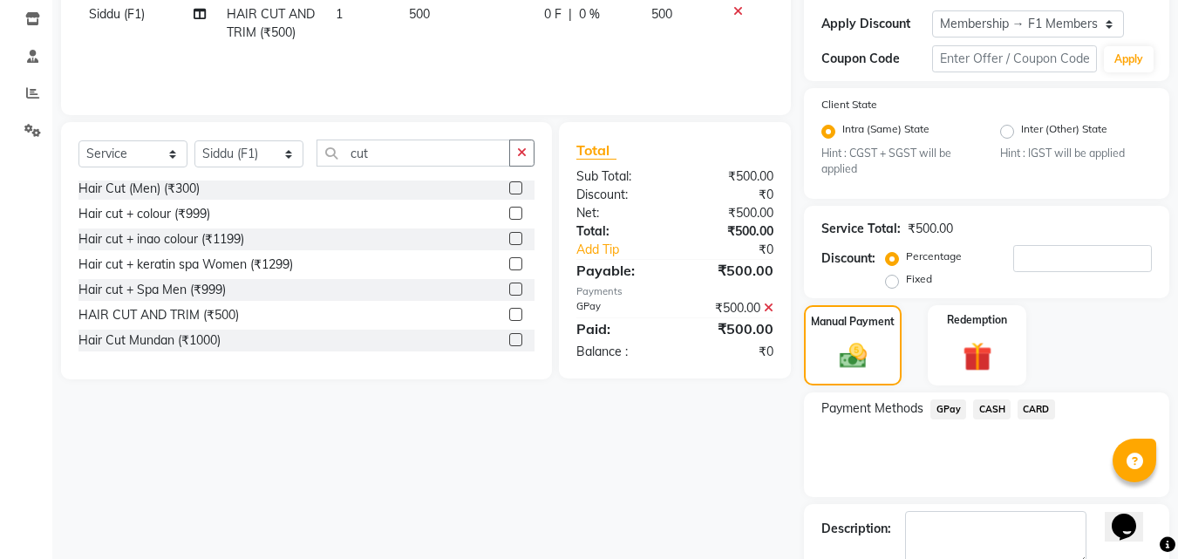
scroll to position [391, 0]
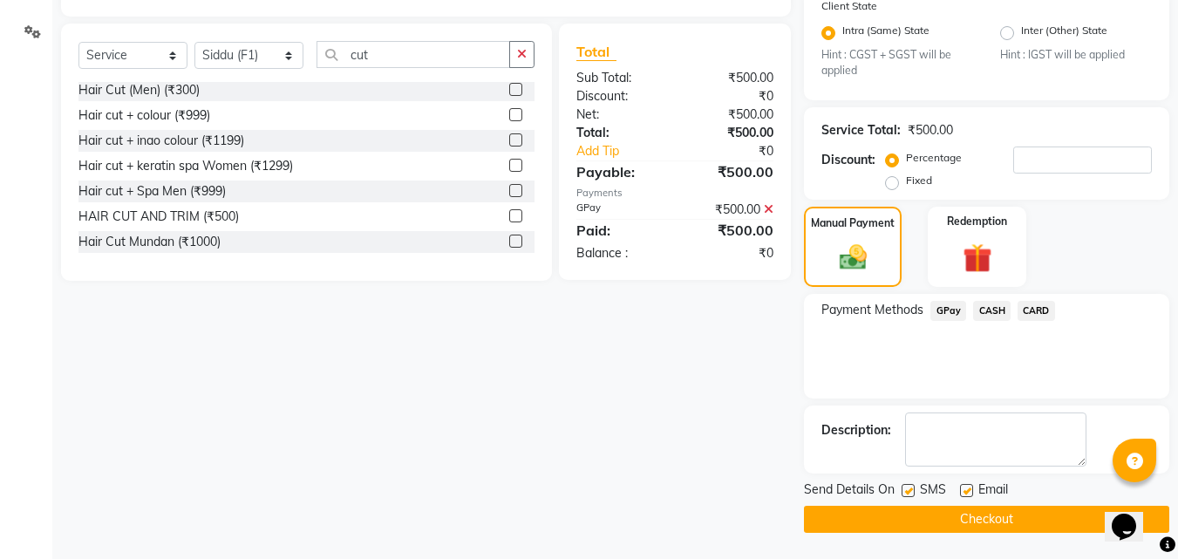
click at [912, 491] on label at bounding box center [907, 490] width 13 height 13
click at [912, 491] on input "checkbox" at bounding box center [906, 490] width 11 height 11
click at [903, 514] on button "Checkout" at bounding box center [986, 519] width 365 height 27
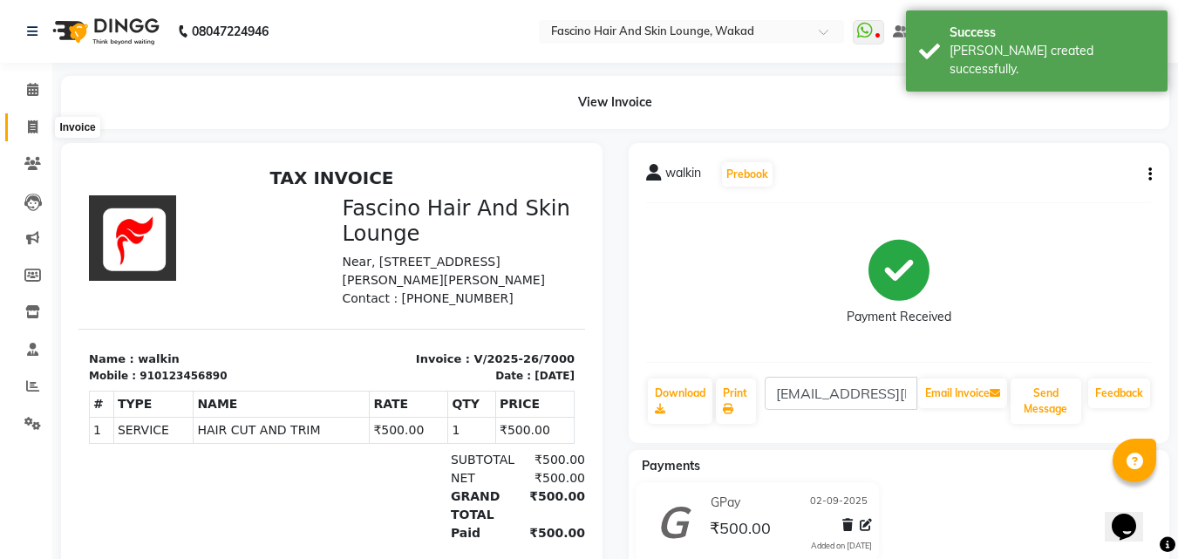
click at [28, 131] on icon at bounding box center [33, 126] width 10 height 13
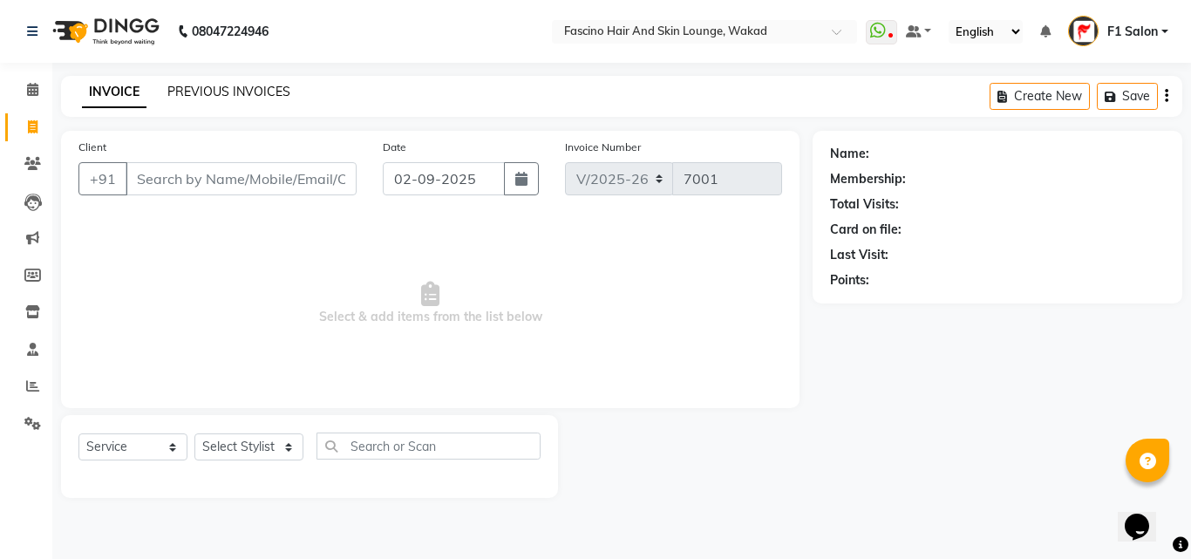
click at [244, 85] on link "PREVIOUS INVOICES" at bounding box center [228, 92] width 123 height 16
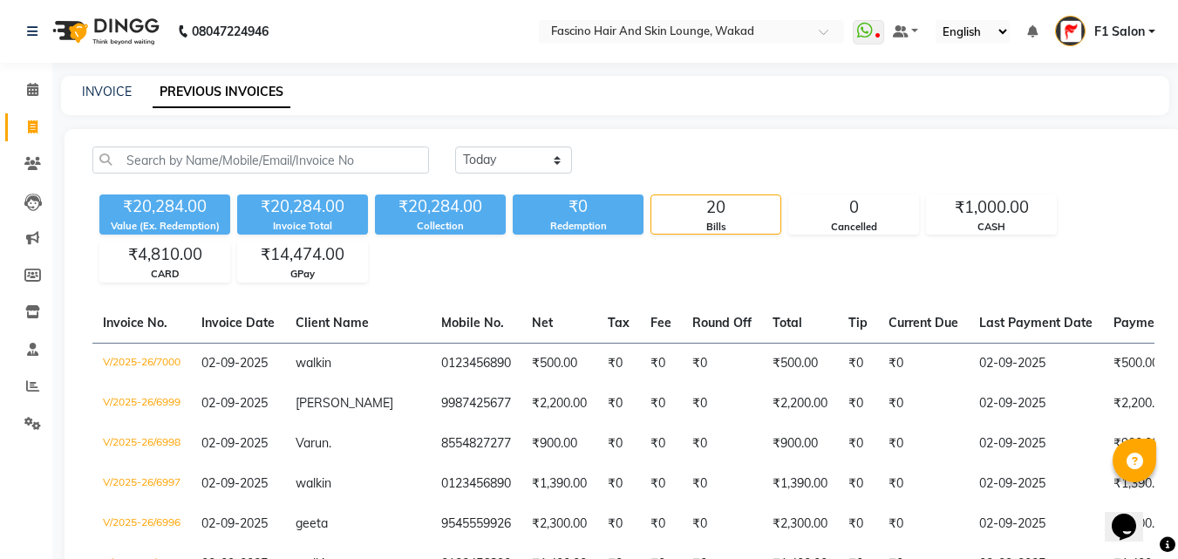
click at [110, 102] on div "INVOICE PREVIOUS INVOICES" at bounding box center [615, 95] width 1108 height 39
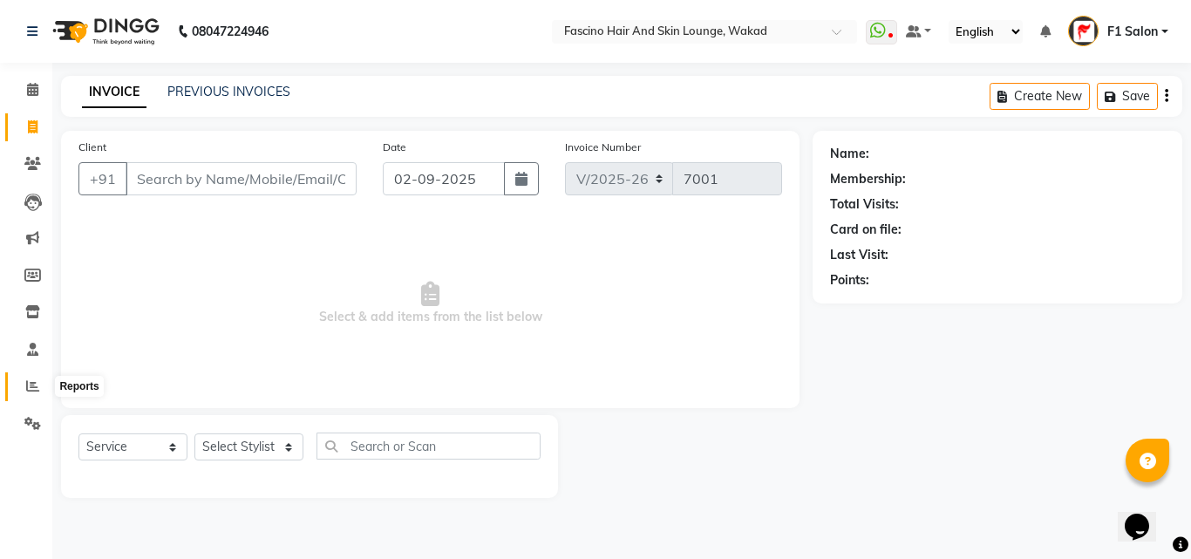
click at [26, 380] on icon at bounding box center [32, 385] width 13 height 13
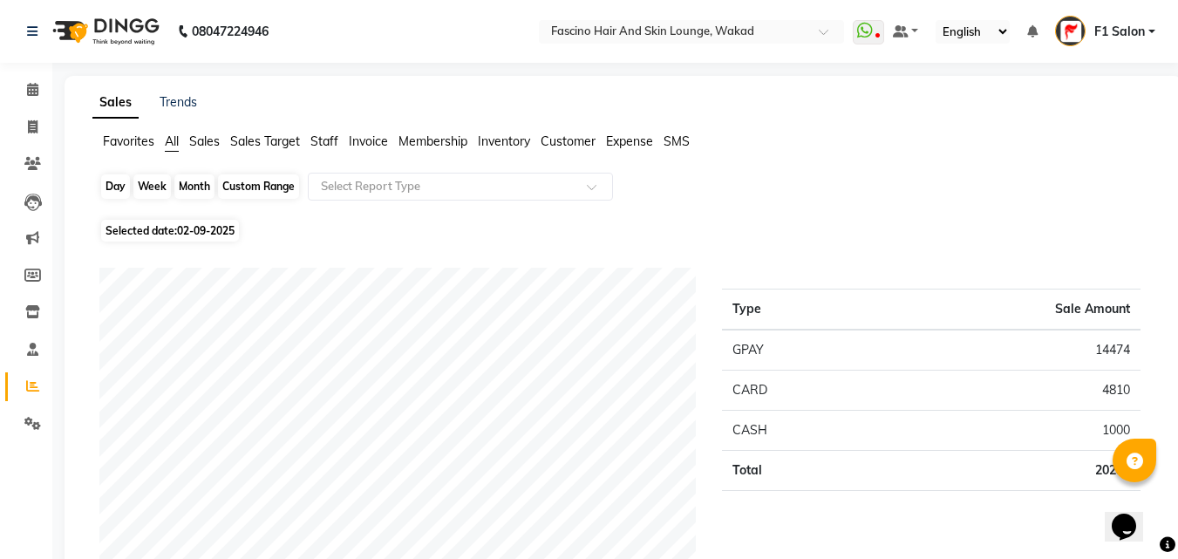
click at [114, 188] on div "Day" at bounding box center [115, 186] width 29 height 24
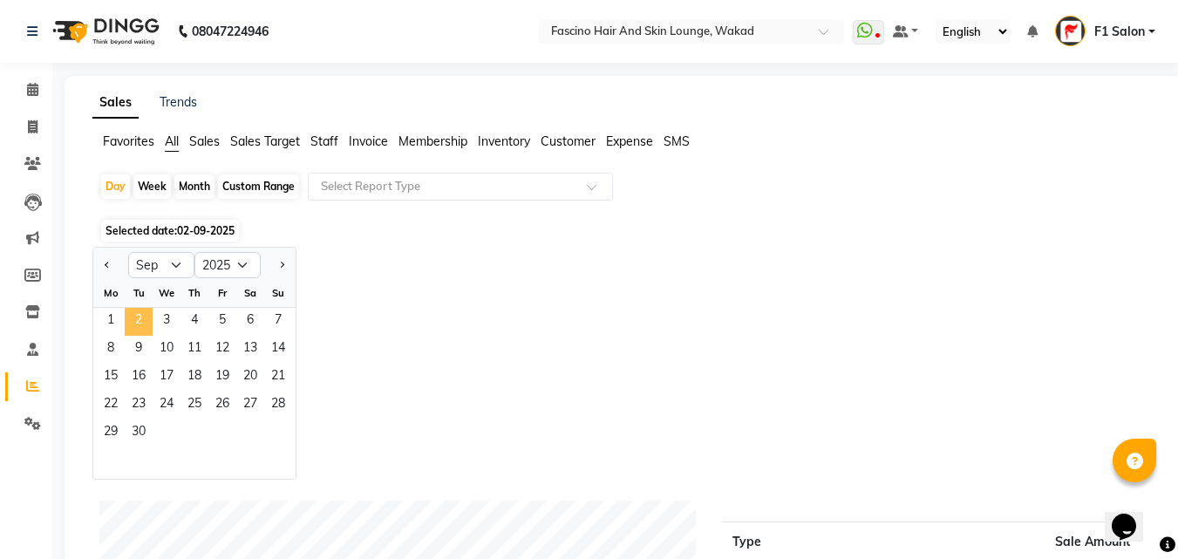
click at [127, 322] on span "2" at bounding box center [139, 322] width 28 height 28
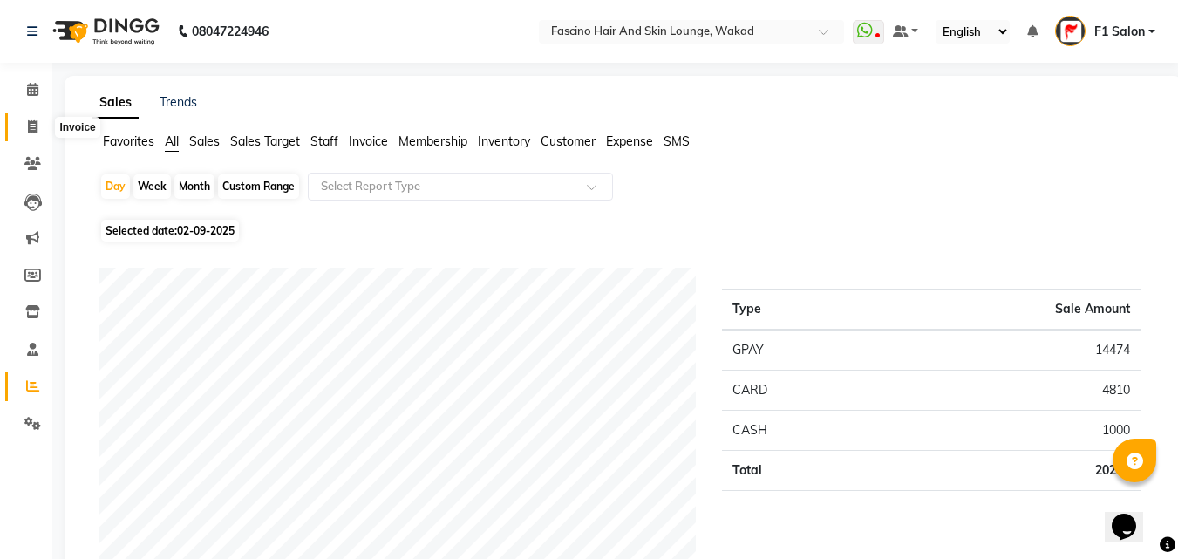
click at [32, 119] on span at bounding box center [32, 128] width 31 height 20
